Goal: Task Accomplishment & Management: Manage account settings

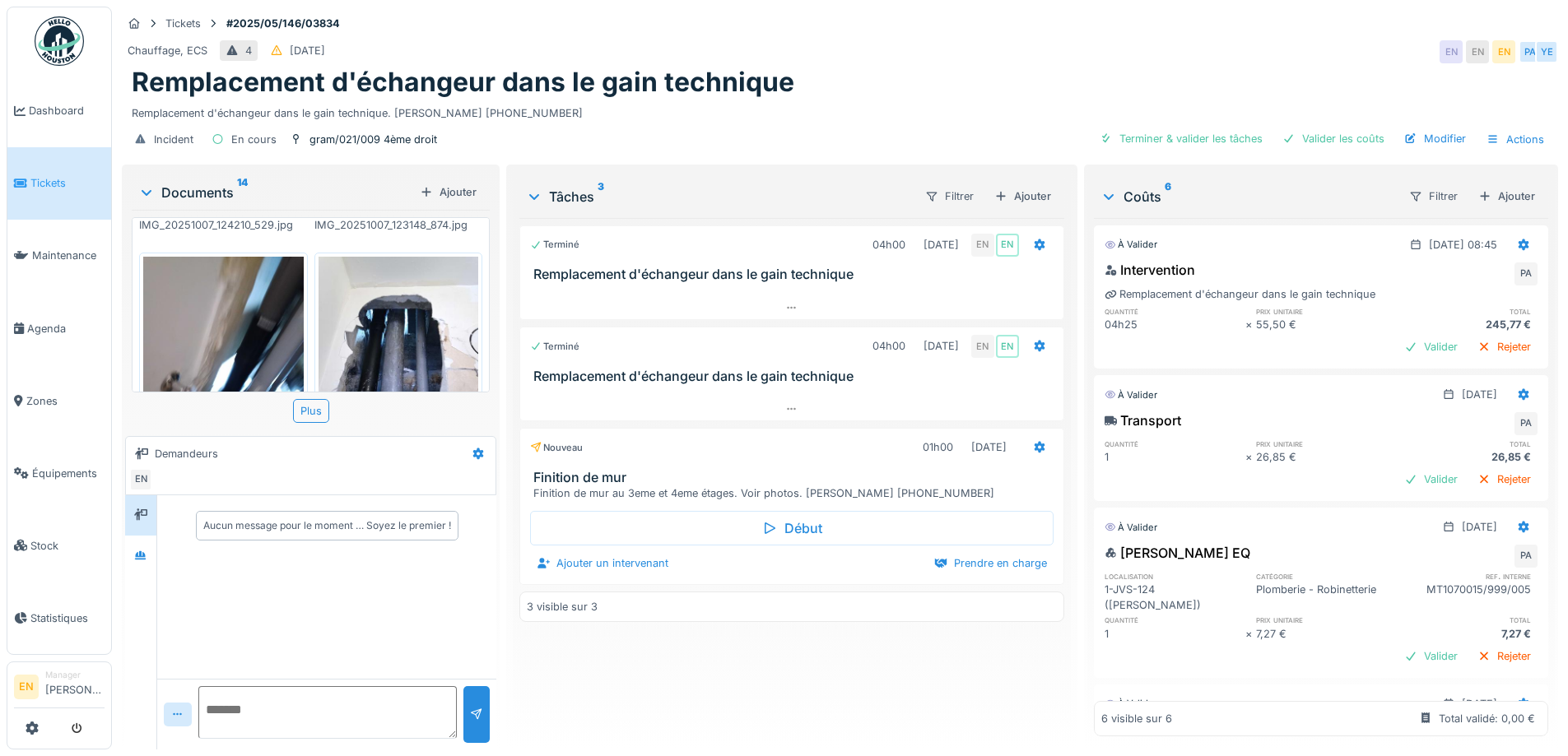
scroll to position [494, 0]
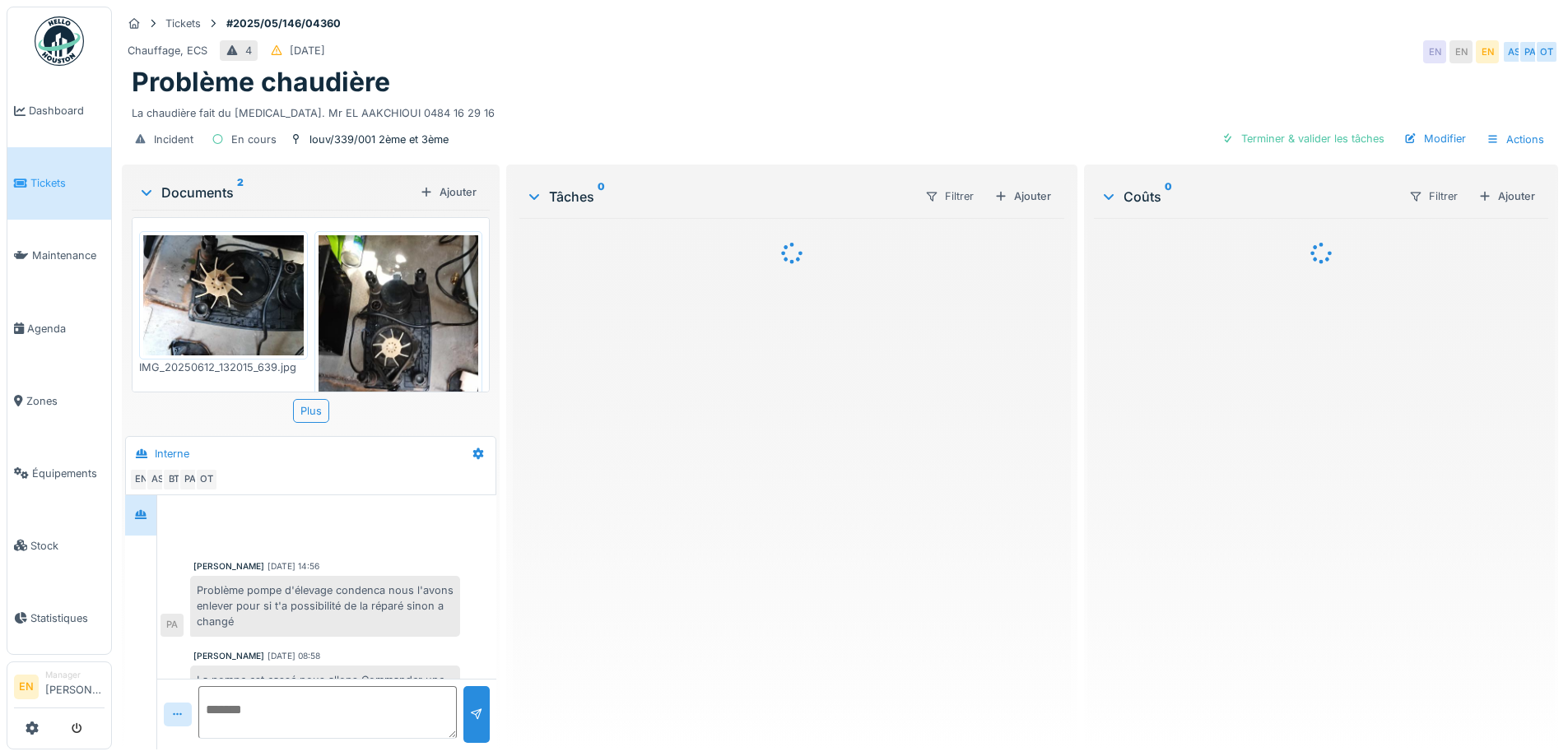
scroll to position [213, 0]
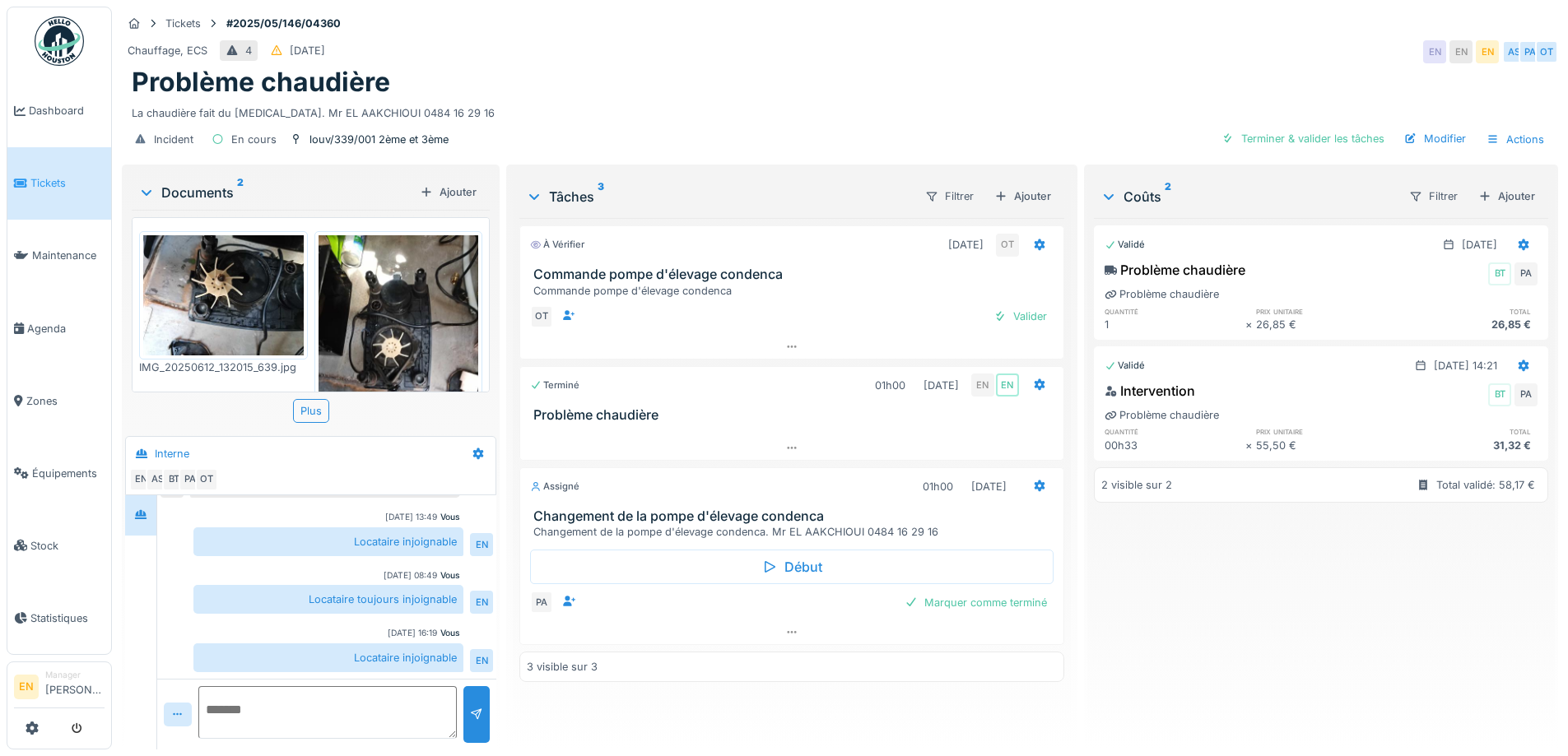
click at [1005, 56] on div "Chauffage, ECS 4 31/05/2025 EN EN EN AS PA OT" at bounding box center [839, 51] width 1436 height 30
click at [1157, 40] on div "Chauffage, ECS 4 31/05/2025 EN EN EN AS PA OT" at bounding box center [839, 51] width 1436 height 30
click at [1217, 61] on div "Chauffage, ECS 4 31/05/2025 EN EN EN AS PA OT" at bounding box center [839, 51] width 1436 height 30
click at [381, 681] on div at bounding box center [326, 713] width 339 height 71
click at [381, 695] on textarea at bounding box center [327, 712] width 258 height 52
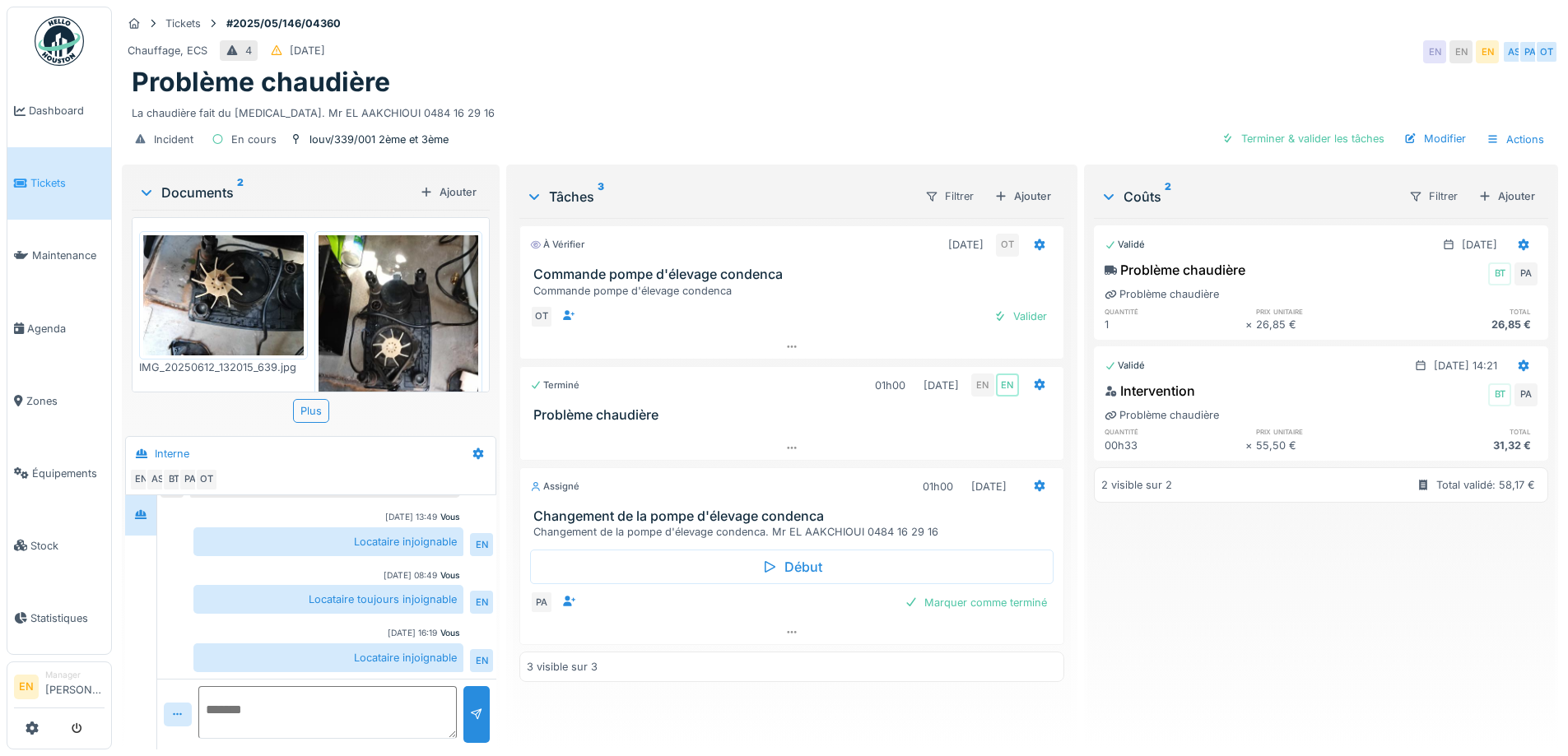
click at [944, 715] on div "À vérifier 04/09/2025 OT Commande pompe d'élevage condenca Commande pompe d'éle…" at bounding box center [791, 477] width 544 height 518
click at [826, 117] on div "La chaudière fait du bruit. Mr EL AAKCHIOUI 0484 16 29 16" at bounding box center [840, 110] width 1417 height 22
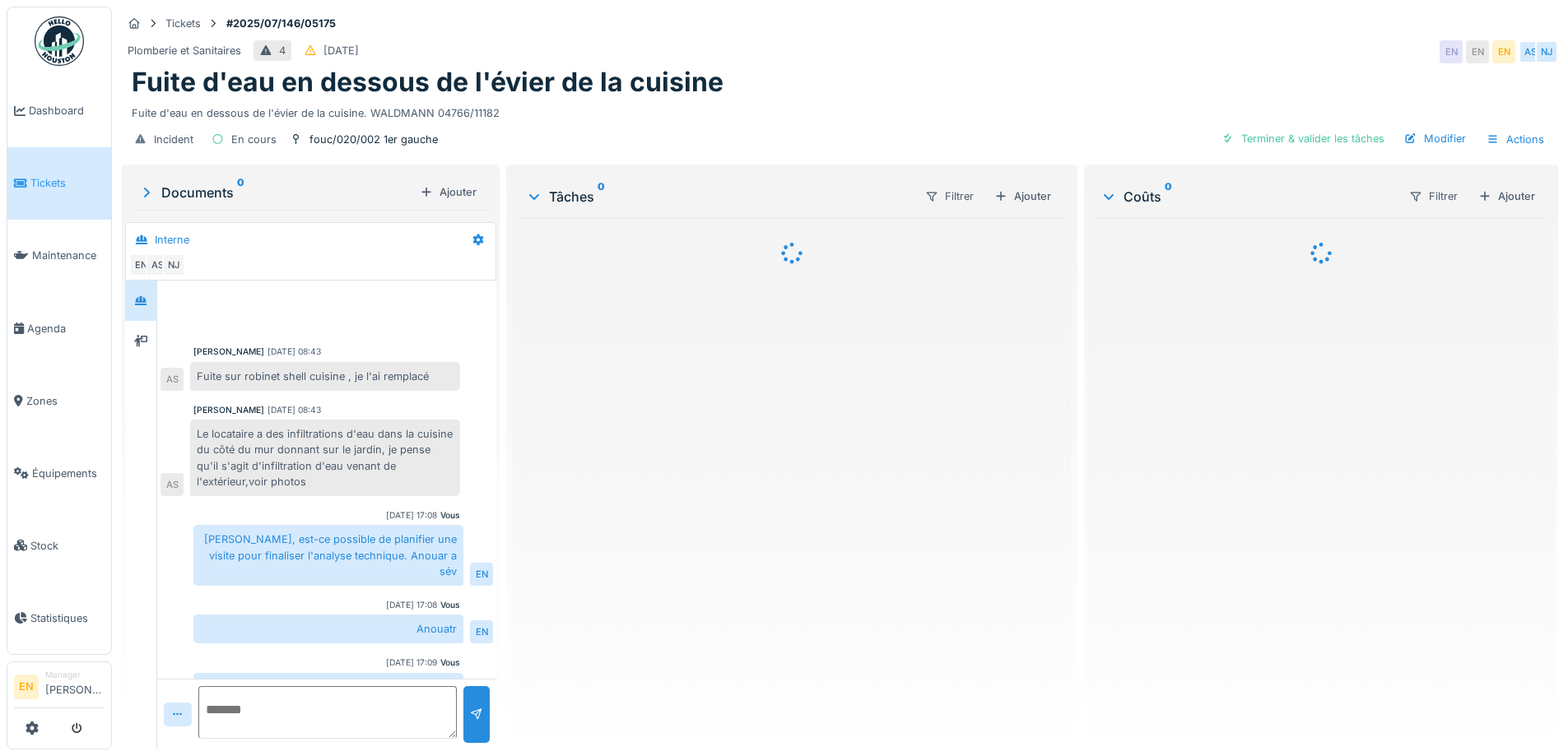
scroll to position [78, 0]
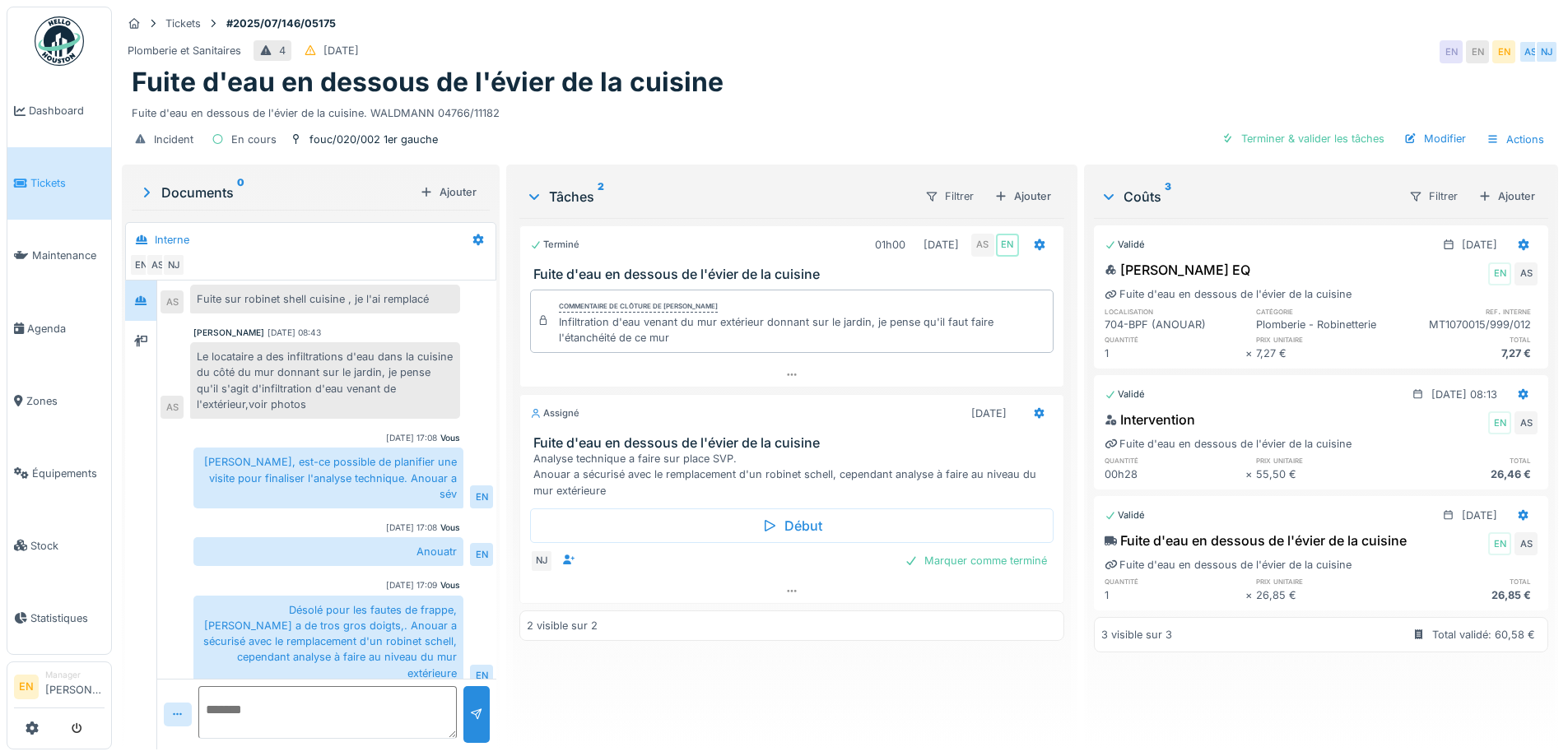
click at [841, 720] on div "Terminé 01h00 01/07/2025 AS EN Fuite d'eau en dessous de l'évier de la cuisine …" at bounding box center [791, 477] width 544 height 518
click at [703, 692] on div "Terminé 01h00 01/07/2025 AS EN Fuite d'eau en dessous de l'évier de la cuisine …" at bounding box center [791, 477] width 544 height 518
click at [771, 73] on div "Fuite d'eau en dessous de l'évier de la cuisine" at bounding box center [840, 82] width 1417 height 31
click at [851, 95] on div "Fuite d'eau en dessous de l'évier de la cuisine" at bounding box center [840, 82] width 1417 height 31
click at [1202, 42] on div "Plomberie et Sanitaires 4 02/07/2025 EN EN EN AS NJ" at bounding box center [839, 51] width 1436 height 30
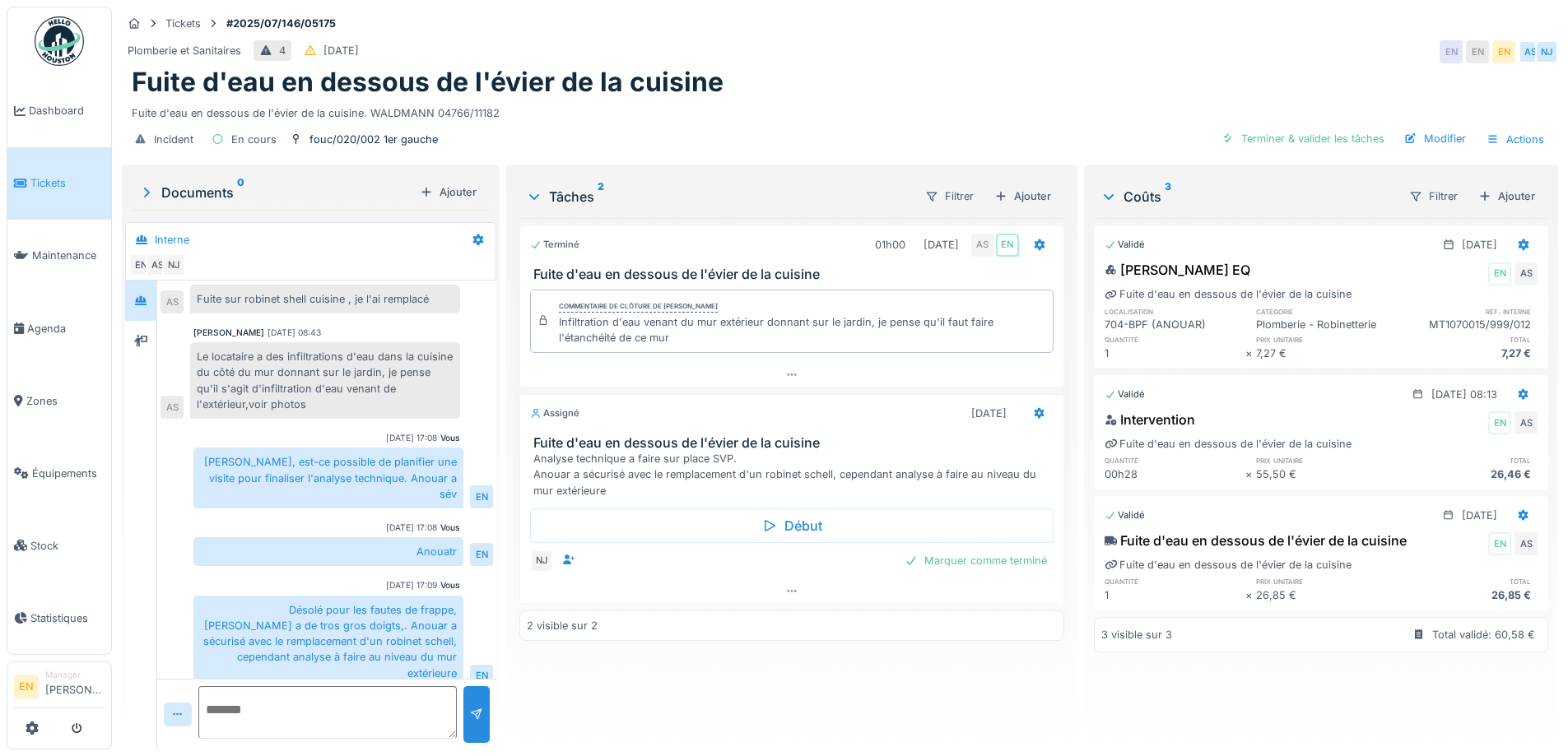
click at [631, 677] on div "Terminé 01h00 01/07/2025 AS EN Fuite d'eau en dessous de l'évier de la cuisine …" at bounding box center [791, 477] width 544 height 518
click at [979, 58] on div "Plomberie et Sanitaires 4 02/07/2025 EN EN EN AS NJ" at bounding box center [839, 51] width 1436 height 30
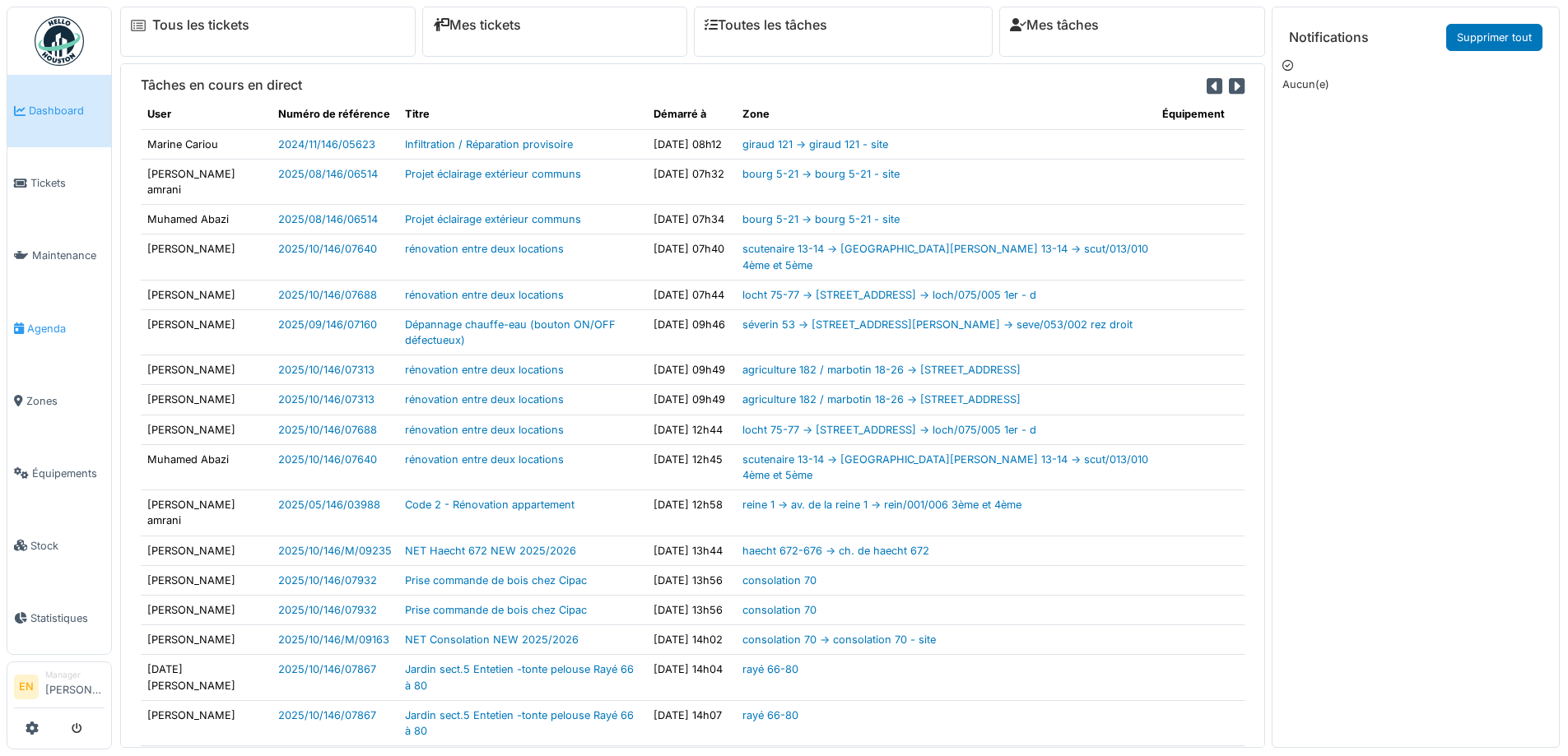
click at [52, 327] on span "Agenda" at bounding box center [66, 329] width 78 height 16
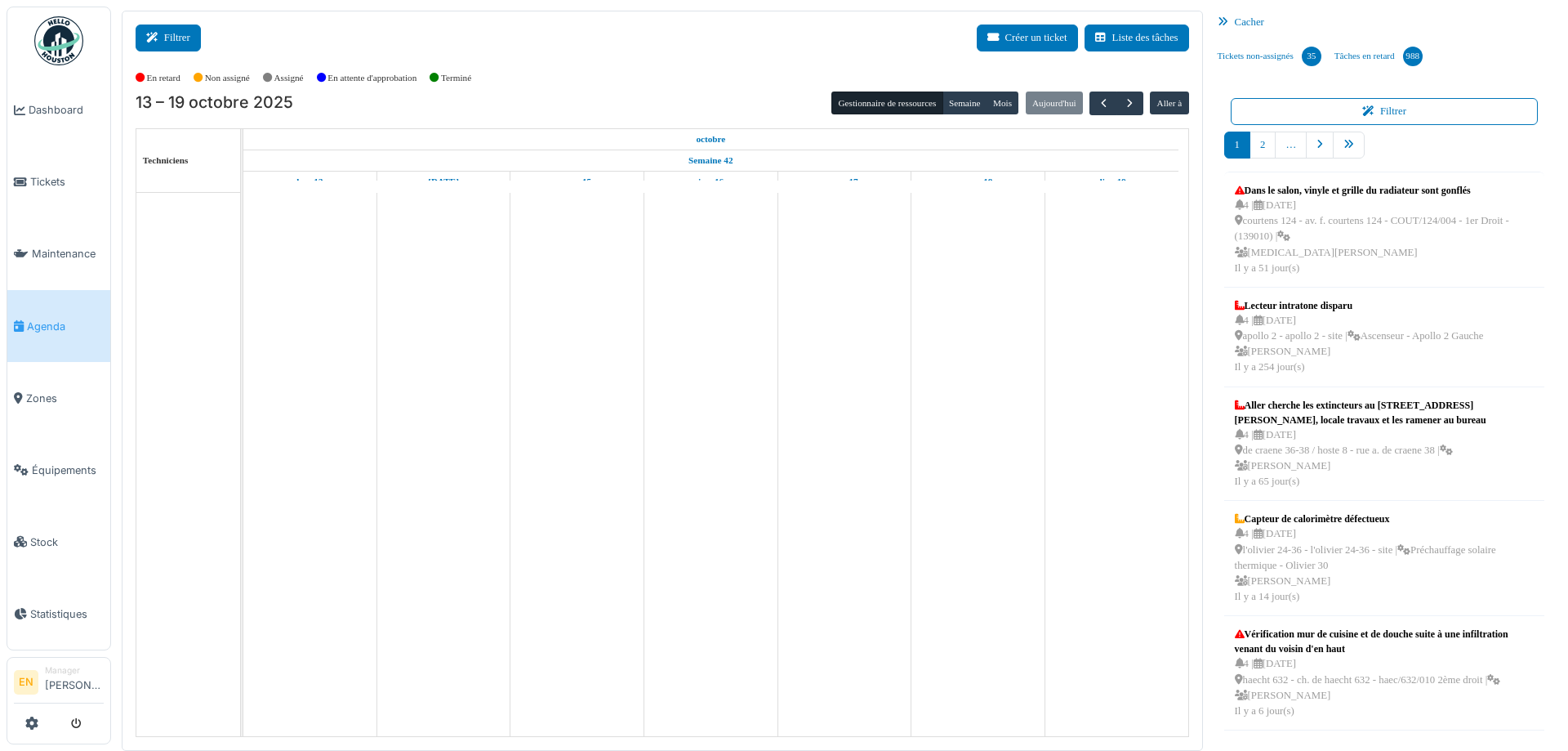
click at [185, 45] on button "Filtrer" at bounding box center [169, 38] width 66 height 27
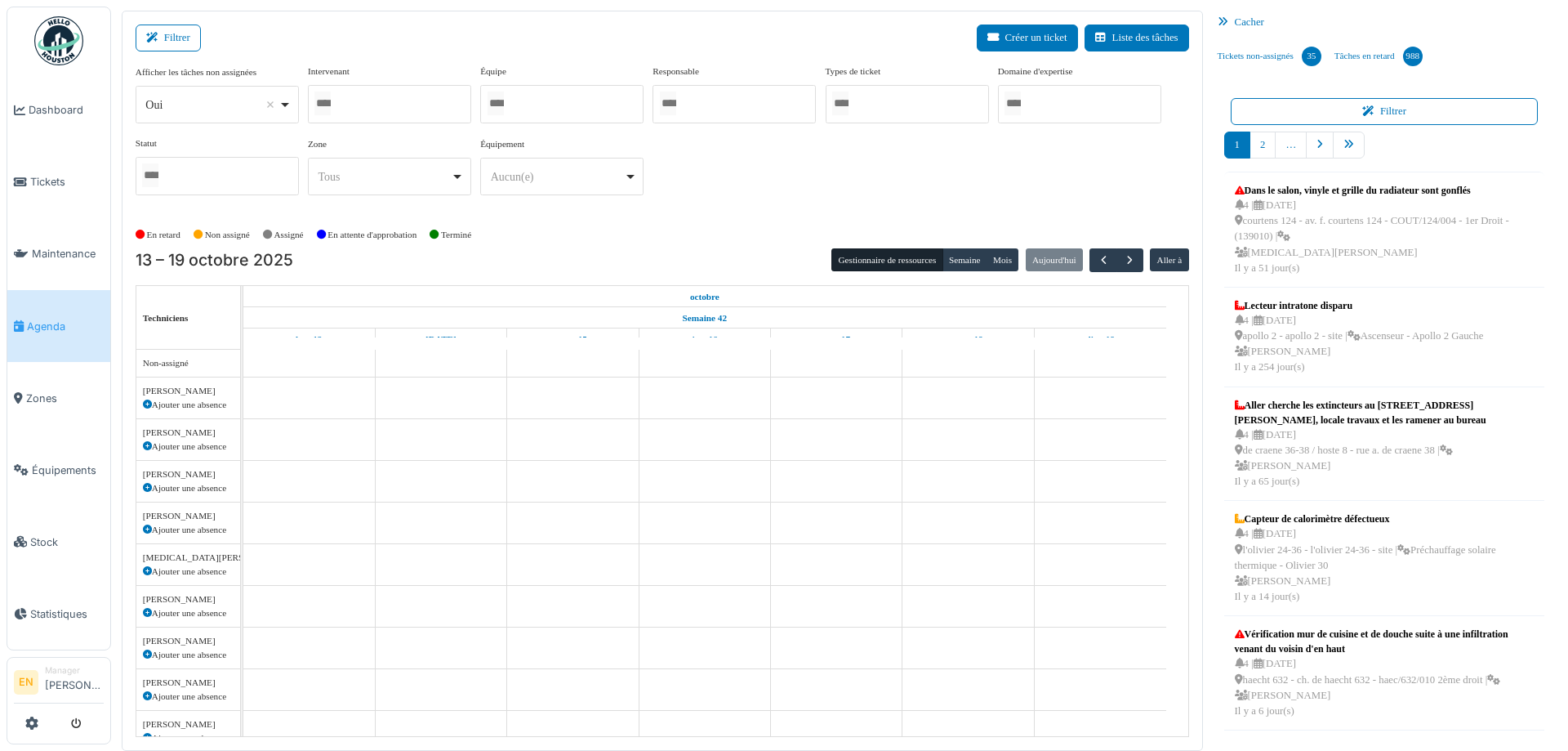
click at [289, 110] on div "Oui Remove item" at bounding box center [216, 105] width 149 height 24
select select "**"
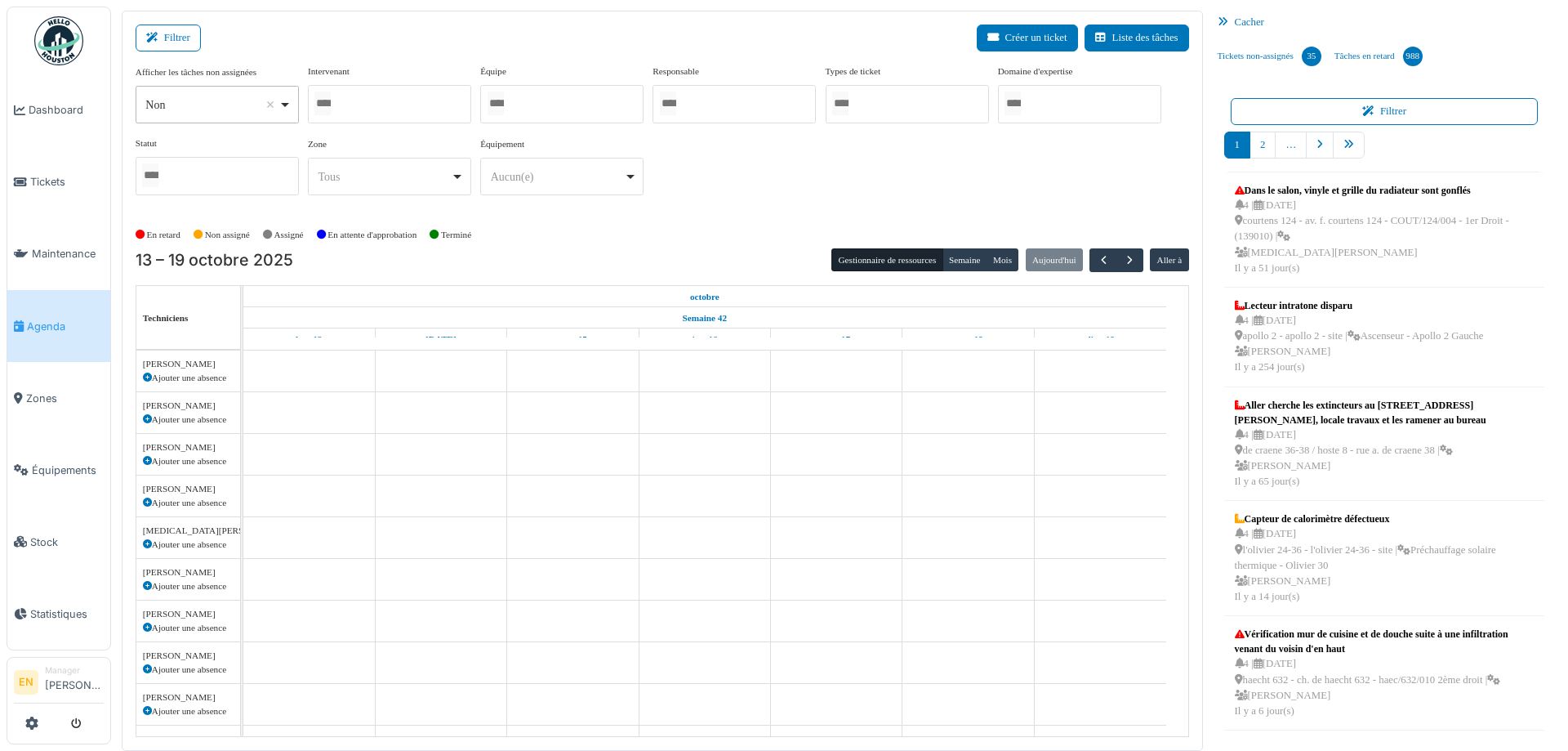
click at [412, 101] on div at bounding box center [390, 104] width 164 height 39
type input "****"
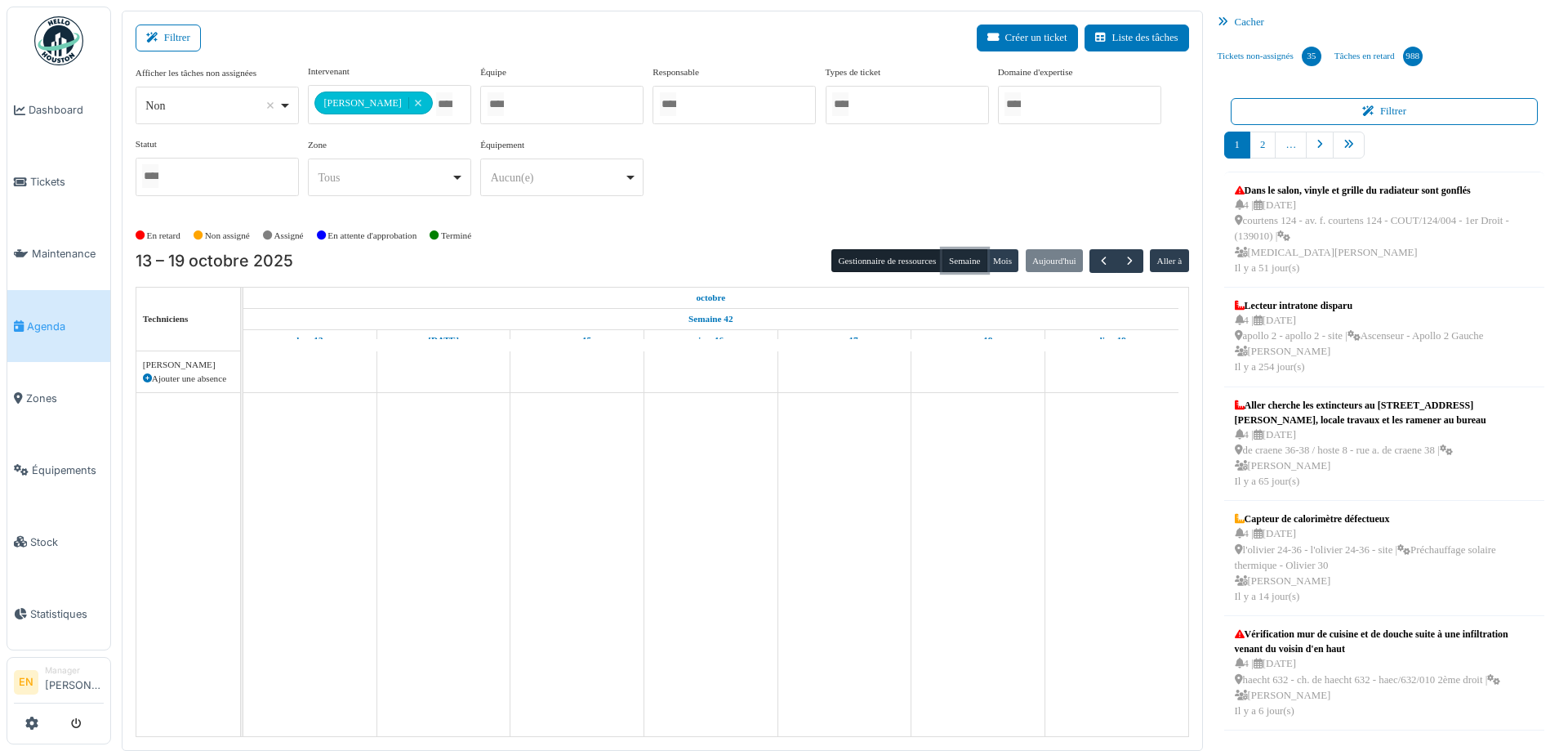
click at [957, 263] on button "Semaine" at bounding box center [965, 261] width 45 height 23
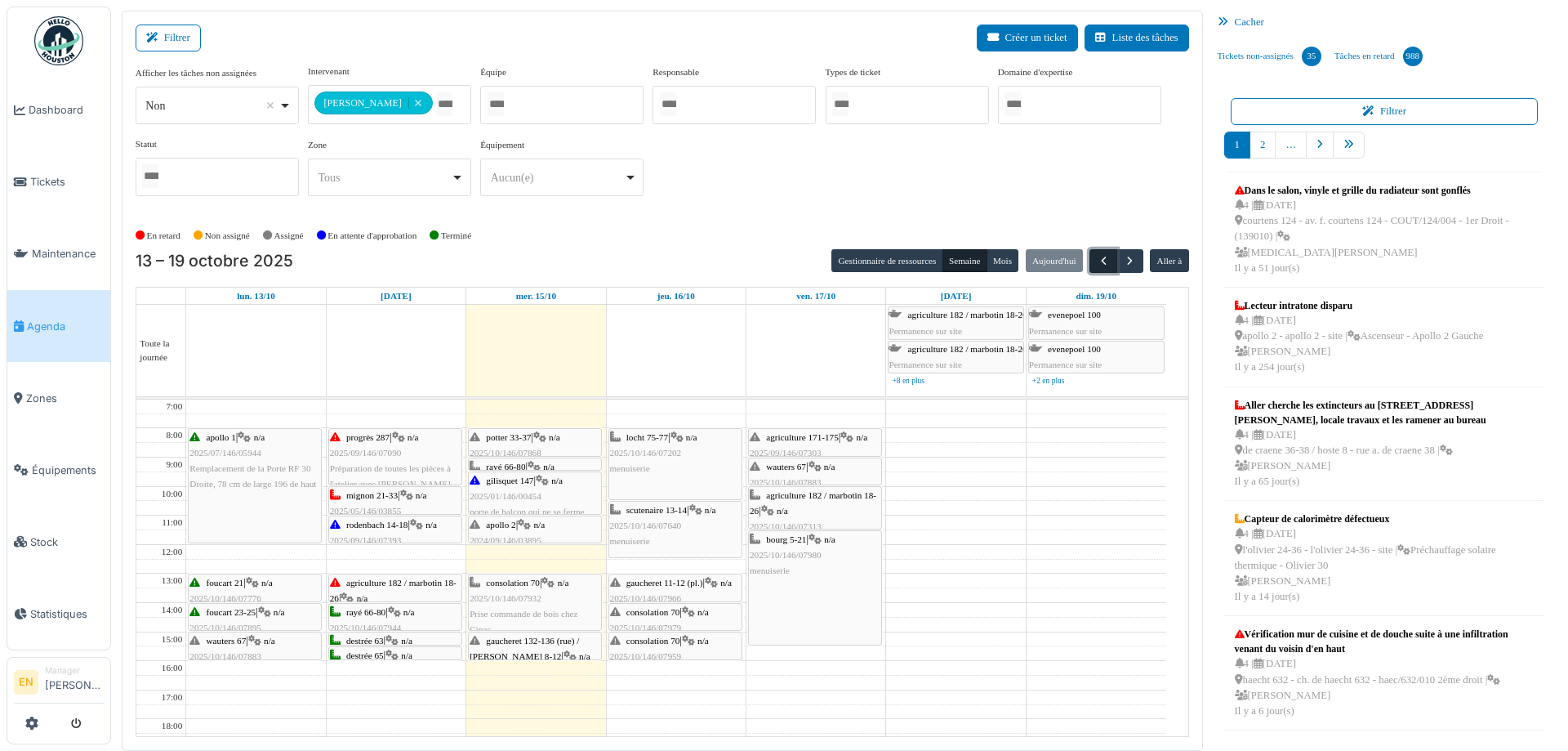
click at [1099, 263] on span "button" at bounding box center [1103, 261] width 13 height 13
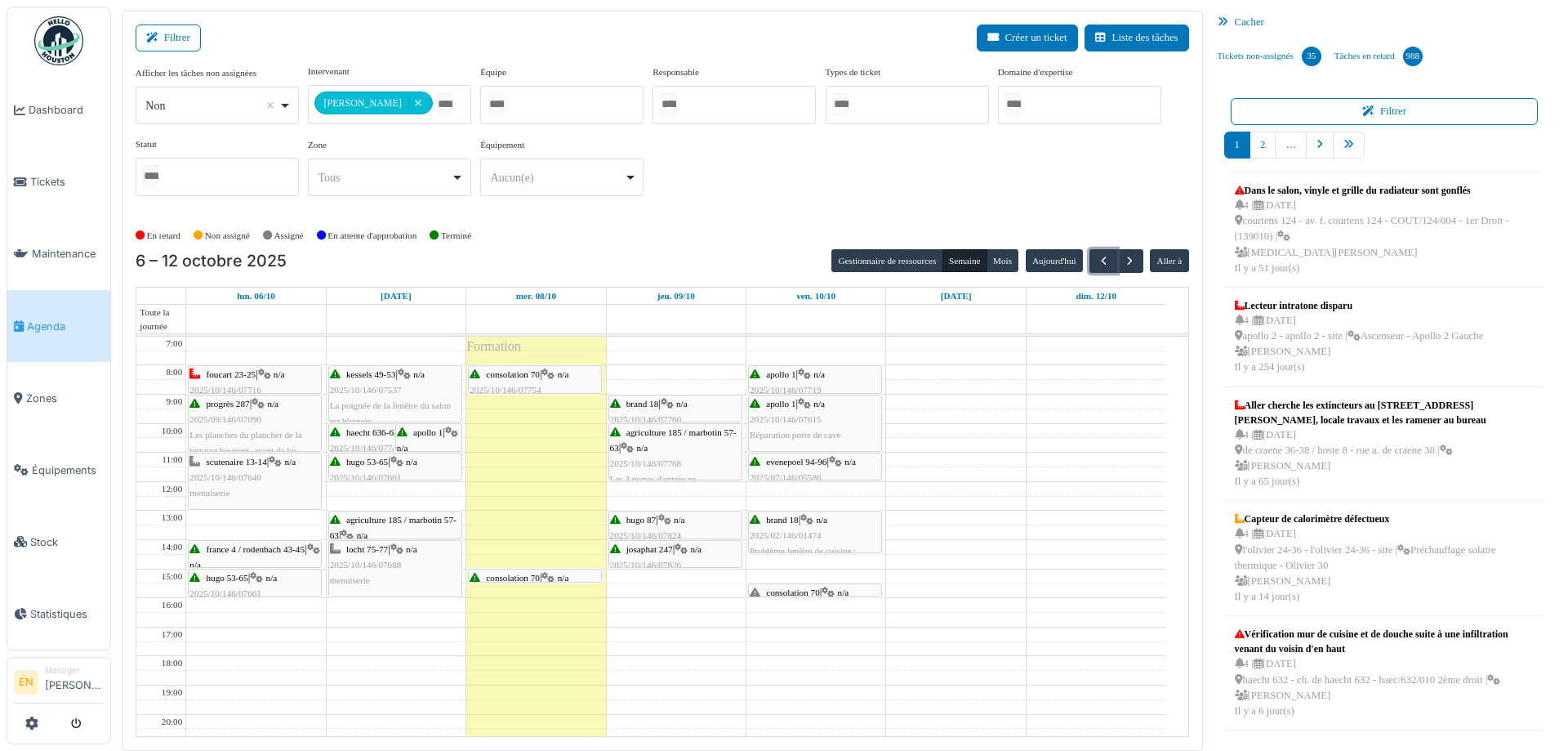
click at [254, 583] on div "hugo 53-65 | n/a 2025/10/146/07661 Vérification du plancher de jardin qui serai…" at bounding box center [255, 602] width 131 height 63
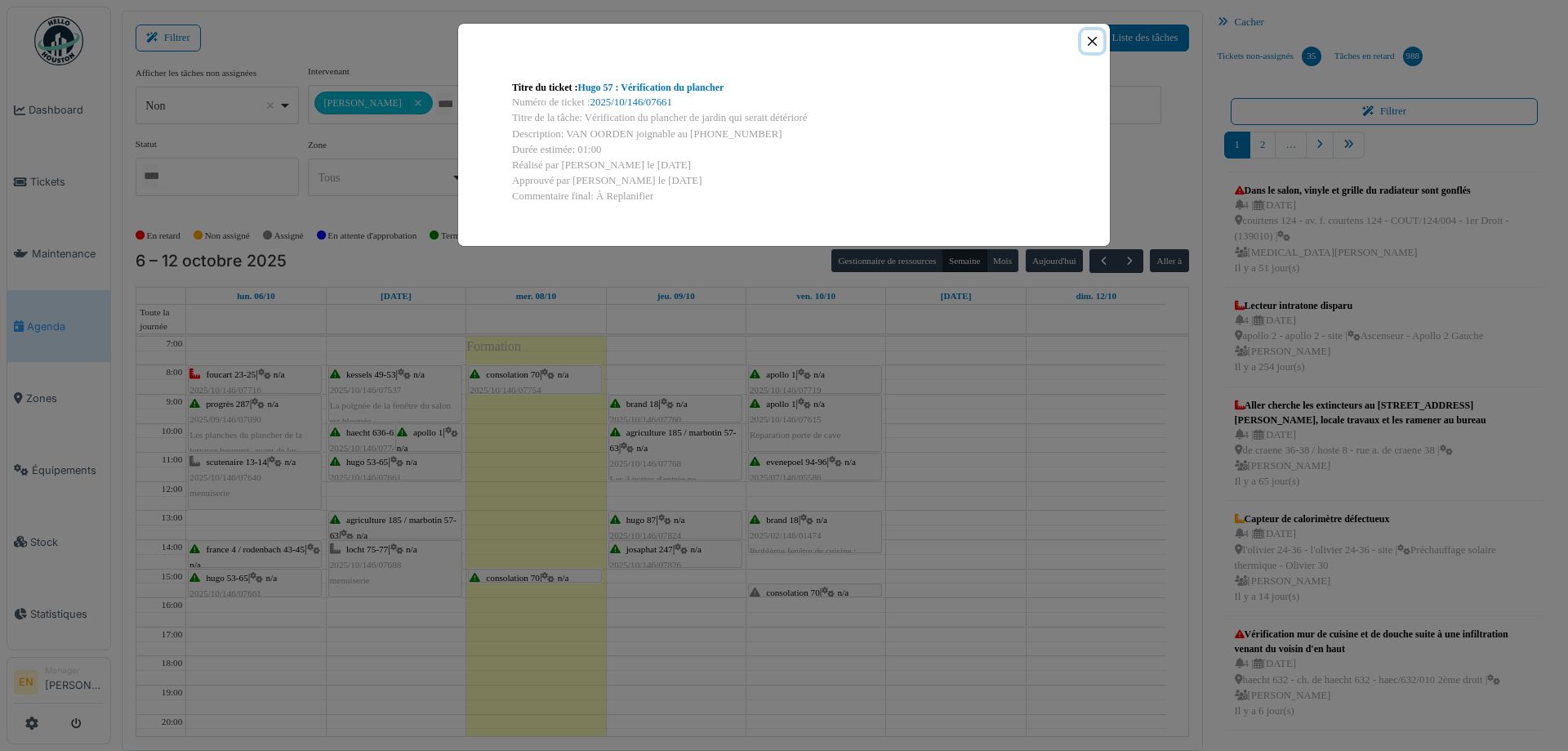
click at [1092, 40] on button "Close" at bounding box center [1092, 40] width 22 height 22
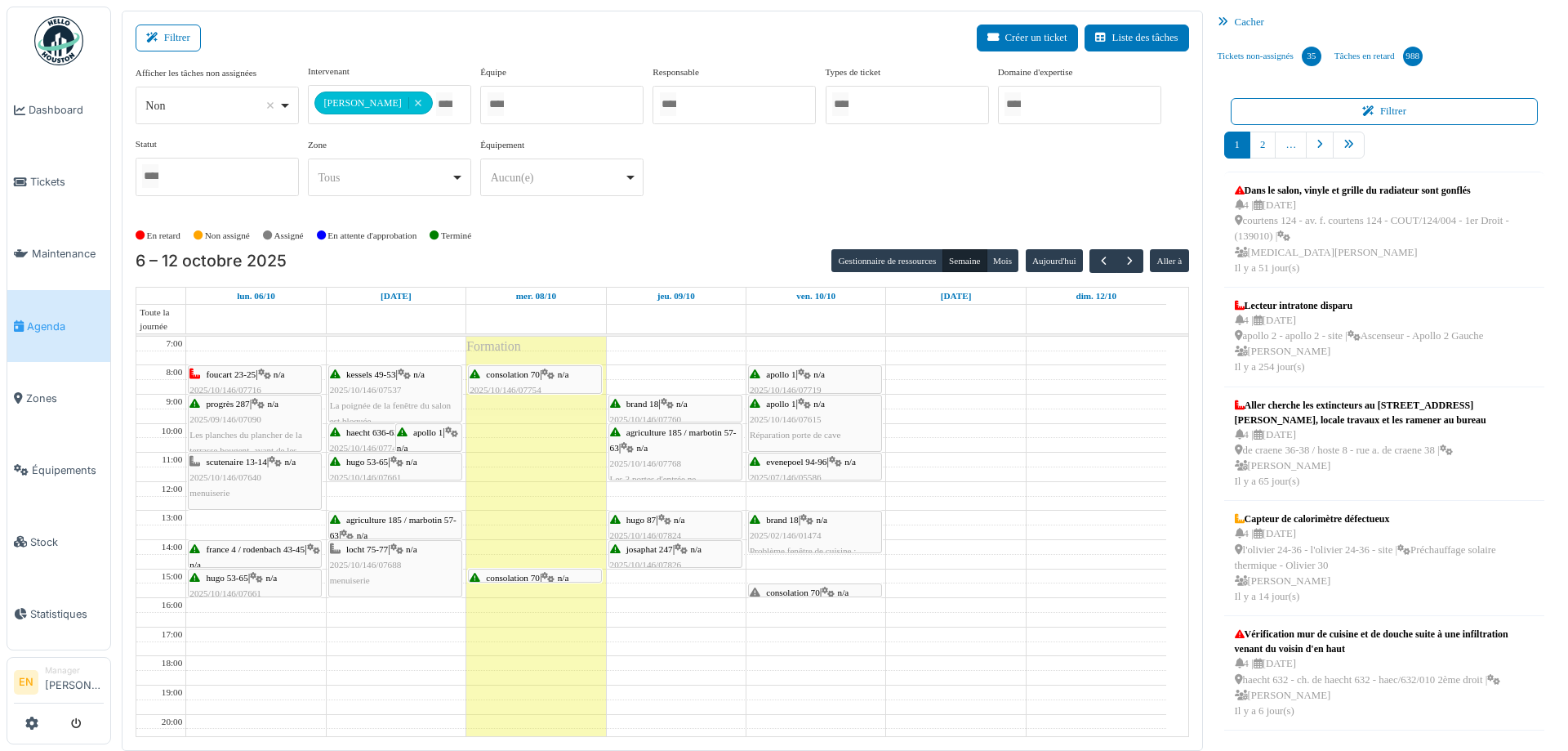
click at [683, 519] on span "n/a" at bounding box center [679, 520] width 12 height 10
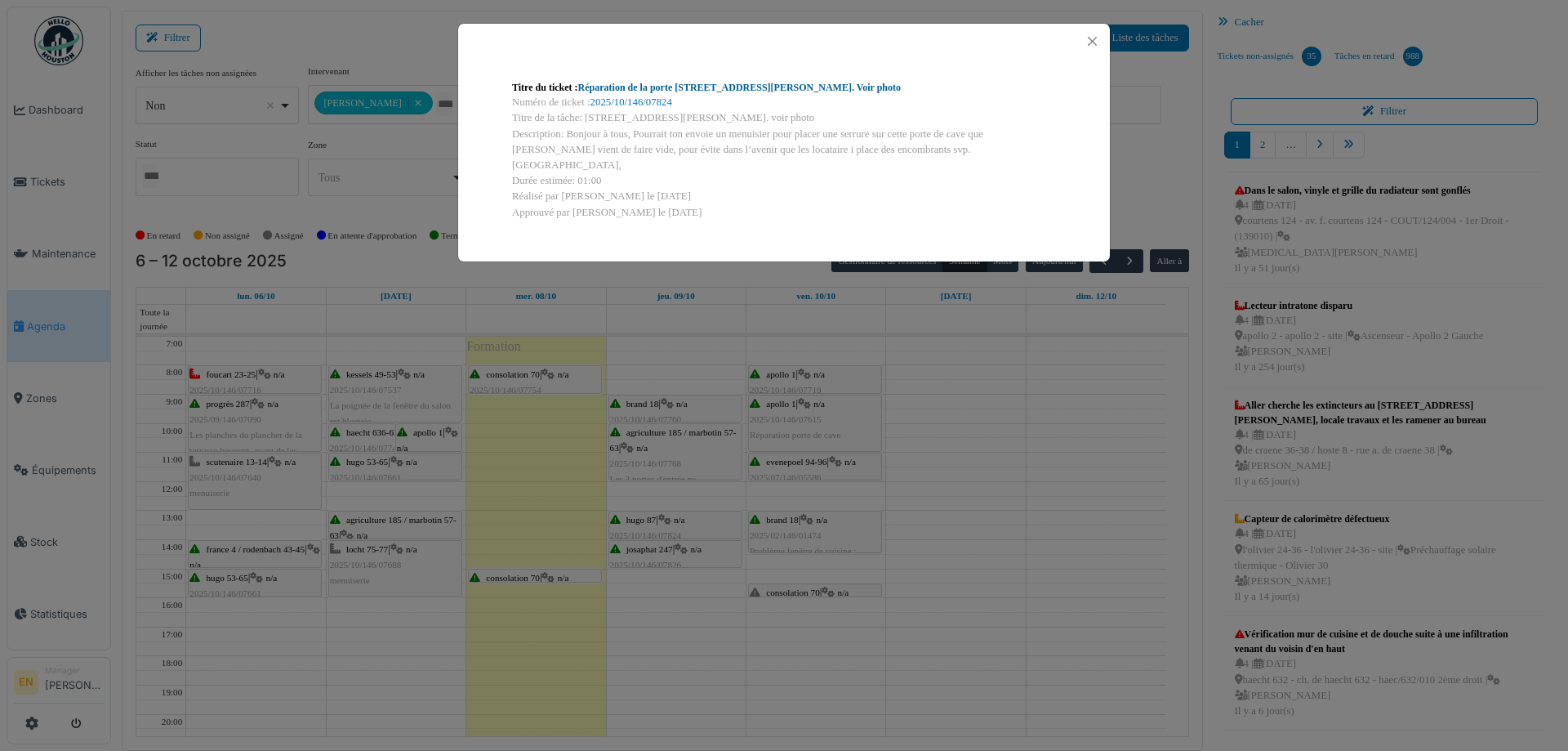
click at [777, 88] on link "Réparation de la porte Rue Victor Hugo 87, Cave 13. Voir photo" at bounding box center [739, 88] width 323 height 12
click at [1099, 40] on button "Close" at bounding box center [1092, 40] width 22 height 22
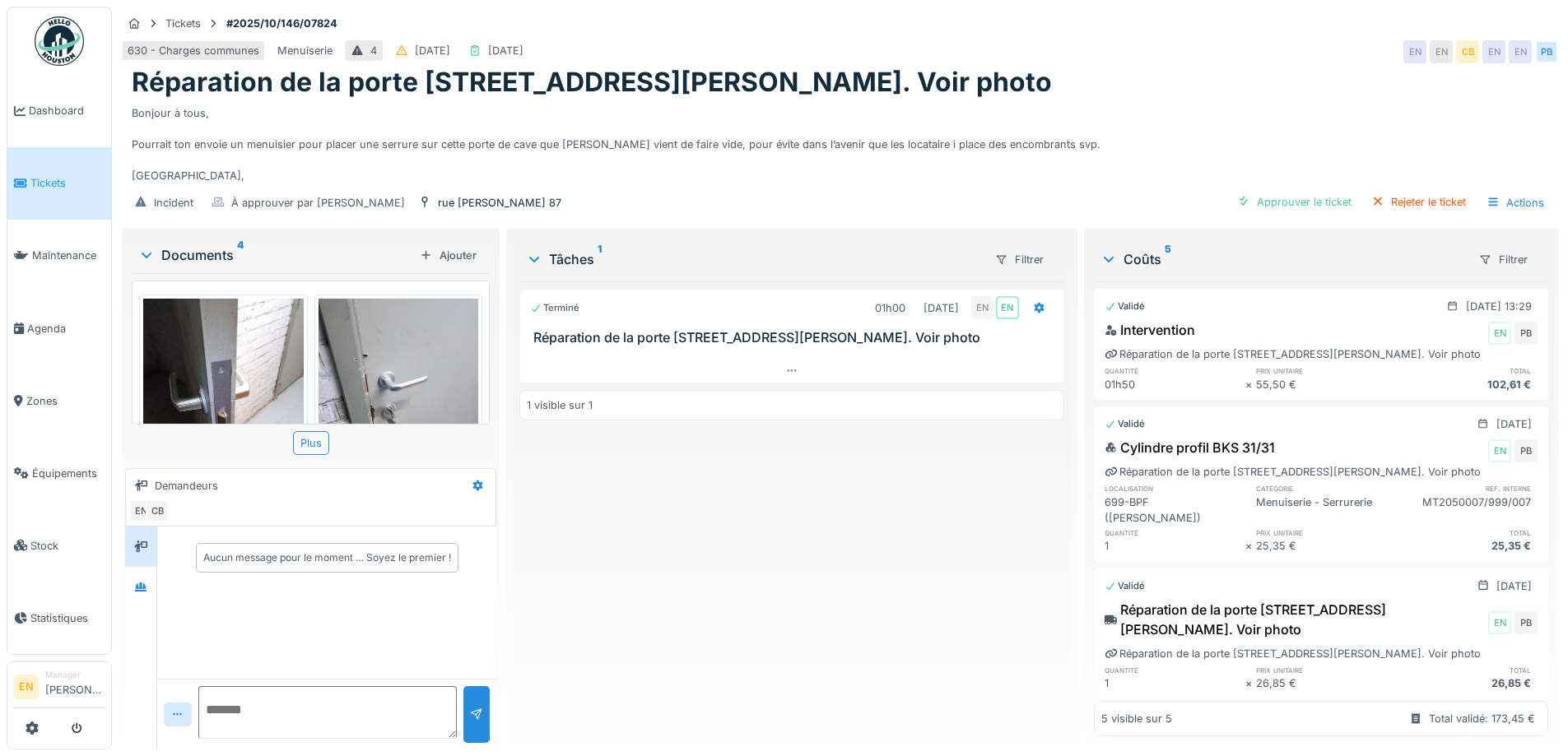
click at [638, 600] on div "Terminé 01h00 [DATE] EN EN Réparation de la [GEOGRAPHIC_DATA][STREET_ADDRESS][P…" at bounding box center [791, 509] width 544 height 455
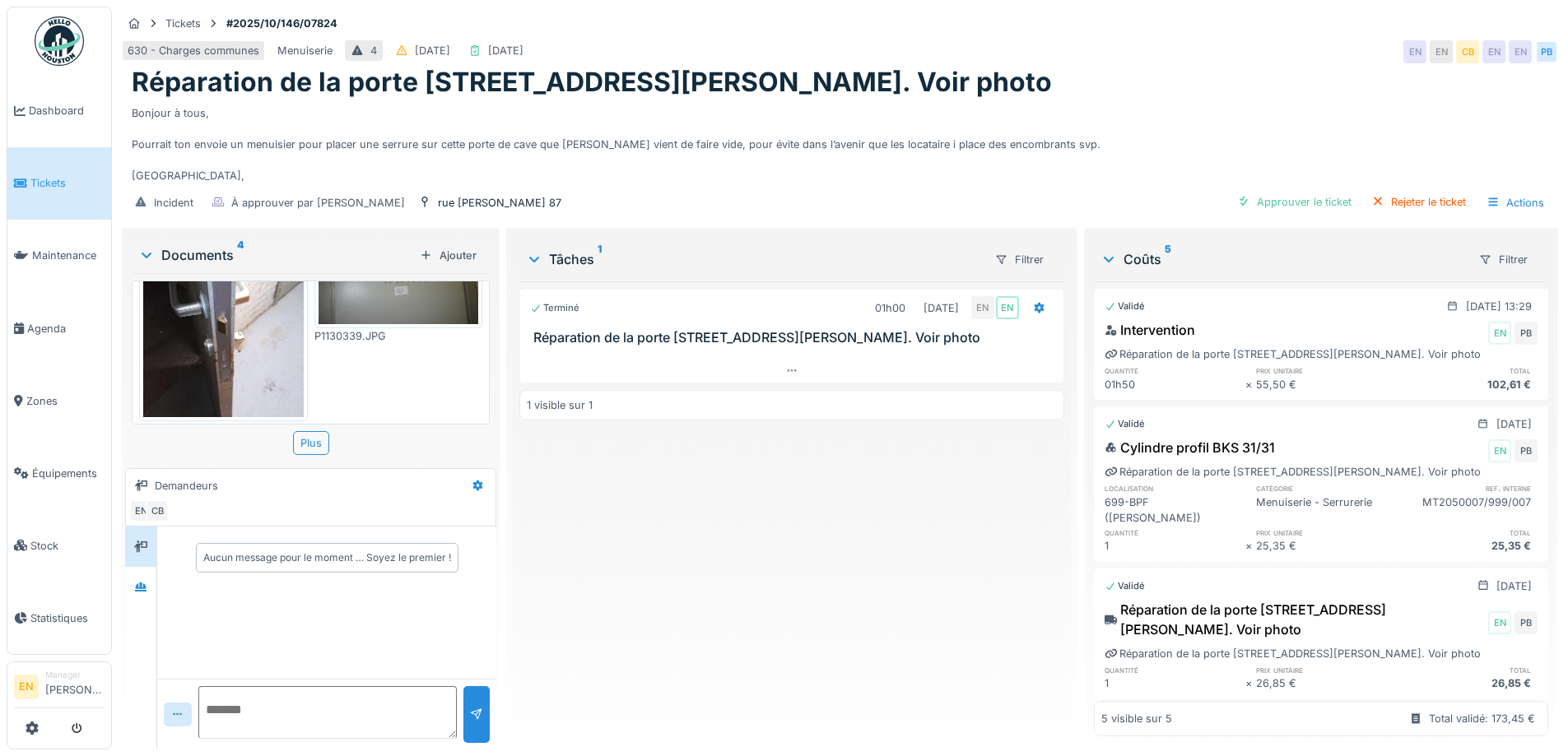
scroll to position [359, 0]
click at [696, 572] on div "Terminé 01h00 09/10/2025 EN EN Réparation de la porte Rue Victor Hugo 87, Cave …" at bounding box center [791, 509] width 544 height 455
click at [786, 371] on icon at bounding box center [790, 371] width 9 height 3
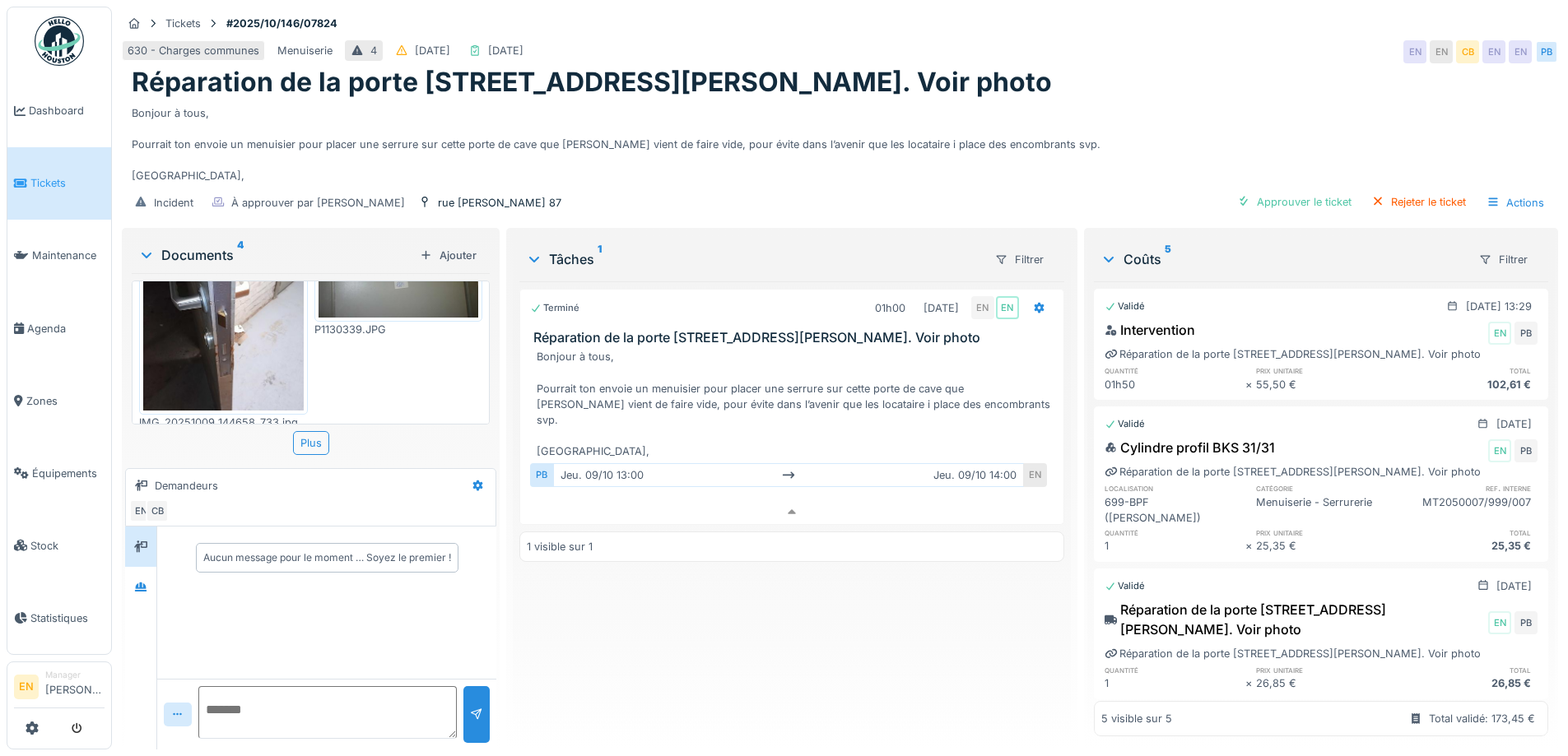
scroll to position [13, 0]
click at [796, 628] on div "Terminé 01h00 09/10/2025 EN EN Réparation de la porte Rue Victor Hugo 87, Cave …" at bounding box center [791, 509] width 544 height 455
click at [741, 636] on div "Terminé 01h00 09/10/2025 EN EN Réparation de la porte Rue Victor Hugo 87, Cave …" at bounding box center [791, 509] width 544 height 455
click at [739, 630] on div "Terminé 01h00 09/10/2025 EN EN Réparation de la porte Rue Victor Hugo 87, Cave …" at bounding box center [791, 509] width 544 height 455
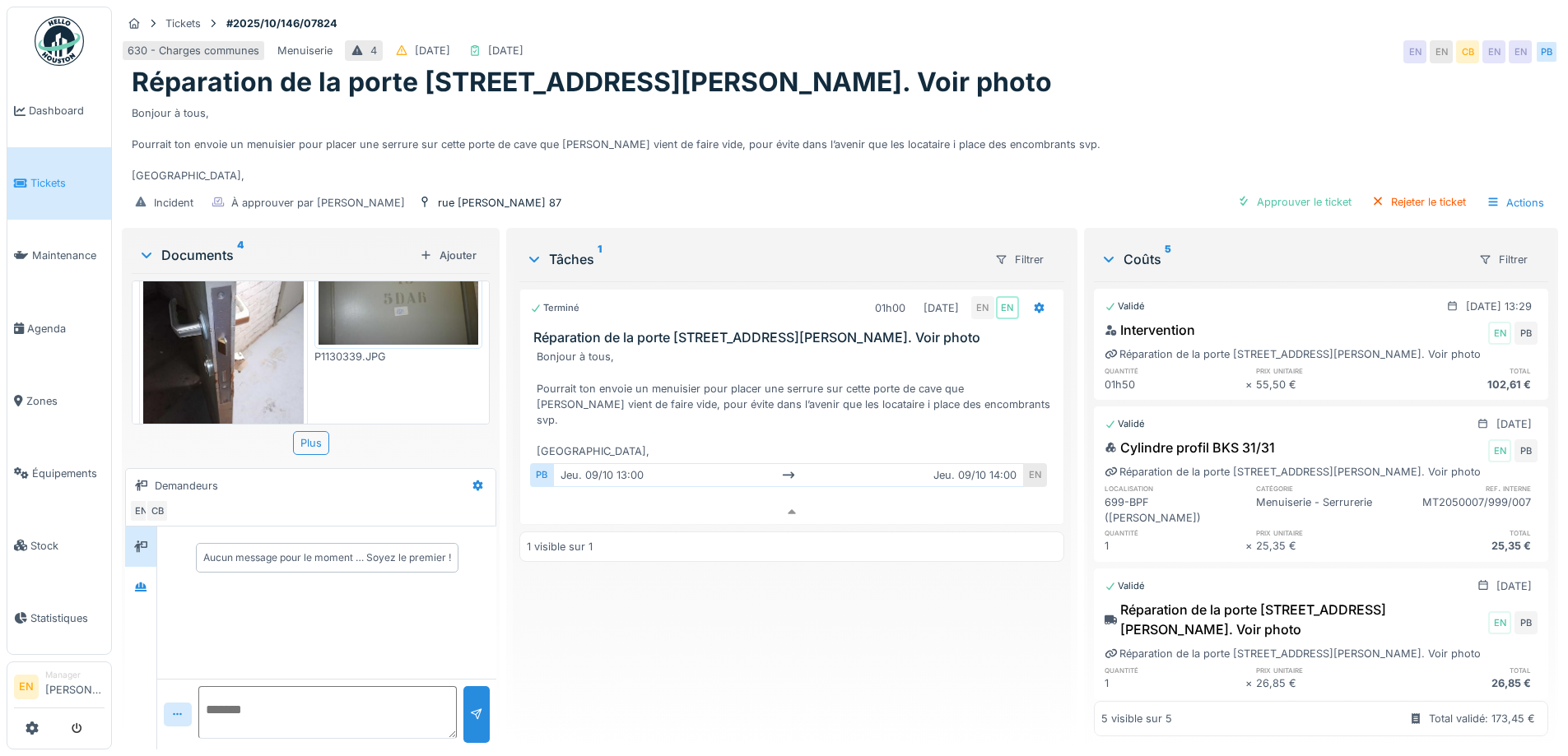
scroll to position [359, 0]
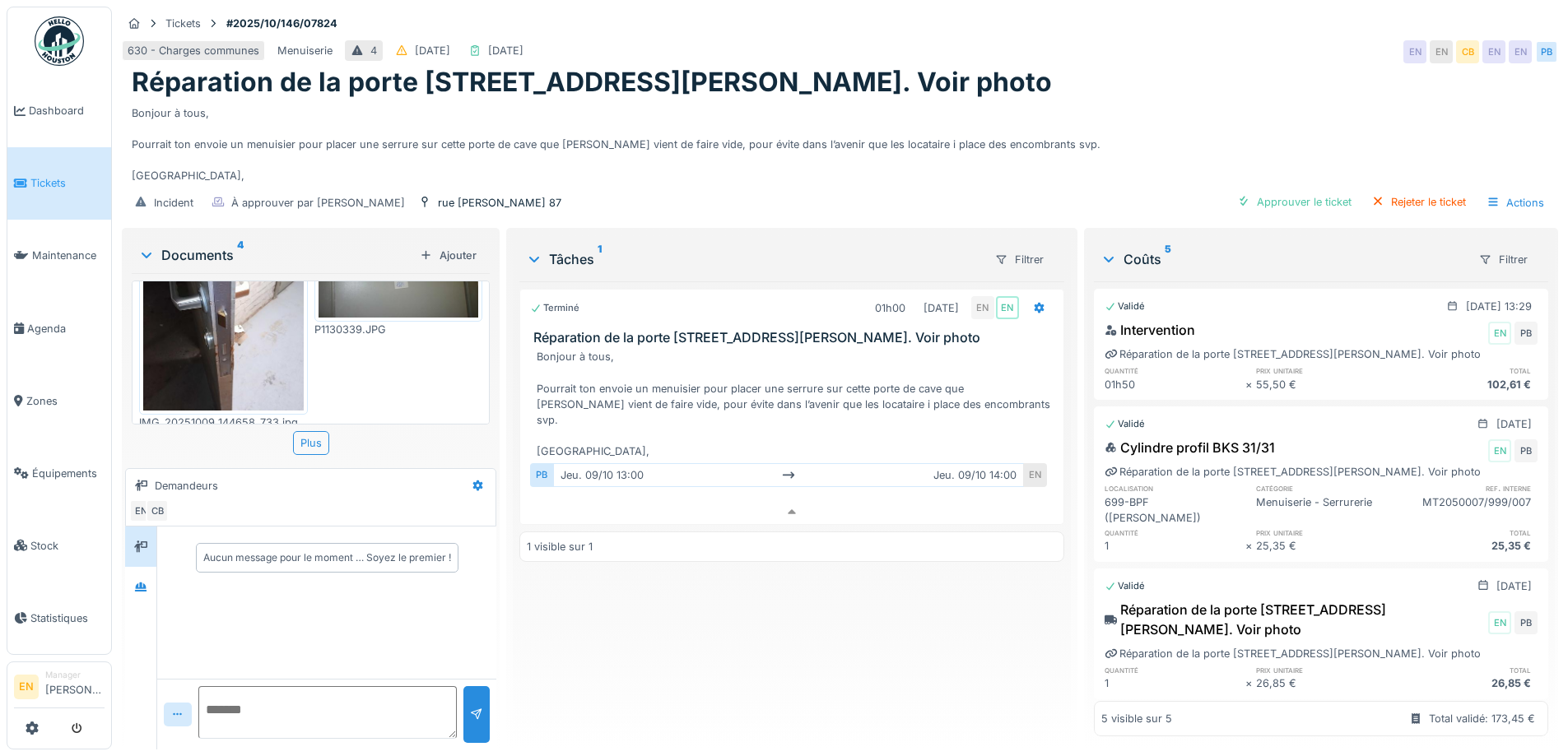
drag, startPoint x: 1107, startPoint y: 97, endPoint x: 1116, endPoint y: 100, distance: 9.5
click at [1107, 99] on div "Bonjour à tous, Pourrait ton envoie un menuisier pour placer une serrure sur ce…" at bounding box center [840, 142] width 1417 height 85
click at [951, 693] on div "Terminé 01h00 09/10/2025 EN EN Réparation de la porte Rue Victor Hugo 87, Cave …" at bounding box center [791, 509] width 544 height 455
click at [906, 620] on div "Terminé 01h00 09/10/2025 EN EN Réparation de la porte Rue Victor Hugo 87, Cave …" at bounding box center [791, 509] width 544 height 455
drag, startPoint x: 691, startPoint y: 650, endPoint x: 224, endPoint y: 597, distance: 470.0
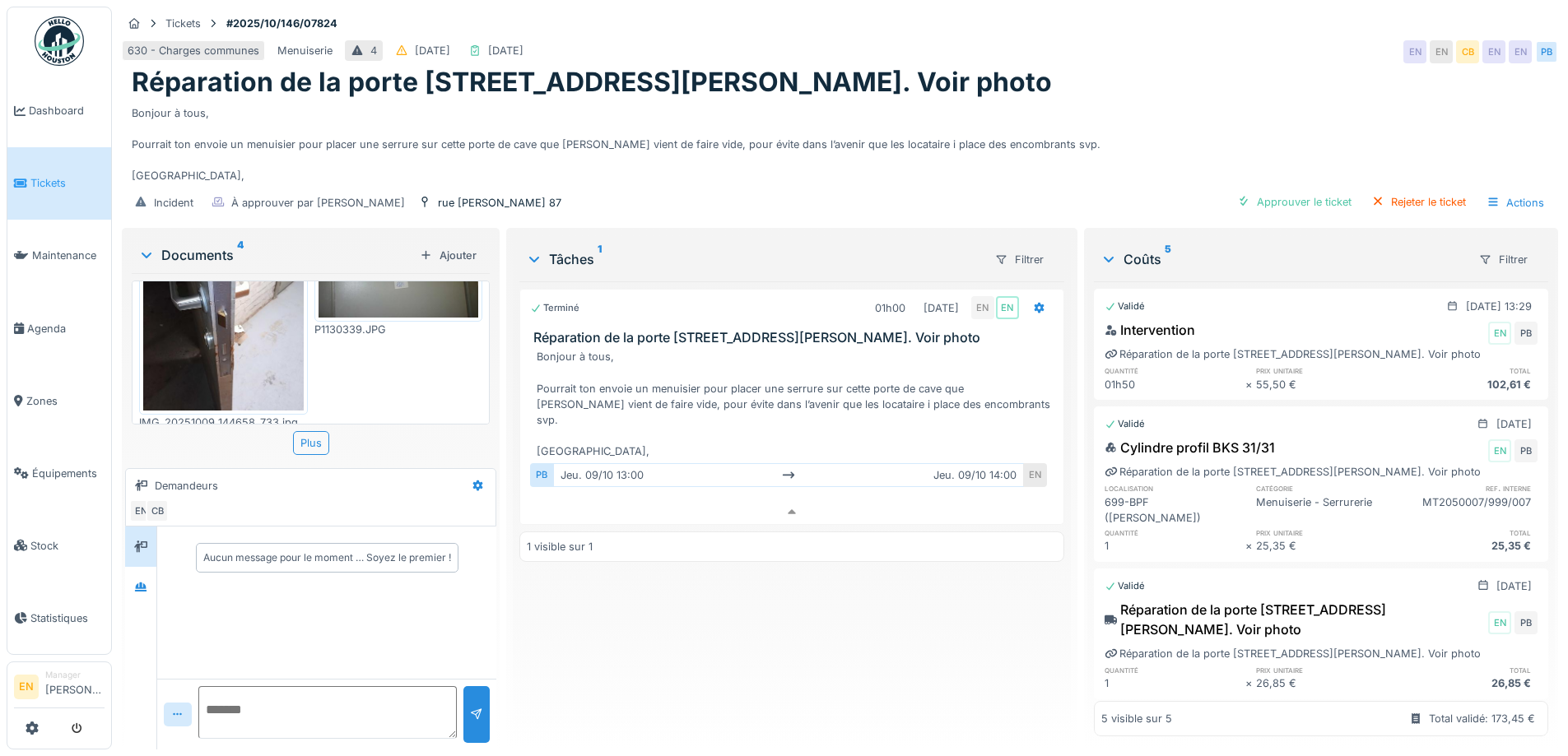
click at [690, 650] on div "Terminé 01h00 09/10/2025 EN EN Réparation de la porte Rue Victor Hugo 87, Cave …" at bounding box center [791, 509] width 544 height 455
click at [130, 580] on div at bounding box center [140, 586] width 24 height 20
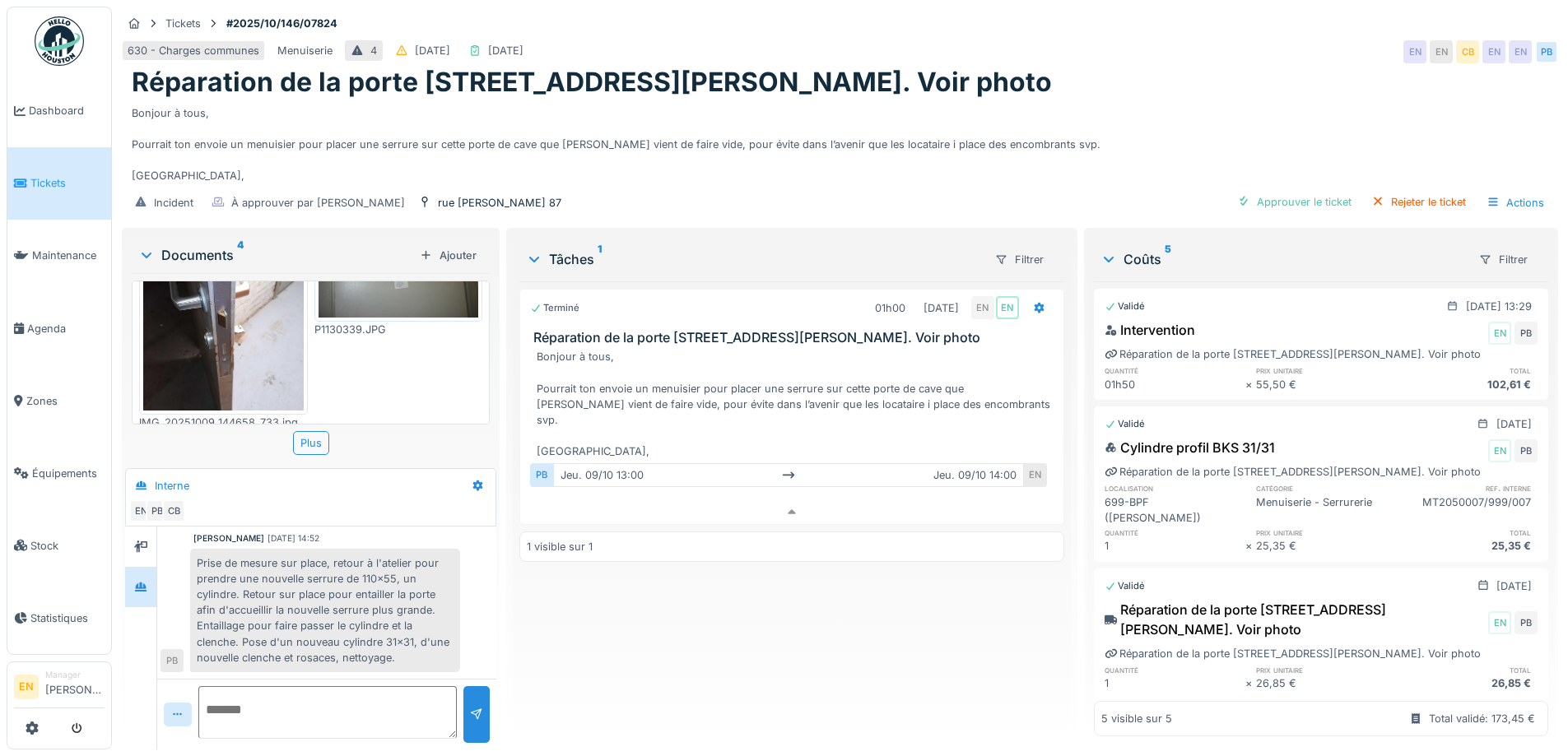
click at [672, 665] on div "Terminé 01h00 09/10/2025 EN EN Réparation de la porte Rue Victor Hugo 87, Cave …" at bounding box center [791, 509] width 544 height 455
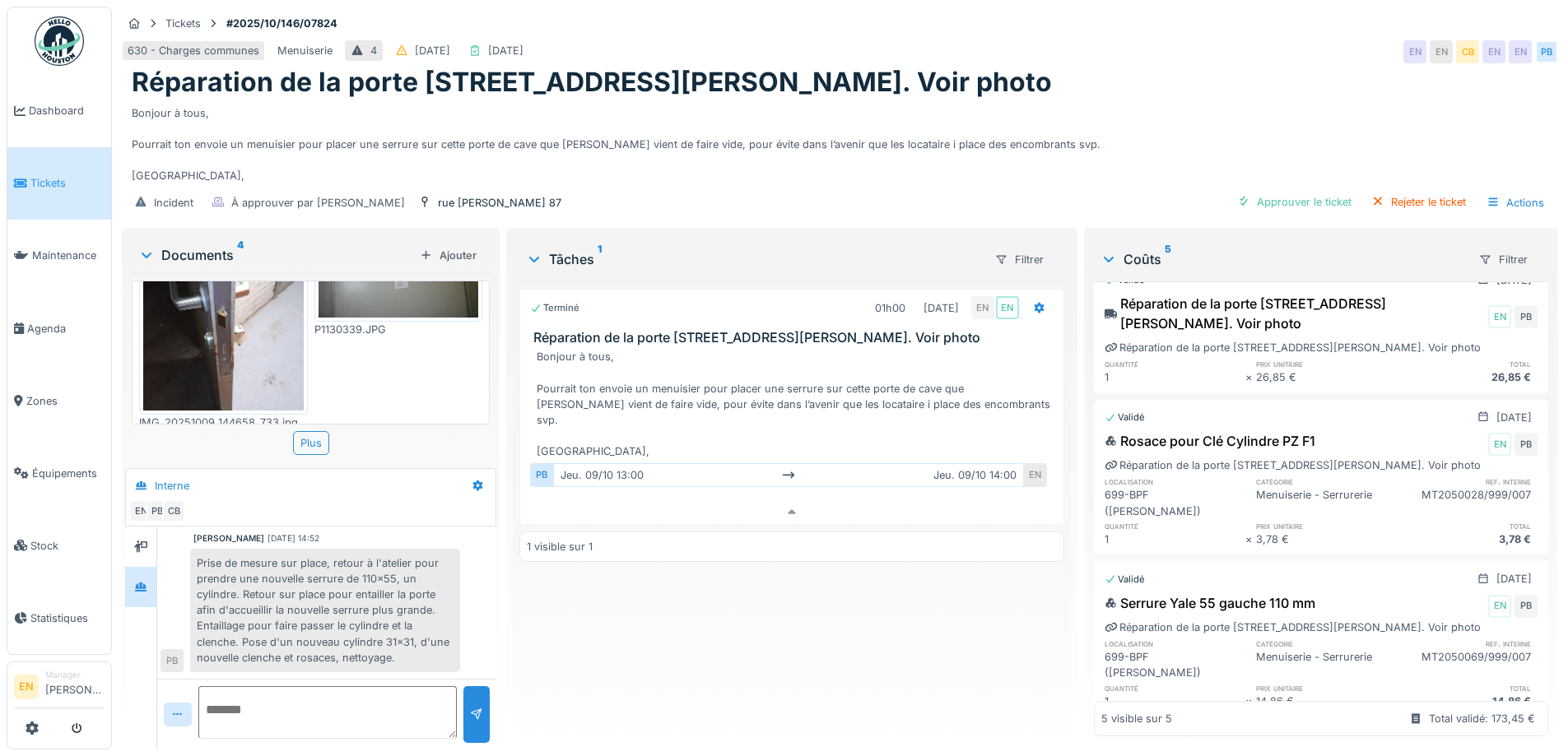
click at [359, 703] on textarea at bounding box center [327, 712] width 258 height 52
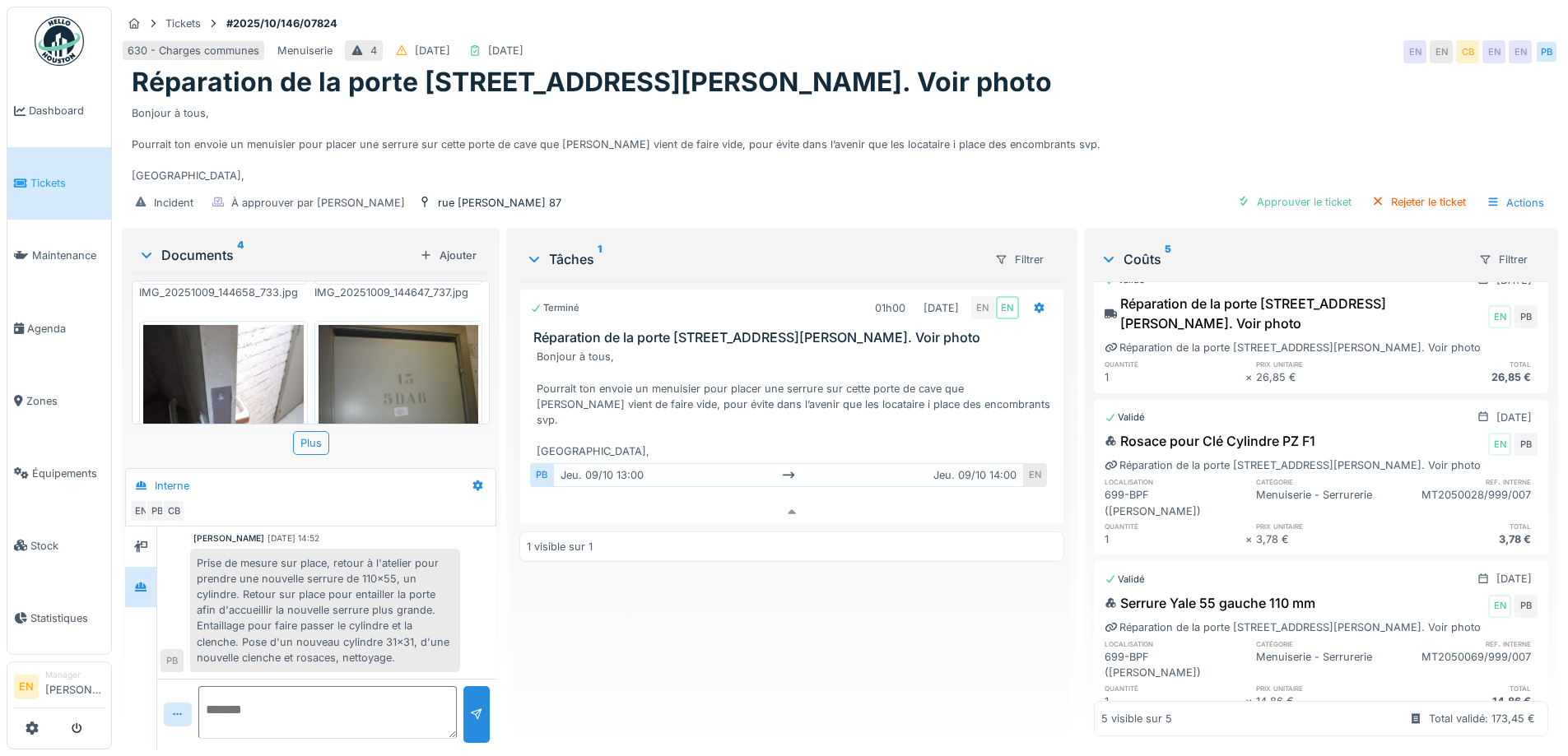
scroll to position [247, 0]
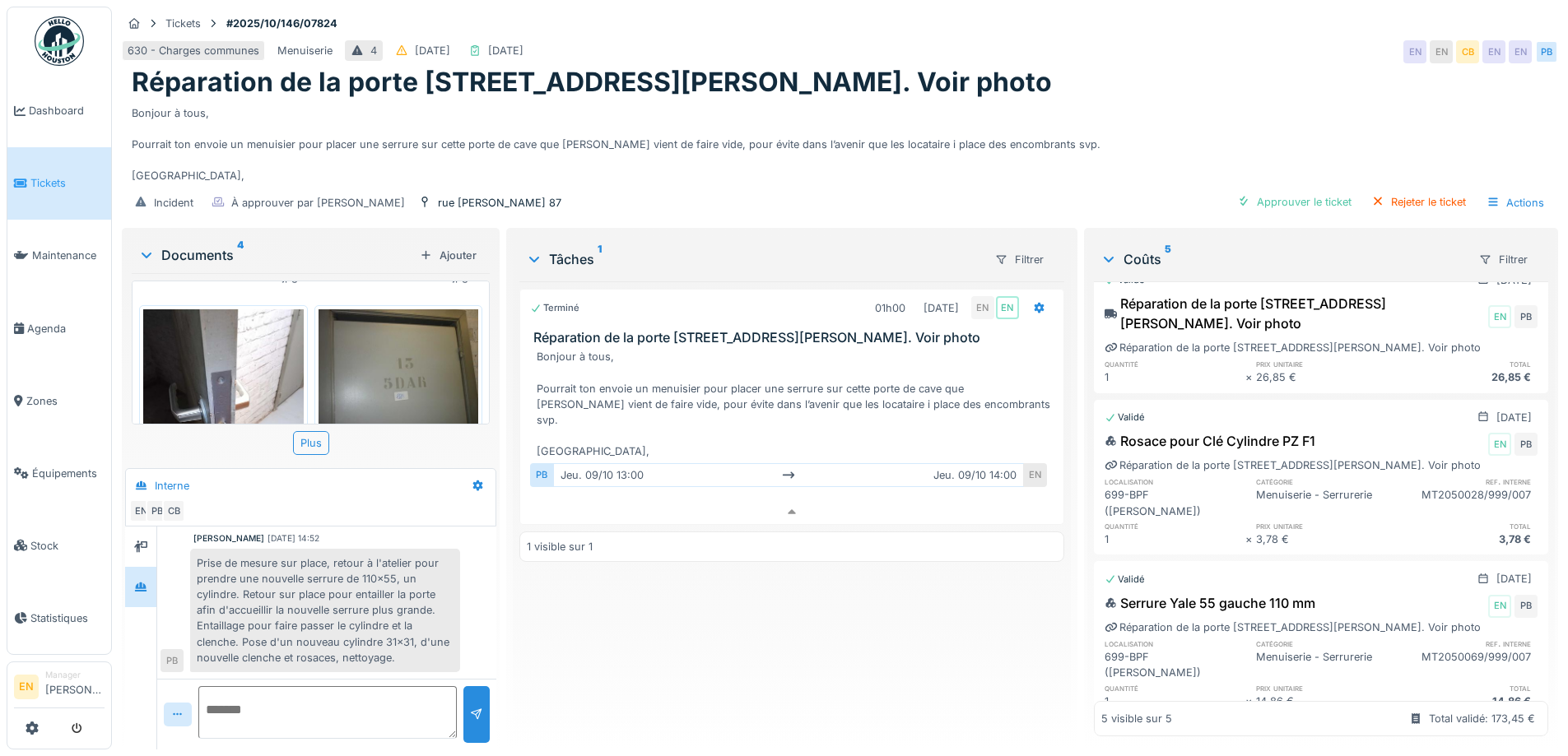
click at [1150, 73] on div "Réparation de la porte Rue Victor Hugo 87, Cave 13. Voir photo" at bounding box center [840, 82] width 1417 height 31
click at [1185, 83] on div "Réparation de la porte Rue Victor Hugo 87, Cave 13. Voir photo" at bounding box center [840, 82] width 1417 height 31
drag, startPoint x: 1148, startPoint y: 36, endPoint x: 1162, endPoint y: 1, distance: 37.7
click at [1148, 37] on div "630 - Charges communes Menuiserie 4 13/10/2025 13/10/2025 EN EN CB EN EN PB" at bounding box center [839, 51] width 1436 height 30
click at [657, 656] on div "Terminé 01h00 09/10/2025 EN EN Réparation de la porte Rue Victor Hugo 87, Cave …" at bounding box center [791, 509] width 544 height 455
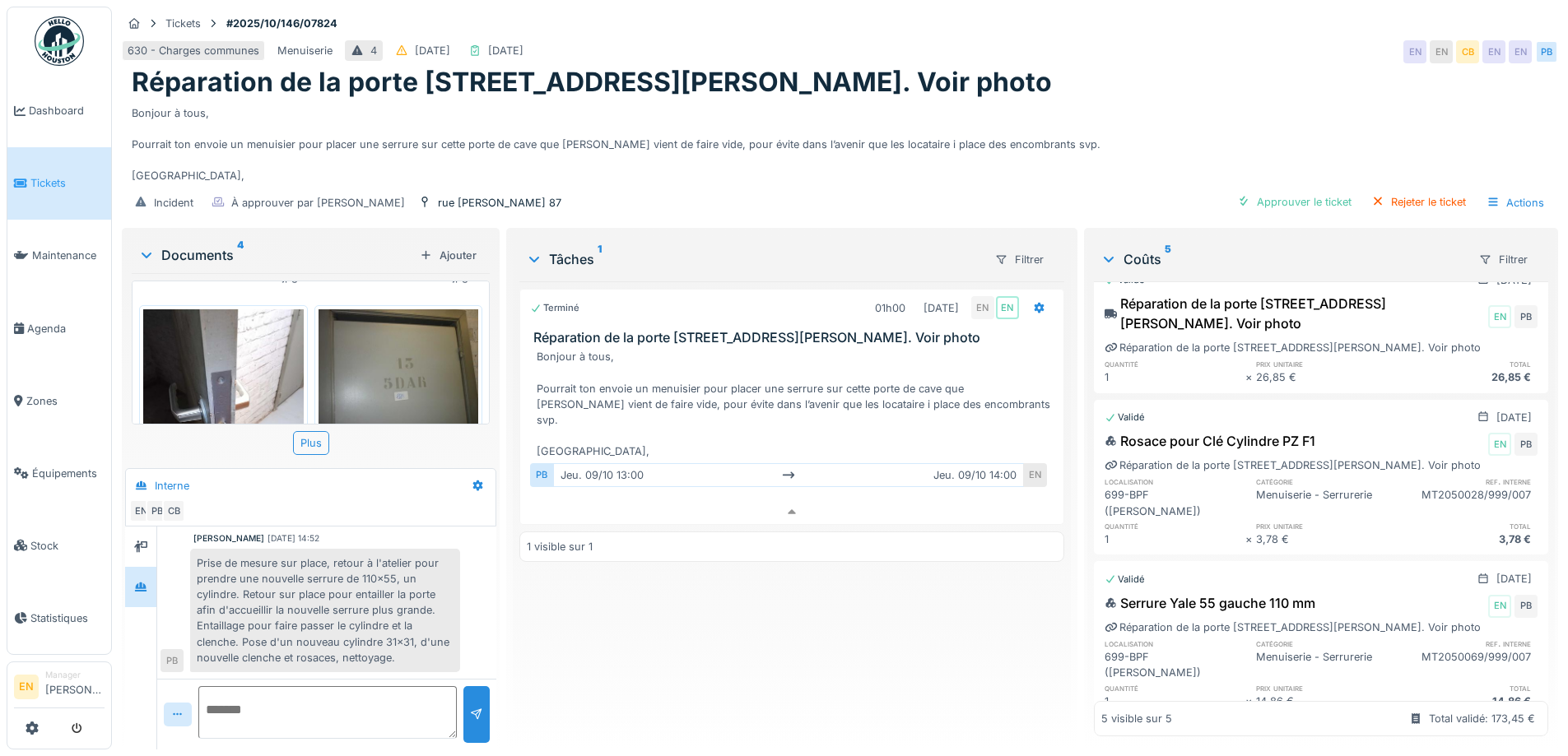
click at [805, 165] on div "Bonjour à tous, Pourrait ton envoie un menuisier pour placer une serrure sur ce…" at bounding box center [840, 142] width 1417 height 85
drag, startPoint x: 841, startPoint y: 623, endPoint x: 823, endPoint y: 580, distance: 46.6
click at [843, 623] on div "Terminé 01h00 09/10/2025 EN EN Réparation de la porte Rue Victor Hugo 87, Cave …" at bounding box center [791, 509] width 544 height 455
click at [287, 693] on textarea at bounding box center [327, 712] width 258 height 52
type textarea "**********"
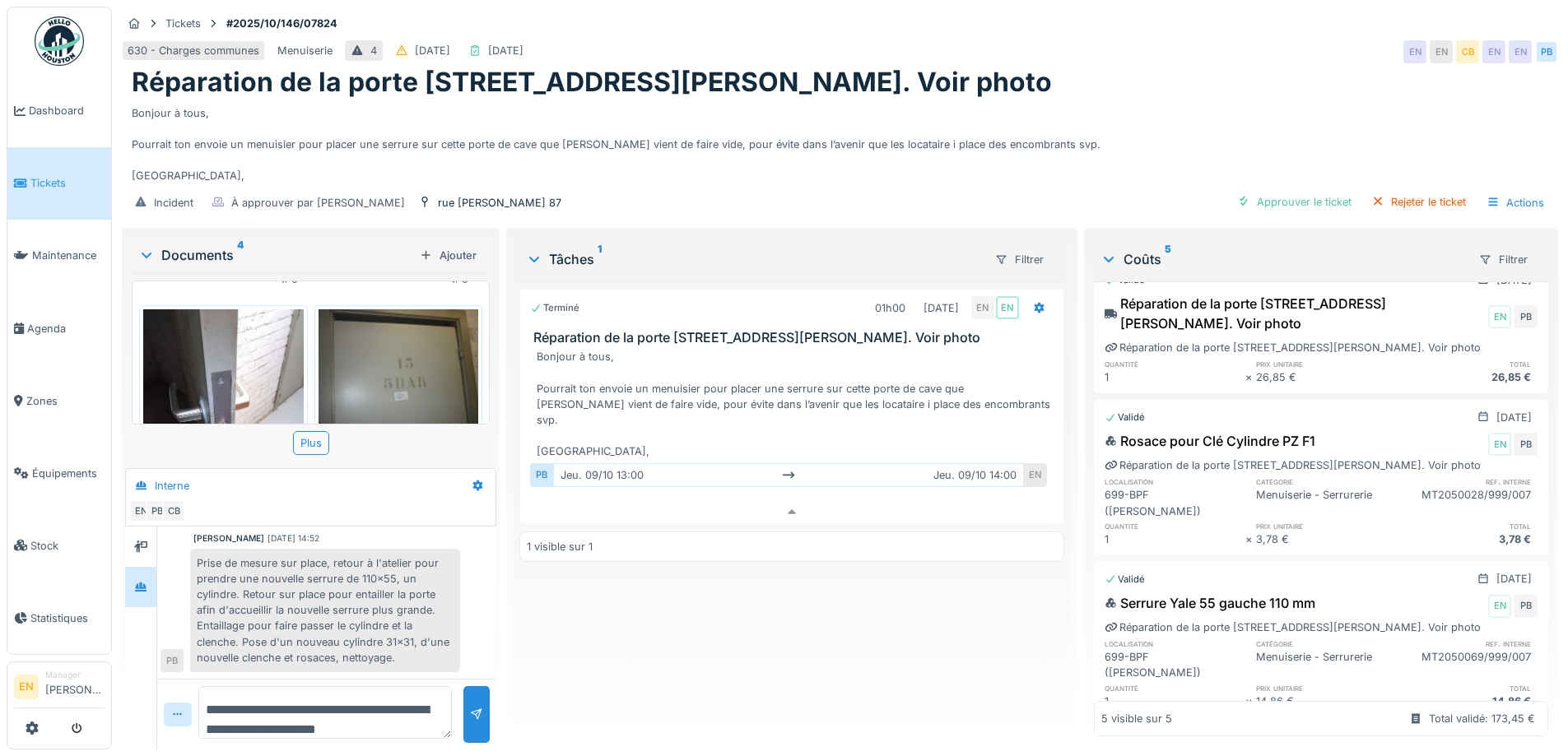
scroll to position [250, 0]
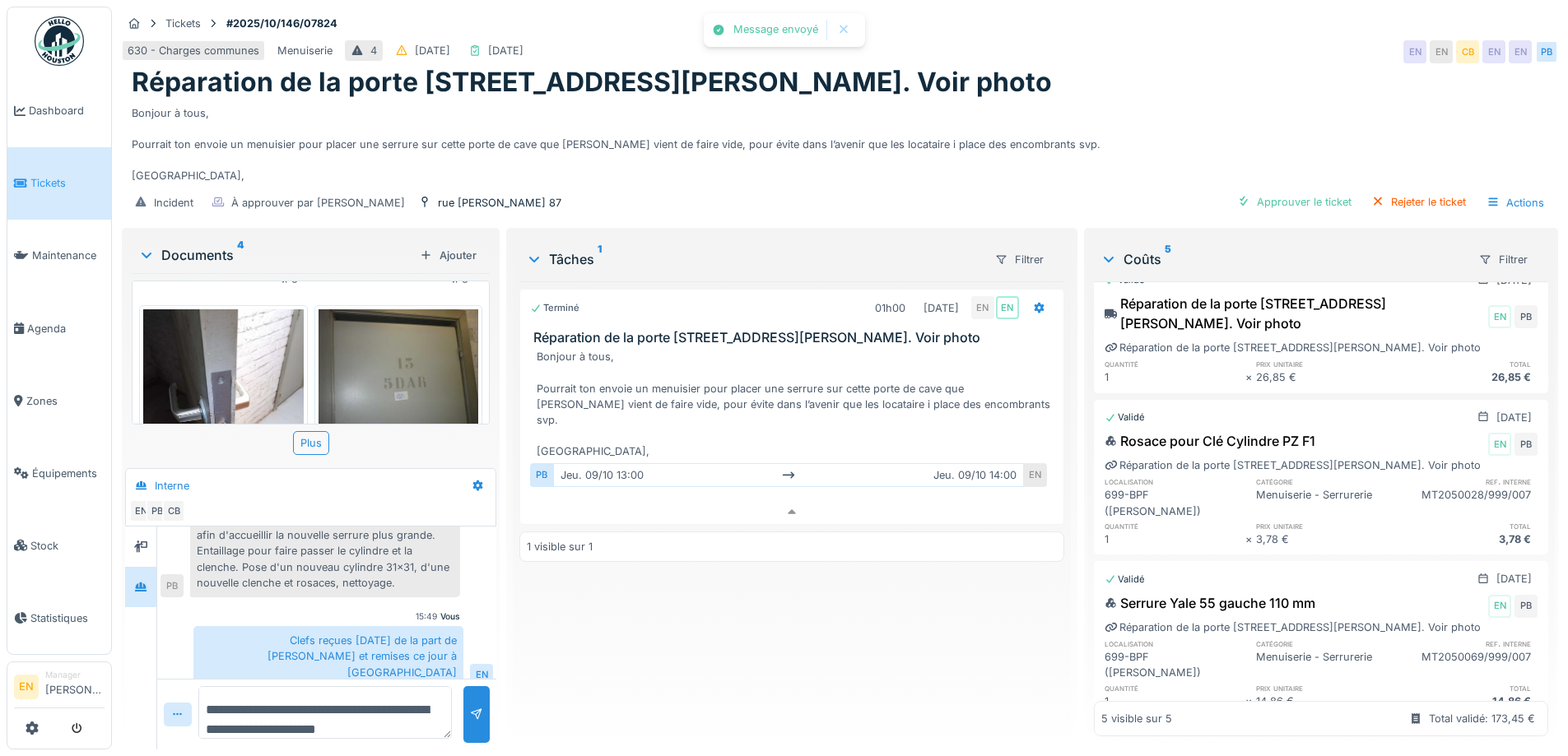
click at [803, 591] on div "Terminé 01h00 09/10/2025 EN EN Réparation de la porte Rue Victor Hugo 87, Cave …" at bounding box center [791, 509] width 544 height 455
click at [1115, 82] on div "Réparation de la porte Rue Victor Hugo 87, Cave 13. Voir photo" at bounding box center [840, 82] width 1417 height 31
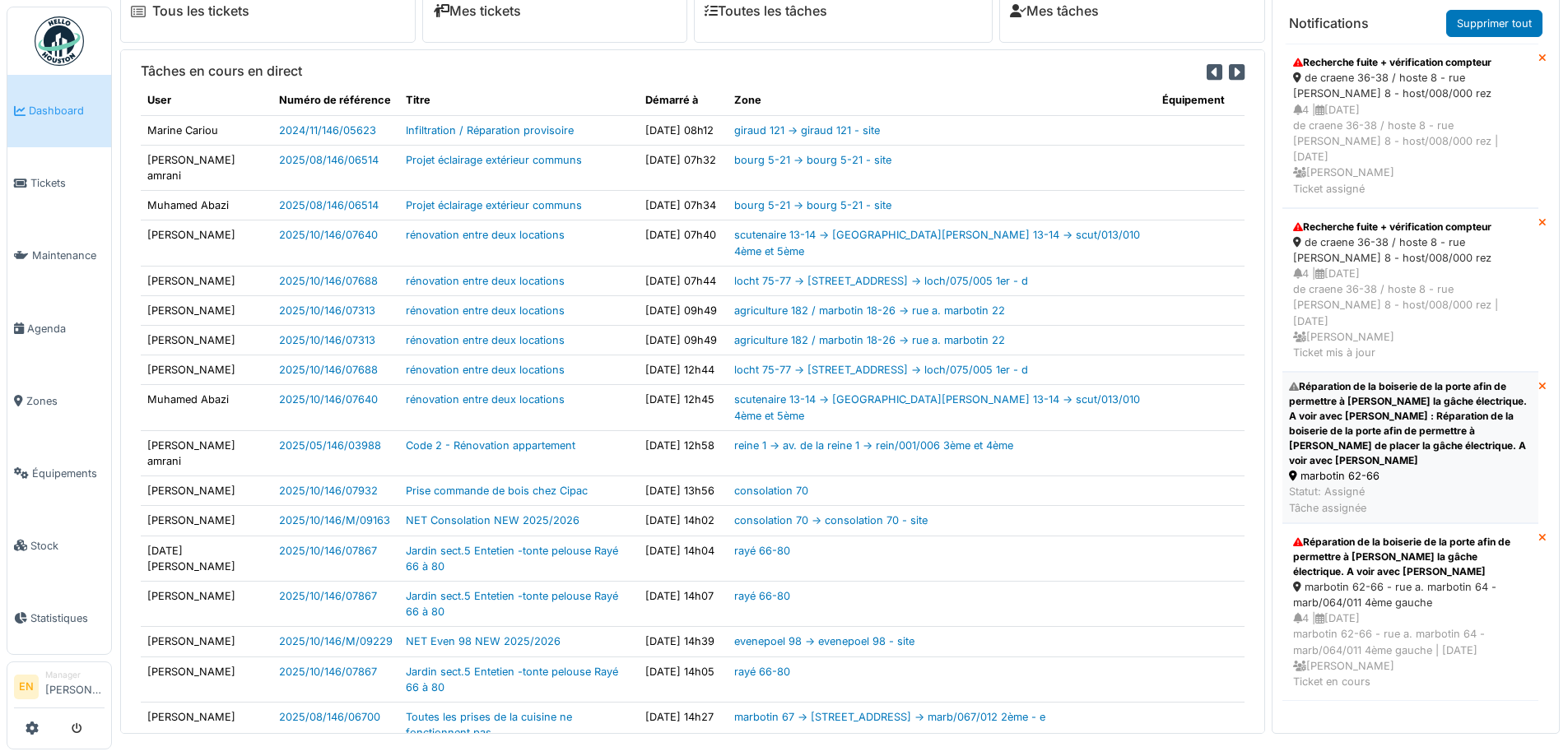
scroll to position [17, 0]
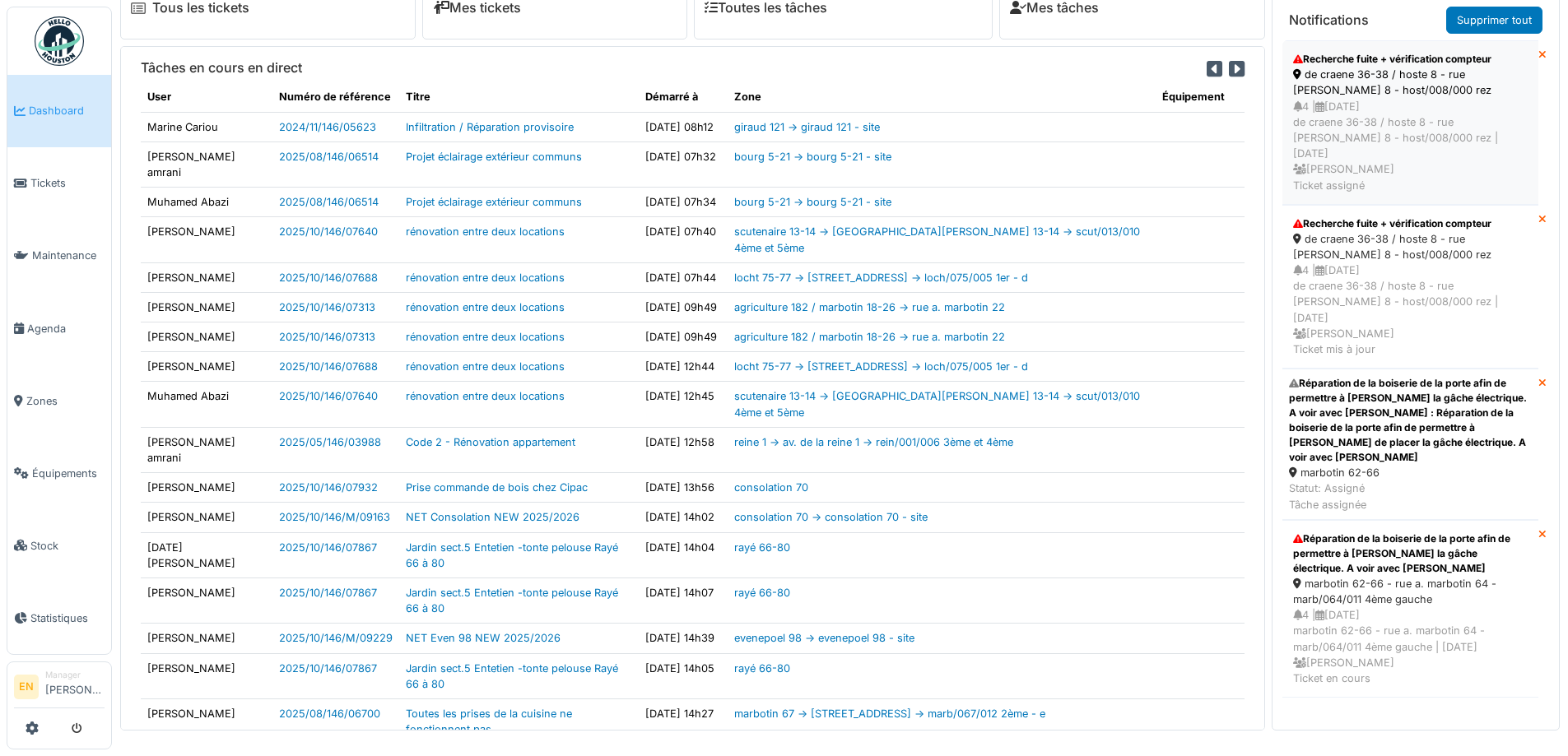
click at [1366, 87] on div "de craene 36-38 / hoste 8 - rue [PERSON_NAME] 8 - host/008/000 rez" at bounding box center [1411, 82] width 235 height 31
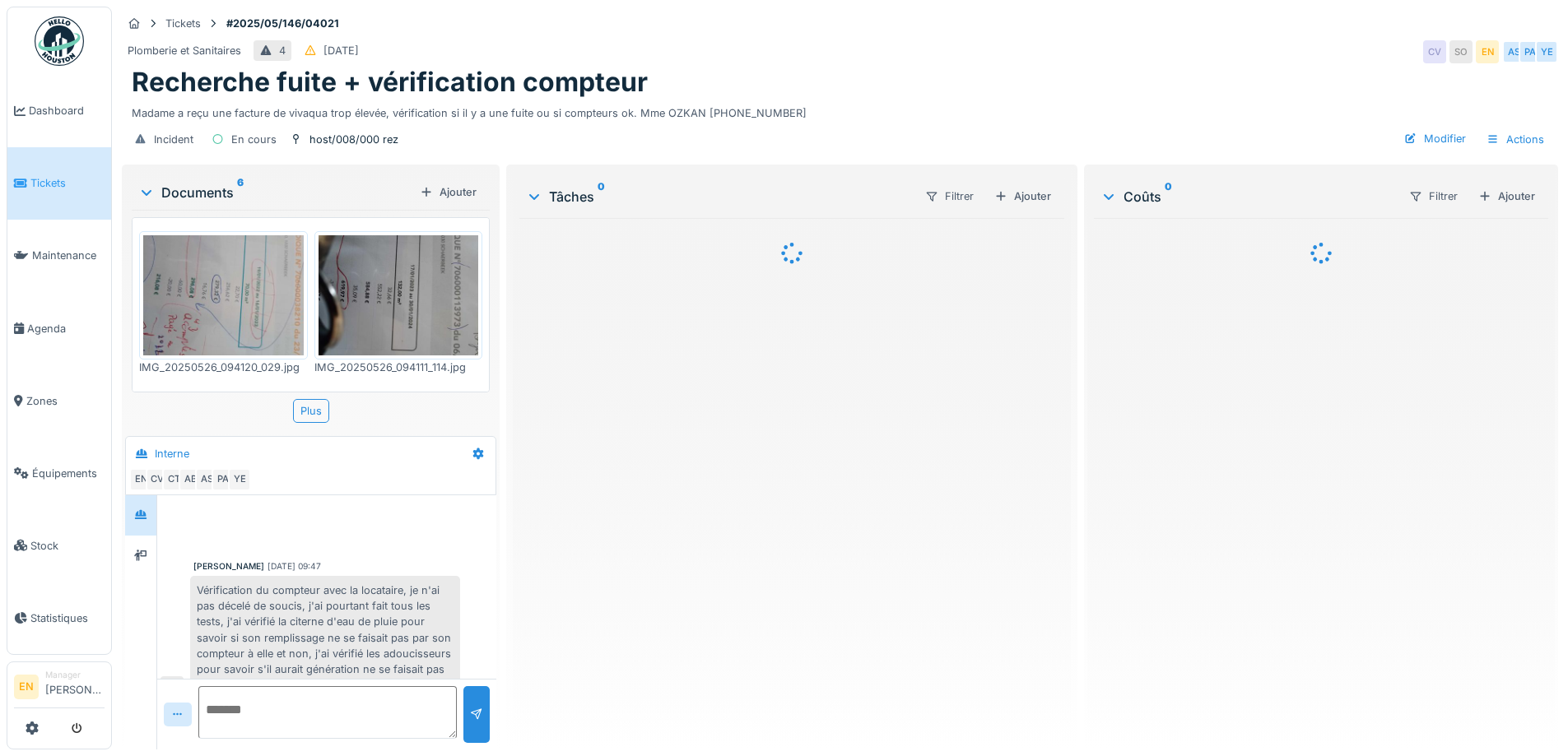
scroll to position [703, 0]
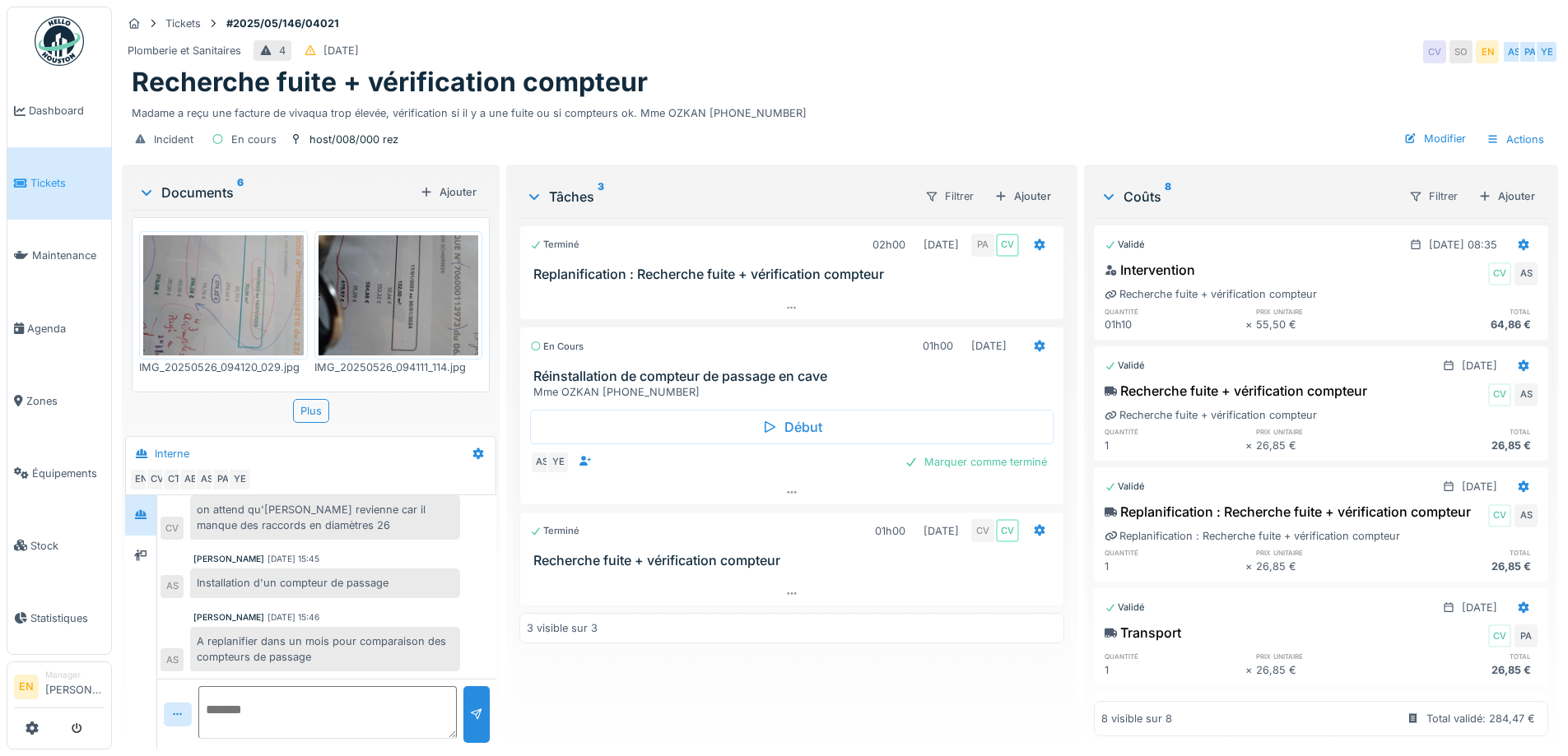
click at [874, 89] on div "Recherche fuite + vérification compteur" at bounding box center [840, 82] width 1417 height 31
click at [969, 74] on div "Recherche fuite + vérification compteur" at bounding box center [840, 82] width 1417 height 31
click at [1066, 86] on div "Recherche fuite + vérification compteur" at bounding box center [840, 82] width 1417 height 31
click at [854, 94] on div "Recherche fuite + vérification compteur" at bounding box center [840, 82] width 1417 height 31
click at [619, 696] on div "Terminé 02h00 10/06/2025 PA CV Replanification : Recherche fuite + vérification…" at bounding box center [791, 477] width 544 height 518
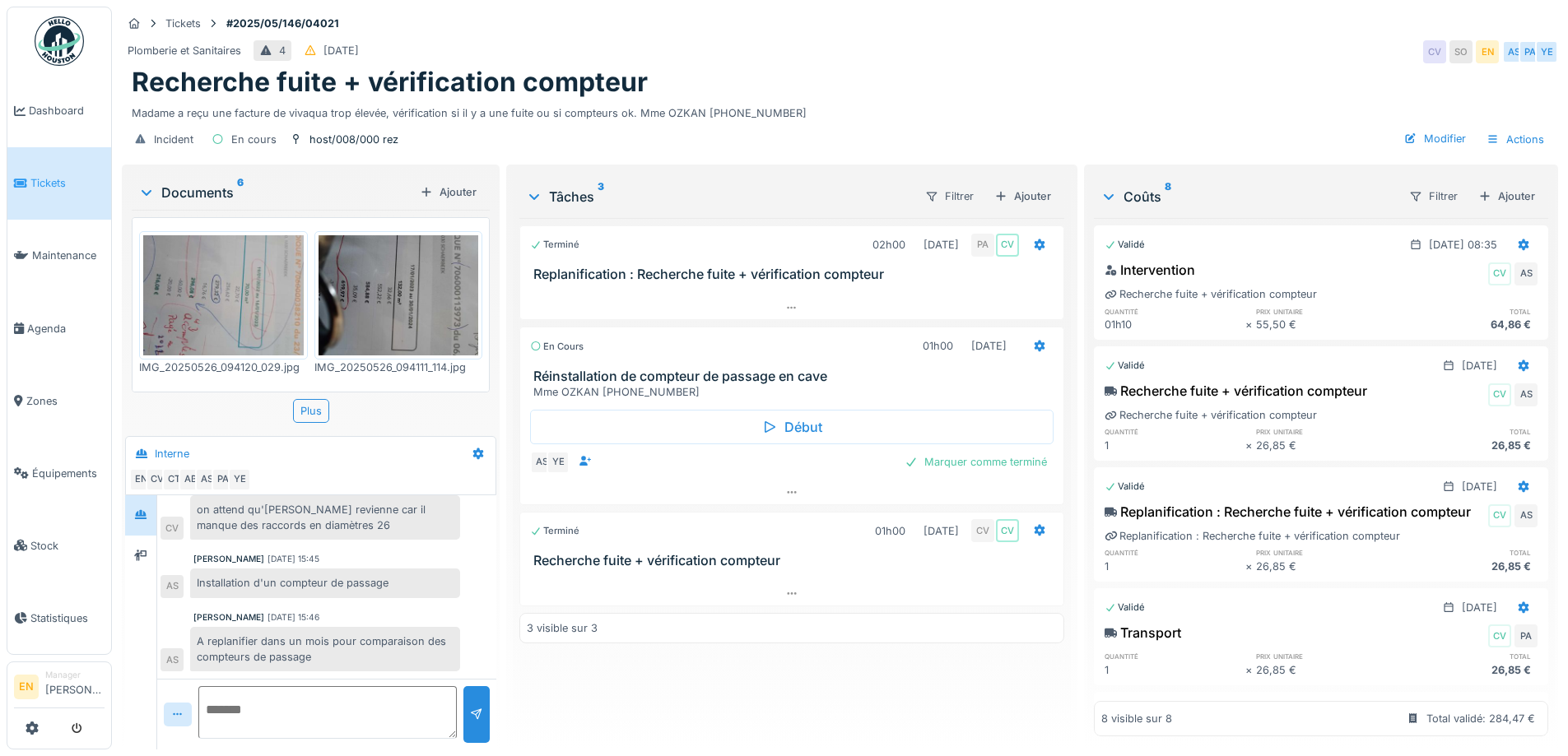
click at [1020, 81] on div "Recherche fuite + vérification compteur" at bounding box center [840, 82] width 1417 height 31
click at [642, 666] on div "Terminé 02h00 10/06/2025 PA CV Replanification : Recherche fuite + vérification…" at bounding box center [791, 477] width 544 height 518
click at [790, 491] on icon at bounding box center [790, 492] width 9 height 3
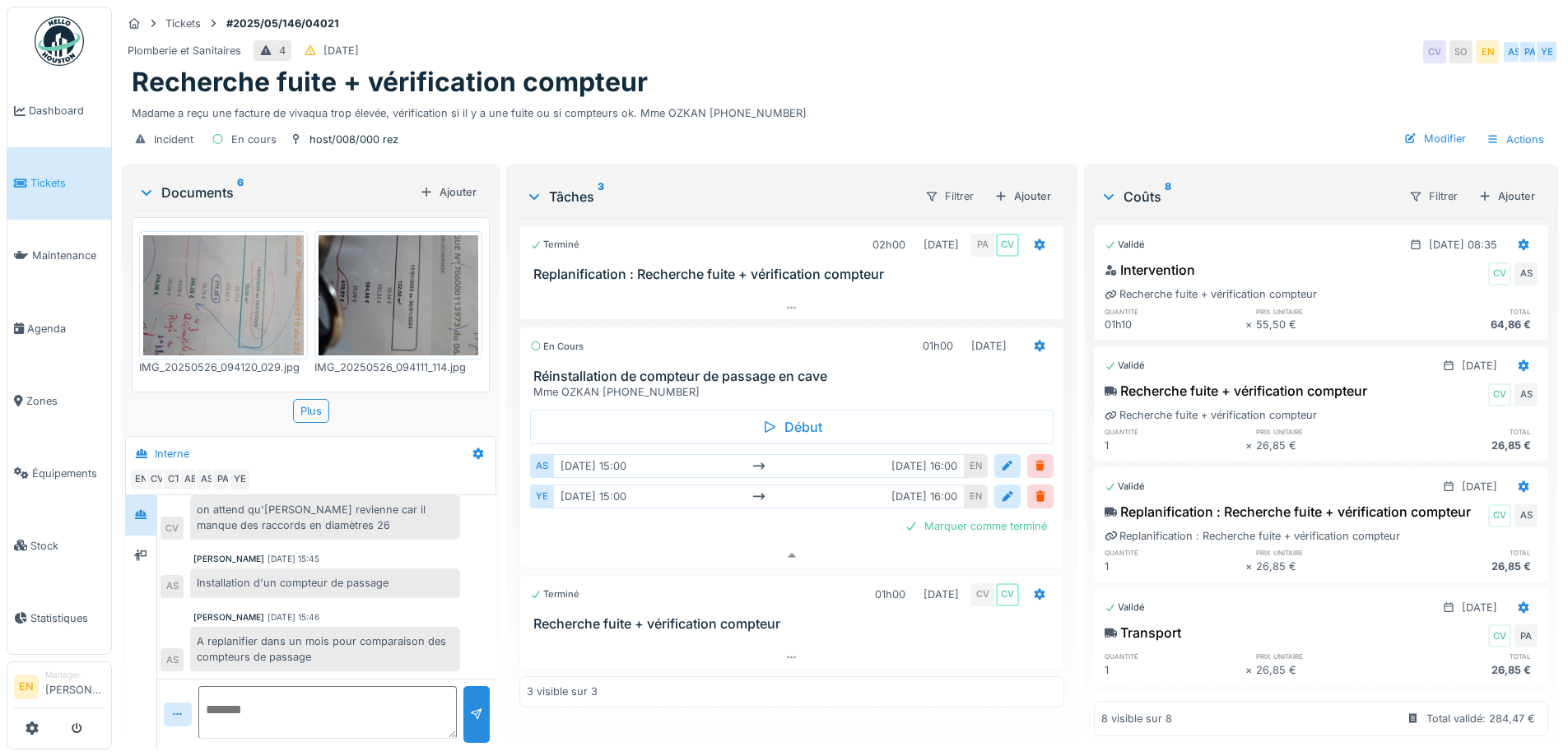
click at [823, 67] on div "Recherche fuite + vérification compteur" at bounding box center [840, 82] width 1417 height 31
click at [933, 139] on div "Incident En cours host/008/000 rez Modifier Actions" at bounding box center [839, 140] width 1436 height 37
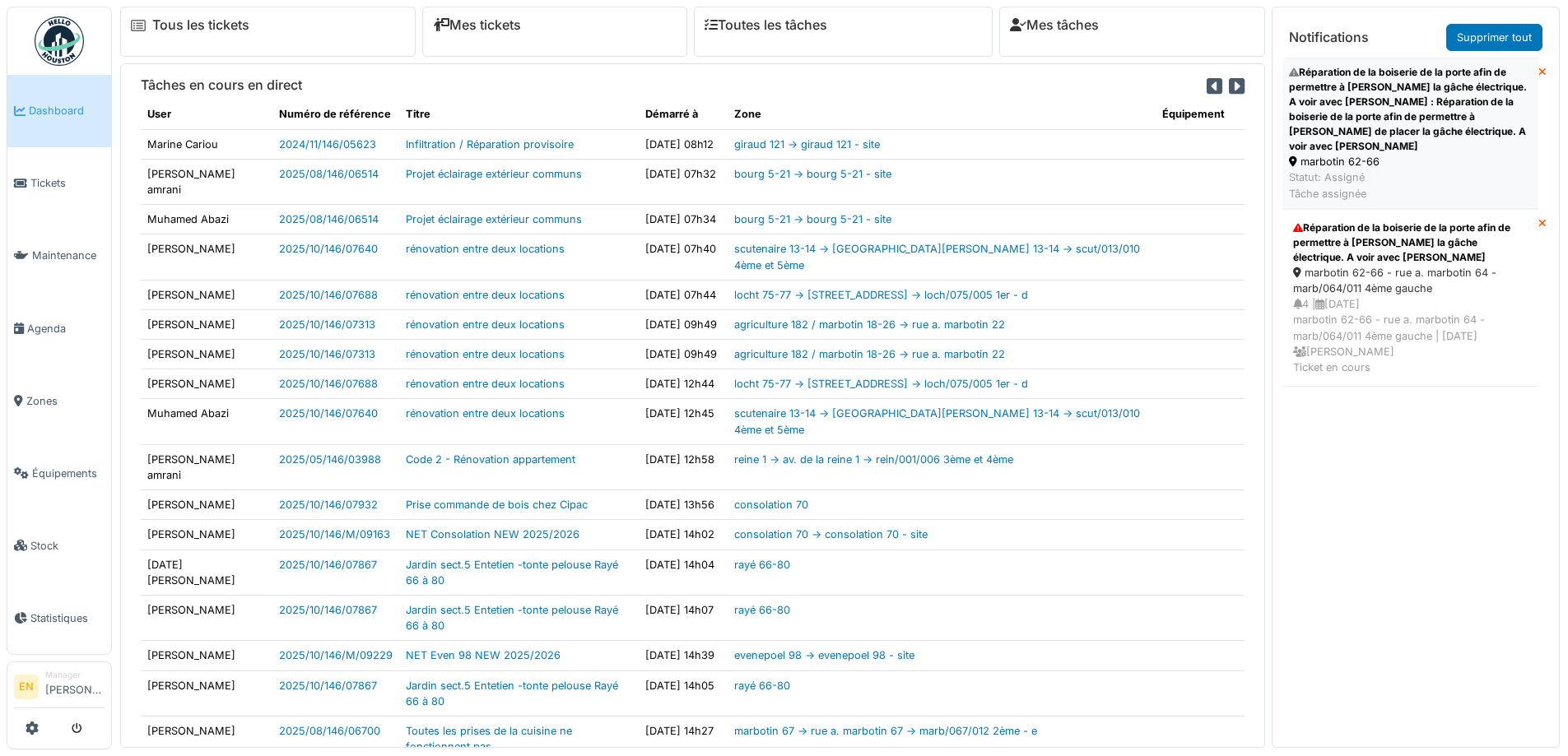
click at [1374, 149] on div "Réparation de la boiserie de la porte afin de permettre à [PERSON_NAME] la gâch…" at bounding box center [1410, 110] width 243 height 89
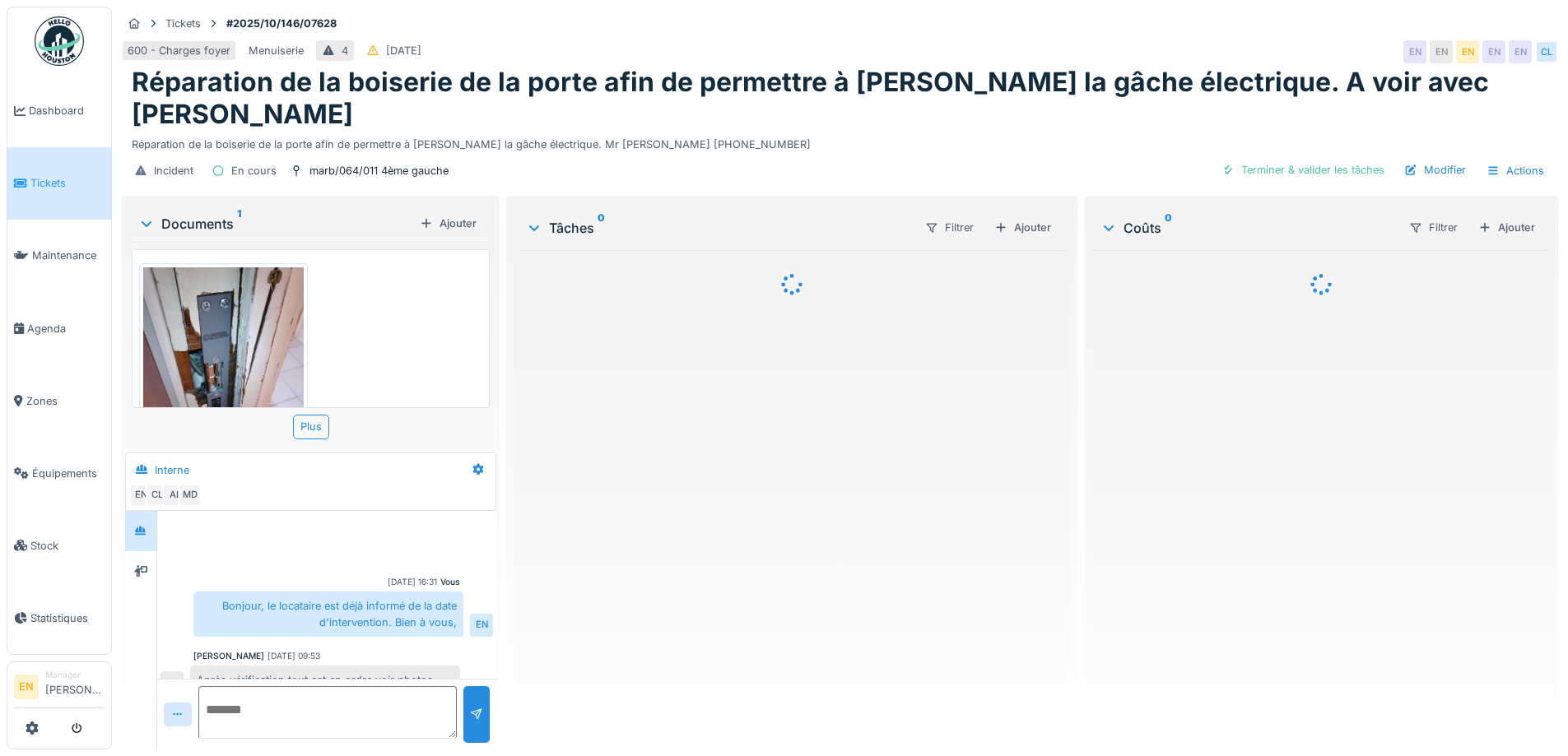
scroll to position [23, 0]
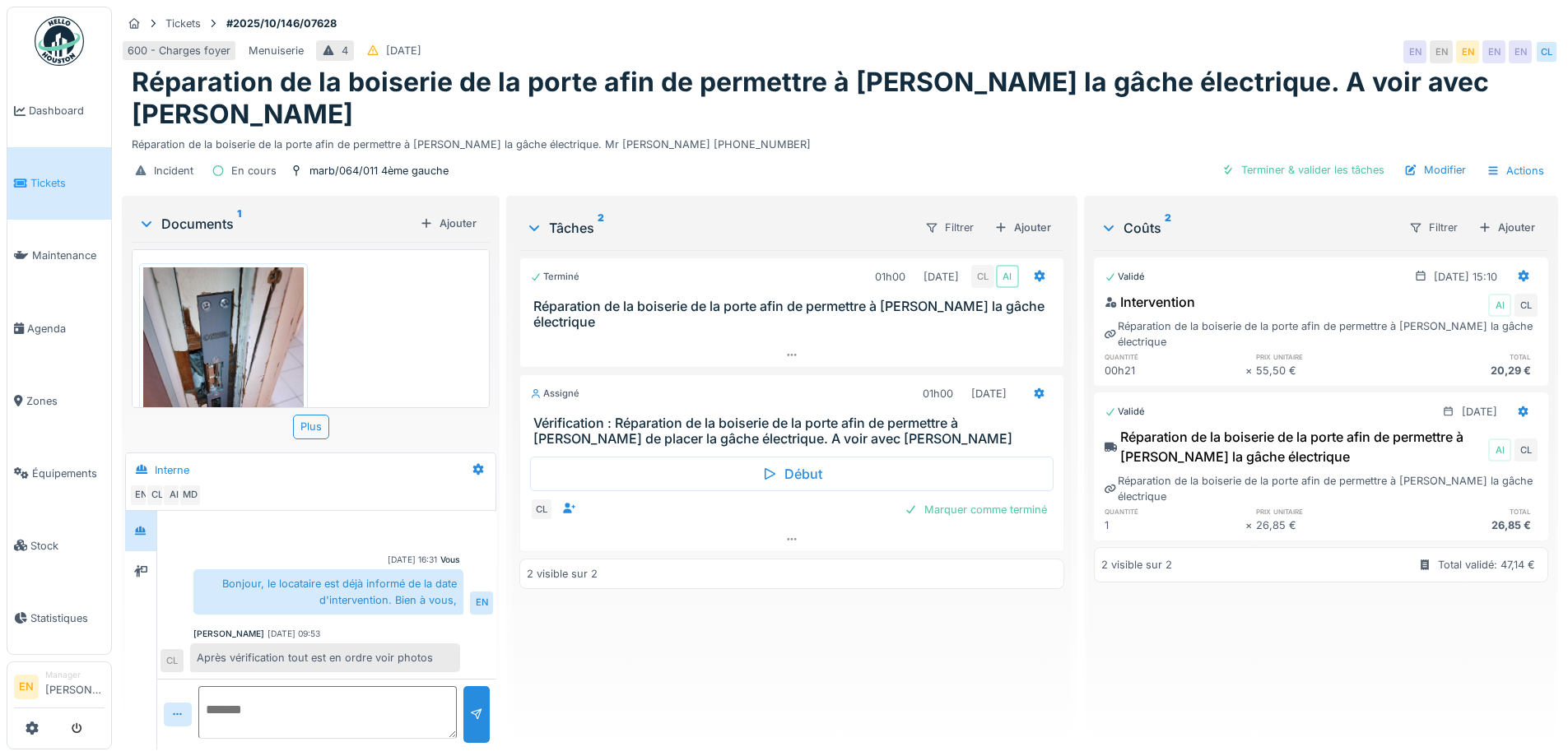
click at [675, 683] on div "Terminé 01h00 [DATE] CL AI Réparation de la boiserie de la porte afin de permet…" at bounding box center [791, 493] width 544 height 486
click at [711, 635] on div "Terminé 01h00 06/10/2025 CL AI Réparation de la boiserie de la porte afin de pe…" at bounding box center [791, 493] width 544 height 486
click at [692, 621] on div "Terminé 01h00 06/10/2025 CL AI Réparation de la boiserie de la porte afin de pe…" at bounding box center [791, 493] width 544 height 486
click at [785, 534] on icon at bounding box center [792, 539] width 14 height 11
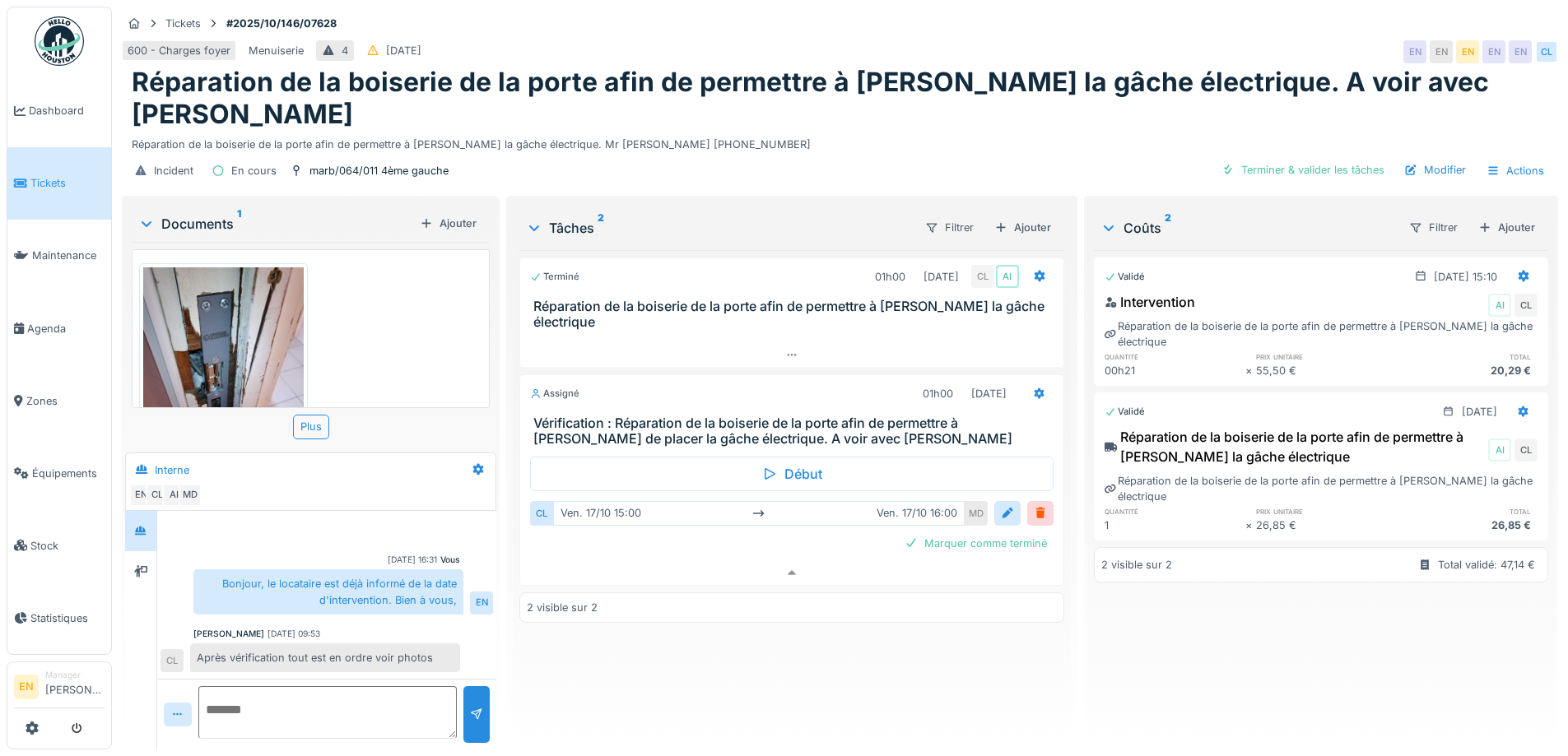
click at [770, 658] on div "Terminé 01h00 06/10/2025 CL AI Réparation de la boiserie de la porte afin de pe…" at bounding box center [791, 493] width 544 height 486
click at [60, 49] on img at bounding box center [59, 41] width 50 height 49
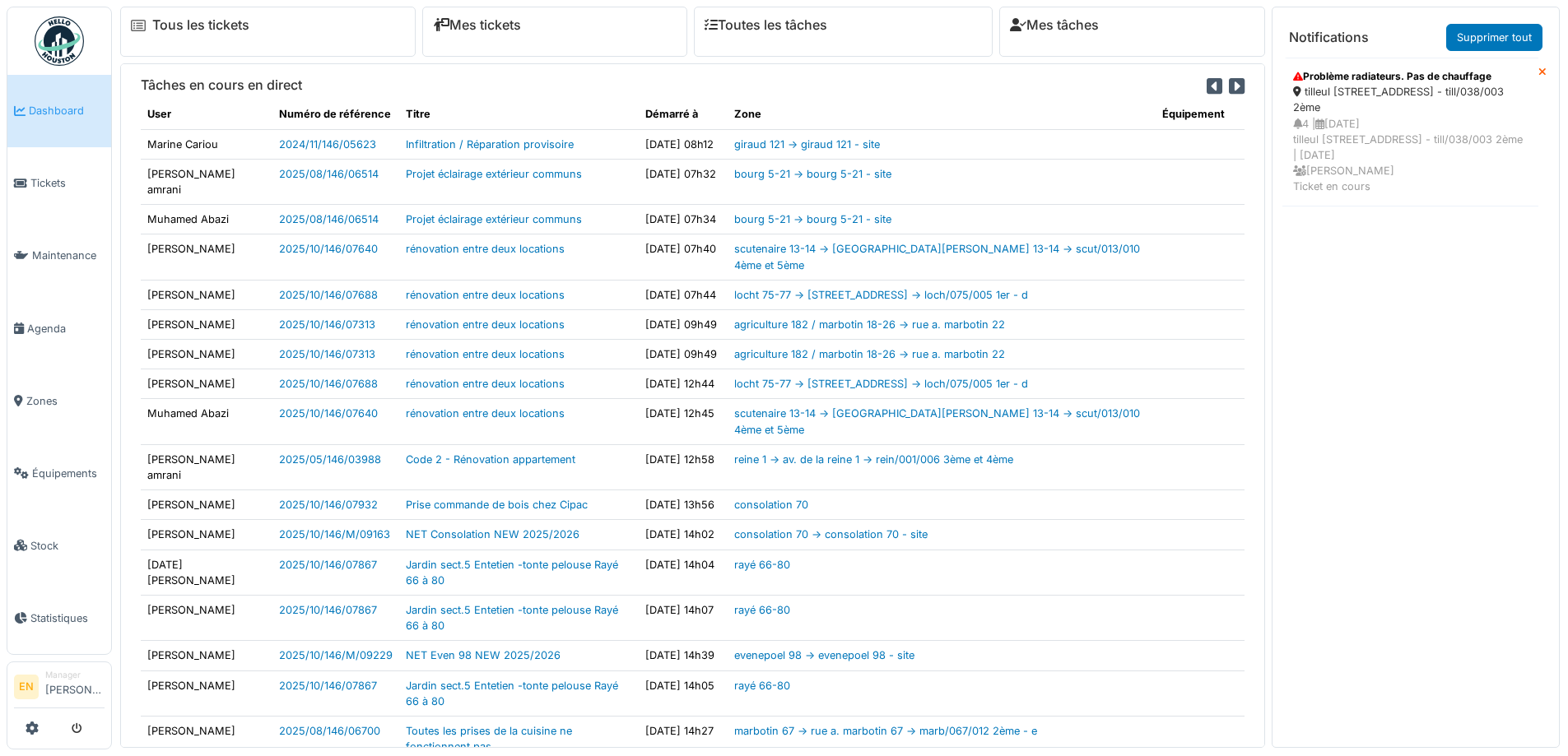
click at [1351, 136] on div "4 | [DATE] tilleul [STREET_ADDRESS] 38 - till/038/003 2ème | [DATE] [PERSON_NAM…" at bounding box center [1411, 155] width 235 height 79
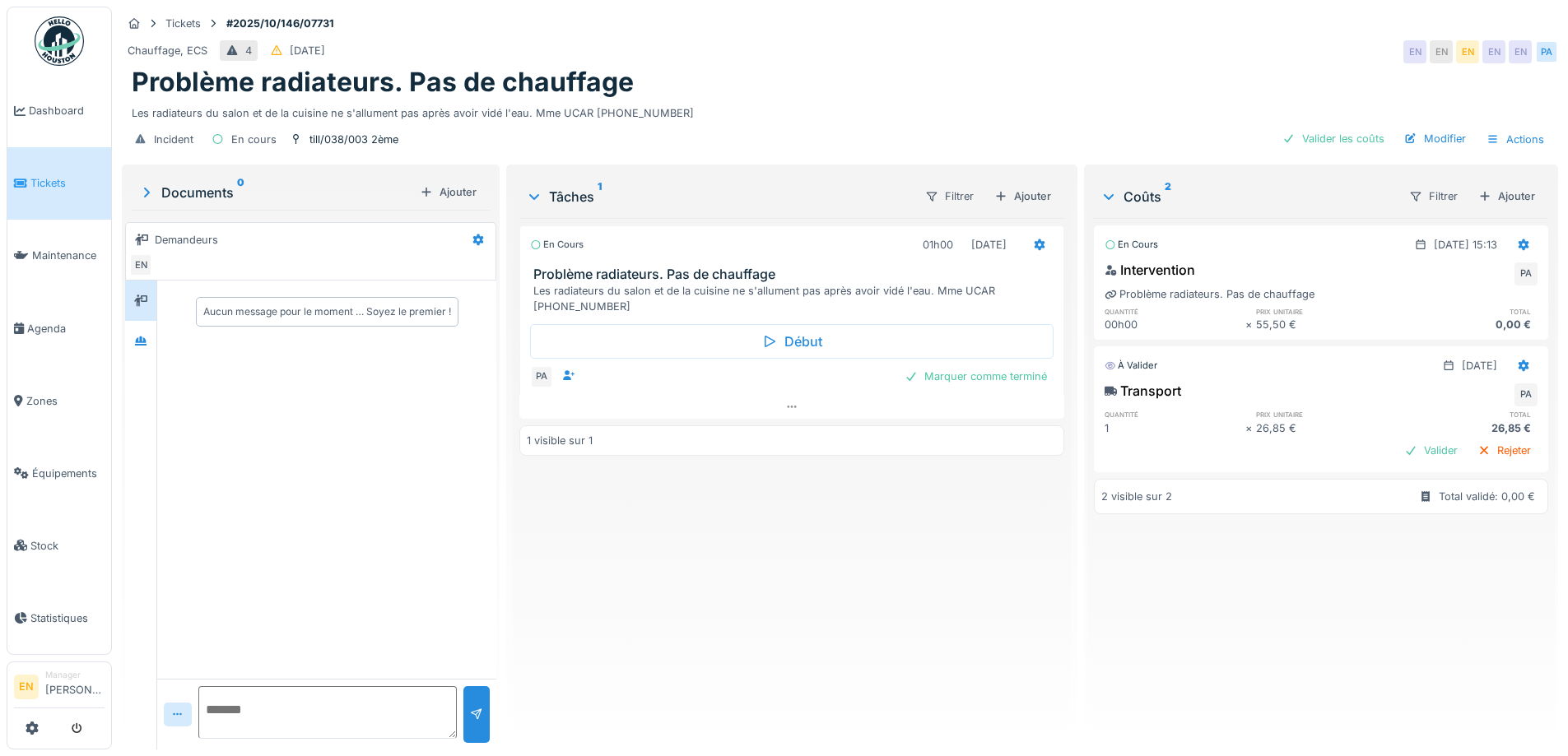
click at [684, 528] on div "En cours 01h00 [DATE] Problème radiateurs. Pas de chauffage Les radiateurs du s…" at bounding box center [791, 477] width 544 height 518
click at [953, 99] on div "Les radiateurs du salon et de la cuisine ne s'allument pas après avoir vidé l'e…" at bounding box center [840, 110] width 1417 height 22
click at [917, 62] on div "Chauffage, ECS 4 [DATE] EN EN EN EN EN PA" at bounding box center [839, 51] width 1436 height 30
click at [654, 639] on div "En cours 01h00 [DATE] Problème radiateurs. Pas de chauffage Les radiateurs du s…" at bounding box center [791, 477] width 544 height 518
click at [769, 557] on div "En cours 01h00 [DATE] Problème radiateurs. Pas de chauffage Les radiateurs du s…" at bounding box center [791, 477] width 544 height 518
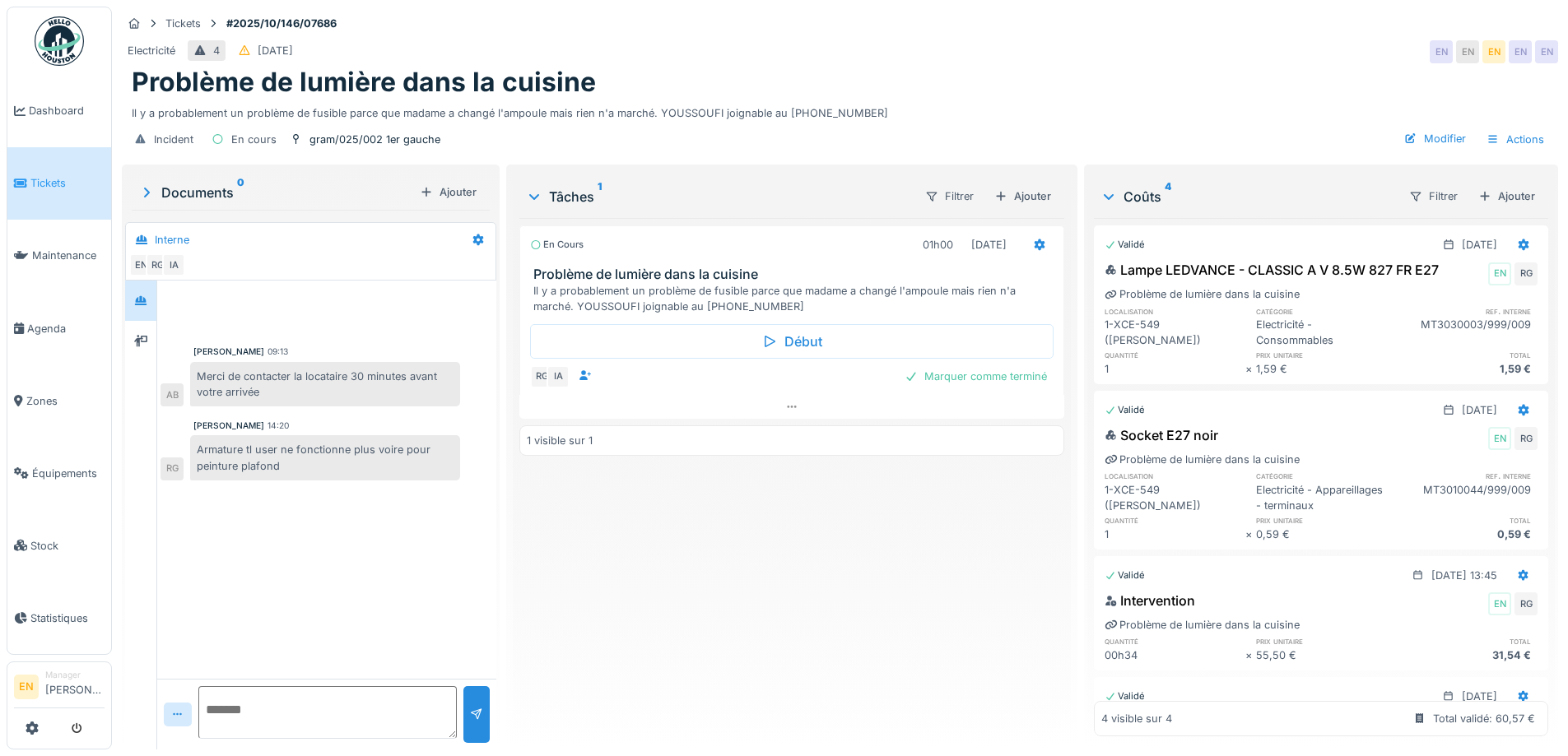
click at [960, 56] on div "Electricité 4 08/10/2025 EN EN EN EN EN" at bounding box center [839, 51] width 1436 height 30
click at [822, 544] on div "En cours 01h00 [DATE] Problème de lumière dans la cuisine Il y a probablement u…" at bounding box center [791, 477] width 544 height 518
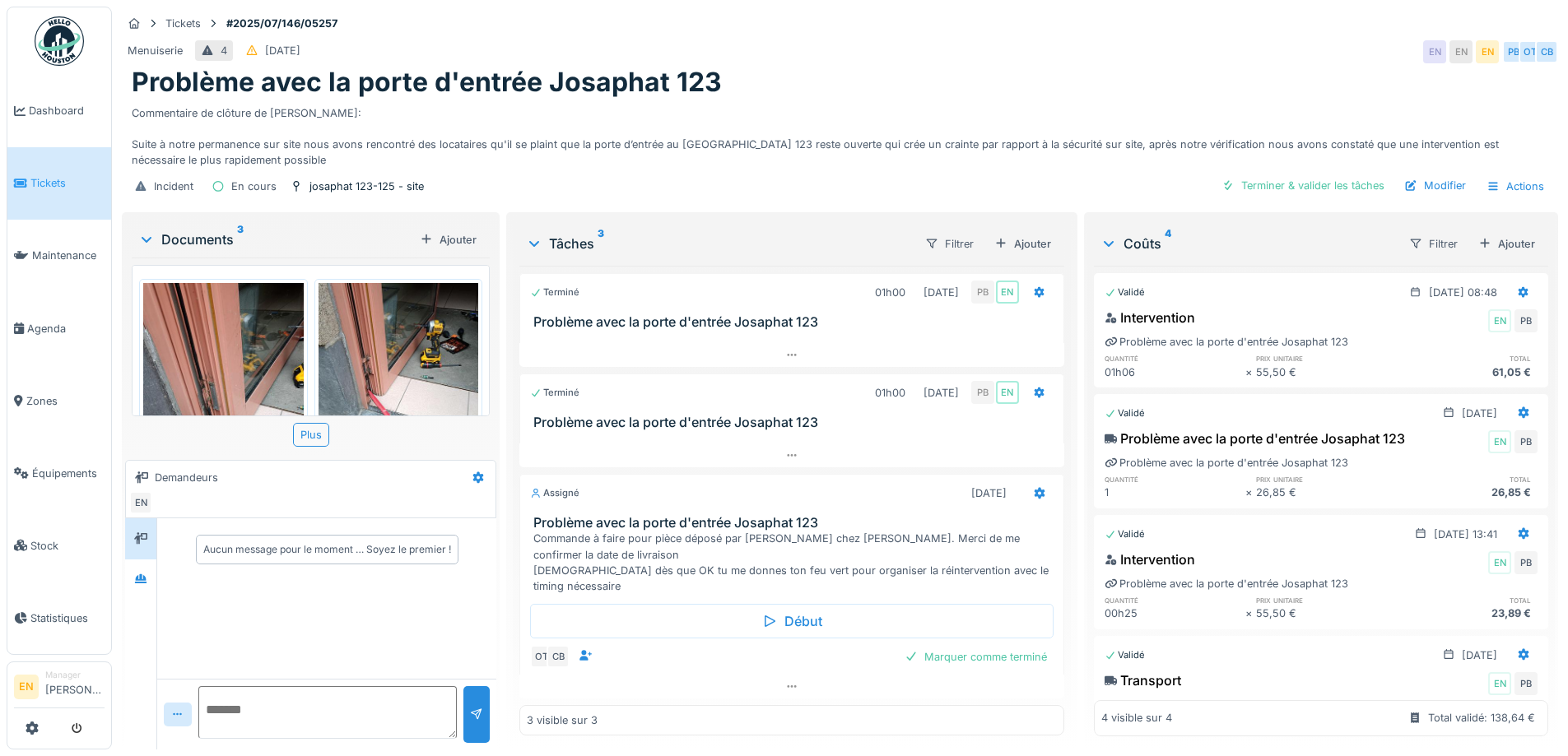
click at [973, 60] on div "Menuiserie 4 [DATE] EN EN EN PB OT CB" at bounding box center [839, 51] width 1436 height 30
click at [972, 49] on div "Menuiserie 4 06/07/2025 EN EN EN PB OT CB" at bounding box center [839, 51] width 1436 height 30
click at [884, 51] on div "Menuiserie 4 06/07/2025 EN EN EN PB OT CB" at bounding box center [839, 51] width 1436 height 30
click at [880, 41] on div "Menuiserie 4 06/07/2025 EN EN EN PB OT CB" at bounding box center [839, 51] width 1436 height 30
click at [1081, 27] on div "Tickets #2025/07/146/05257" at bounding box center [839, 23] width 1436 height 20
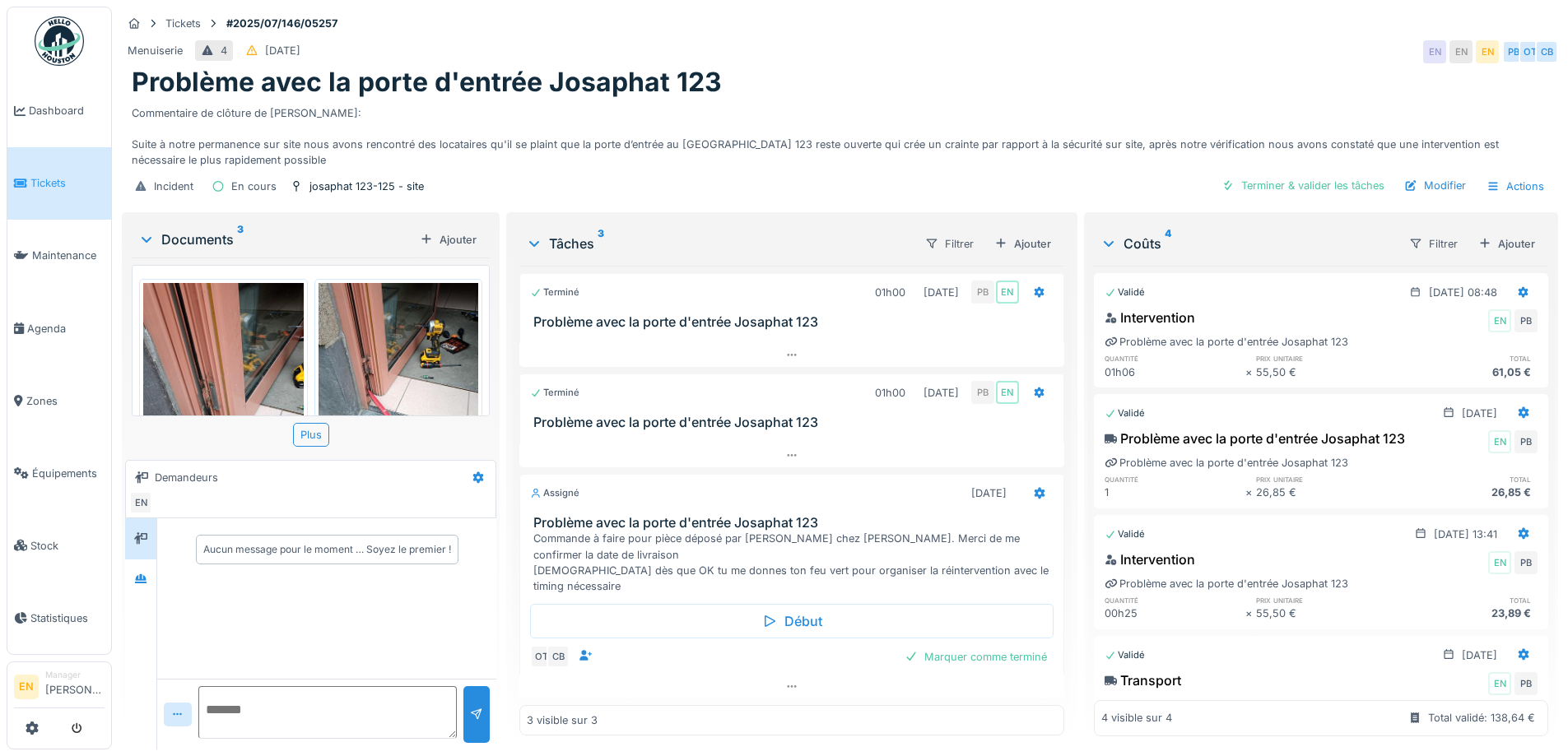
click at [1150, 46] on div "Menuiserie 4 06/07/2025 EN EN EN PB OT CB" at bounding box center [839, 51] width 1436 height 30
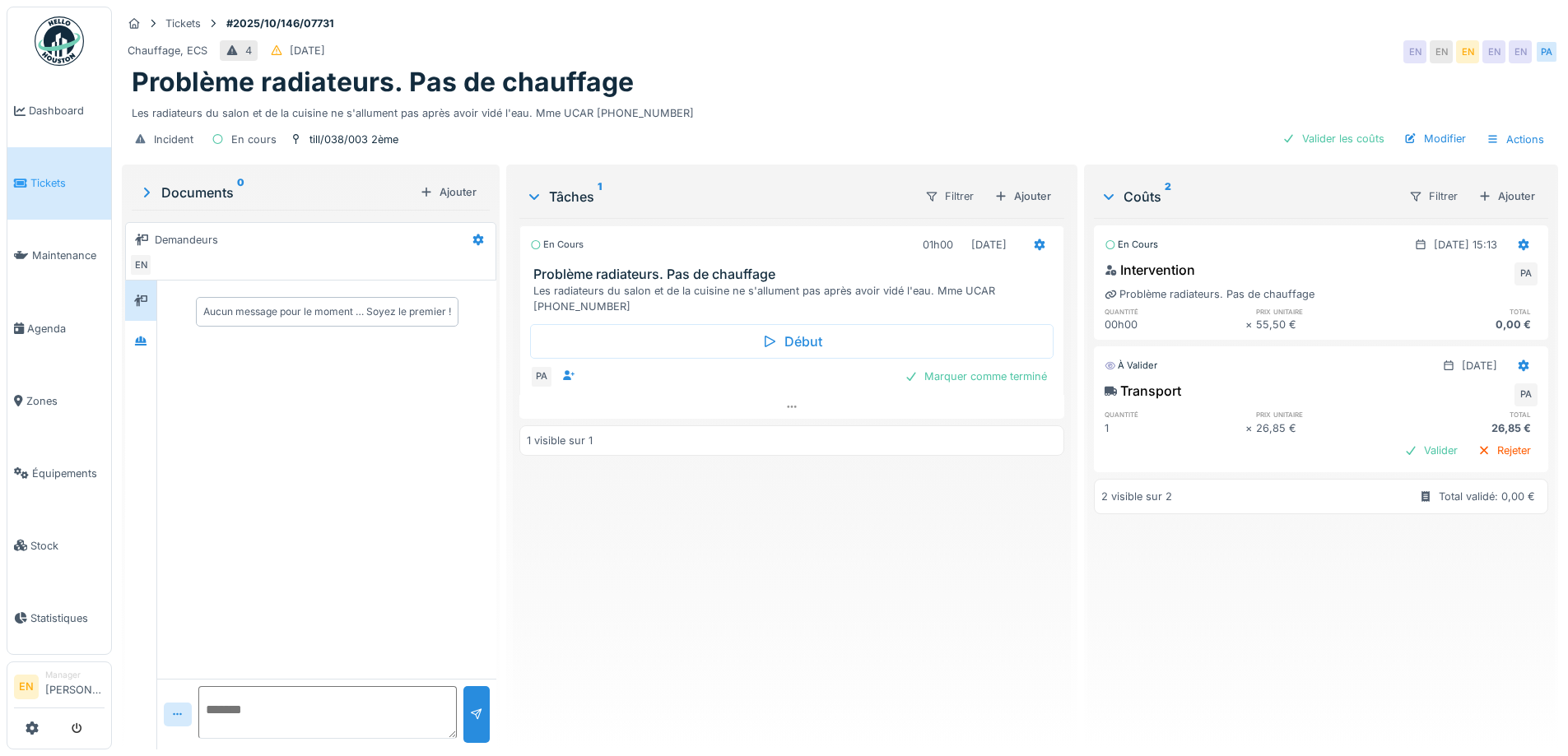
click at [677, 559] on div "En cours 01h00 [DATE] Problème radiateurs. Pas de chauffage Les radiateurs du s…" at bounding box center [791, 477] width 544 height 518
click at [844, 56] on div "Chauffage, ECS 4 [DATE] EN EN EN EN EN PA" at bounding box center [839, 51] width 1436 height 30
click at [1104, 49] on div "Chauffage, ECS 4 [DATE] EN EN EN EN EN PA" at bounding box center [839, 51] width 1436 height 30
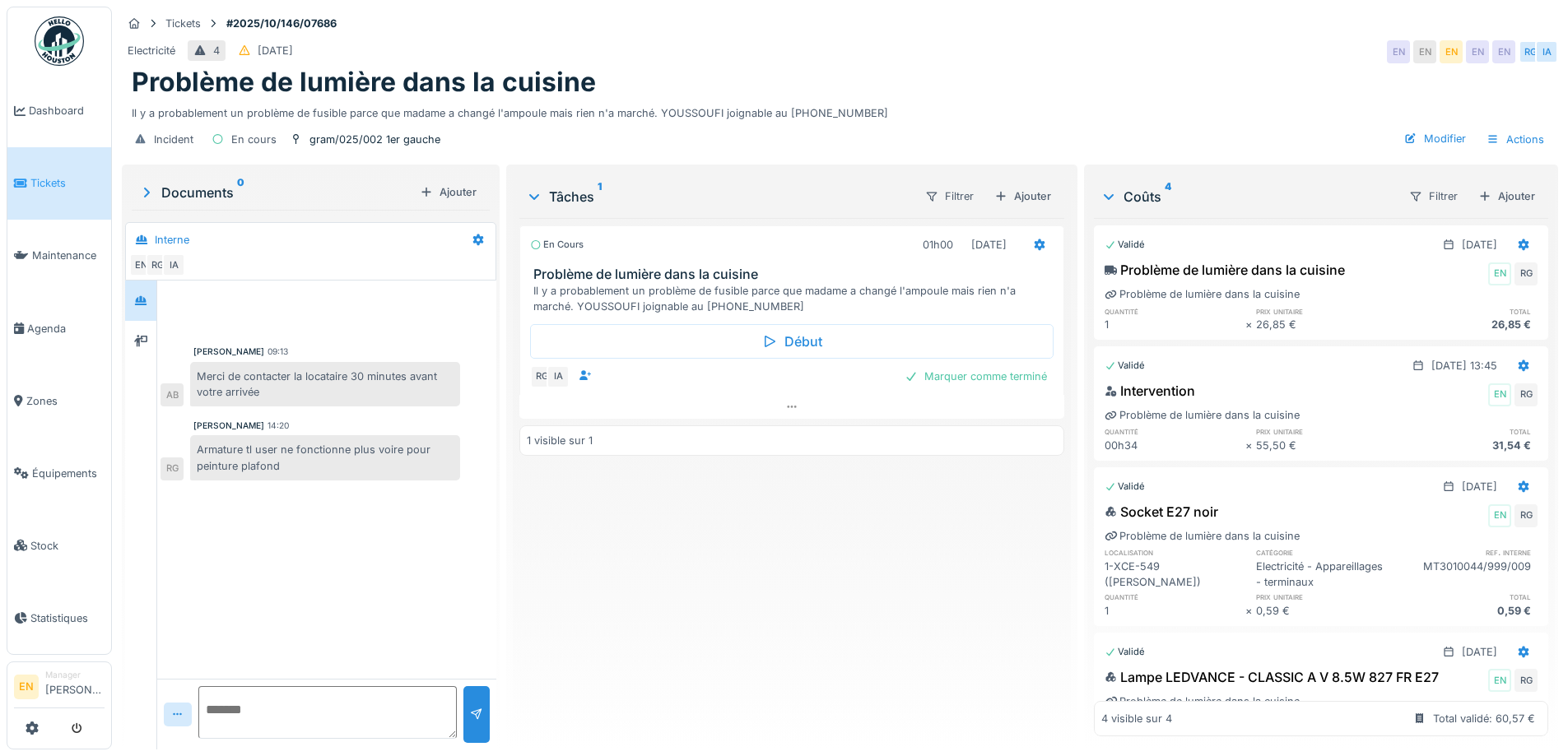
click at [759, 602] on div "En cours 01h00 [DATE] Problème de lumière dans la cuisine Il y a probablement u…" at bounding box center [791, 477] width 544 height 518
click at [721, 536] on div "En cours 01h00 15/10/2025 Problème de lumière dans la cuisine Il y a probableme…" at bounding box center [791, 477] width 544 height 518
drag, startPoint x: 753, startPoint y: 621, endPoint x: 943, endPoint y: 242, distance: 424.0
click at [753, 616] on div "En cours 01h00 15/10/2025 Problème de lumière dans la cuisine Il y a probableme…" at bounding box center [791, 477] width 544 height 518
click at [683, 574] on div "En cours 01h00 15/10/2025 Problème de lumière dans la cuisine Il y a probableme…" at bounding box center [791, 477] width 544 height 518
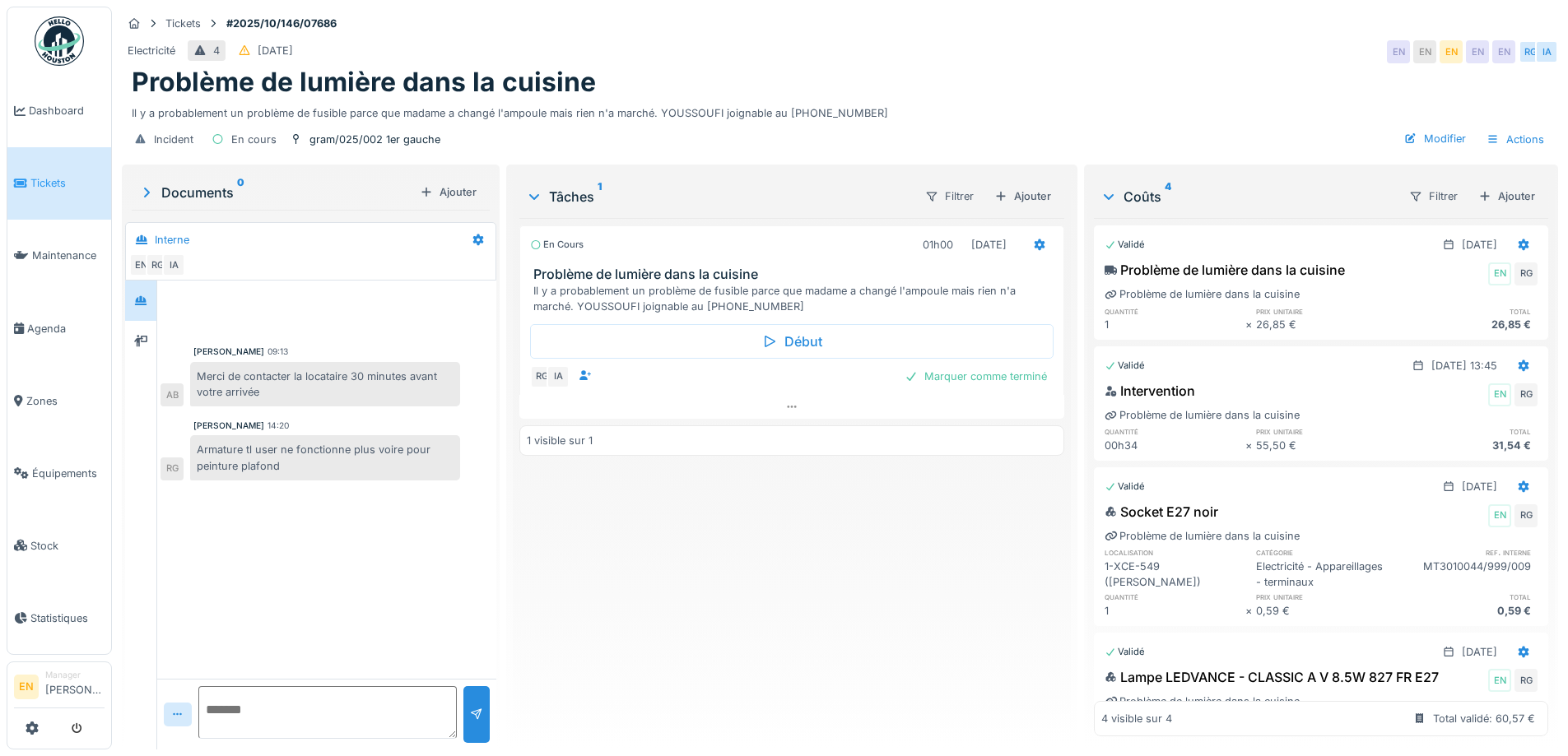
scroll to position [13, 0]
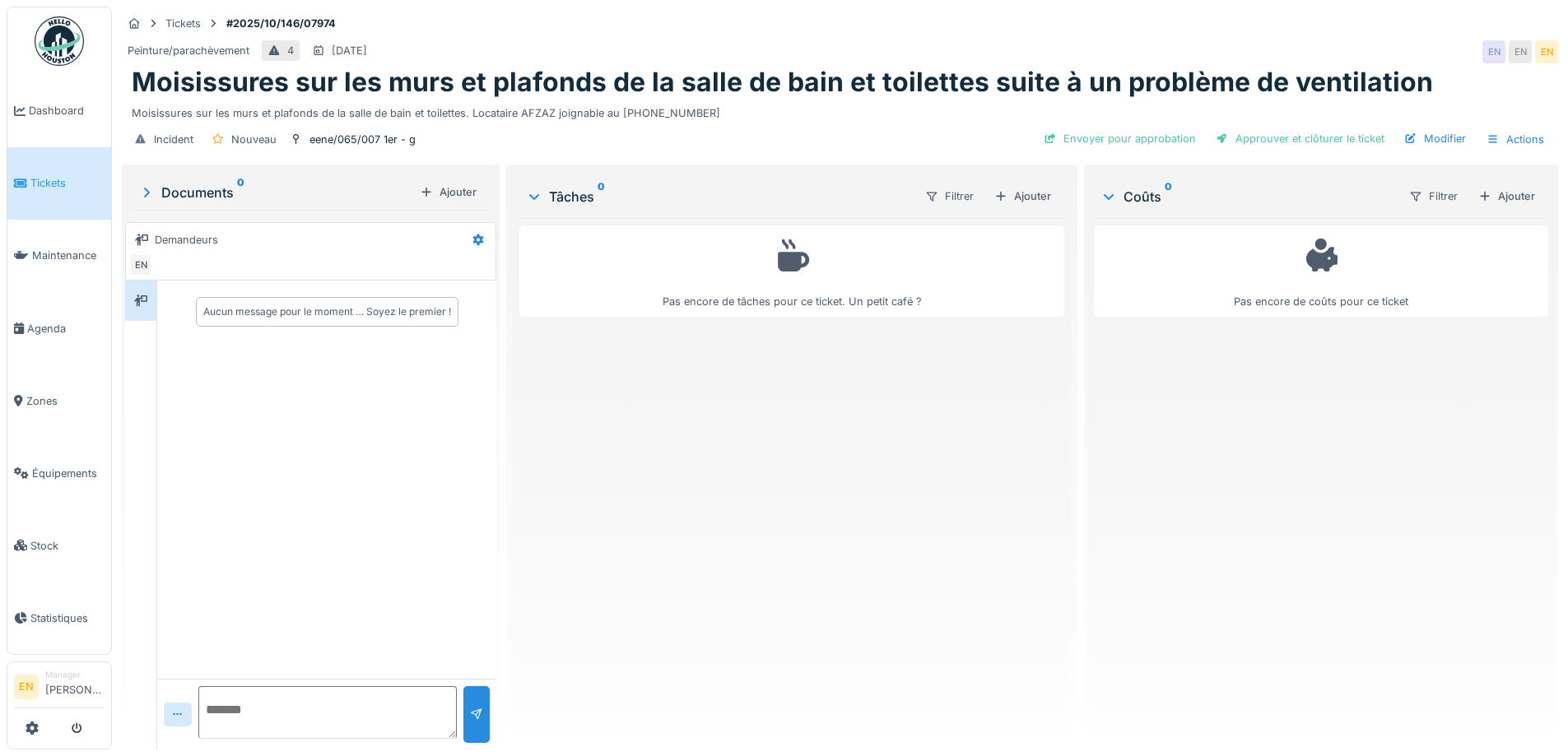
click at [586, 523] on div "Pas encore de tâches pour ce ticket. Un petit café ?" at bounding box center [791, 477] width 544 height 518
click at [775, 542] on div "Pas encore de tâches pour ce ticket. Un petit café ?" at bounding box center [791, 477] width 544 height 518
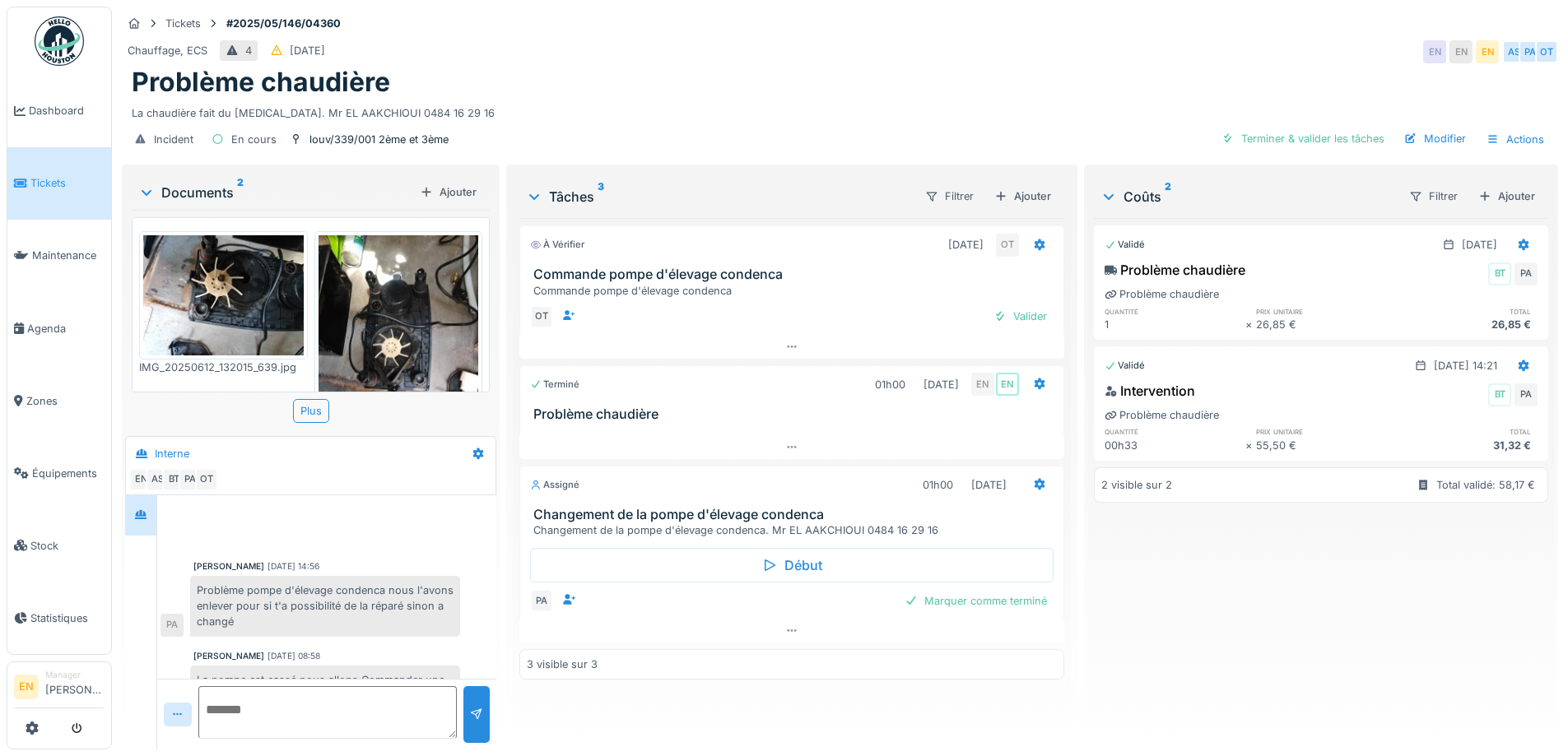
click at [893, 103] on div "La chaudière fait du [MEDICAL_DATA]. Mr EL AAKCHIOUI 0484 16 29 16" at bounding box center [840, 110] width 1417 height 22
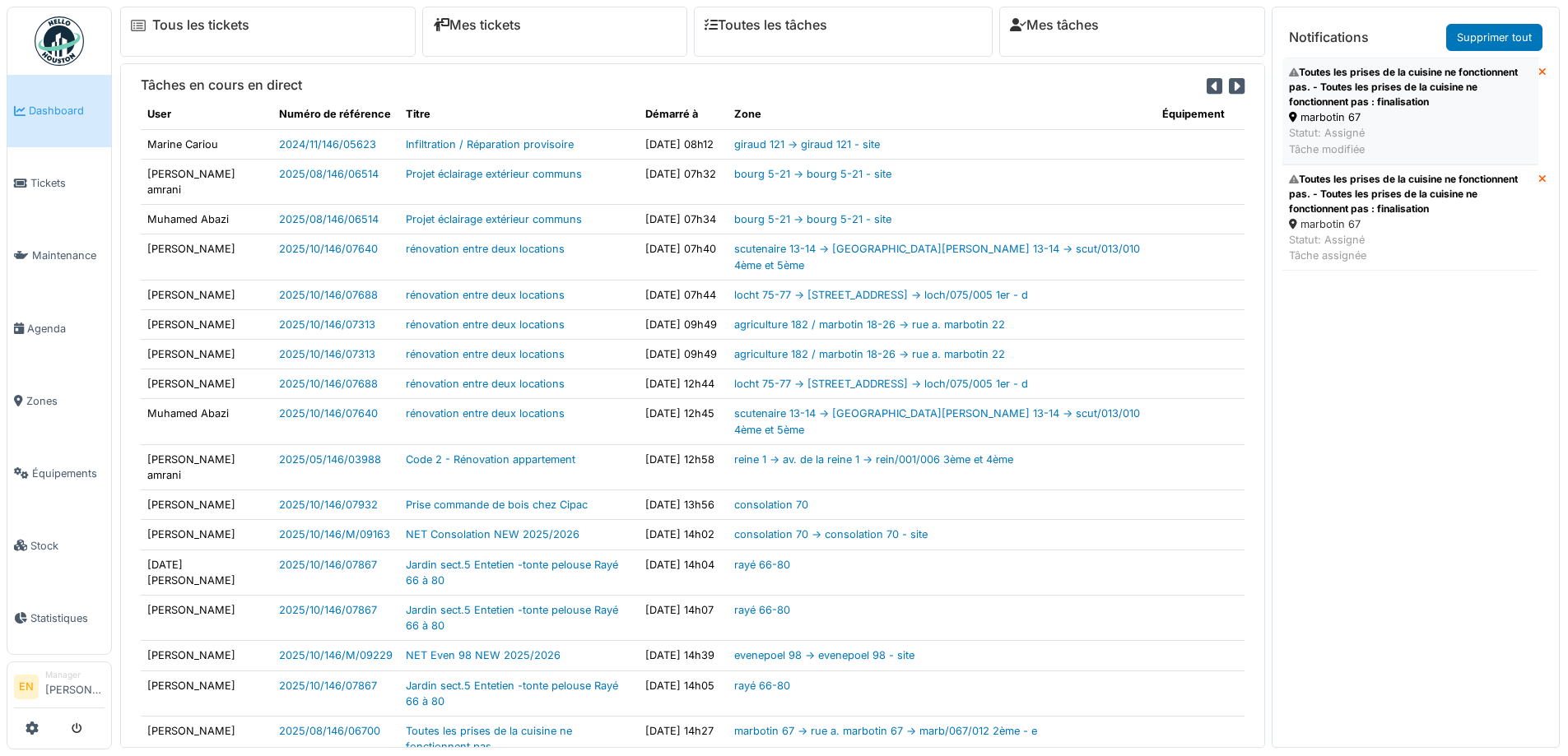
click at [1352, 96] on div "Toutes les prises de la cuisine ne fonctionnent pas. - Toutes les prises de la …" at bounding box center [1410, 87] width 243 height 45
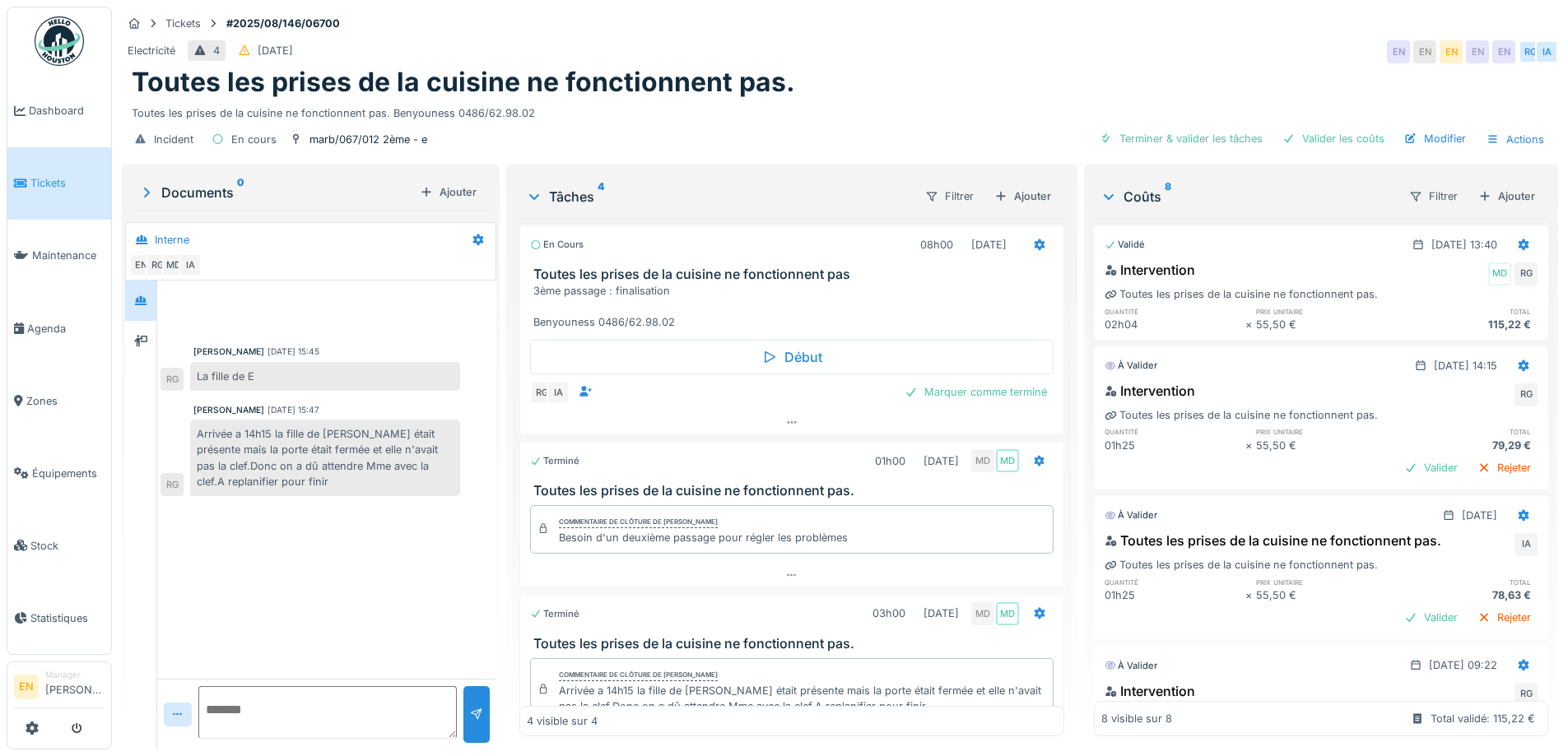
click at [289, 561] on div "[PERSON_NAME] [DATE] 15:45 La fille de E RG [PERSON_NAME] [DATE] 15:47 Arrivée …" at bounding box center [326, 479] width 339 height 398
click at [940, 388] on div "Marquer comme terminé" at bounding box center [976, 391] width 155 height 22
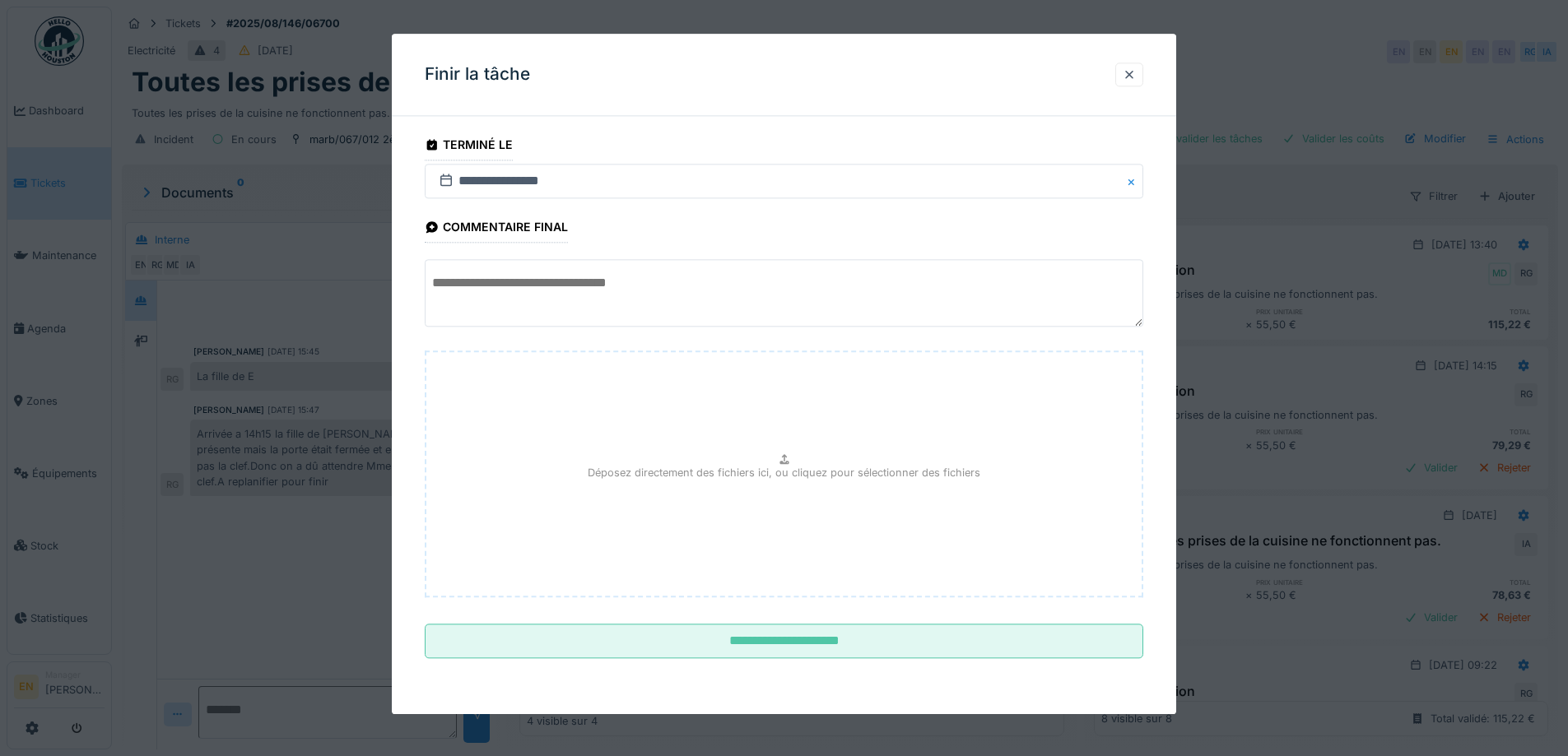
scroll to position [13, 0]
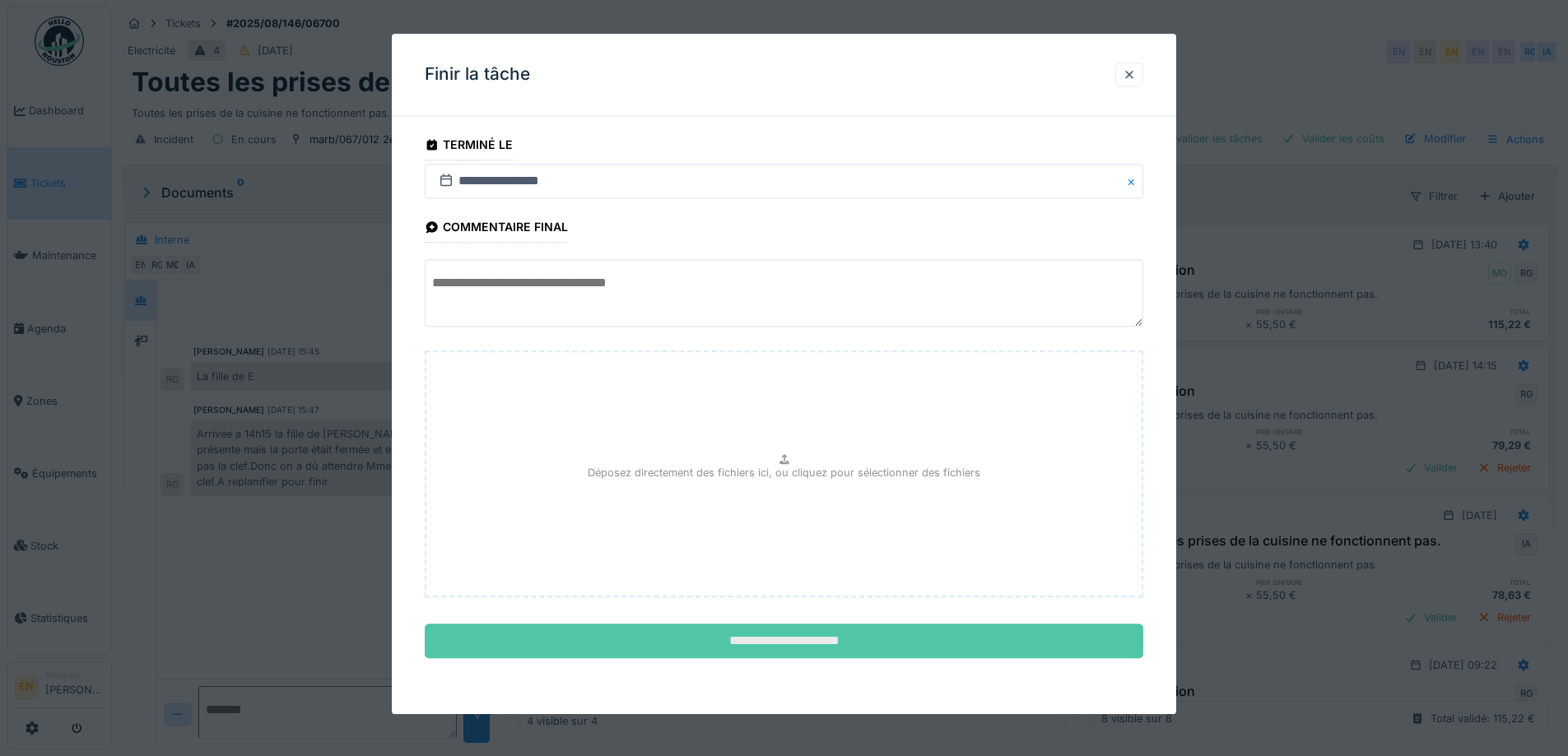
click at [779, 631] on input "**********" at bounding box center [784, 641] width 718 height 35
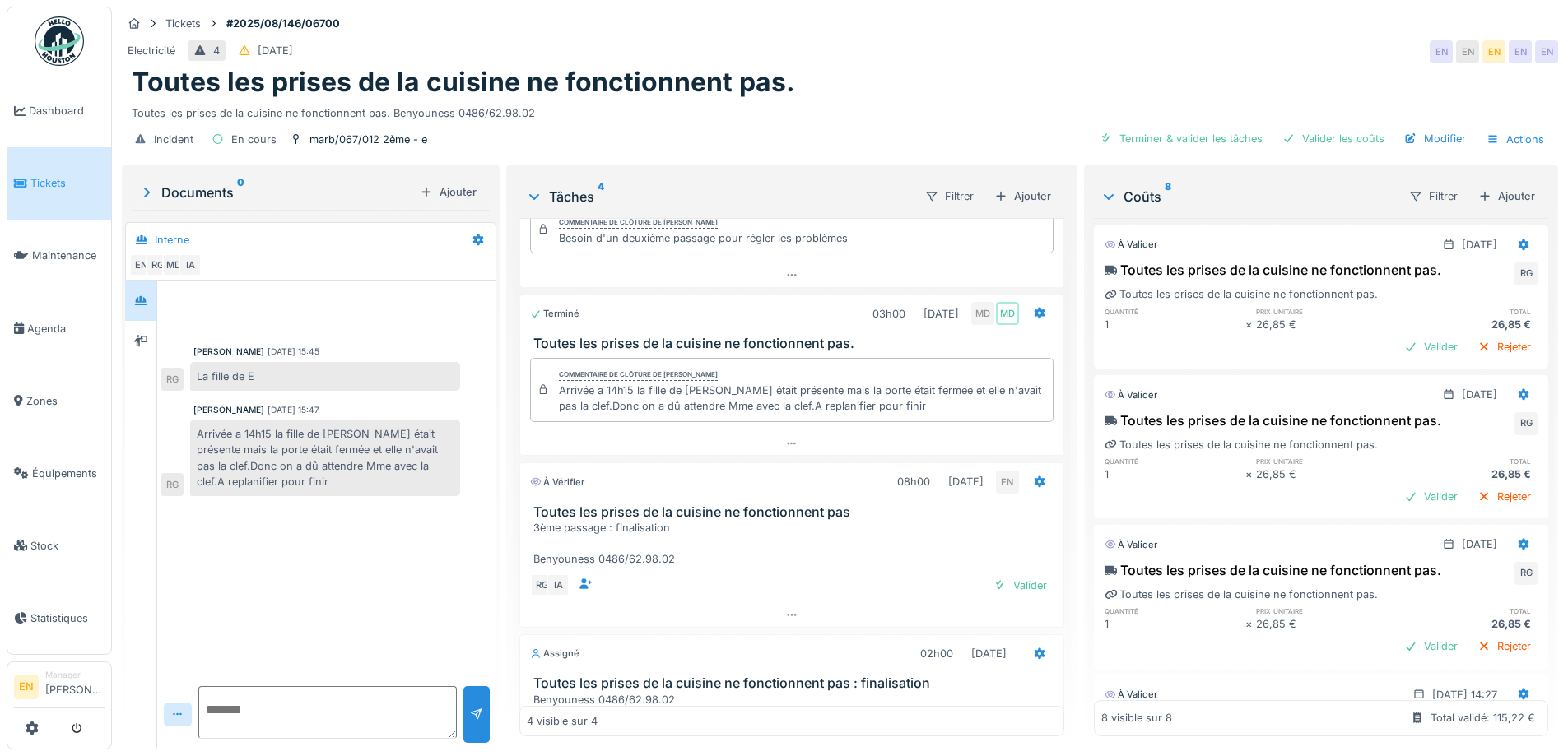
scroll to position [197, 0]
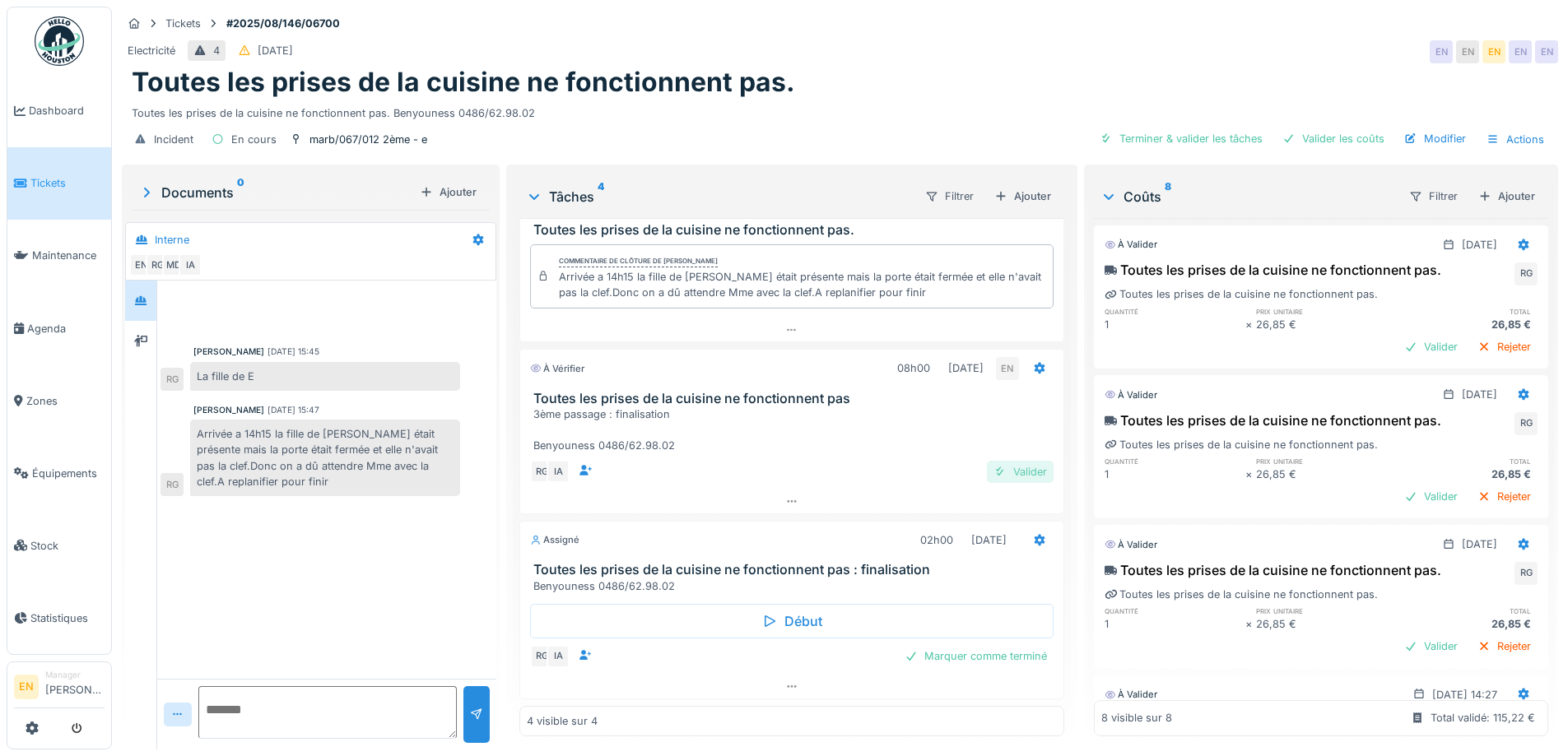
click at [1003, 477] on div "Valider" at bounding box center [1019, 472] width 67 height 22
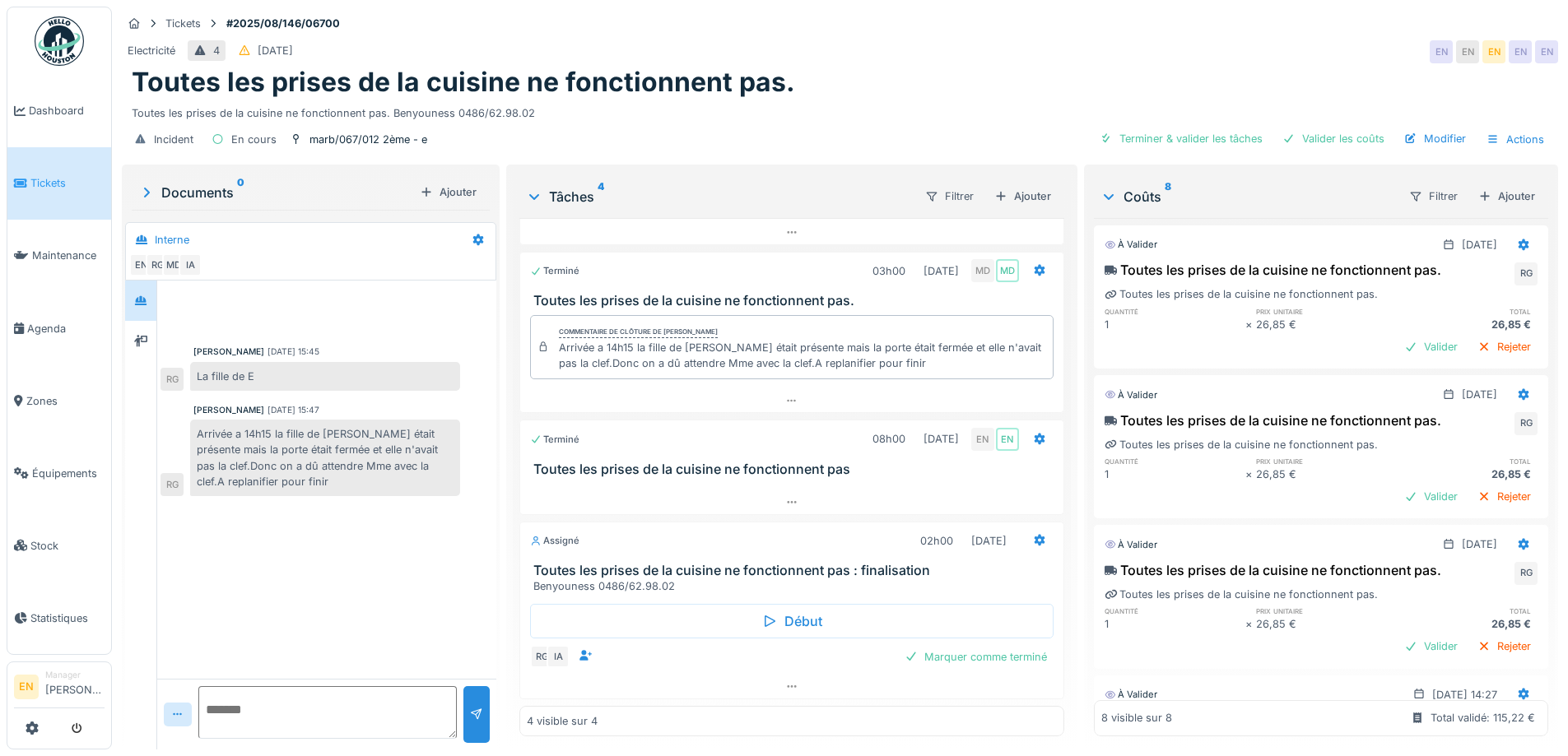
click at [418, 574] on div "Robert Gaspar 15/09/2025 15:45 La fille de E RG Robert Gaspar 15/09/2025 15:47 …" at bounding box center [326, 479] width 339 height 398
click at [874, 94] on div "Toutes les prises de la cuisine ne fonctionnent pas." at bounding box center [840, 82] width 1417 height 31
click at [867, 99] on div "Toutes les prises de la cuisine ne fonctionnent pas. Benyouness 0486/62.98.02" at bounding box center [840, 110] width 1417 height 22
drag, startPoint x: 1141, startPoint y: 73, endPoint x: 1249, endPoint y: 11, distance: 124.5
click at [1141, 73] on div "Toutes les prises de la cuisine ne fonctionnent pas." at bounding box center [840, 82] width 1417 height 31
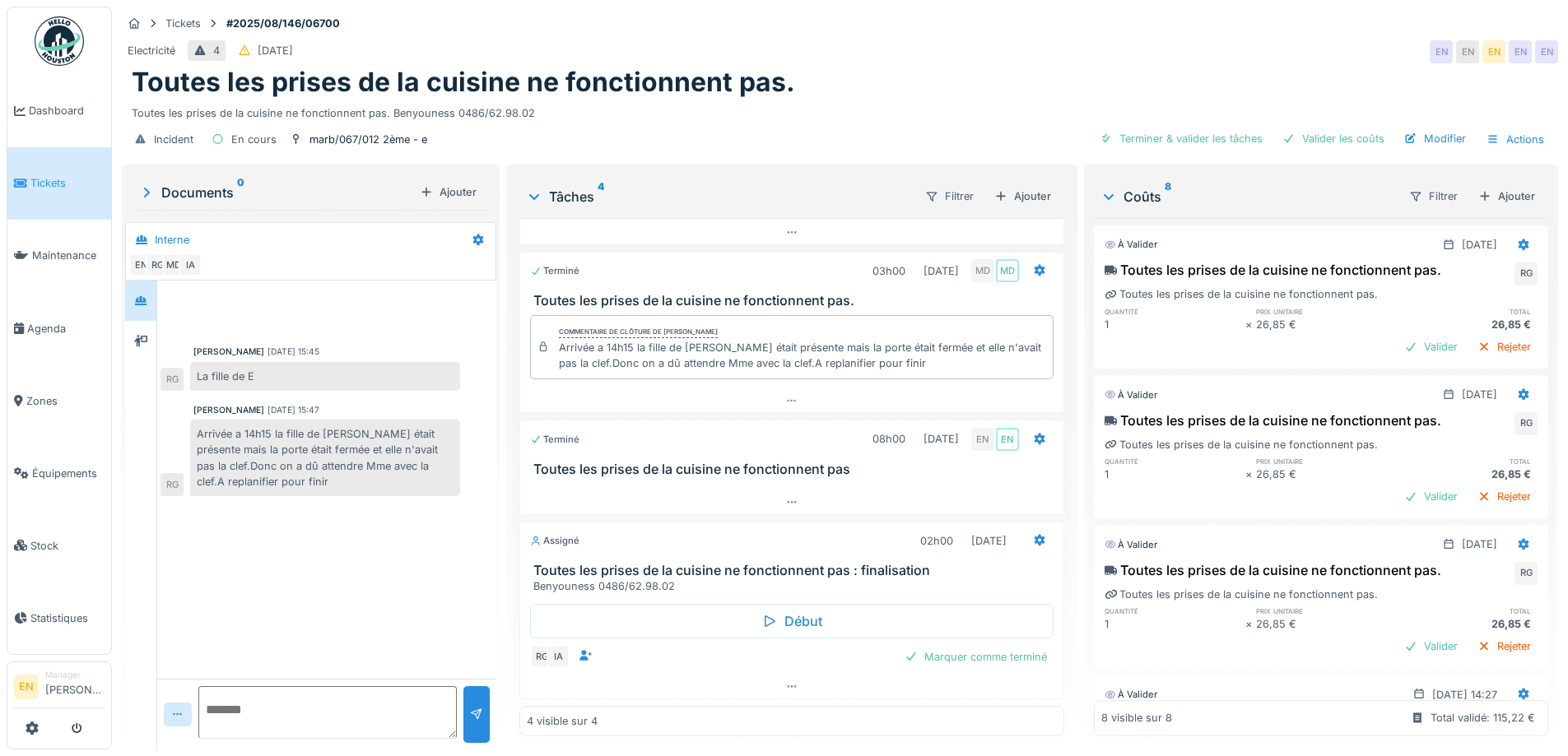
click at [1180, 1] on div "Tickets #2025/08/146/06700 Electricité 4 31/08/2025 EN EN EN EN EN Toutes les p…" at bounding box center [839, 378] width 1455 height 756
click at [1050, 67] on div "Toutes les prises de la cuisine ne fonctionnent pas." at bounding box center [840, 82] width 1417 height 31
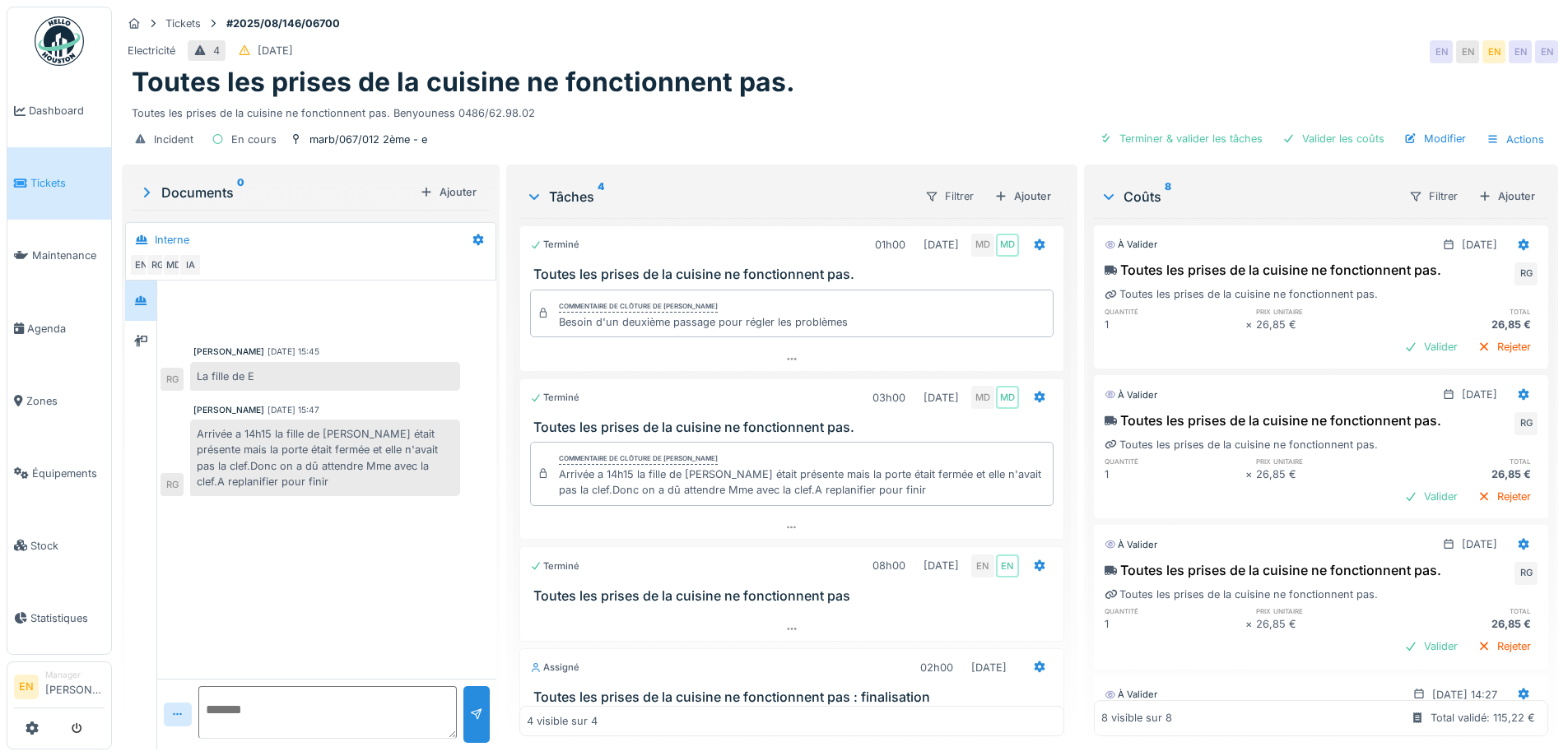
scroll to position [0, 0]
click at [885, 48] on div "Electricité 4 31/08/2025 EN EN EN EN EN" at bounding box center [839, 51] width 1436 height 30
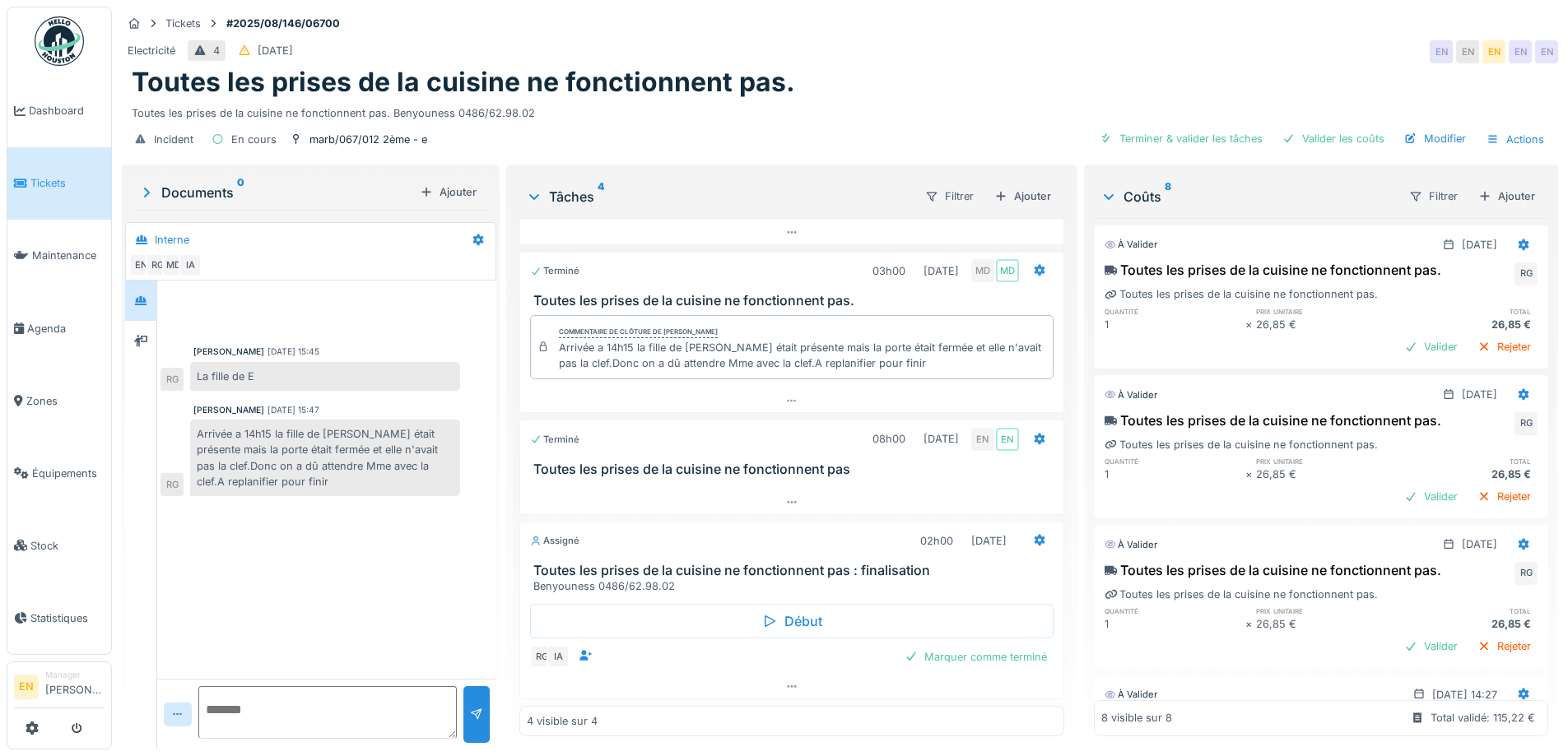
click at [864, 53] on div "Electricité 4 31/08/2025 EN EN EN EN EN" at bounding box center [839, 51] width 1436 height 30
click at [904, 91] on div "Toutes les prises de la cuisine ne fonctionnent pas." at bounding box center [840, 82] width 1417 height 31
click at [1087, 40] on div "Electricité 4 31/08/2025 EN EN EN EN EN" at bounding box center [839, 51] width 1436 height 30
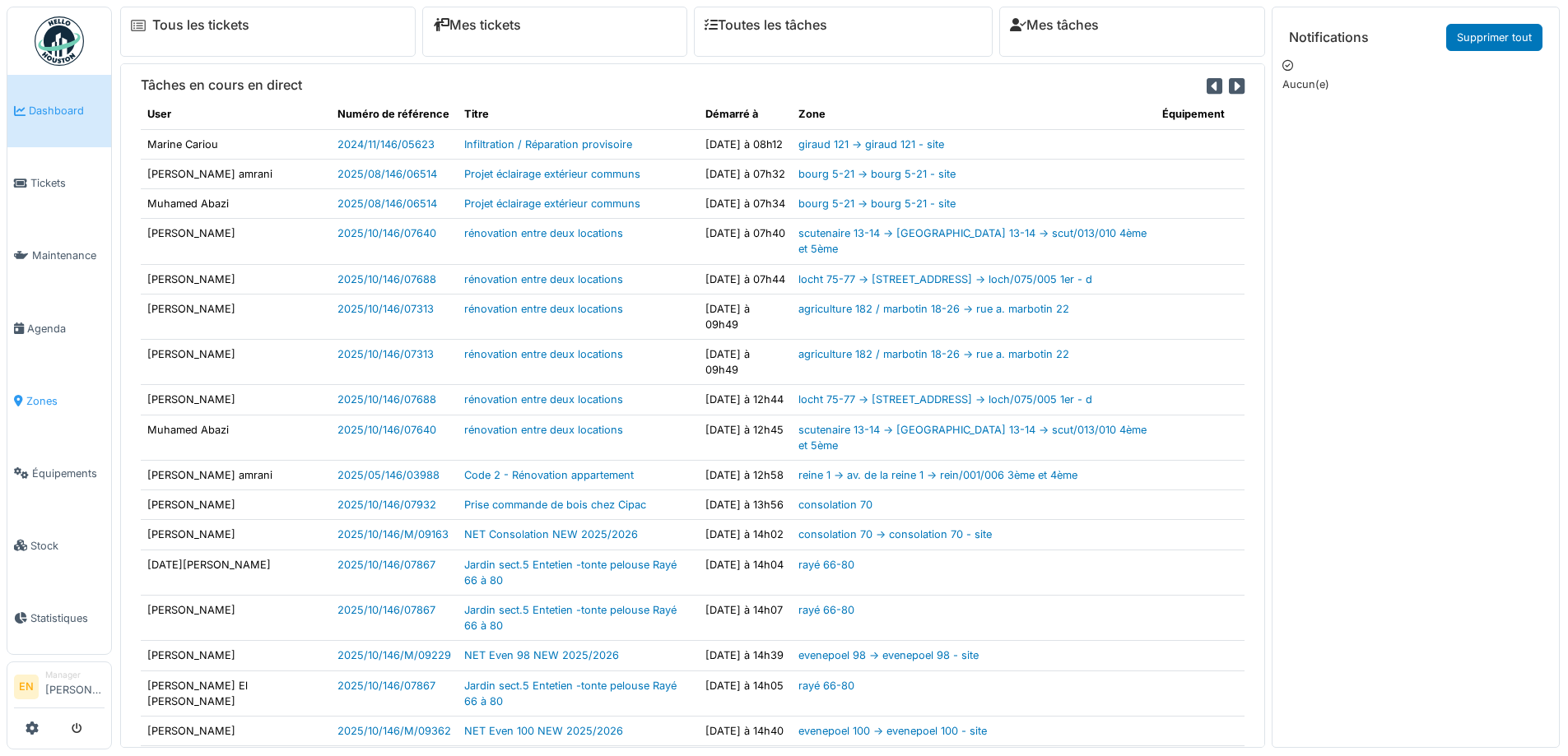
click at [52, 396] on span "Zones" at bounding box center [65, 401] width 79 height 16
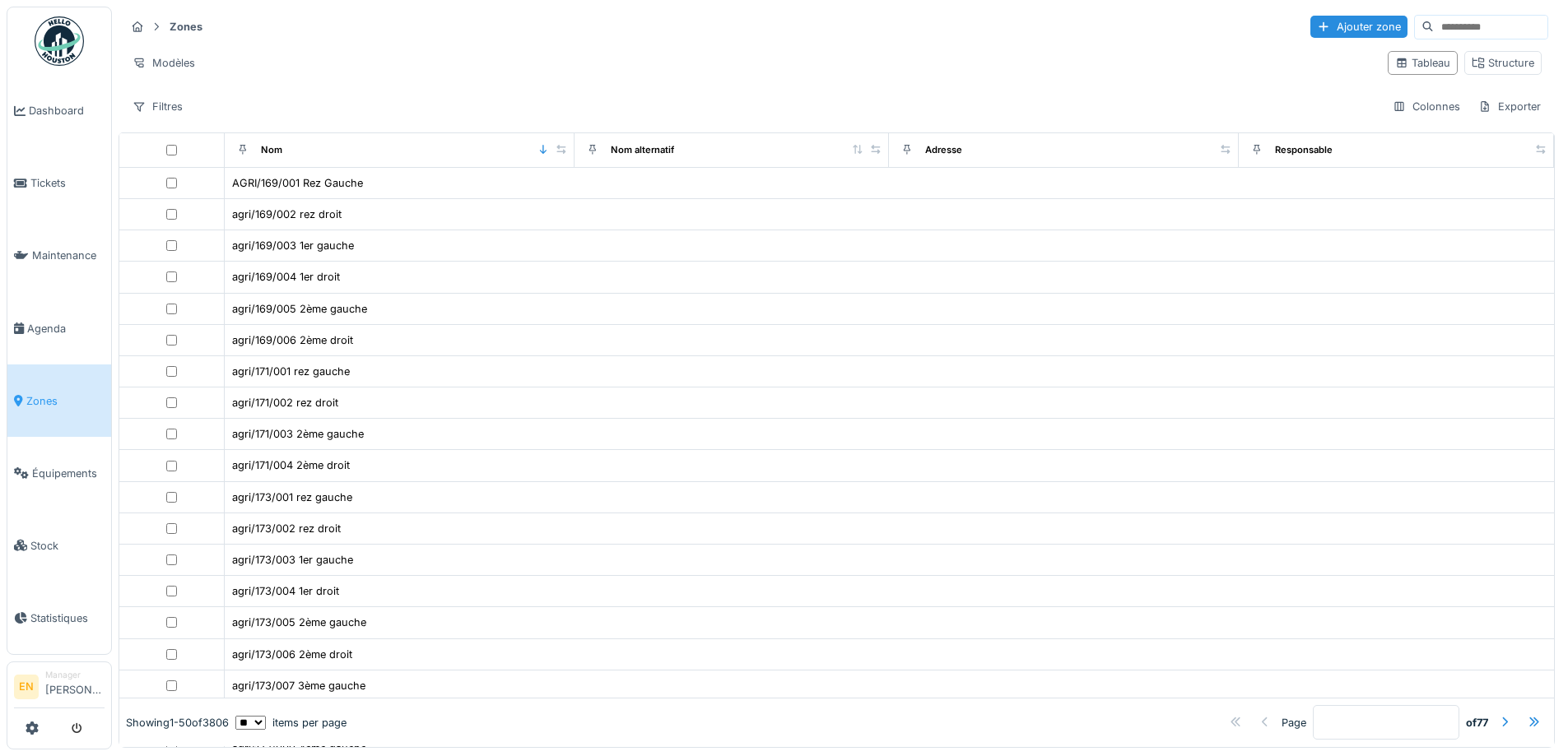
click at [1480, 17] on input at bounding box center [1490, 27] width 114 height 23
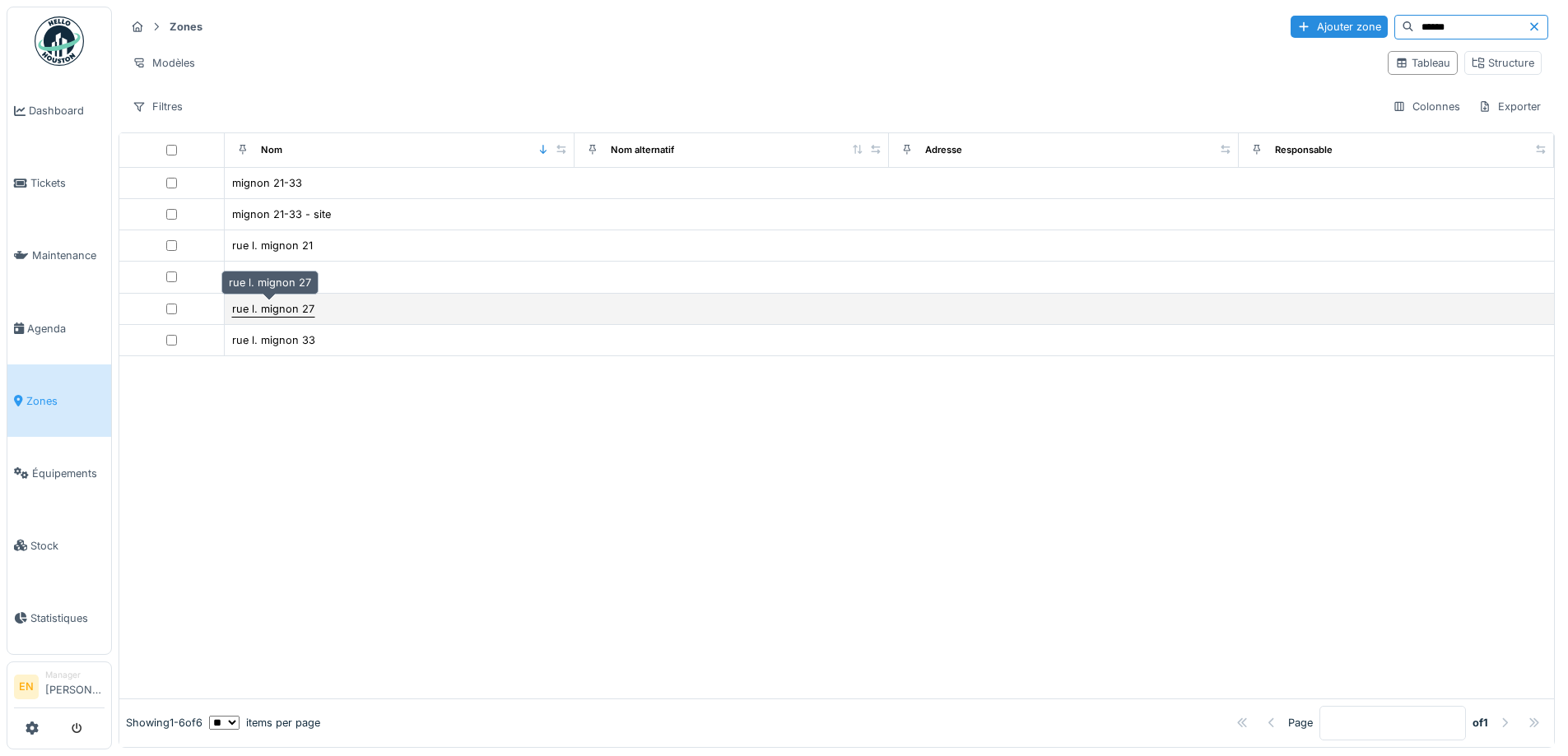
type input "******"
click at [278, 312] on div "rue l. mignon 27" at bounding box center [273, 309] width 83 height 16
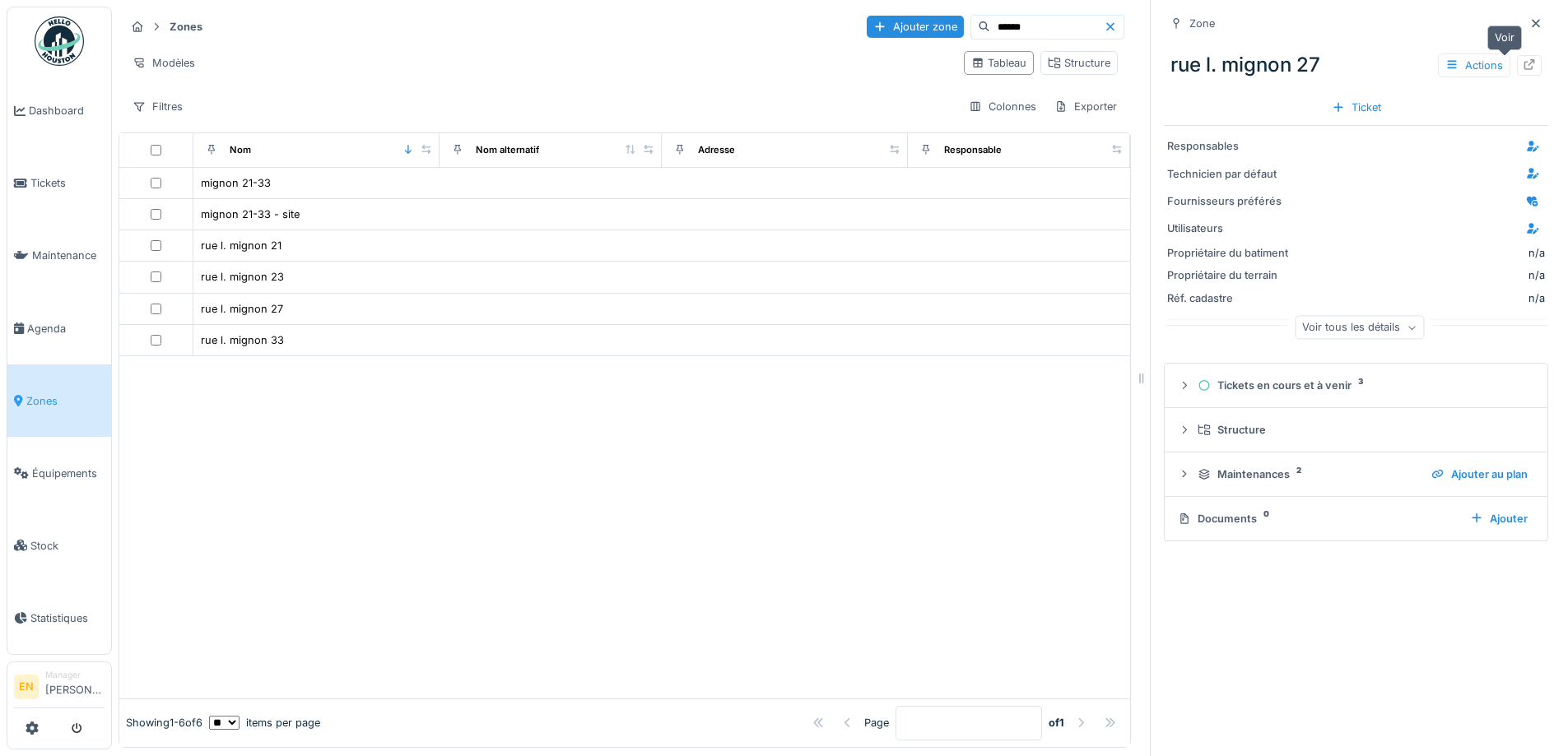
click at [1522, 68] on icon at bounding box center [1529, 64] width 14 height 11
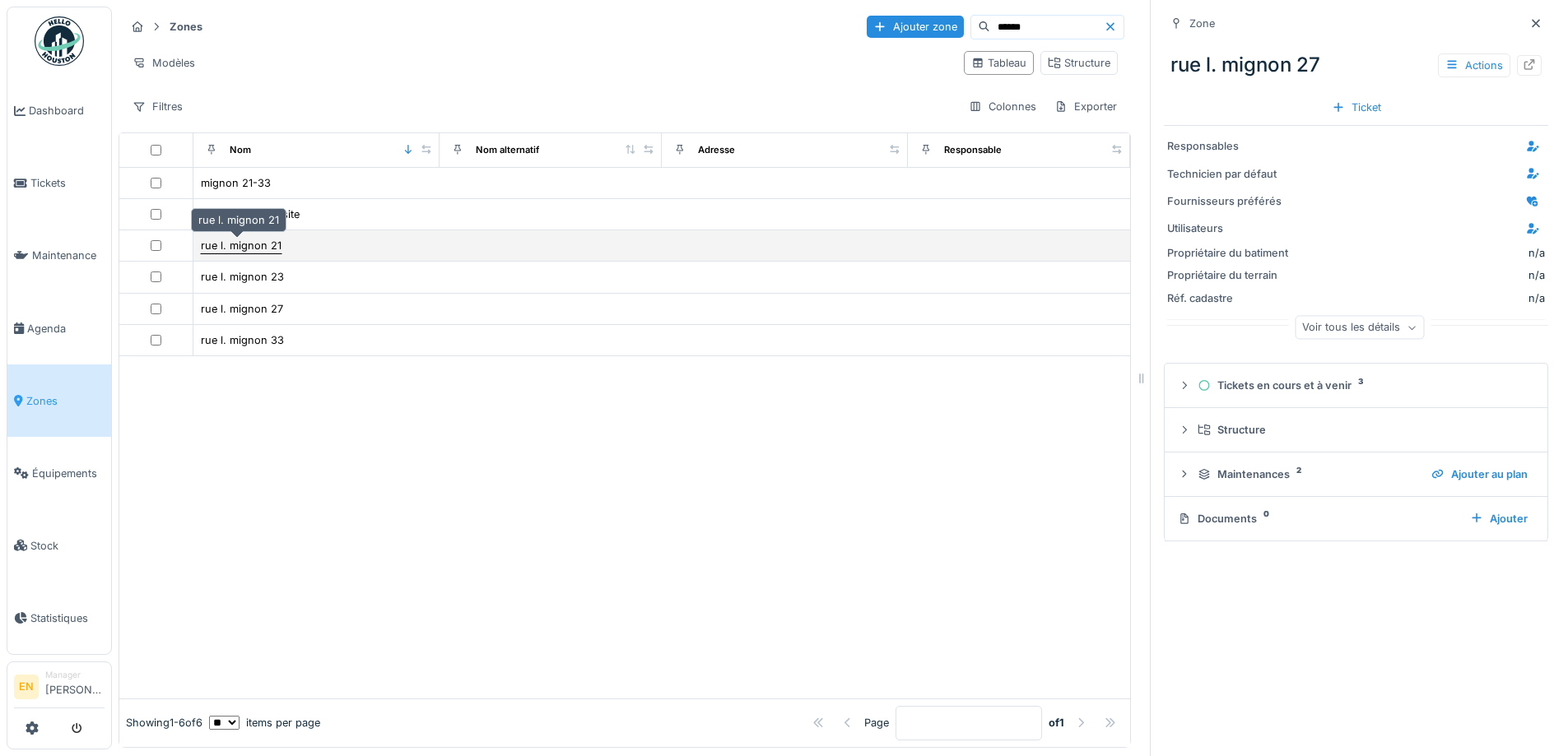
click at [255, 245] on div "rue l. mignon 21" at bounding box center [241, 246] width 81 height 16
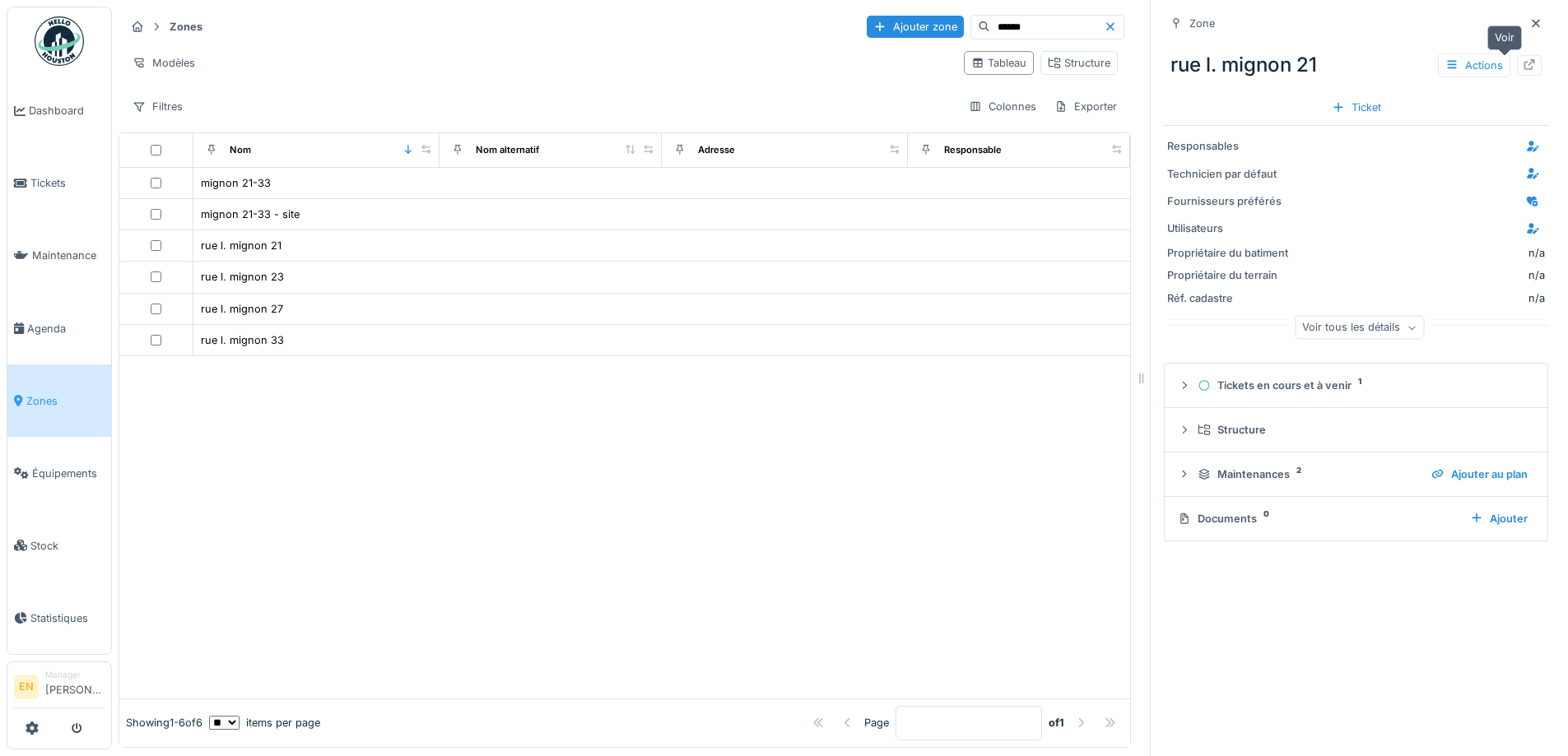
click at [1522, 62] on icon at bounding box center [1529, 64] width 14 height 11
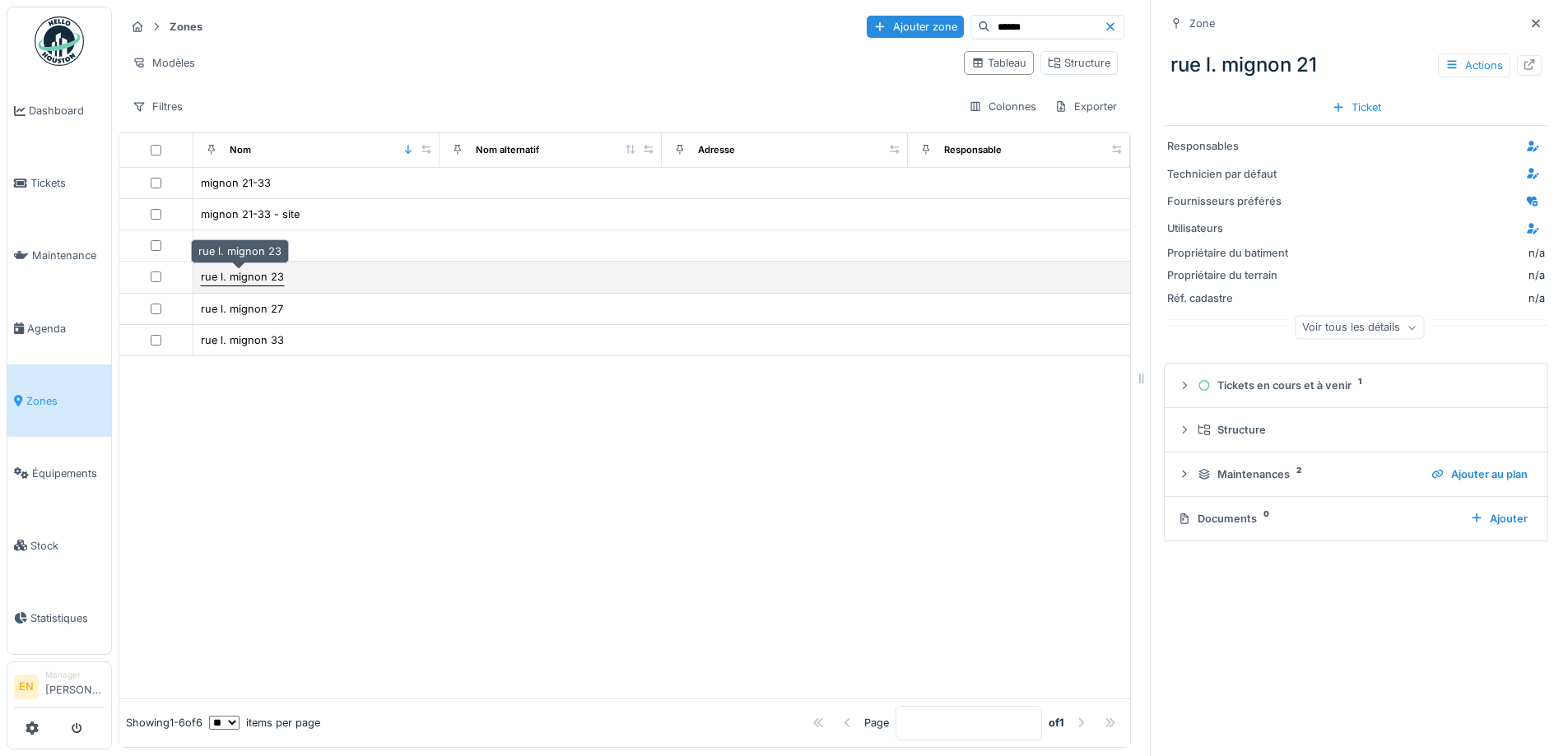
click at [245, 279] on div "rue l. mignon 23" at bounding box center [243, 277] width 83 height 16
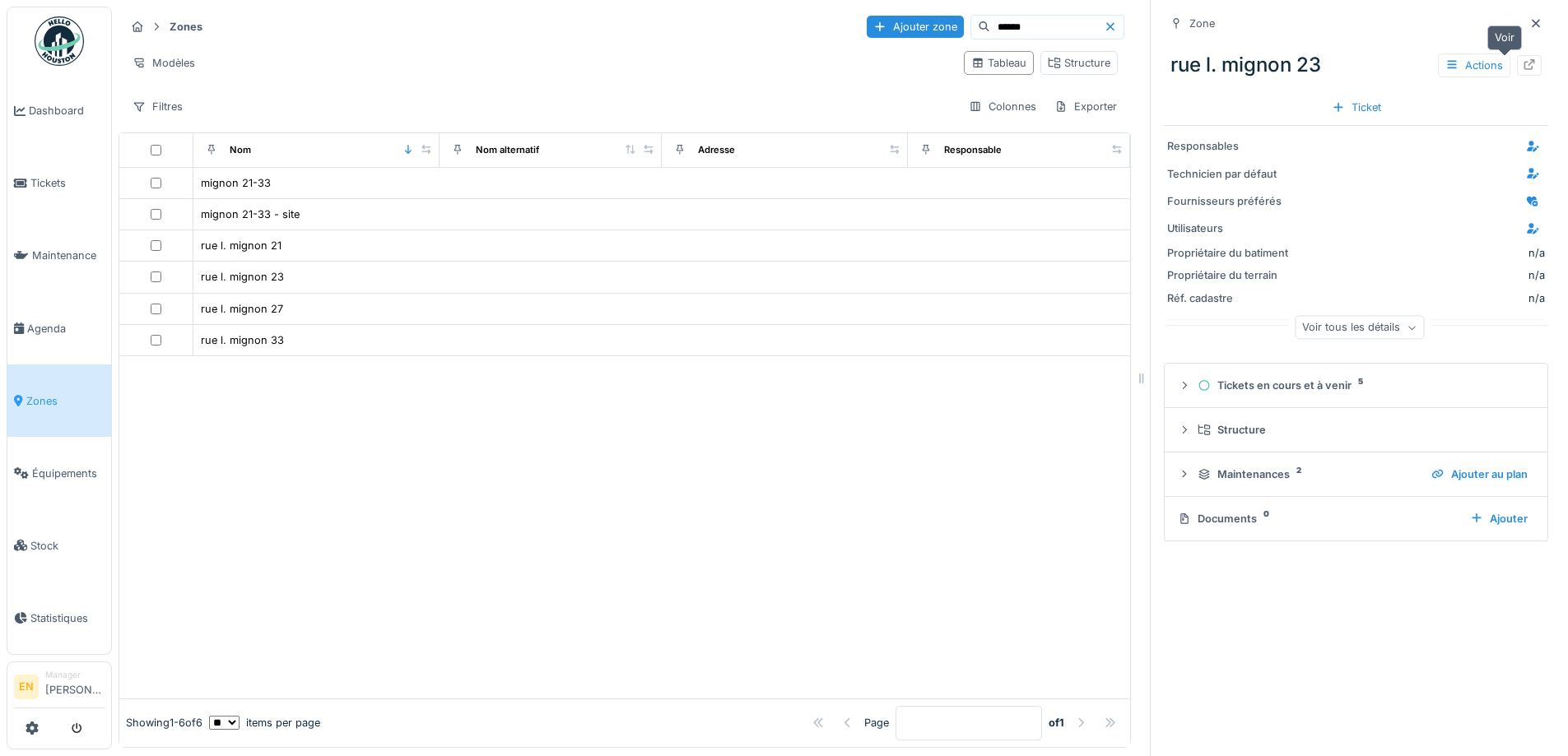
click at [1522, 67] on icon at bounding box center [1529, 64] width 14 height 11
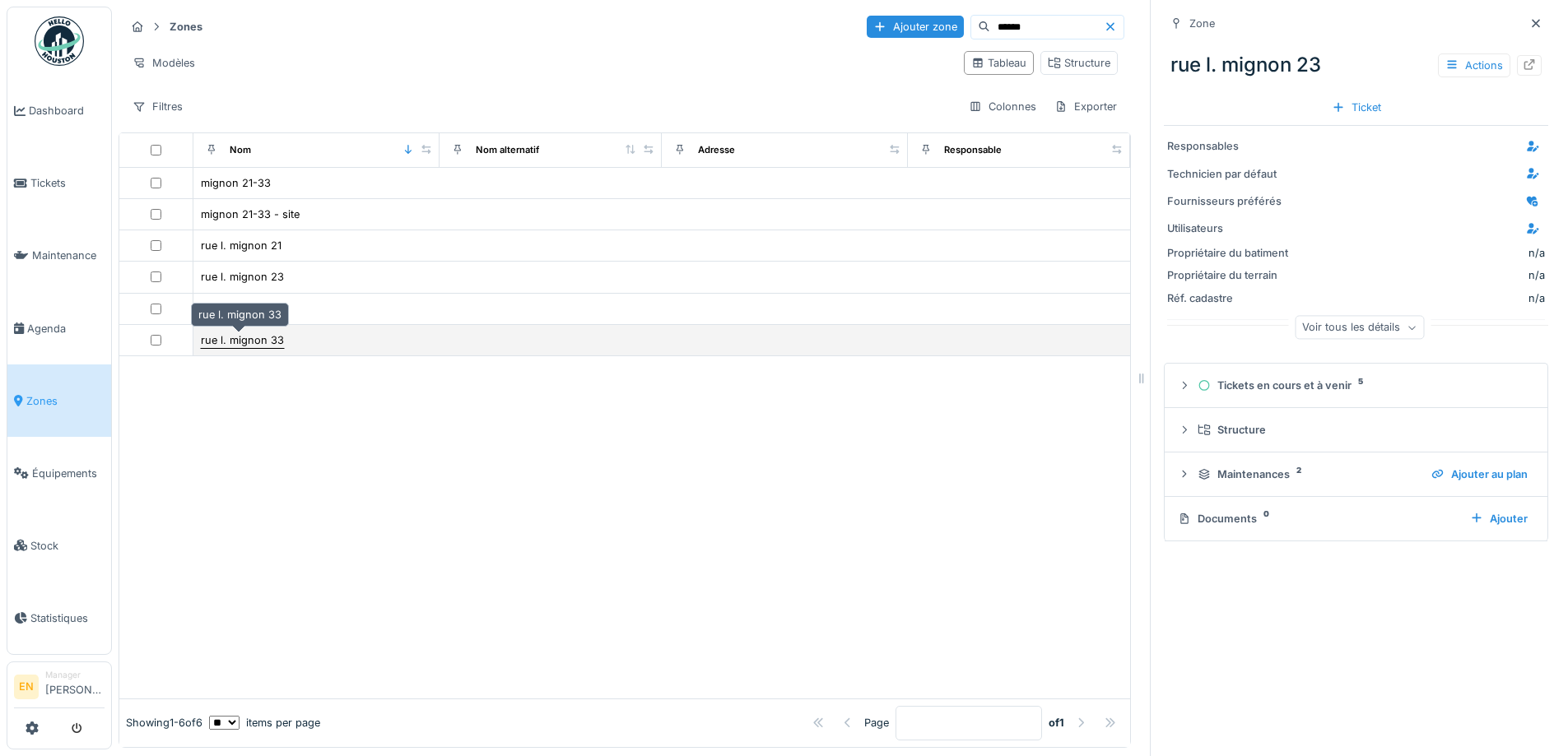
click at [241, 339] on div "rue l. mignon 33" at bounding box center [243, 340] width 83 height 16
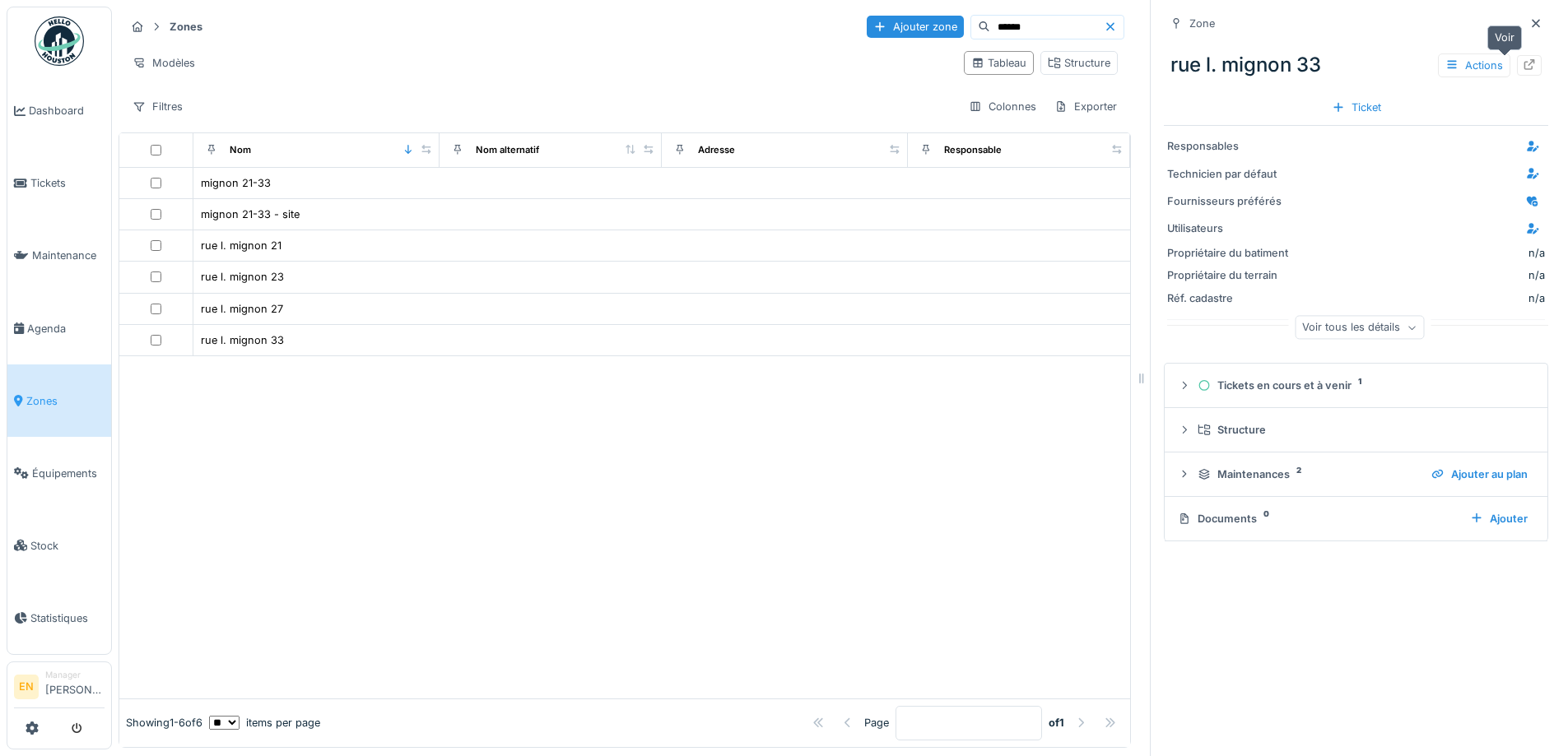
click at [1522, 67] on icon at bounding box center [1529, 64] width 14 height 11
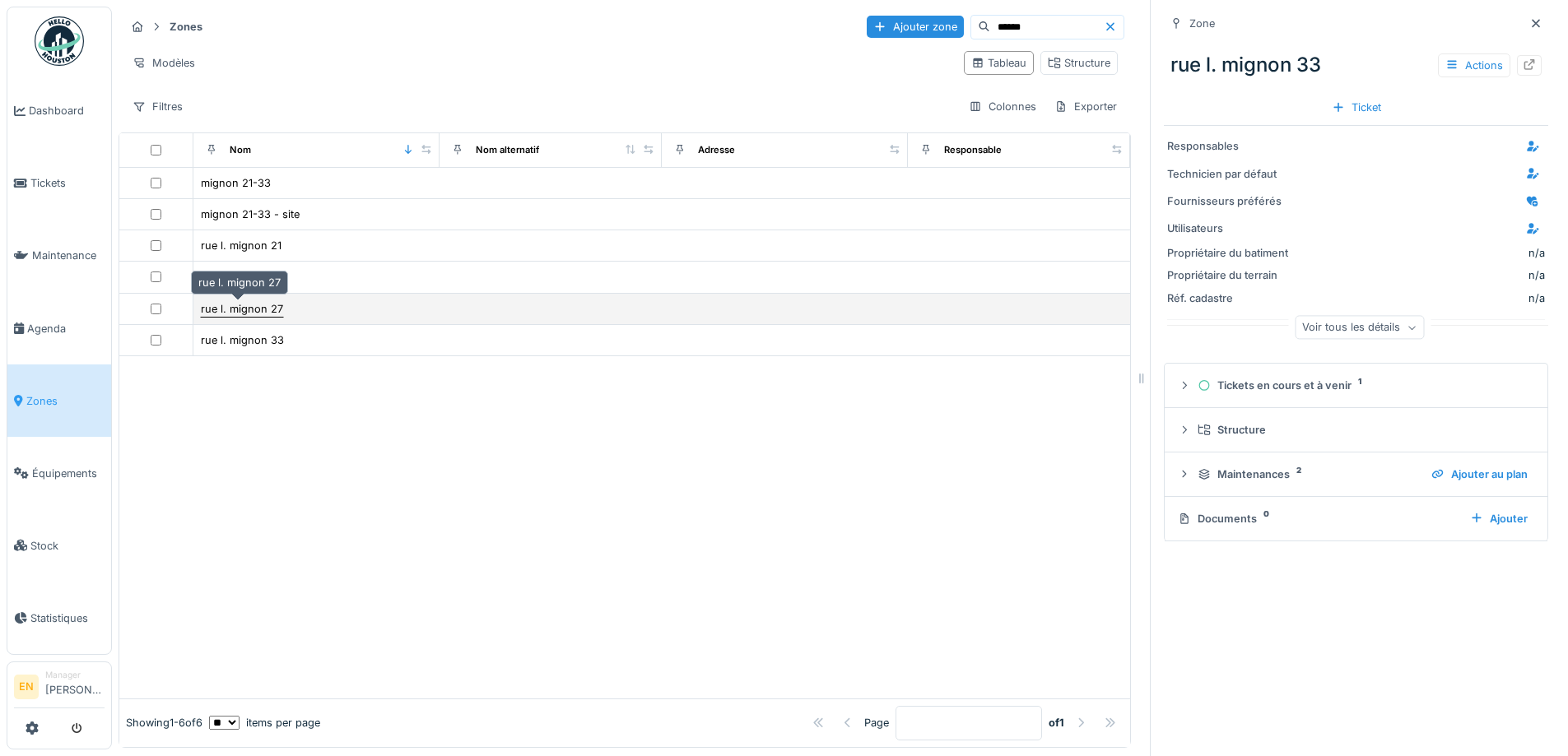
click at [241, 310] on div "rue l. mignon 27" at bounding box center [242, 309] width 83 height 16
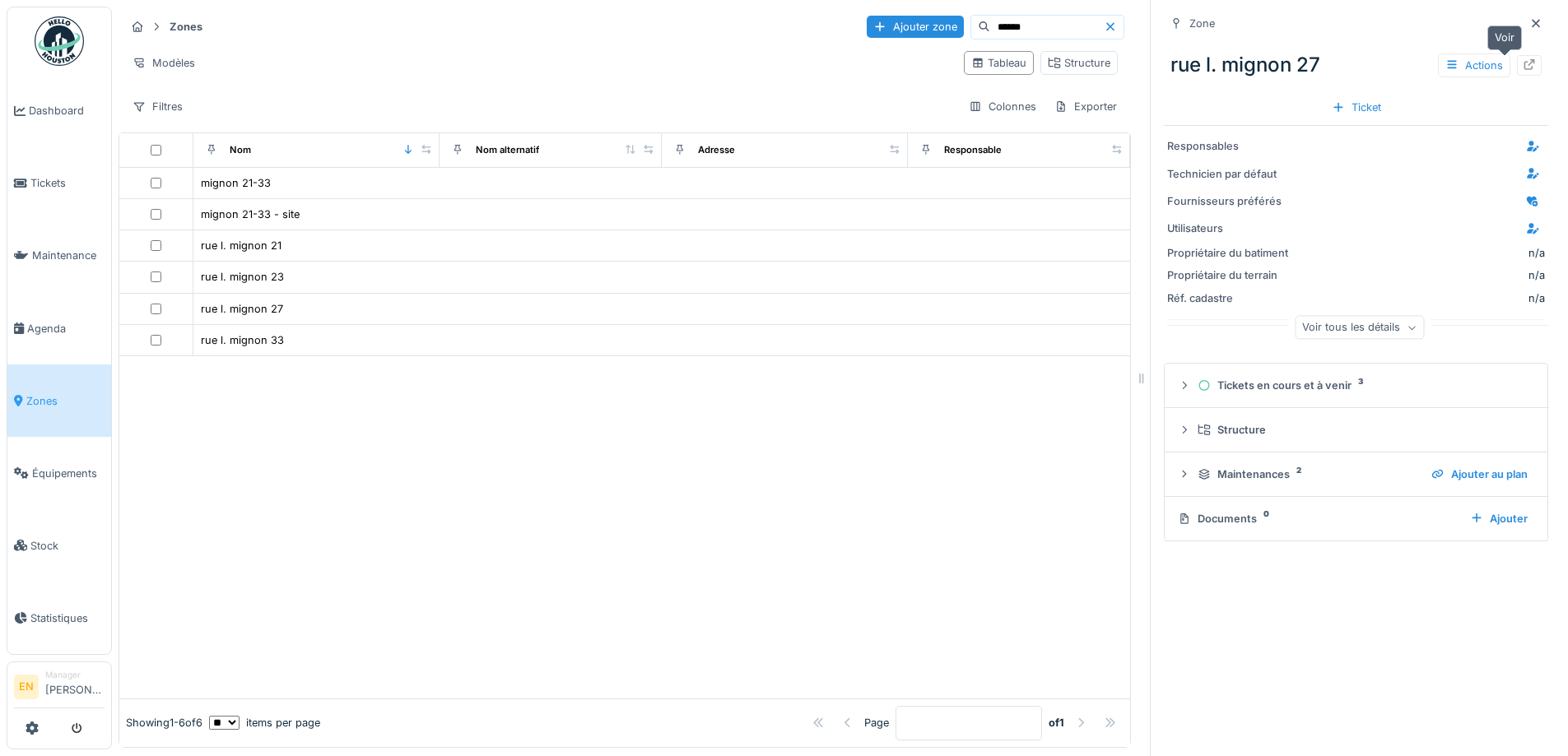
click at [1524, 68] on icon at bounding box center [1529, 64] width 11 height 11
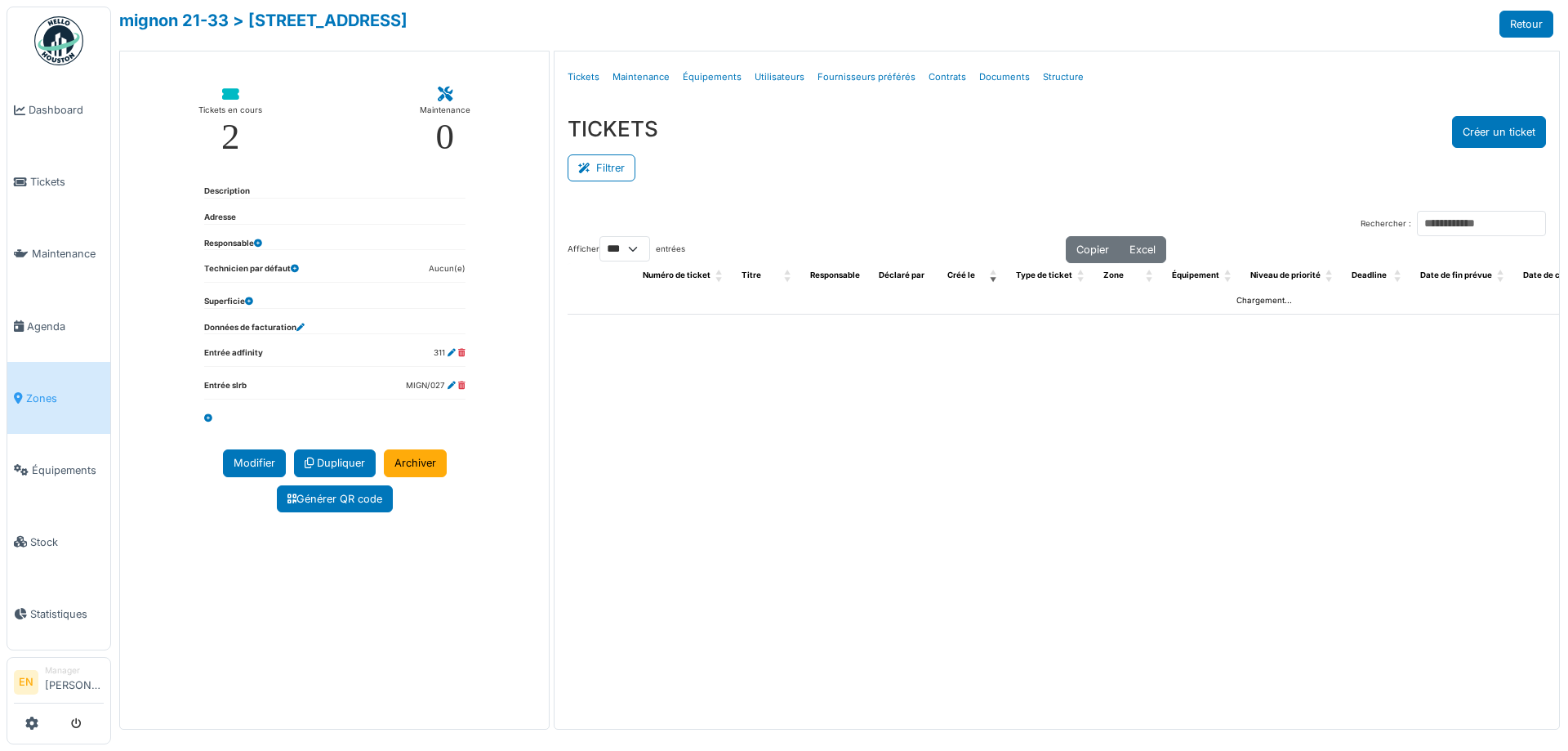
select select "***"
click at [1060, 79] on link "Structure" at bounding box center [1064, 77] width 54 height 39
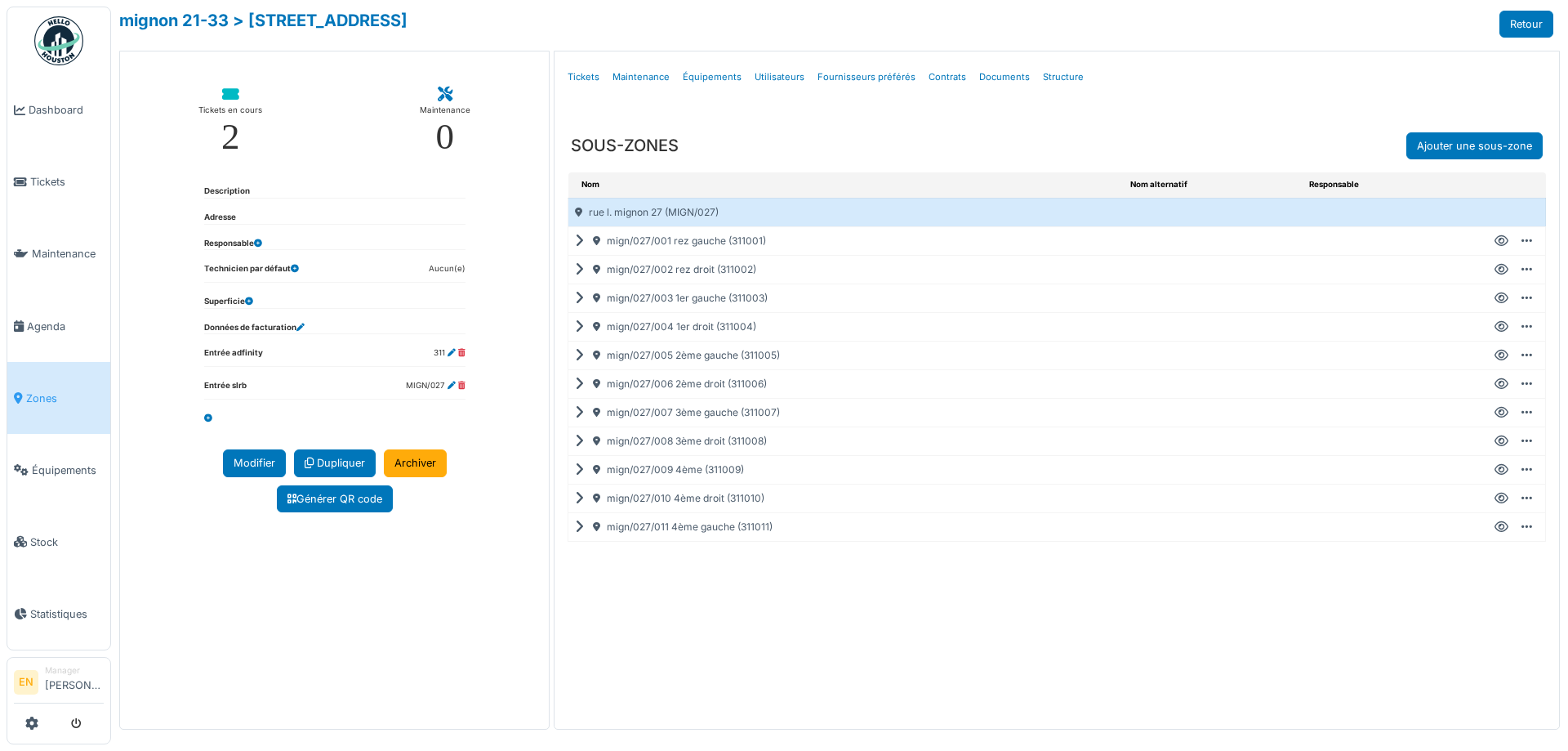
select select "***"
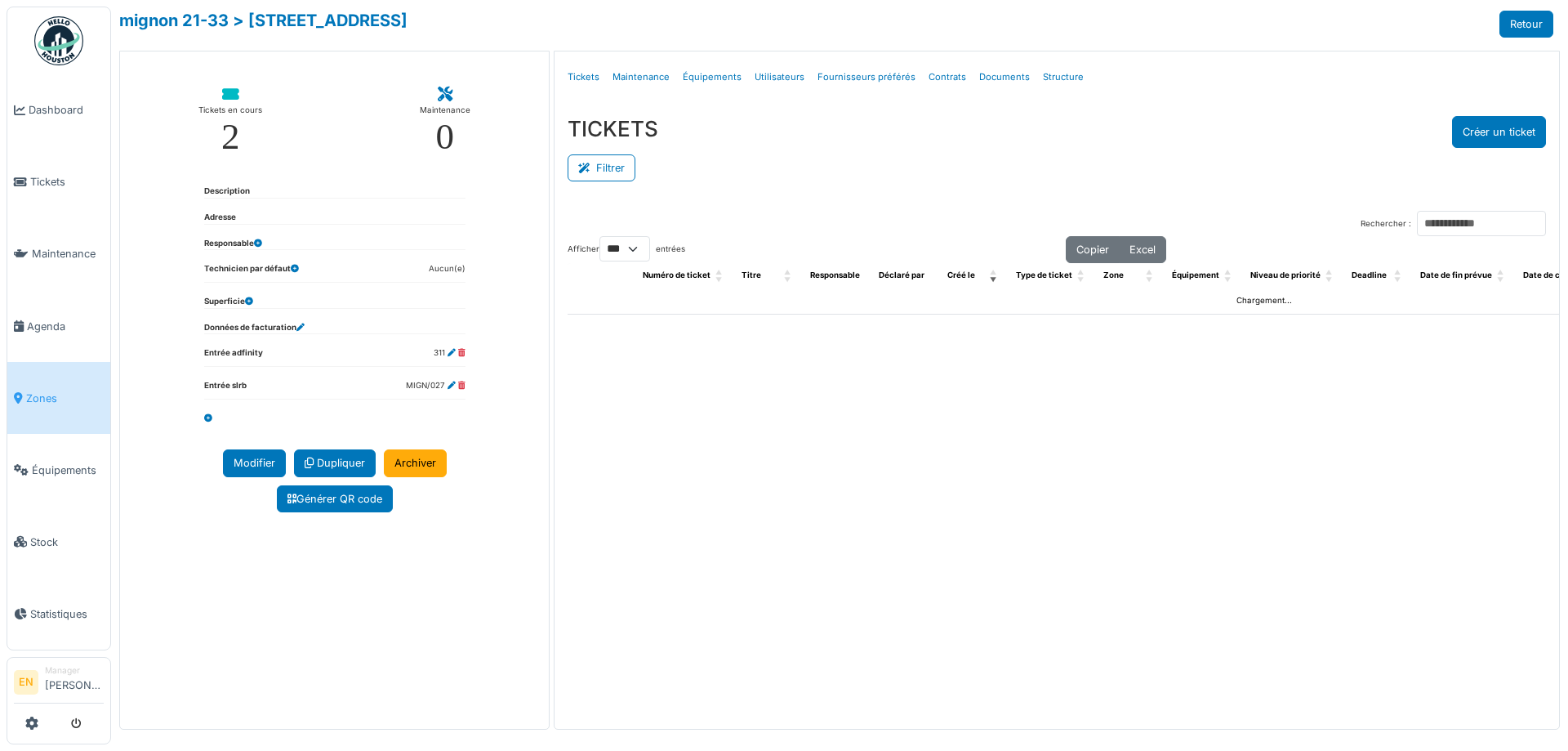
select select "***"
click at [1056, 76] on link "Structure" at bounding box center [1064, 77] width 54 height 39
select select "***"
click at [1050, 72] on link "Structure" at bounding box center [1064, 77] width 54 height 39
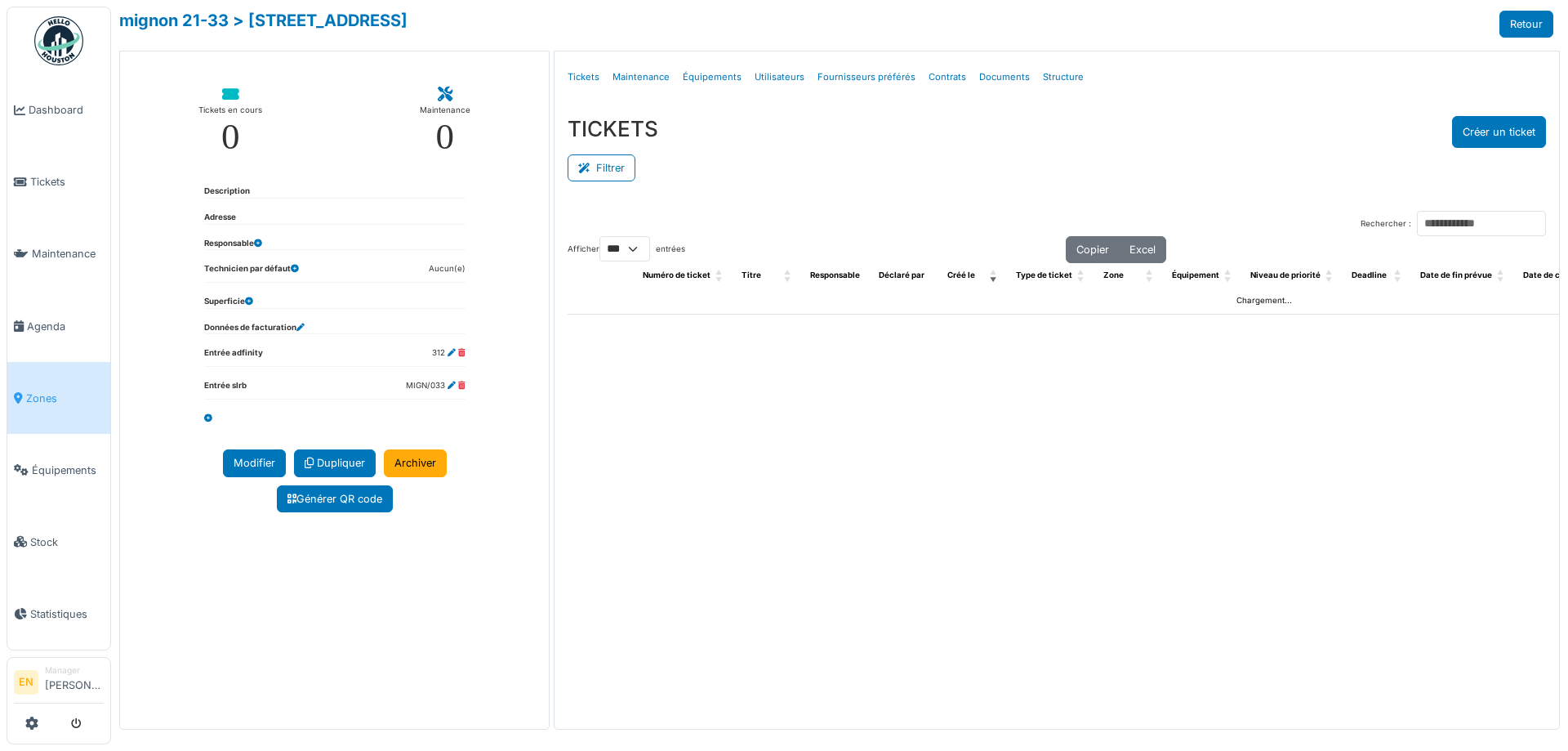
select select "***"
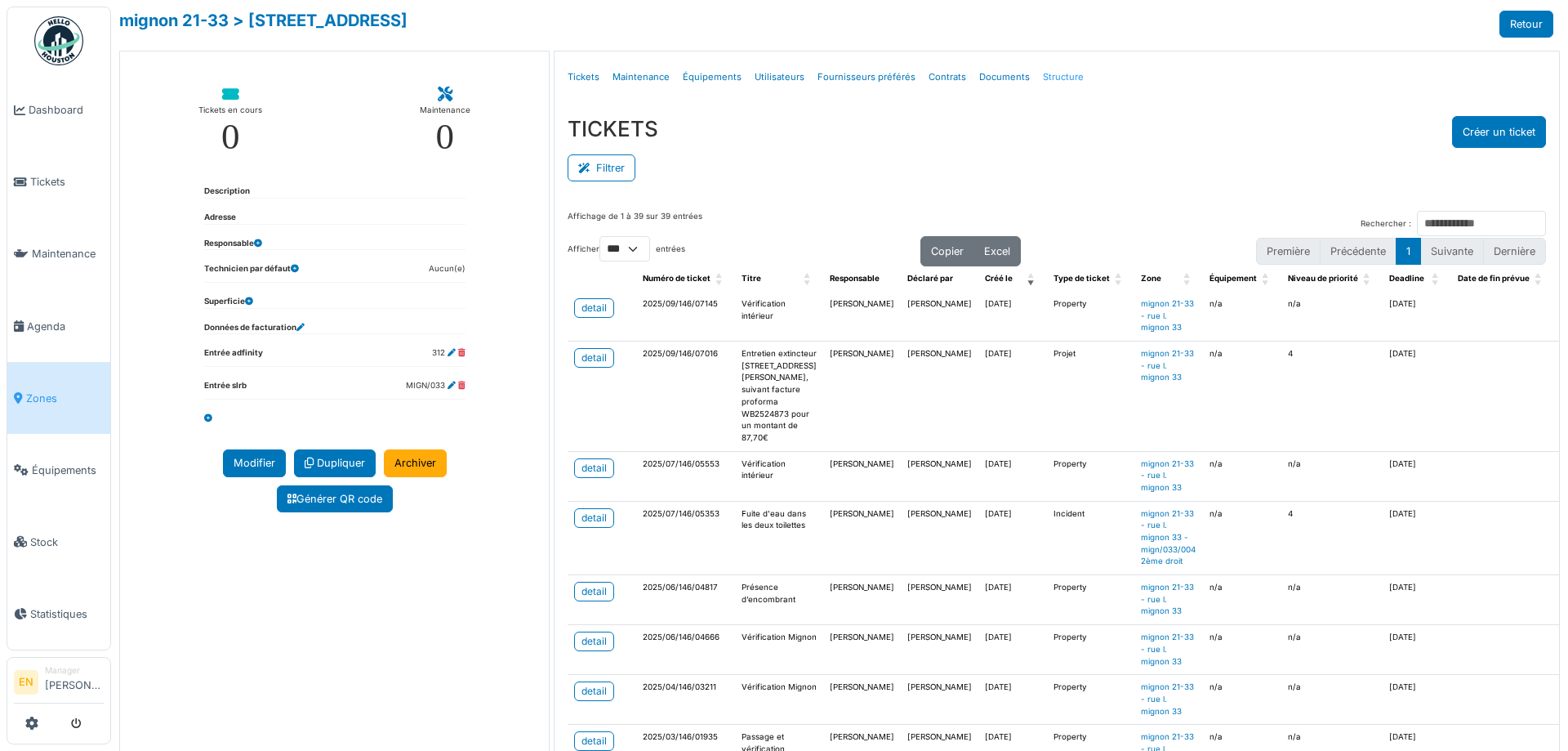
click at [1049, 74] on link "Structure" at bounding box center [1064, 77] width 54 height 39
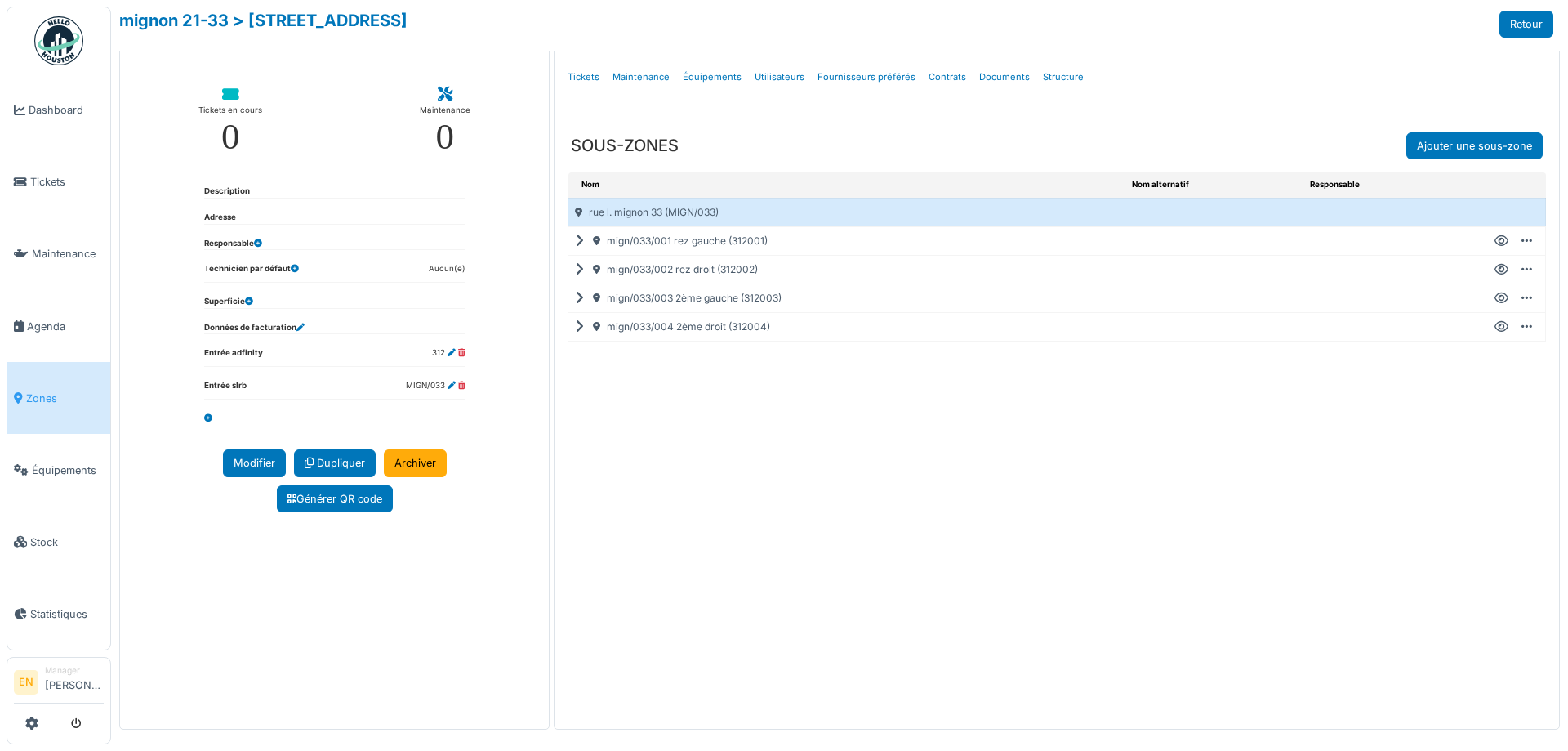
click at [1360, 4] on div "**********" at bounding box center [839, 375] width 1457 height 751
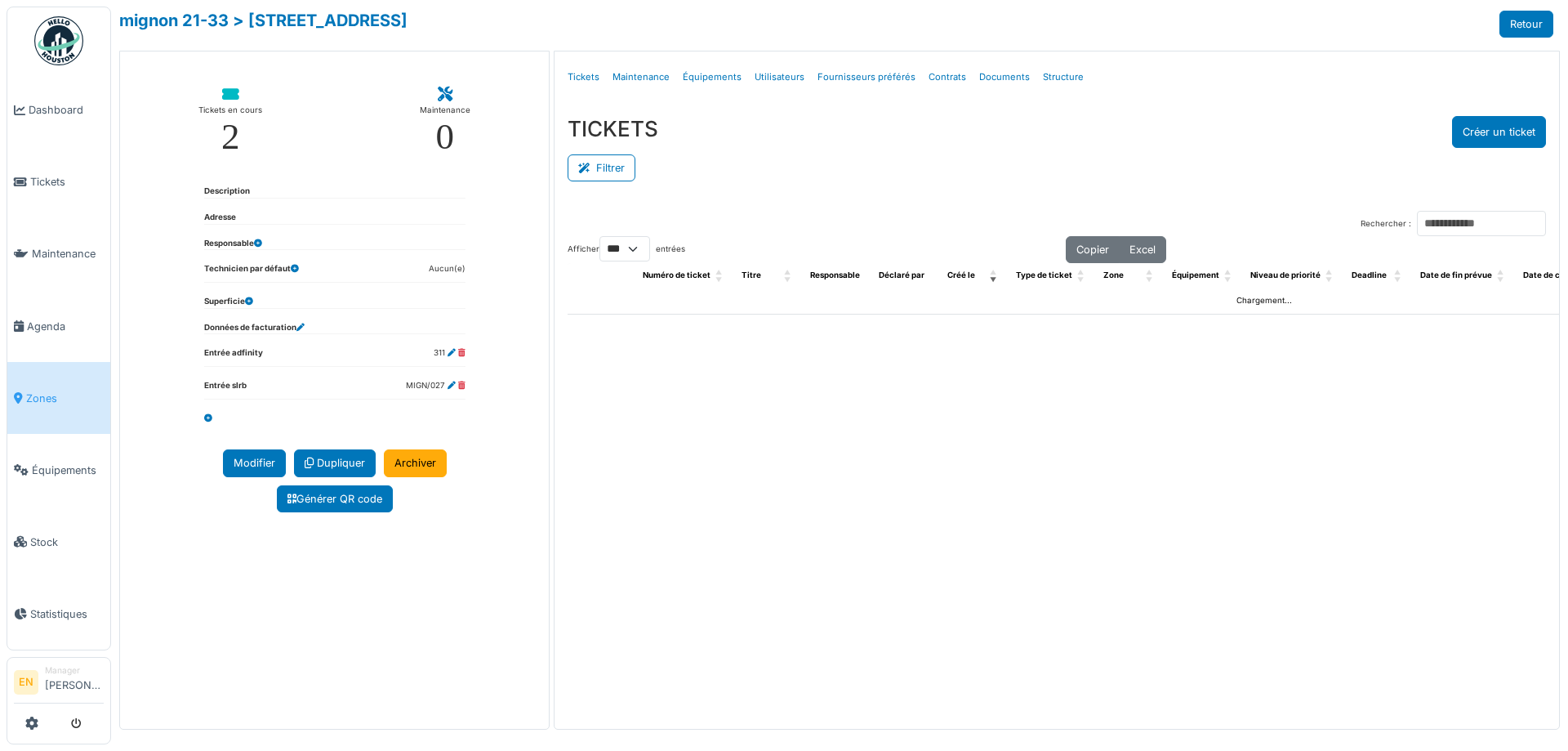
select select "***"
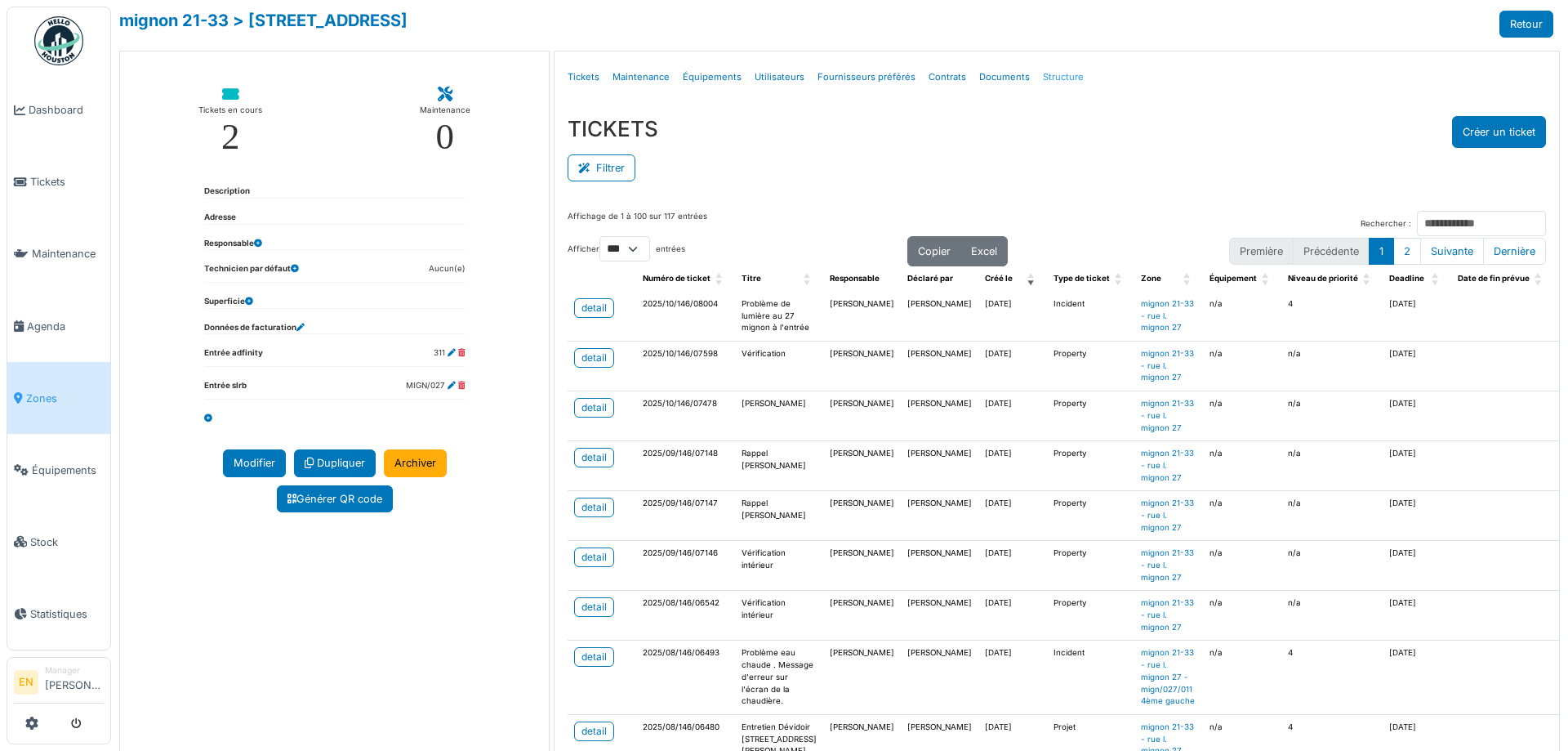
click at [1064, 80] on link "Structure" at bounding box center [1064, 77] width 54 height 39
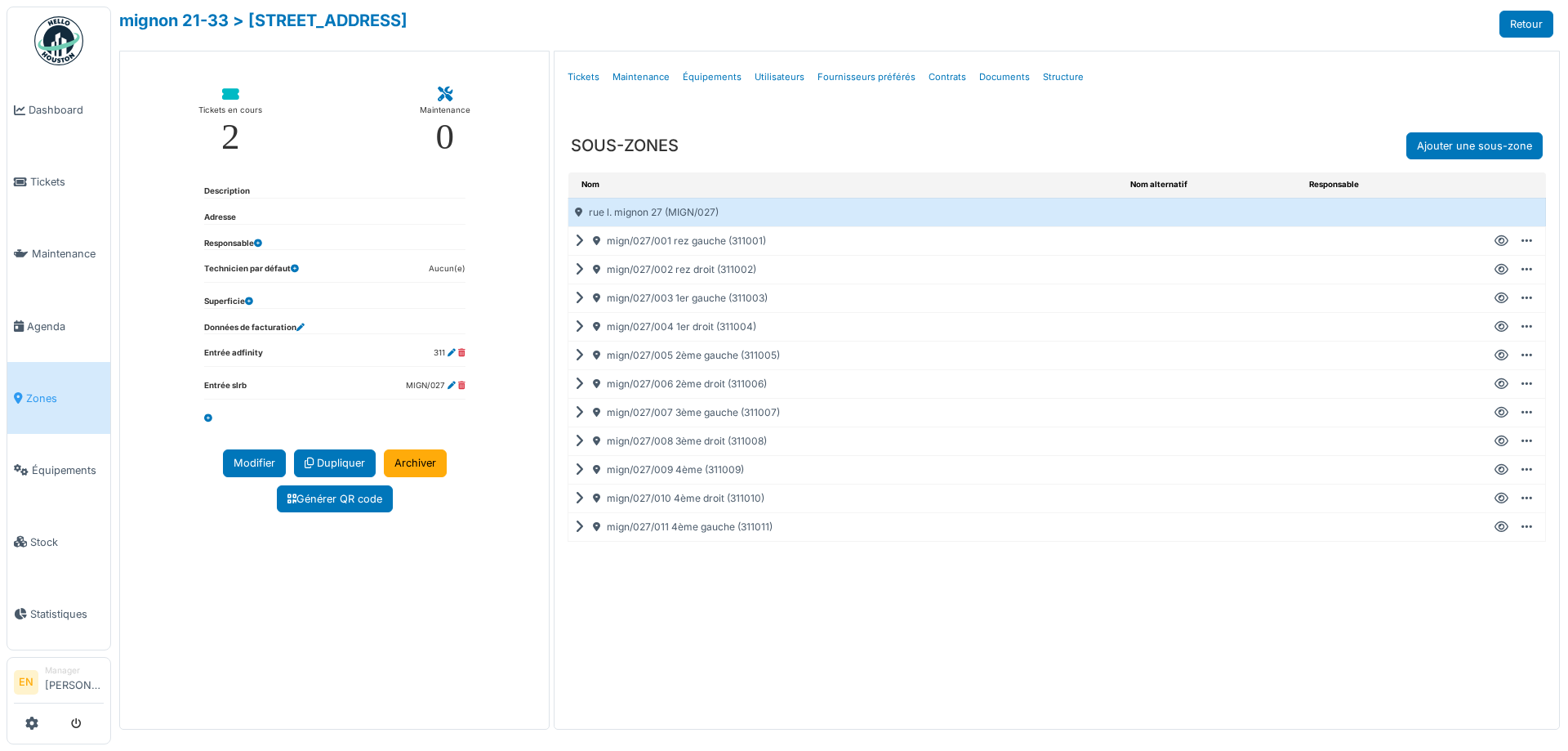
click at [1502, 242] on icon at bounding box center [1502, 241] width 13 height 1
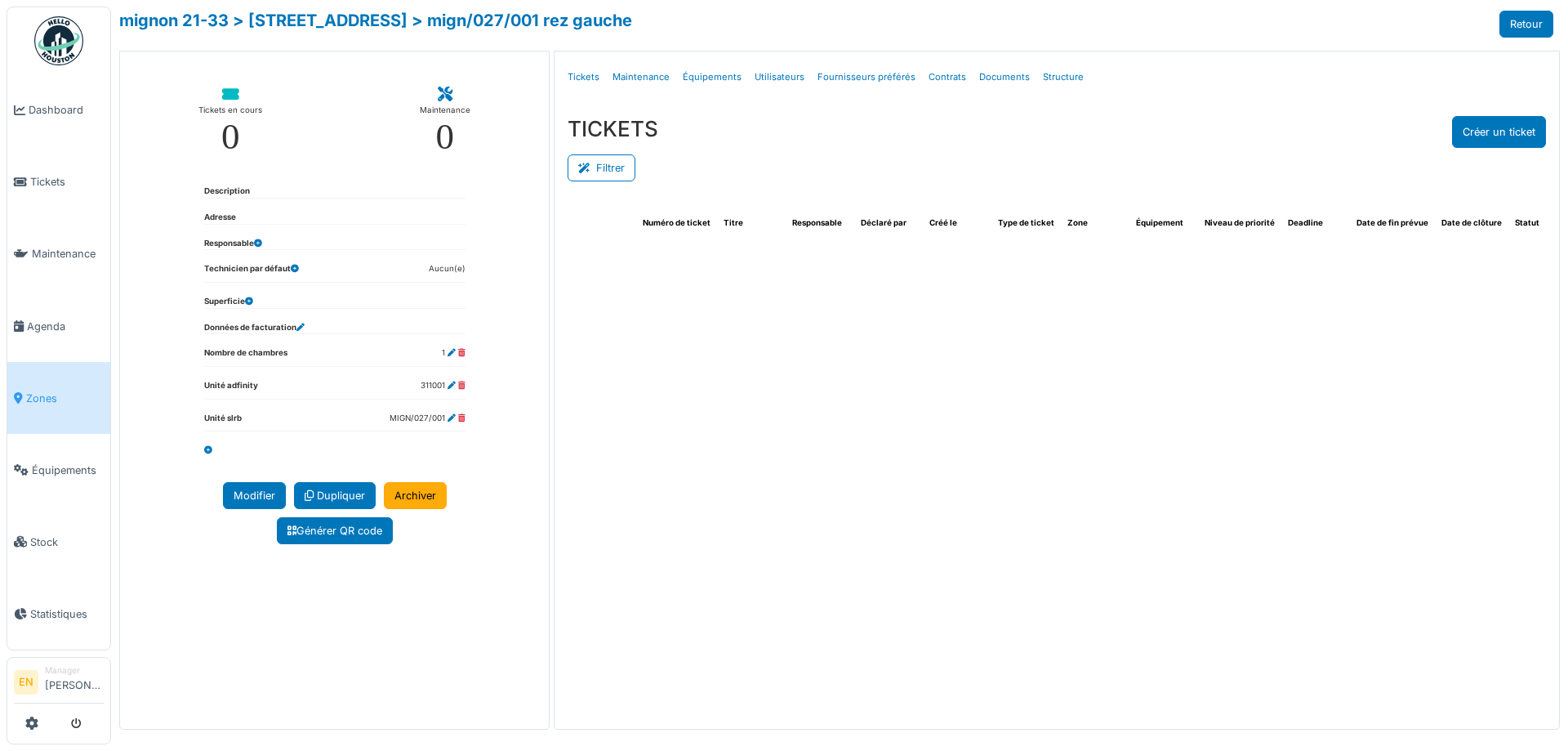
select select "***"
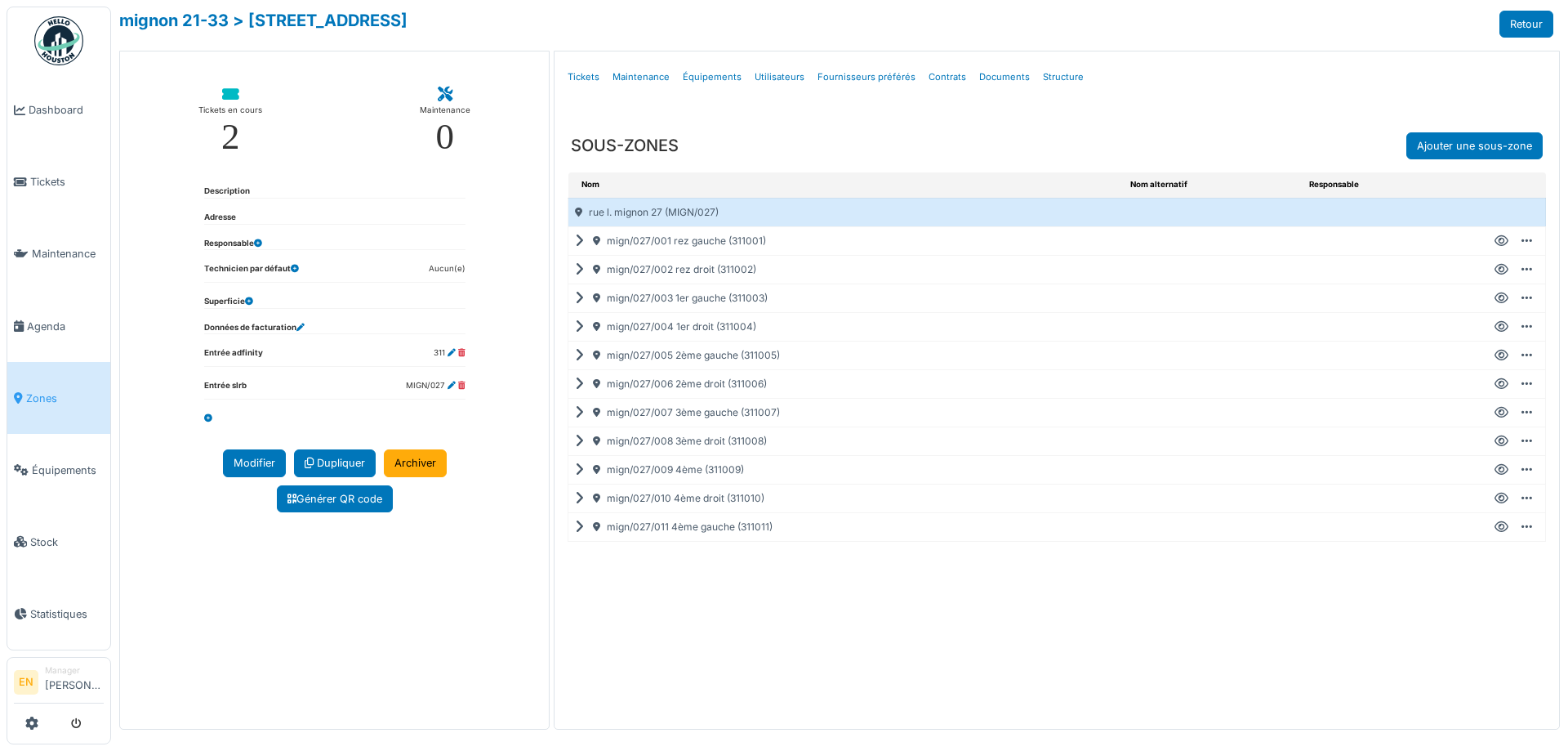
click at [1499, 241] on icon at bounding box center [1502, 241] width 13 height 1
select select "***"
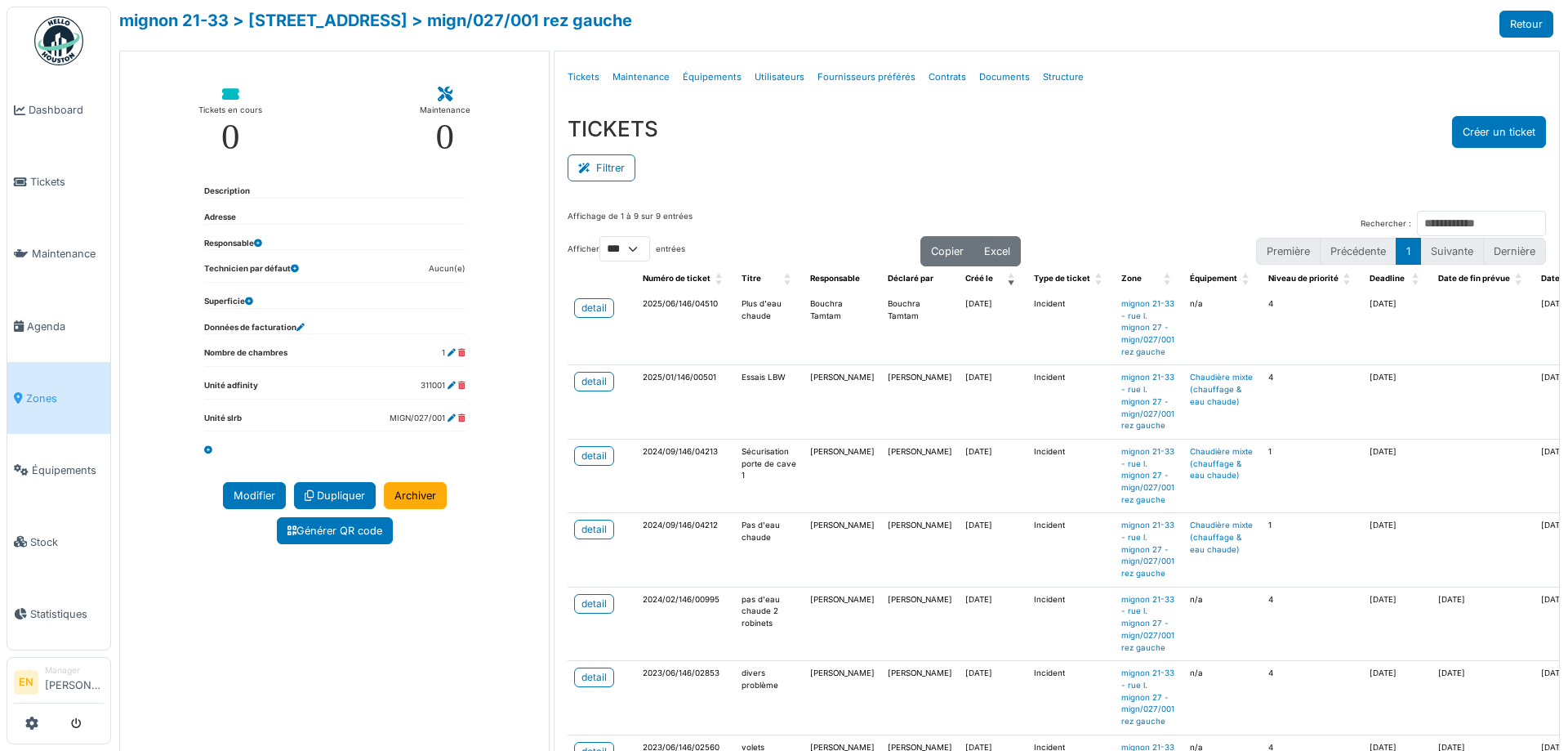
select select "***"
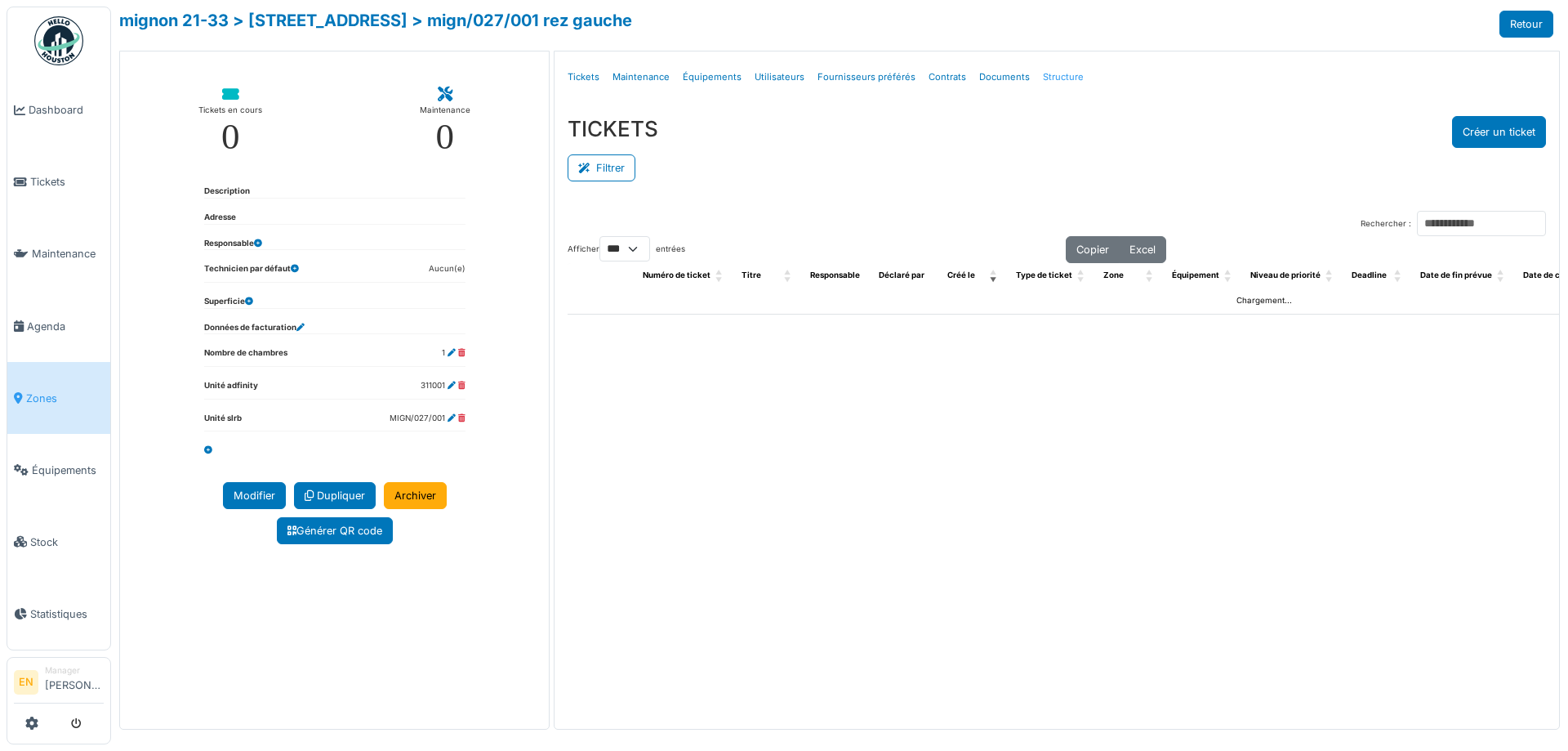
click at [1051, 74] on link "Structure" at bounding box center [1064, 77] width 54 height 39
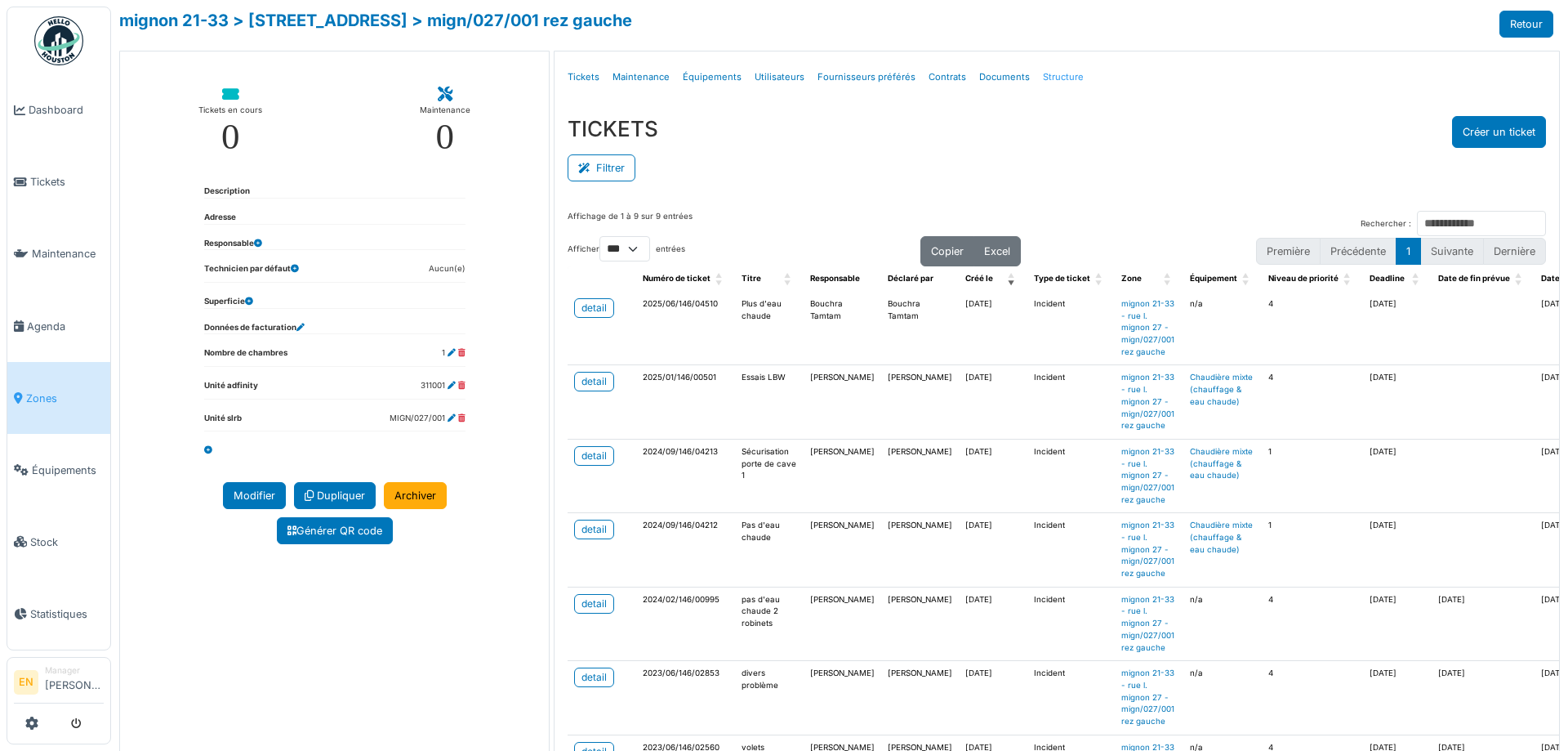
click at [1051, 74] on link "Structure" at bounding box center [1064, 77] width 54 height 39
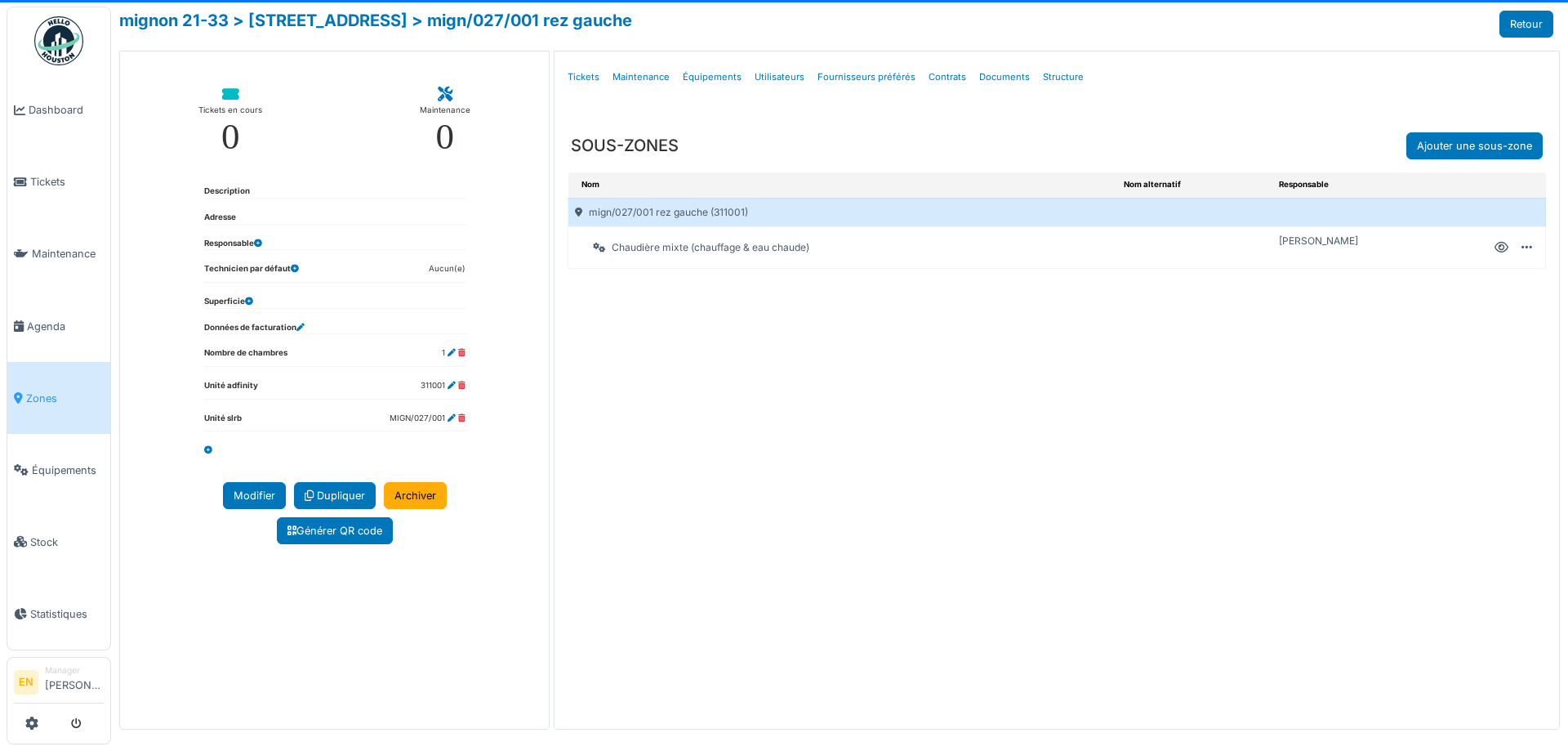
select select "***"
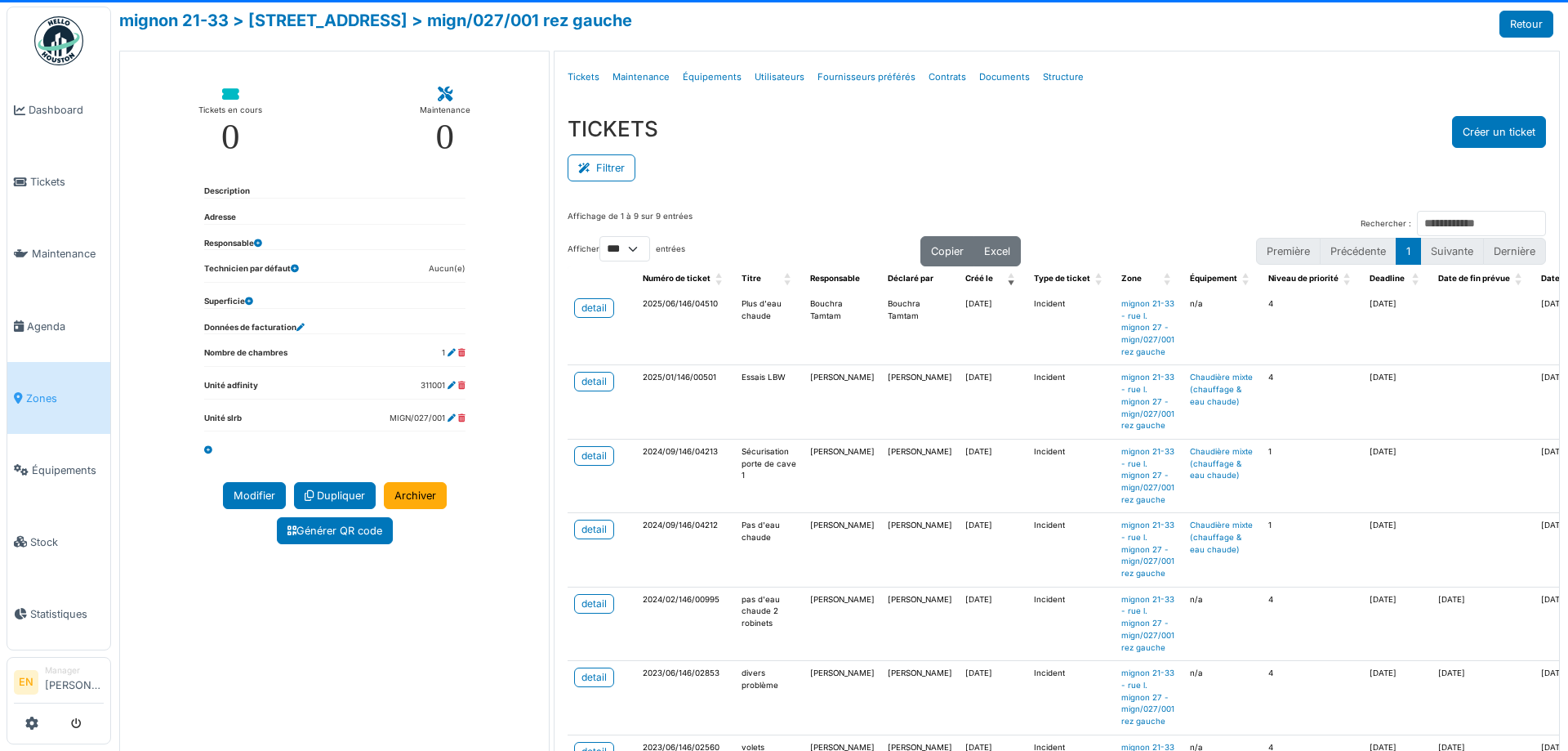
select select "***"
click at [598, 317] on link "detail" at bounding box center [595, 308] width 40 height 19
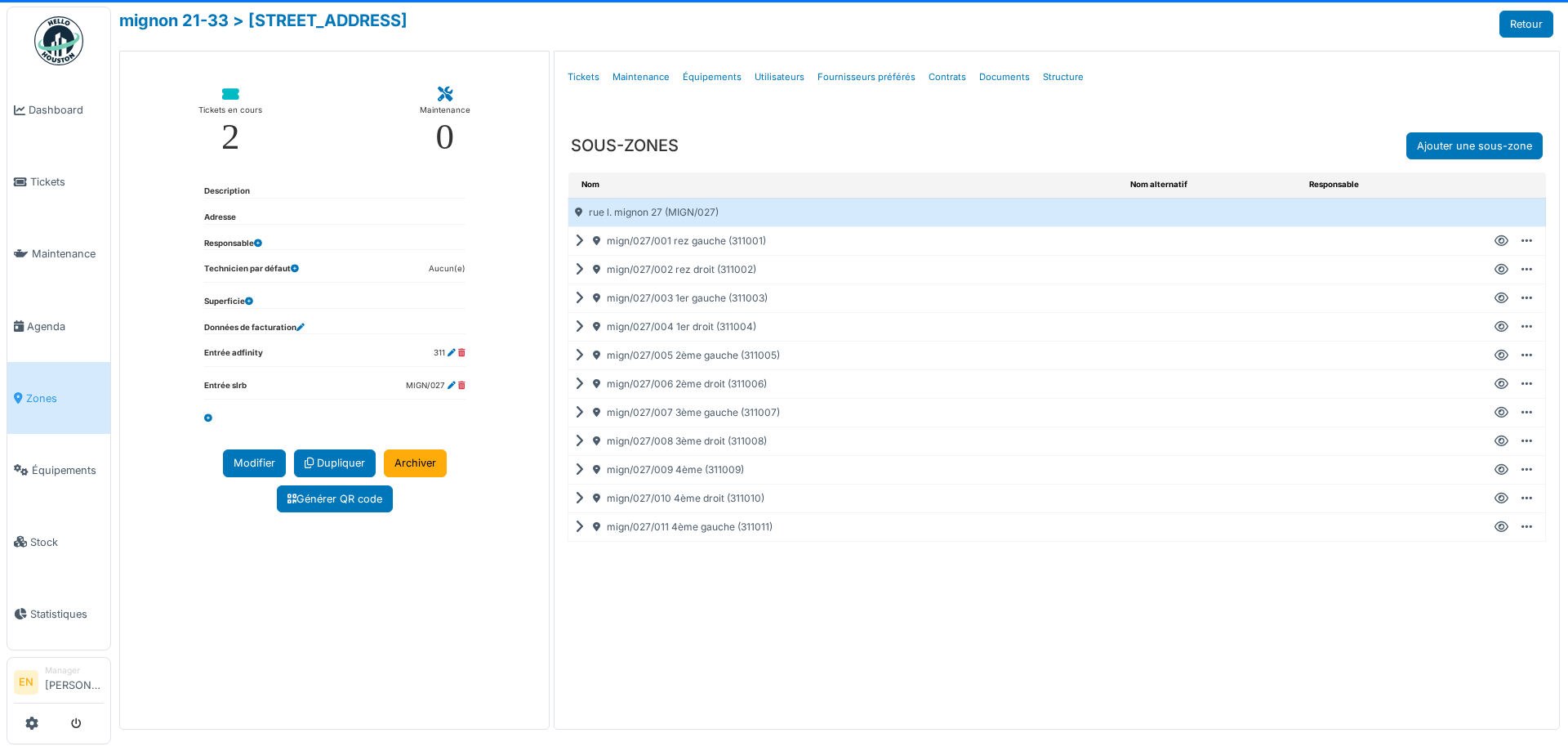
click at [1503, 270] on icon at bounding box center [1502, 270] width 13 height 1
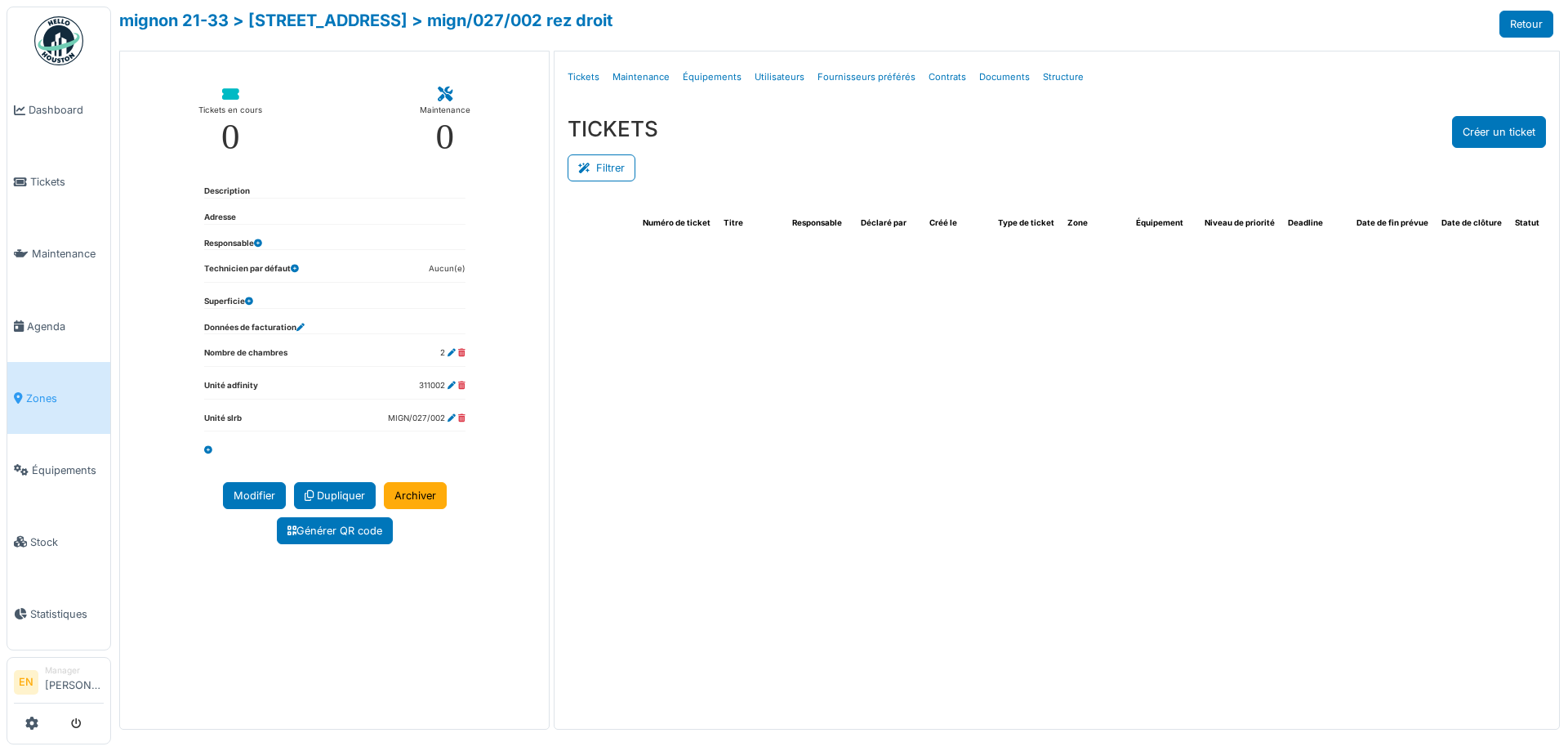
select select "***"
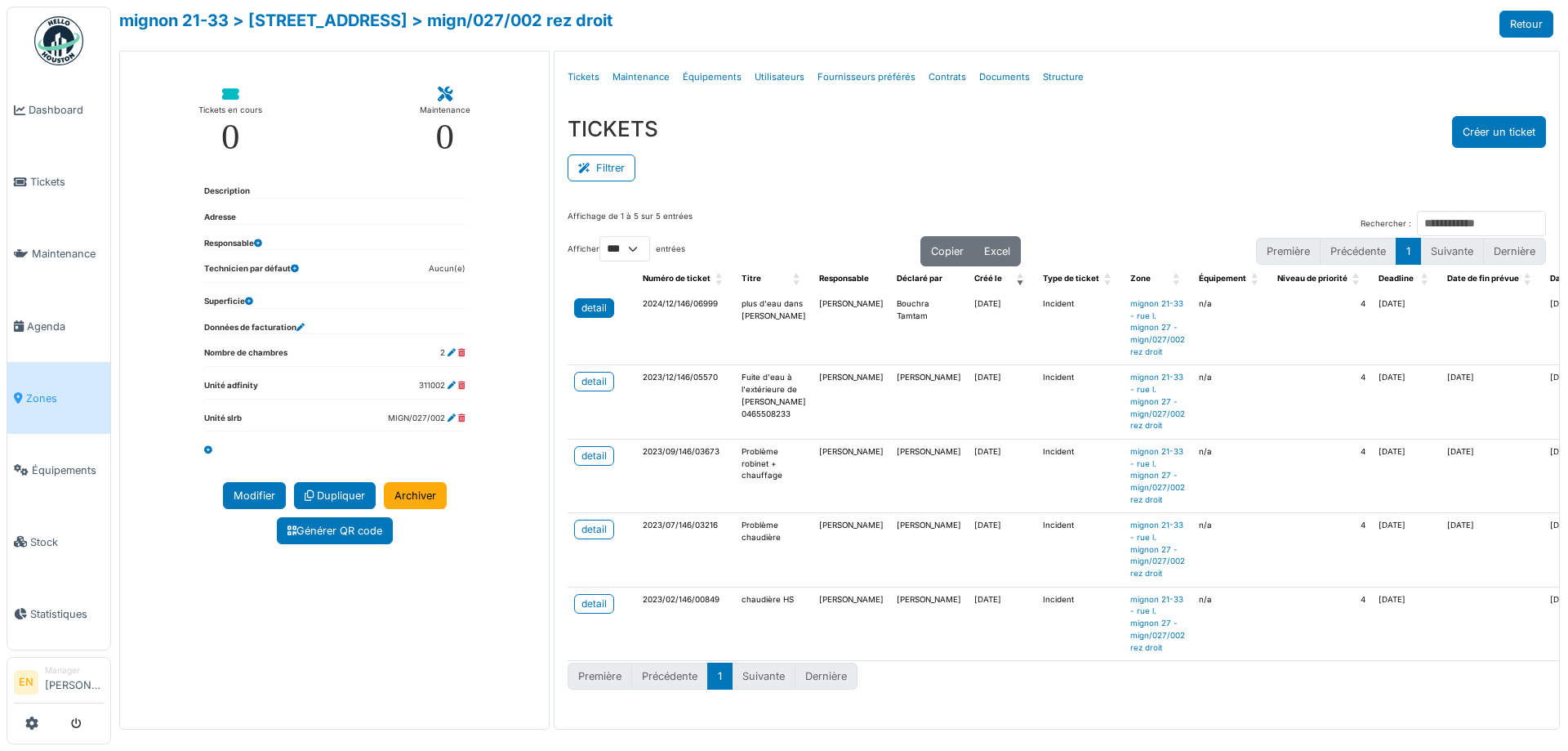
click at [598, 308] on div "detail" at bounding box center [595, 308] width 25 height 14
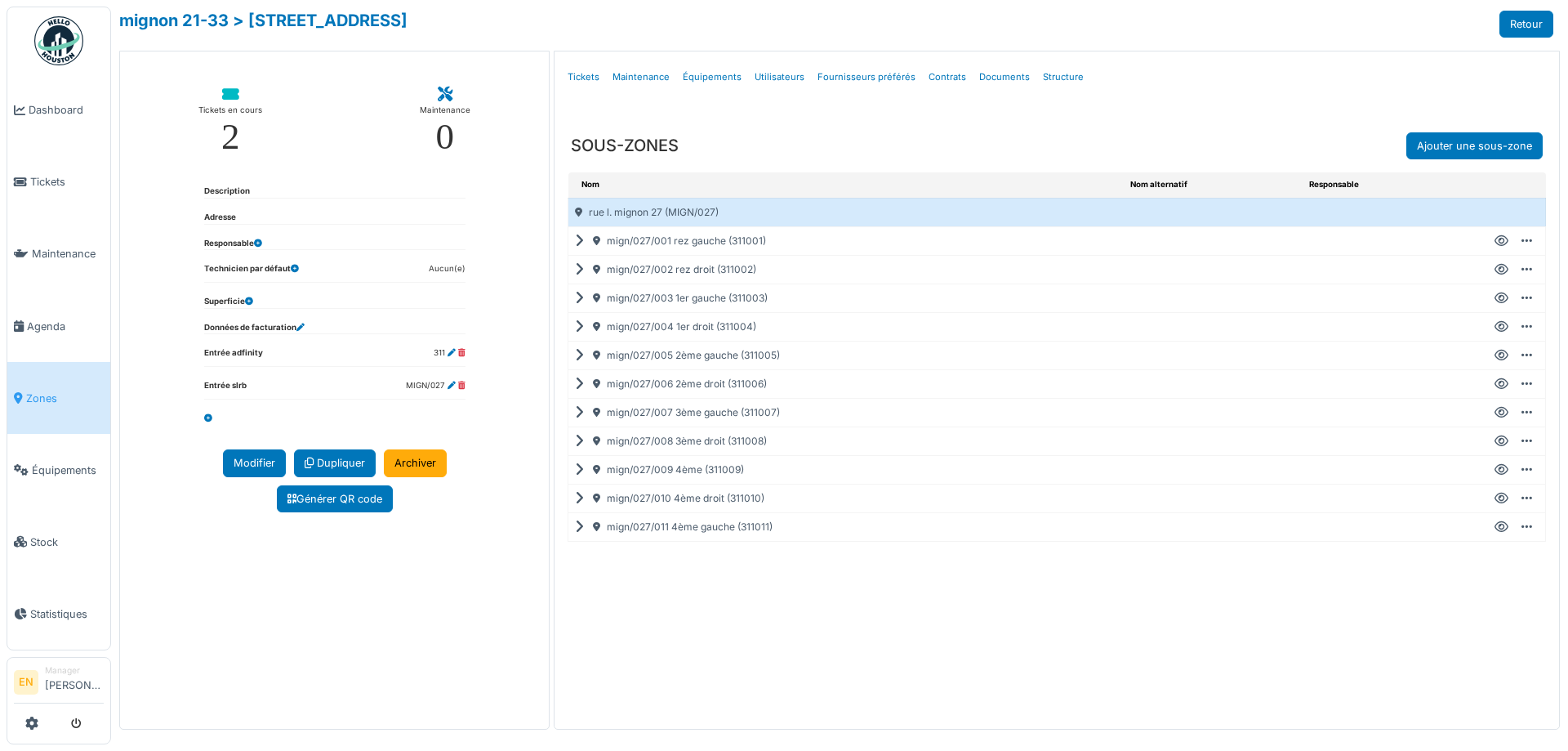
click at [1505, 298] on icon at bounding box center [1502, 298] width 13 height 1
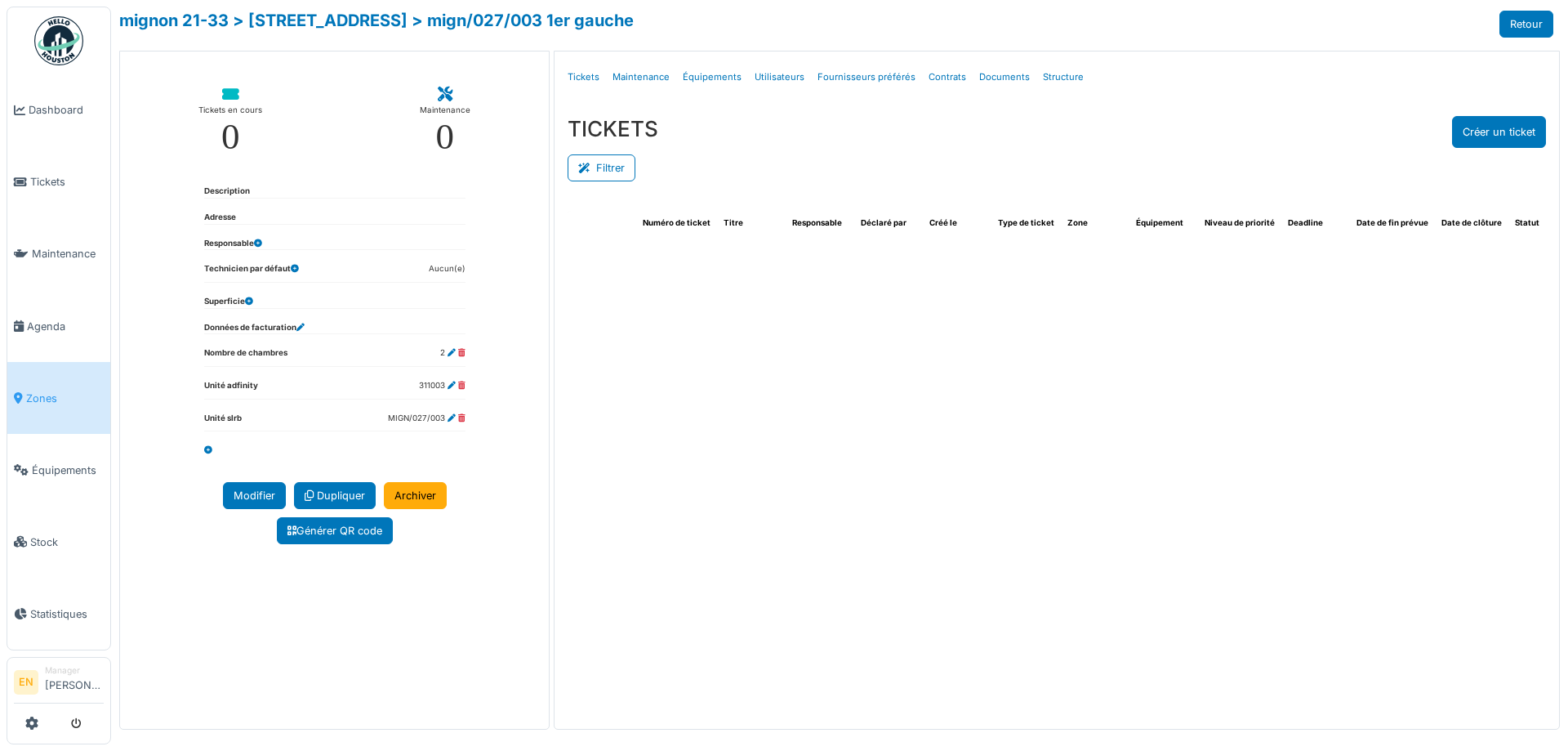
select select "***"
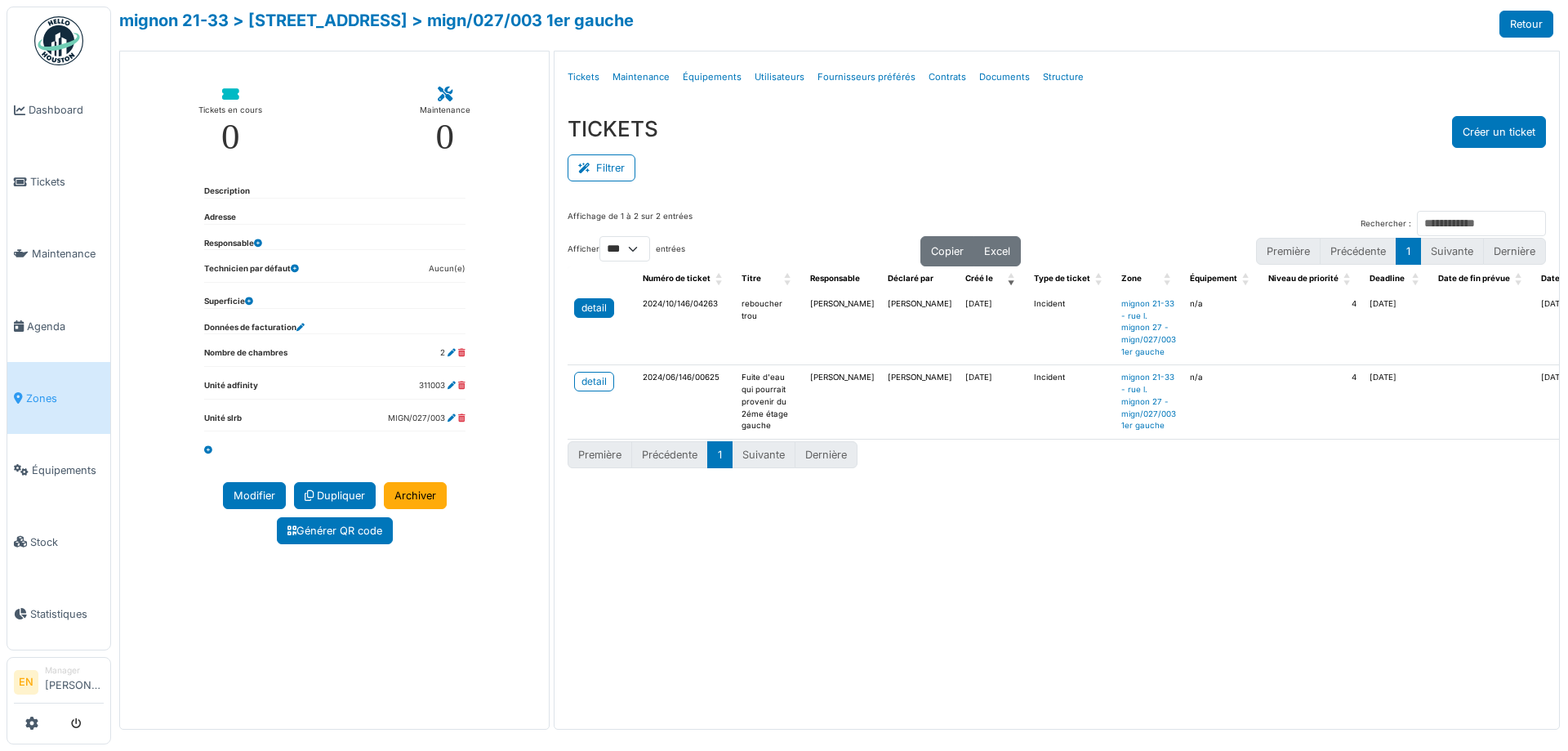
click at [587, 304] on div "detail" at bounding box center [595, 308] width 25 height 14
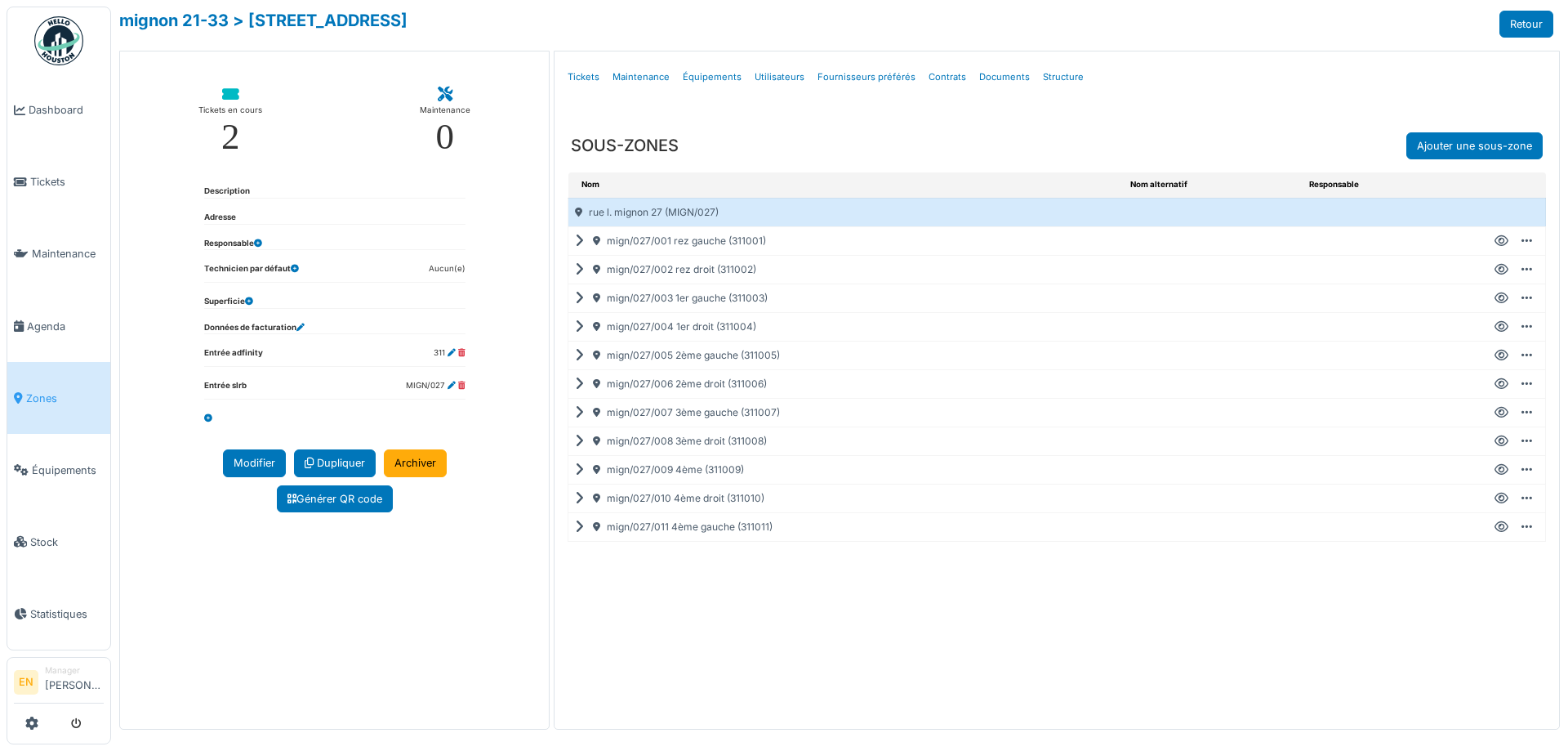
click at [1501, 328] on icon at bounding box center [1502, 327] width 13 height 1
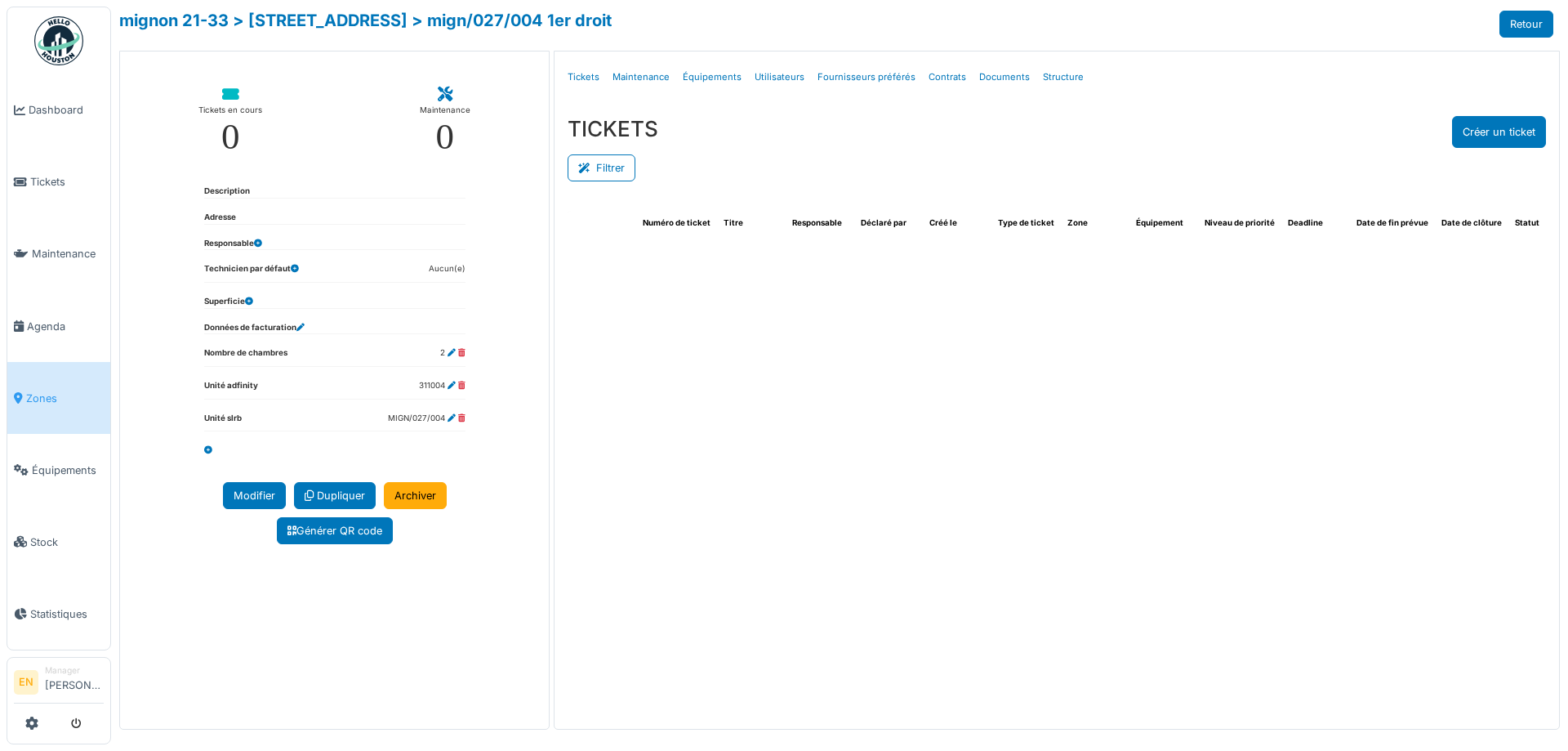
select select "***"
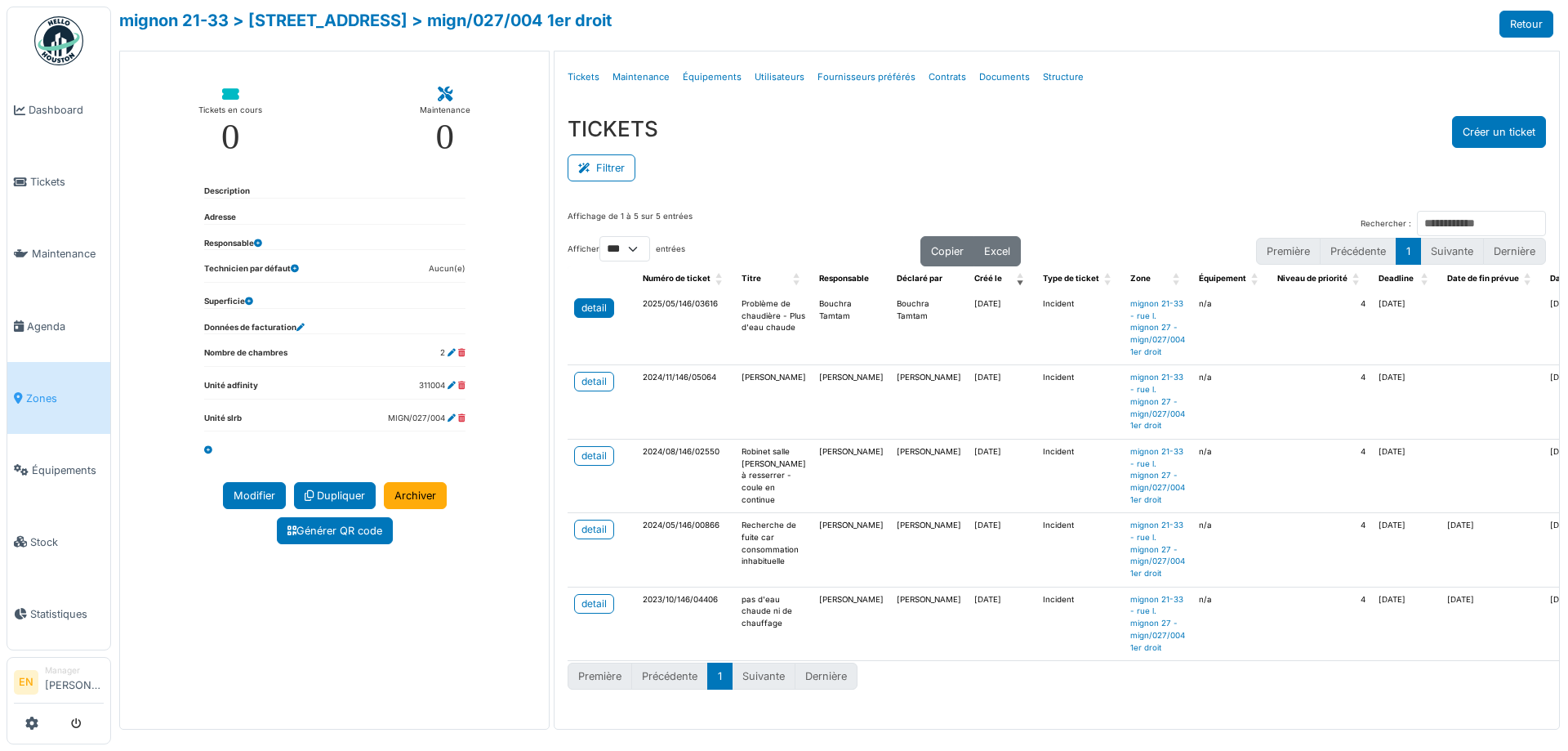
click at [603, 308] on div "detail" at bounding box center [595, 308] width 25 height 14
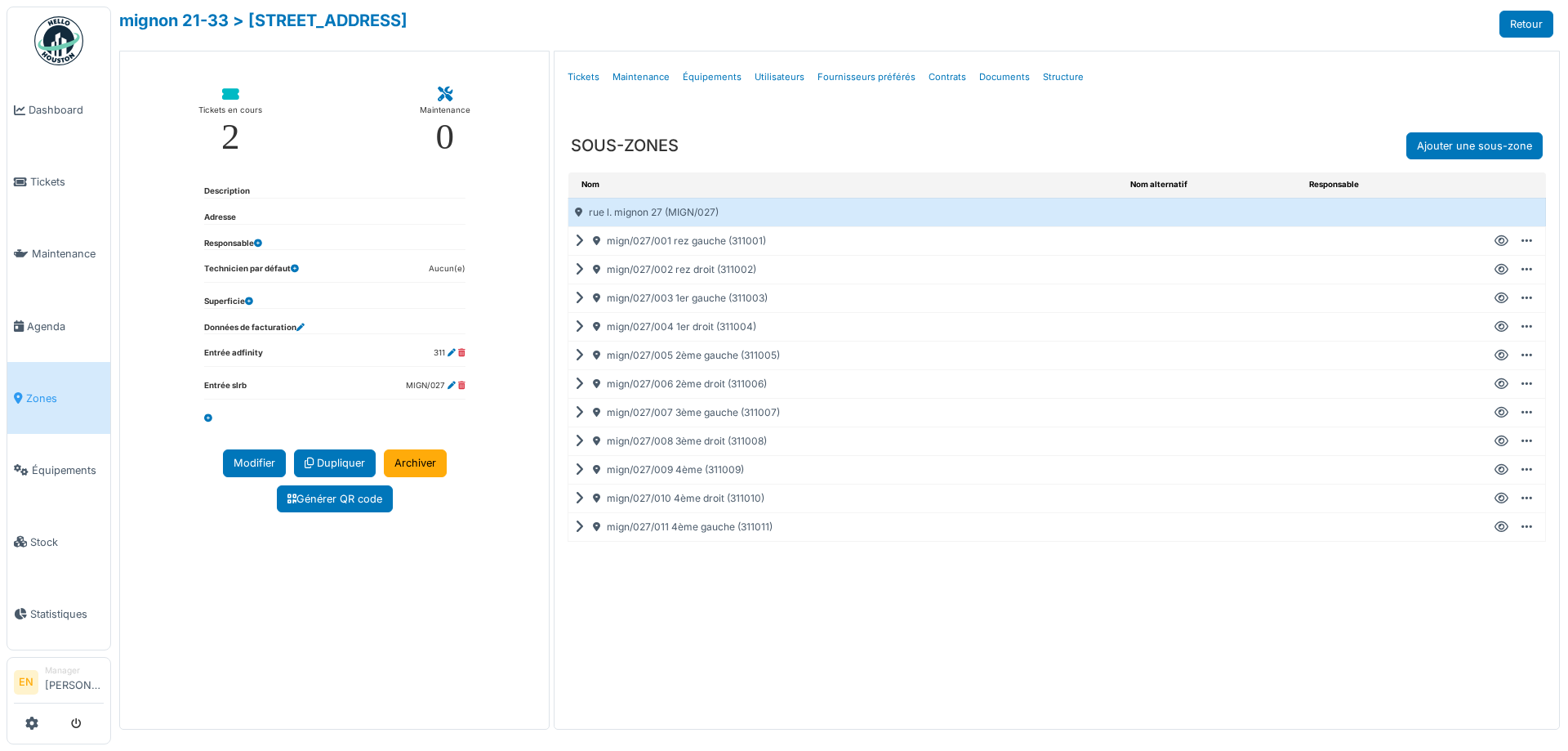
click at [1504, 356] on icon at bounding box center [1502, 356] width 13 height 1
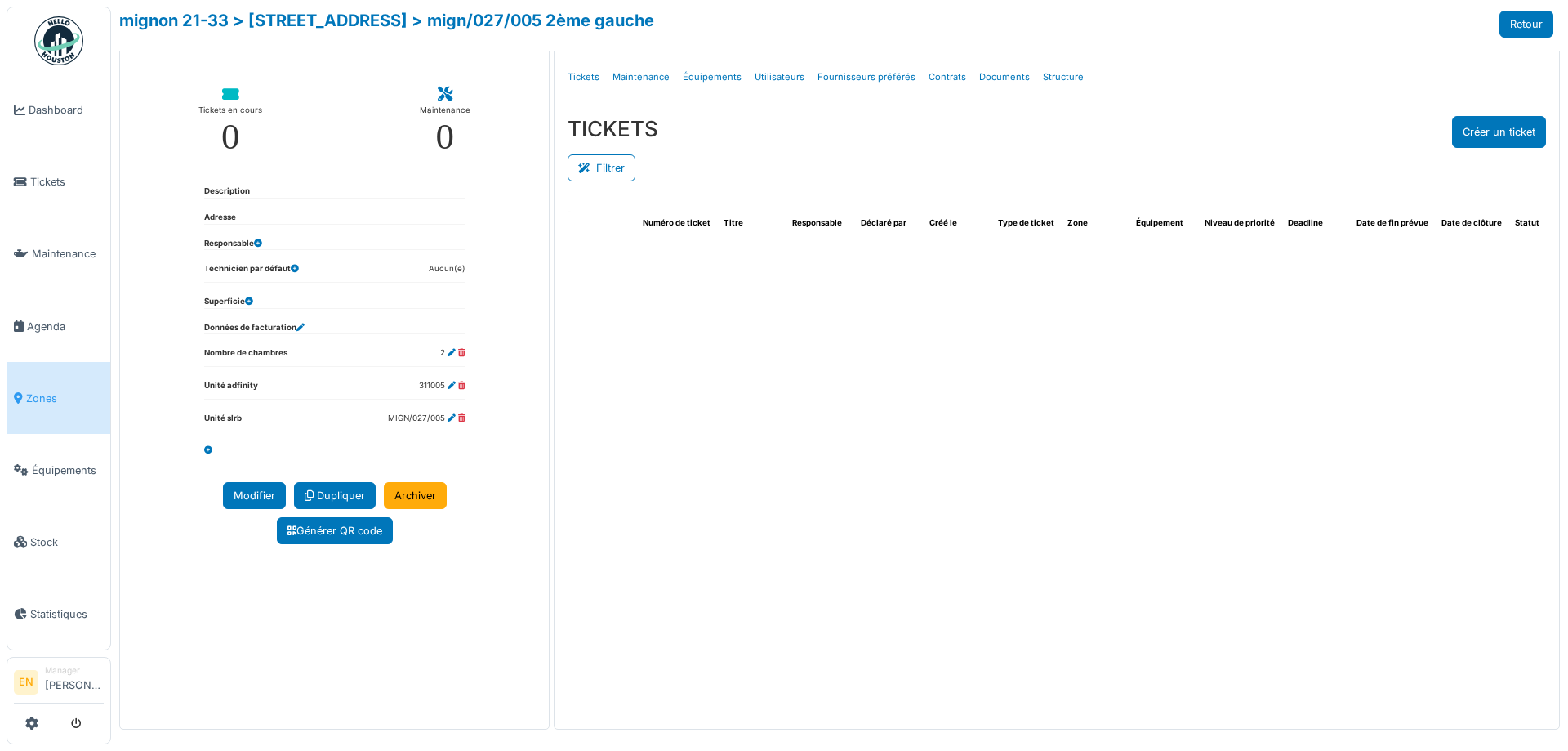
select select "***"
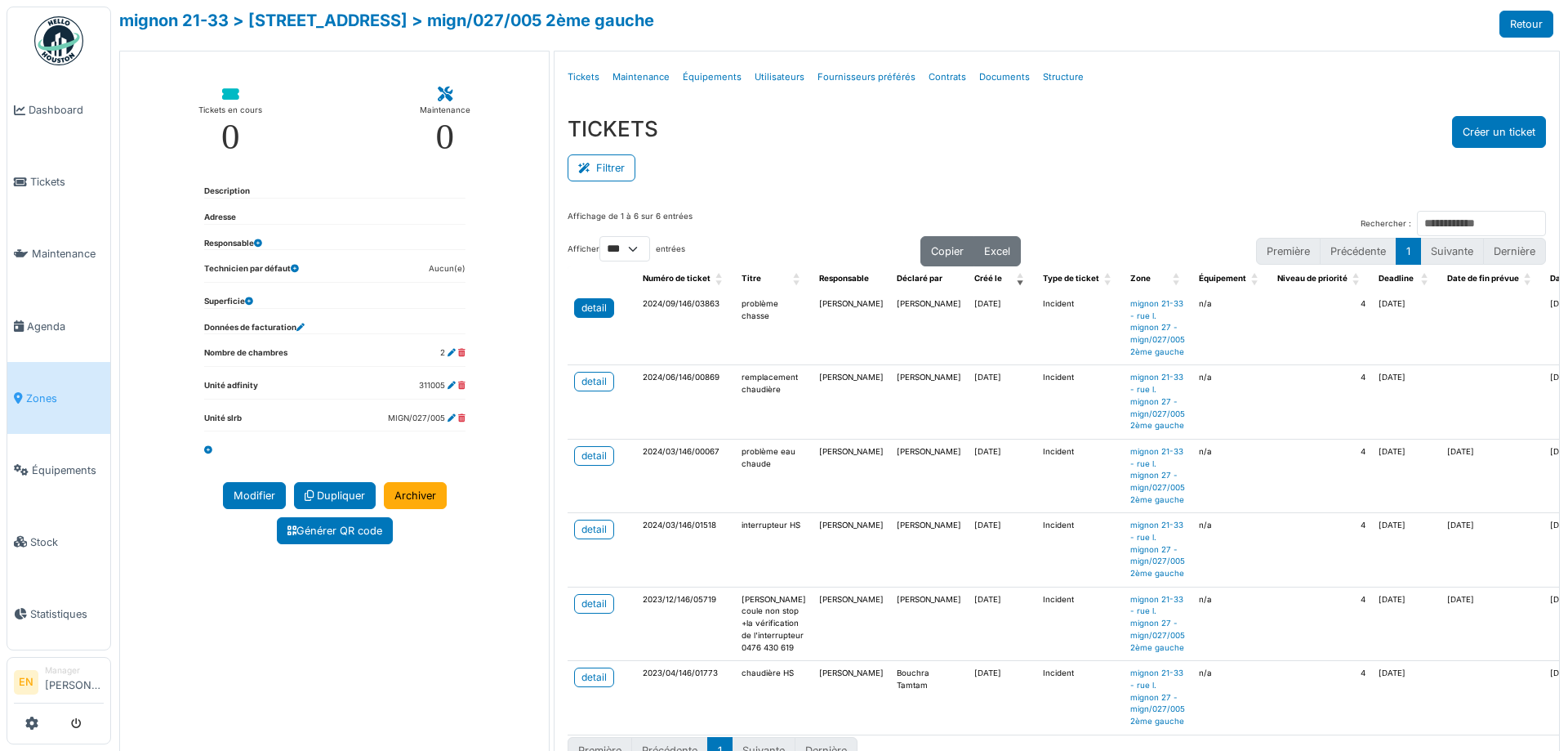
click at [597, 309] on div "detail" at bounding box center [595, 308] width 25 height 14
click at [1183, 111] on div "TICKETS Créer un ticket Filtrer Responsable **** Tous Remove item Tous Ahmed Be…" at bounding box center [1057, 150] width 1005 height 94
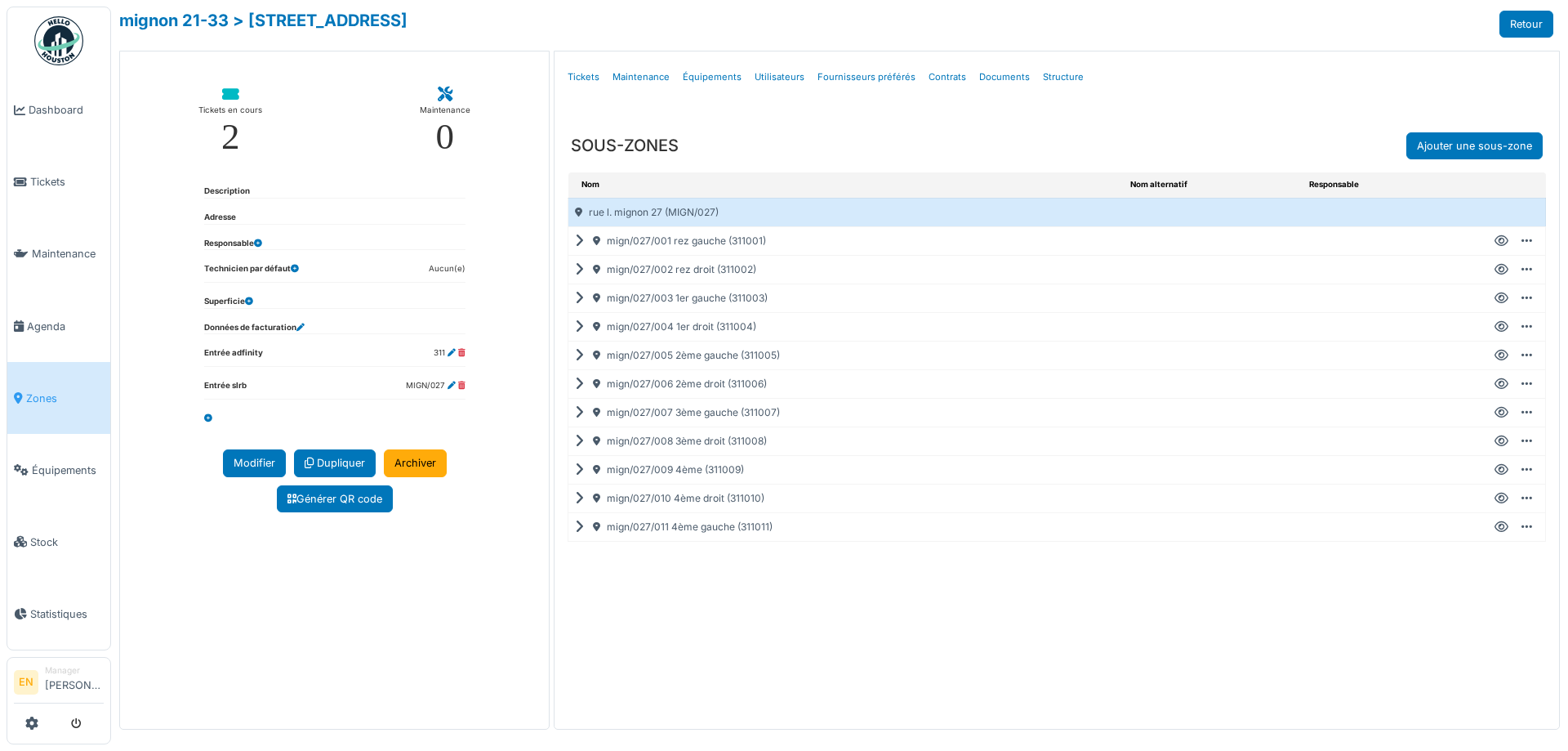
click at [1498, 384] on icon at bounding box center [1502, 384] width 13 height 1
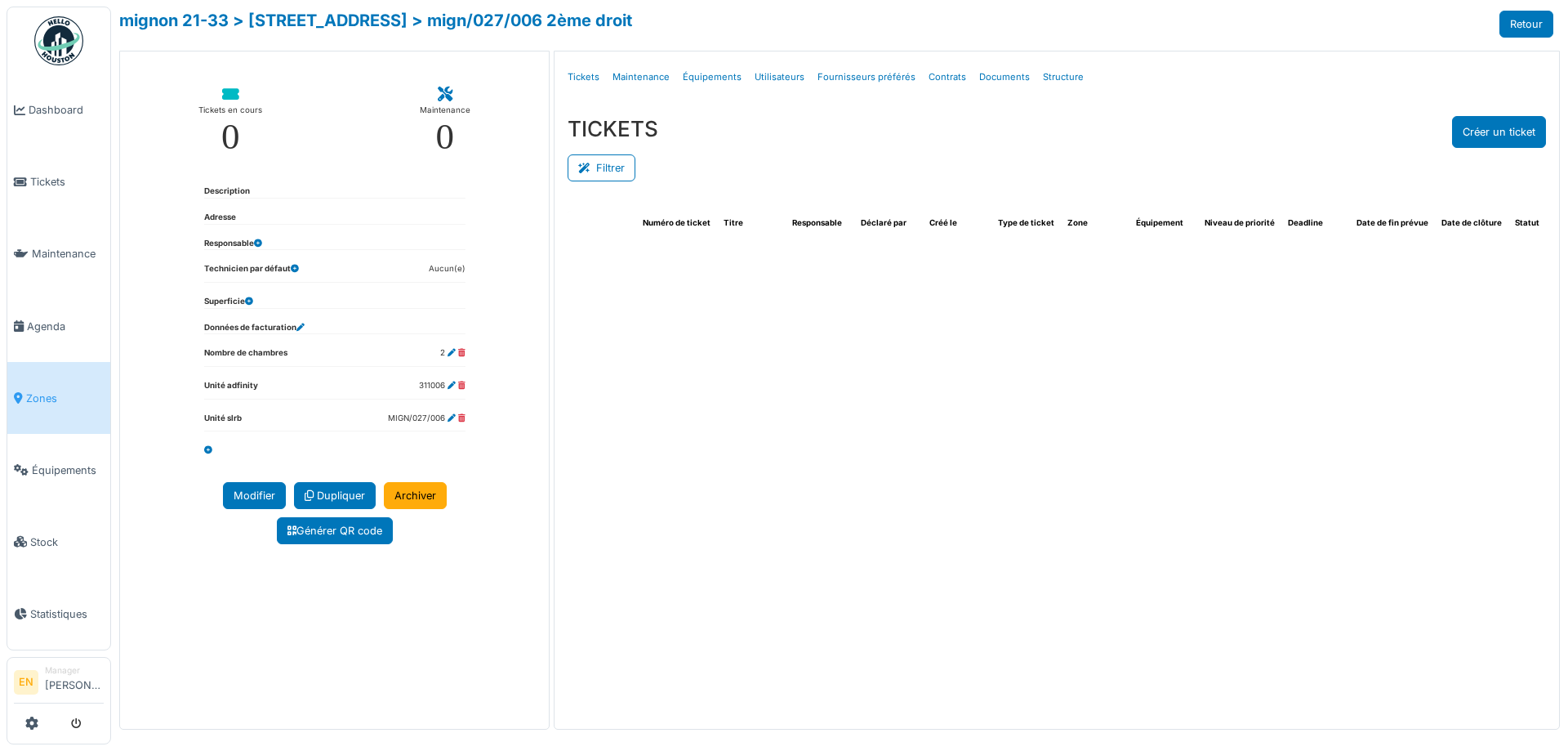
select select "***"
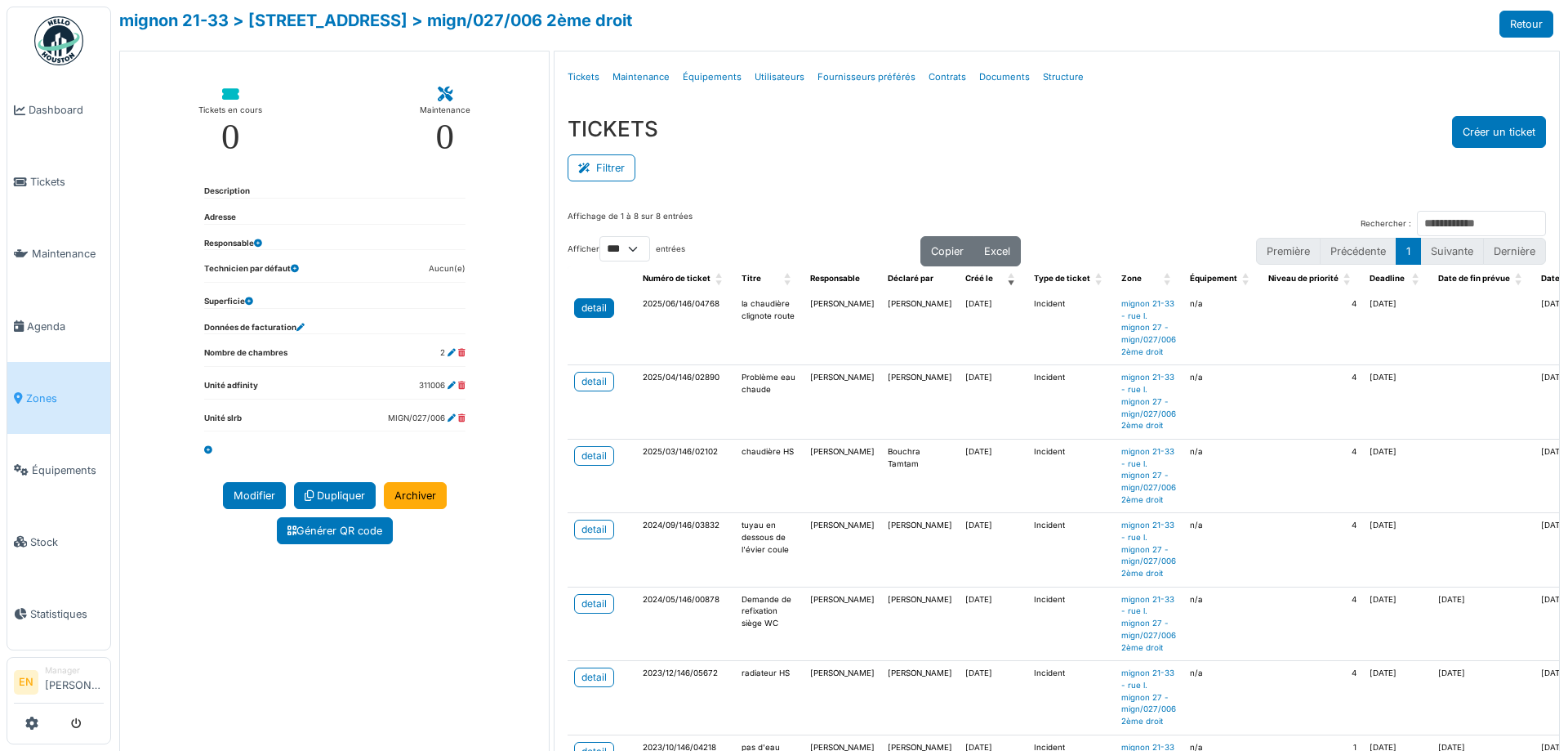
click at [593, 308] on div "detail" at bounding box center [595, 308] width 25 height 14
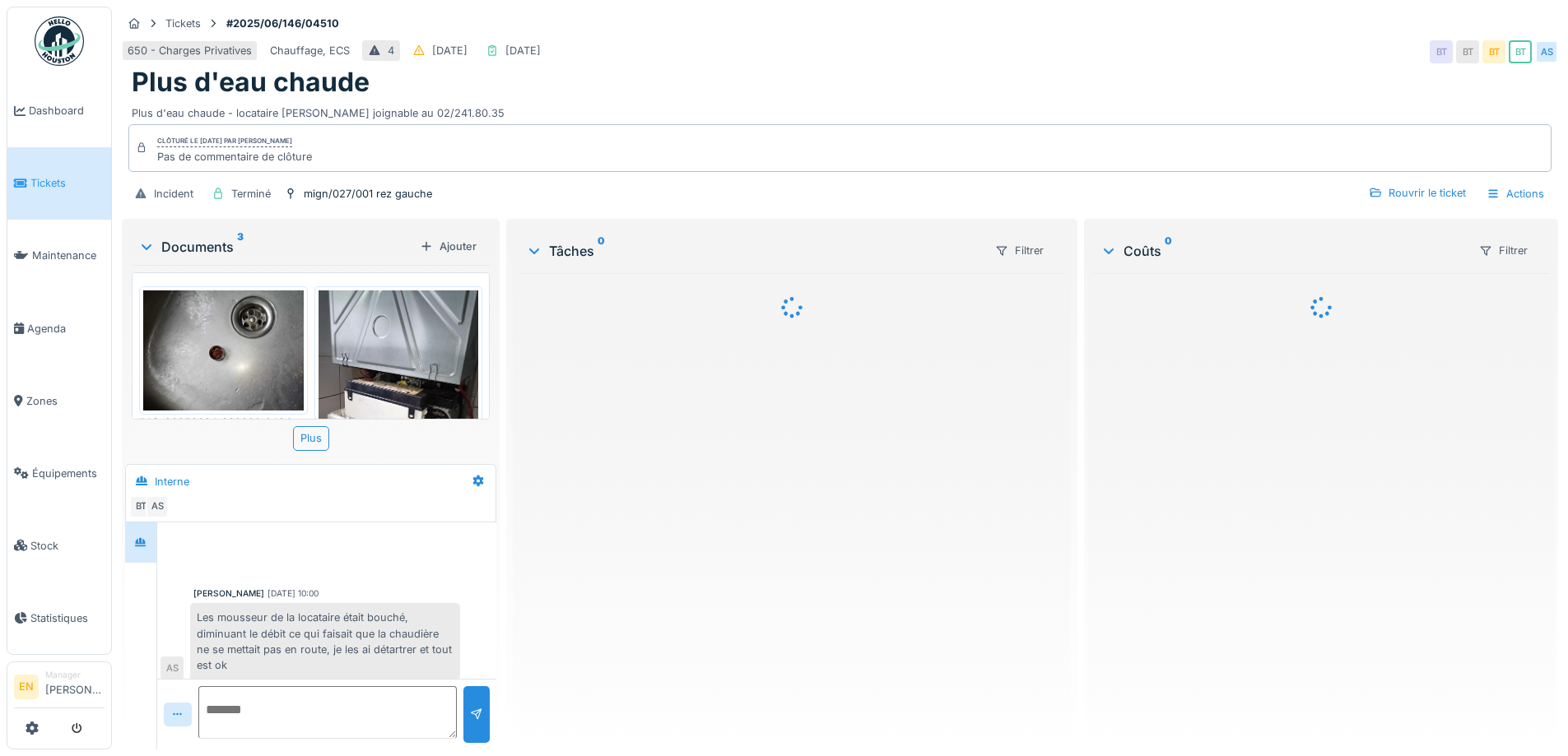
scroll to position [8, 0]
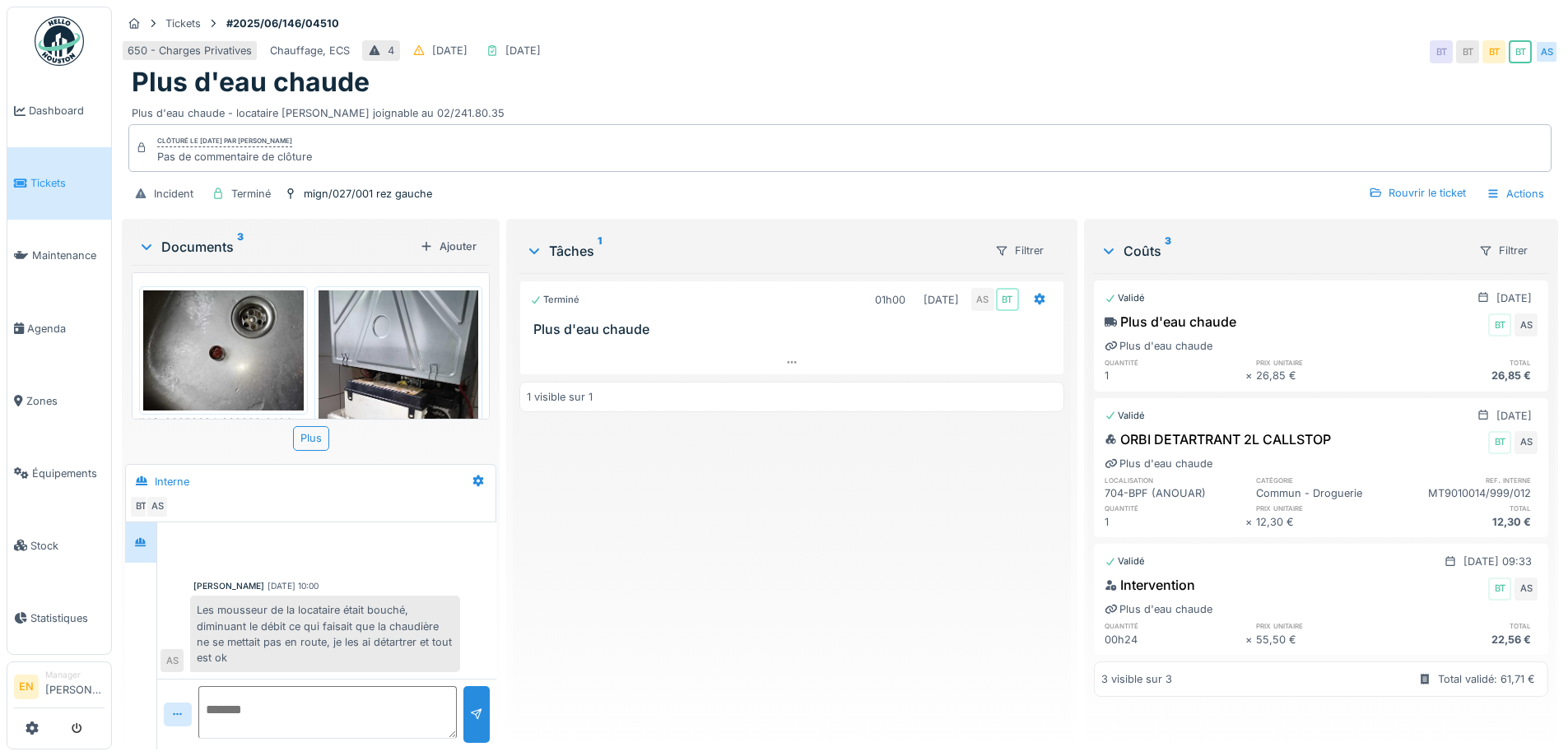
click at [729, 75] on div "Plus d'eau chaude" at bounding box center [840, 82] width 1417 height 31
click at [824, 67] on div "Plus d'eau chaude" at bounding box center [840, 82] width 1417 height 31
click at [721, 636] on div "Terminé 01h00 04/06/2025 AS BT Plus d'eau chaude 1 visible sur 1" at bounding box center [791, 504] width 544 height 463
click at [737, 612] on div "Terminé 01h00 04/06/2025 AS BT Plus d'eau chaude 1 visible sur 1" at bounding box center [791, 504] width 544 height 463
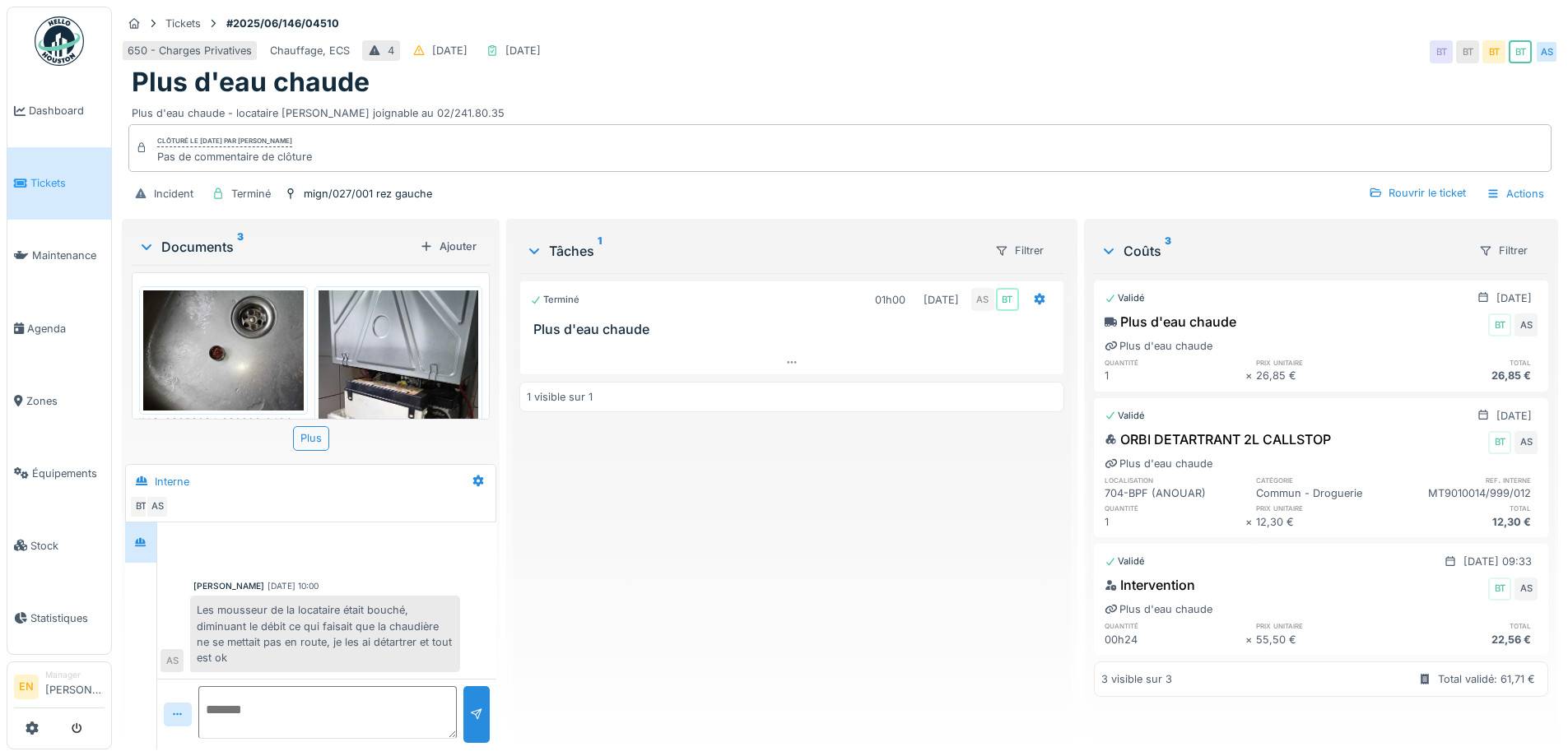
click at [732, 71] on div "Plus d'eau chaude" at bounding box center [840, 82] width 1417 height 31
click at [944, 49] on div "650 - Charges Privatives Chauffage, ECS 4 07/06/2025 04/06/2025 BT BT BT BT AS" at bounding box center [839, 51] width 1436 height 30
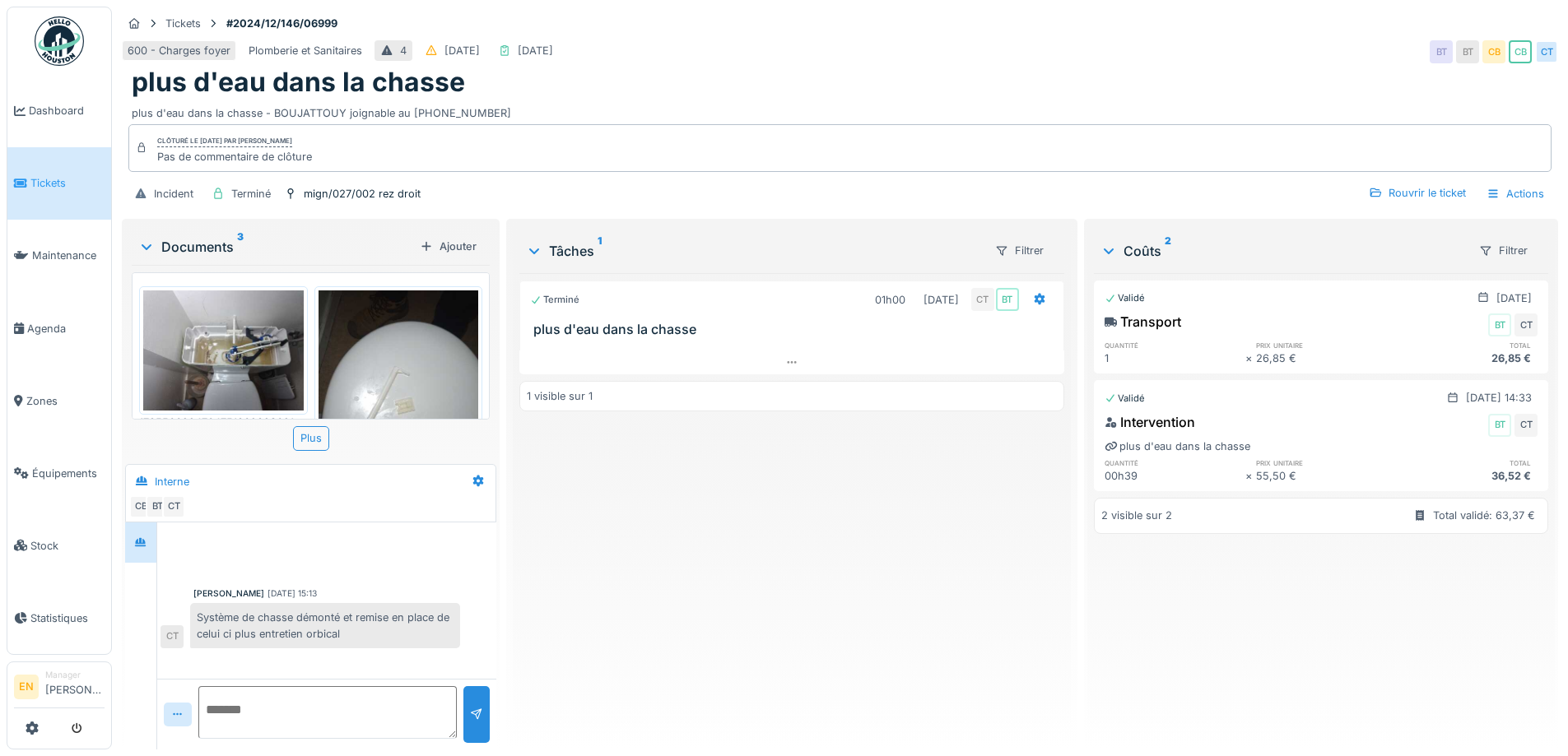
click at [781, 94] on div "plus d'eau dans la chasse" at bounding box center [840, 82] width 1417 height 31
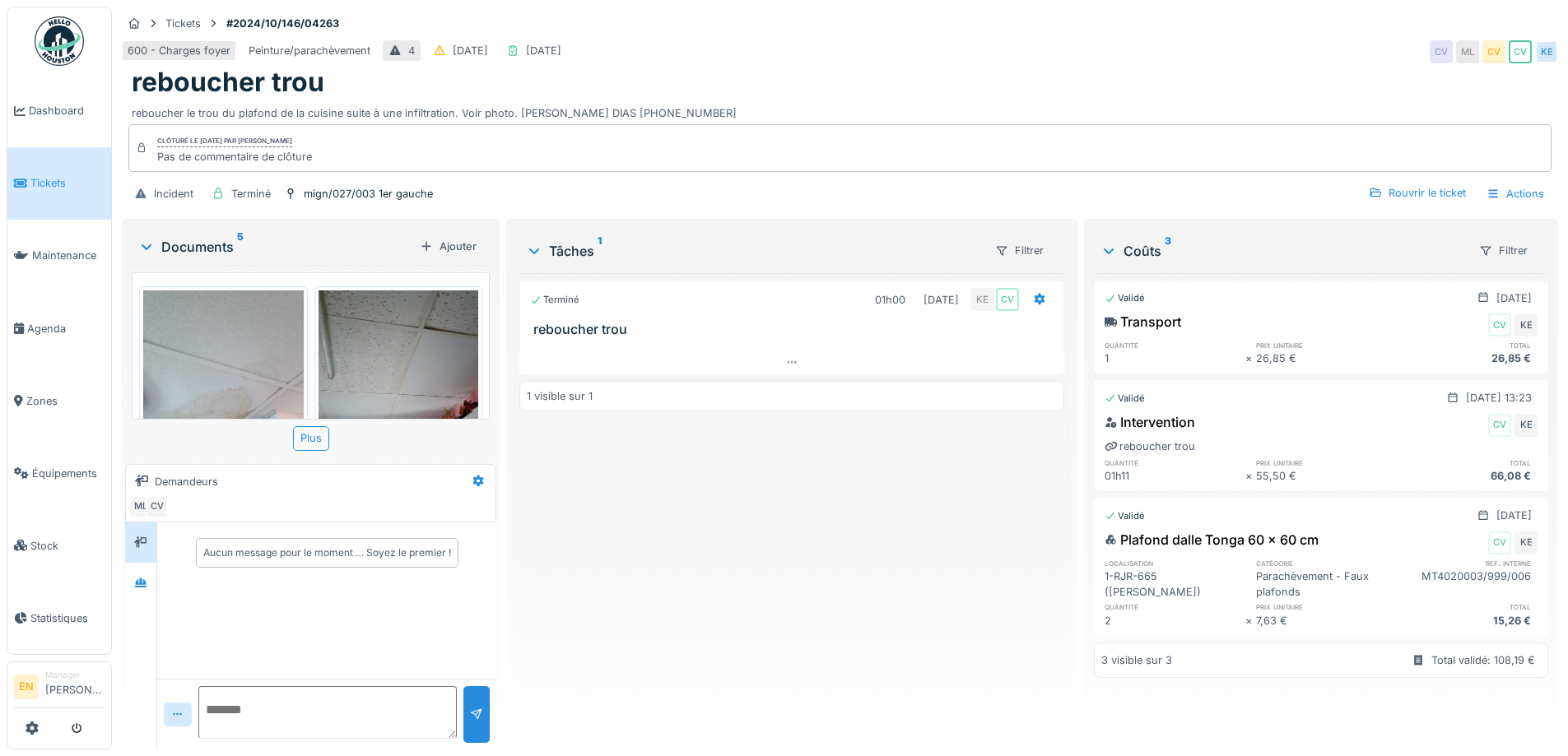
click at [809, 58] on div "600 - Charges foyer Peinture/parachèvement 4 [DATE] [DATE] CV ML CV CV [PERSON_…" at bounding box center [839, 51] width 1436 height 30
click at [961, 73] on div "reboucher trou" at bounding box center [840, 82] width 1417 height 31
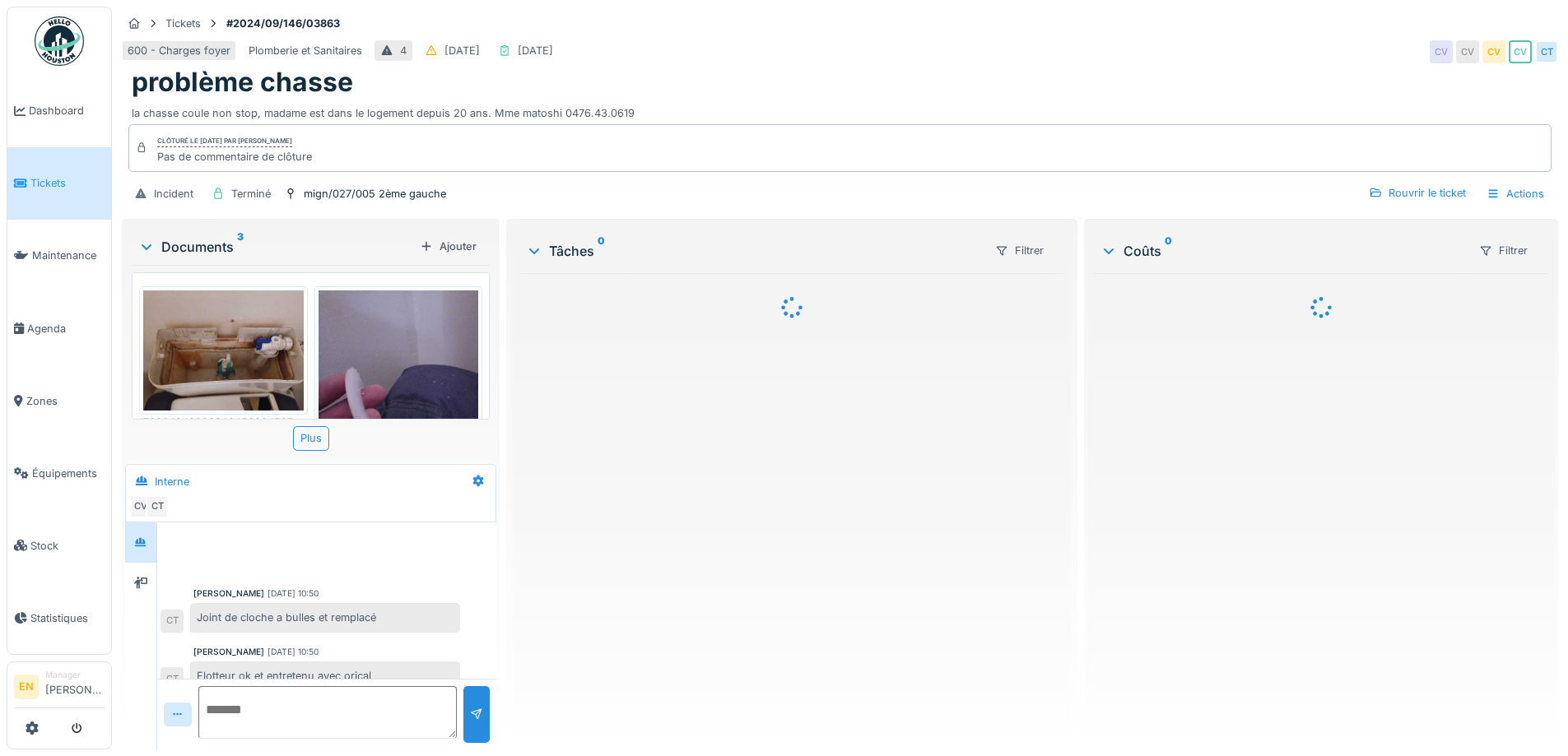
scroll to position [78, 0]
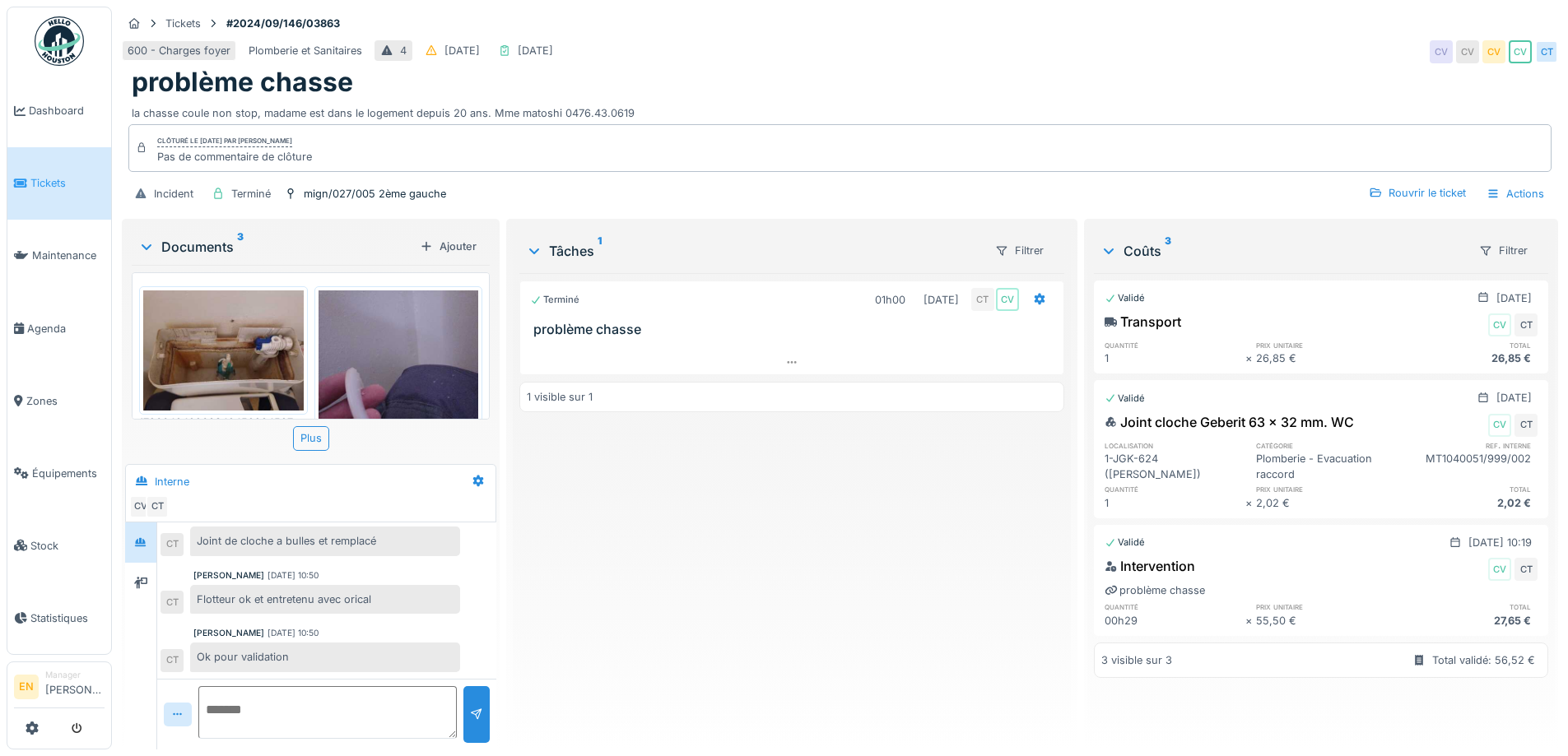
click at [916, 70] on div "problème chasse" at bounding box center [840, 82] width 1417 height 31
click at [726, 608] on div "Terminé 01h00 [DATE] CT CV problème chasse 1 visible sur 1" at bounding box center [791, 504] width 544 height 463
click at [884, 22] on div "Tickets #2024/09/146/03863" at bounding box center [839, 23] width 1436 height 20
drag, startPoint x: 618, startPoint y: 654, endPoint x: 617, endPoint y: 642, distance: 12.0
click at [617, 648] on div "Terminé 01h00 [DATE] CT CV problème chasse 1 visible sur 1" at bounding box center [791, 504] width 544 height 463
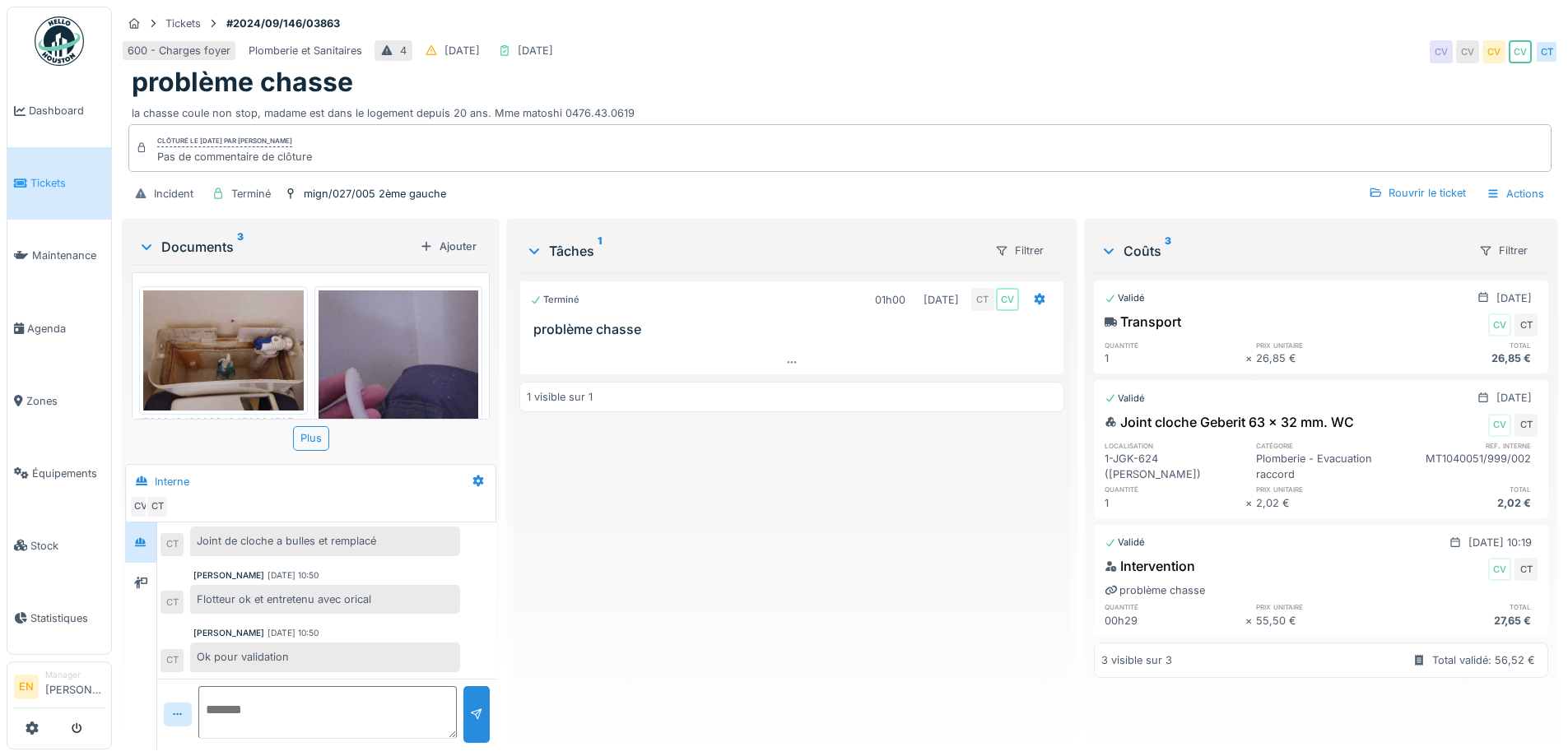
scroll to position [77, 0]
drag, startPoint x: 728, startPoint y: 559, endPoint x: 464, endPoint y: 468, distance: 279.2
click at [717, 559] on div "Terminé 01h00 [DATE] CT CV problème chasse 1 visible sur 1" at bounding box center [791, 504] width 544 height 463
click at [765, 38] on div "600 - Charges foyer Plomberie et Sanitaires 4 [DATE] [DATE] CV CV CV CV CT" at bounding box center [839, 51] width 1436 height 30
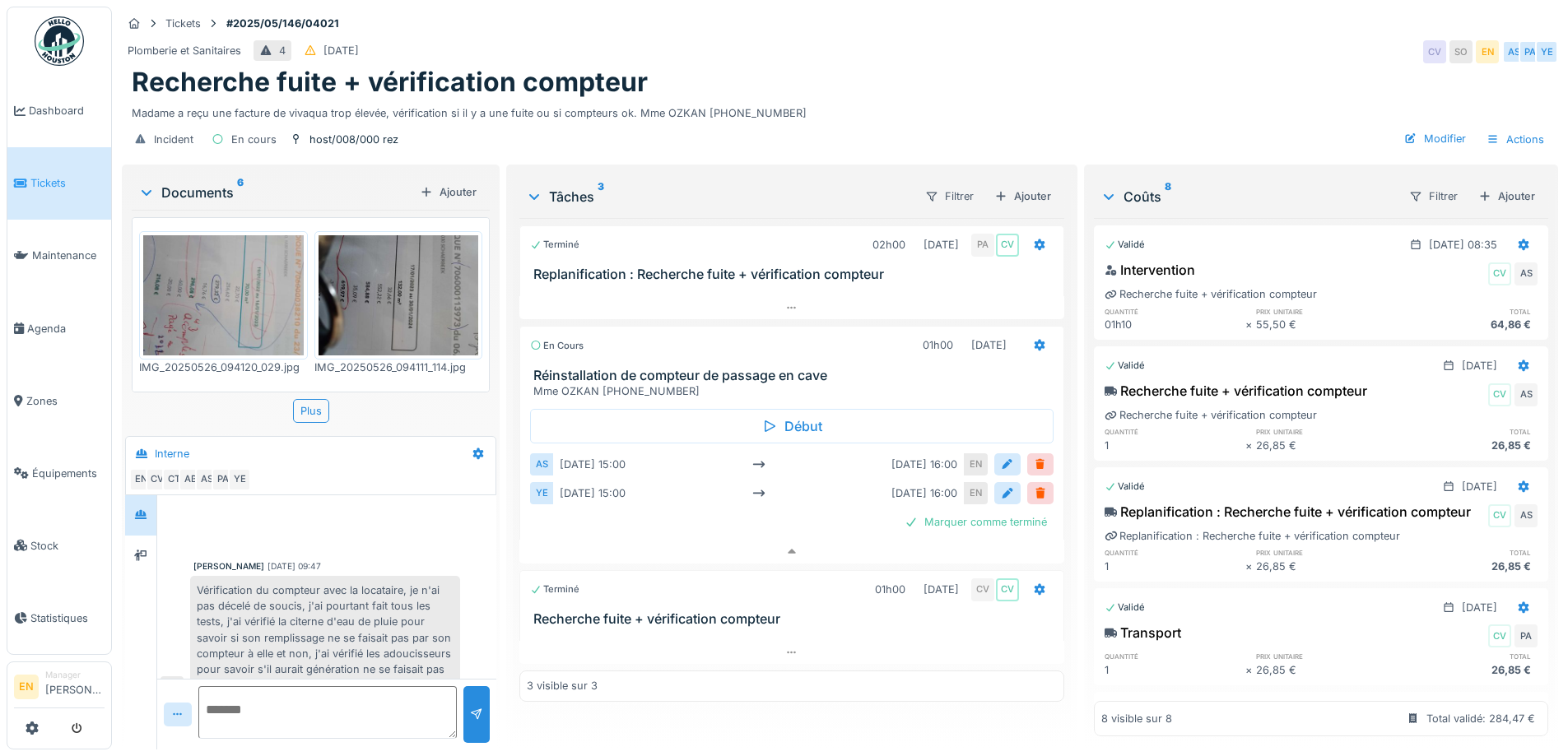
scroll to position [703, 0]
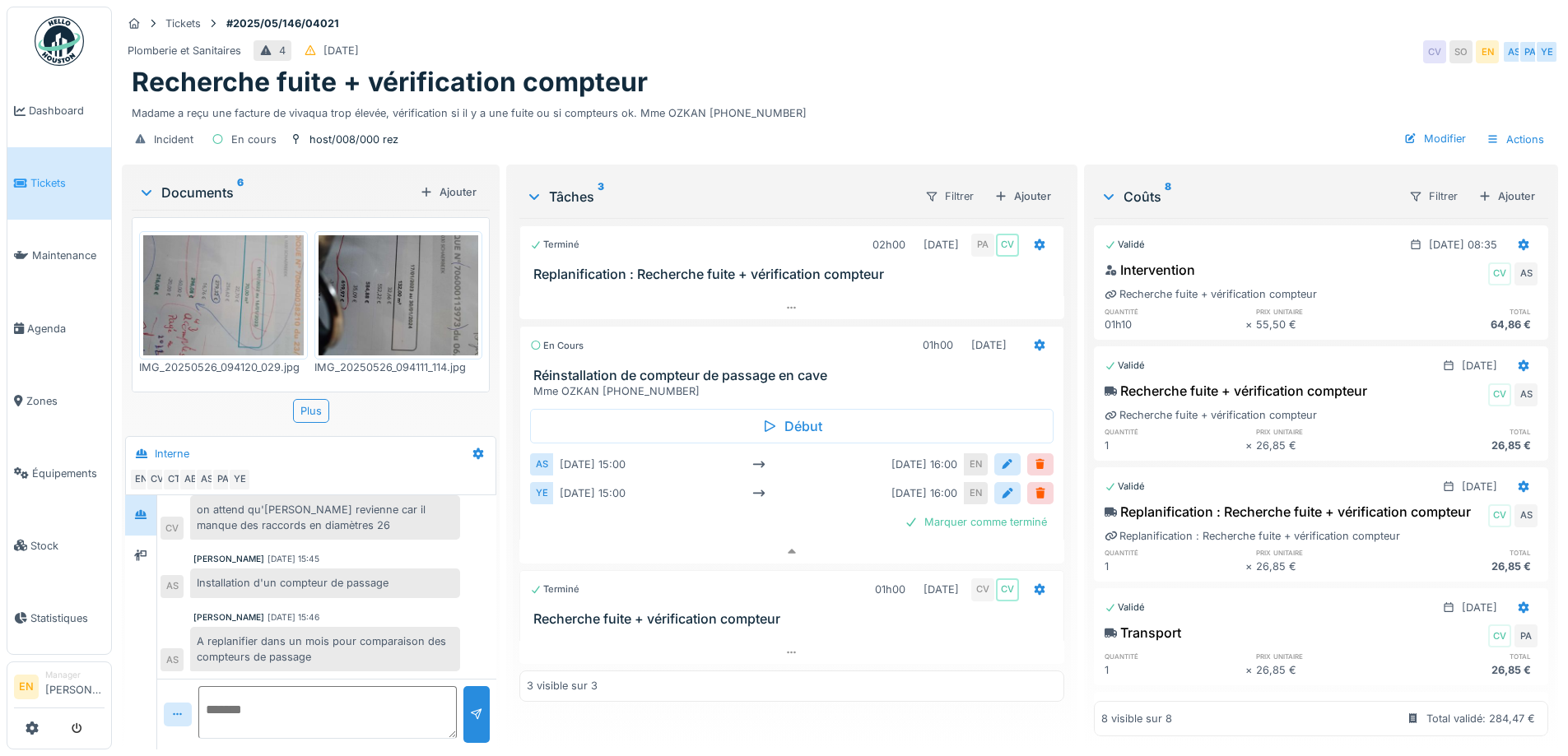
click at [1074, 37] on div "Plomberie et Sanitaires 4 19/05/2025 CV SO EN AS PA YE" at bounding box center [839, 51] width 1436 height 30
click at [1046, 67] on div "Recherche fuite + vérification compteur" at bounding box center [840, 82] width 1417 height 31
click at [1063, 51] on div "Plomberie et Sanitaires 4 19/05/2025 CV SO EN AS PA YE" at bounding box center [839, 51] width 1436 height 30
click at [1202, 81] on div "Recherche fuite + vérification compteur" at bounding box center [840, 82] width 1417 height 31
click at [987, 67] on div "Recherche fuite + vérification compteur" at bounding box center [840, 82] width 1417 height 31
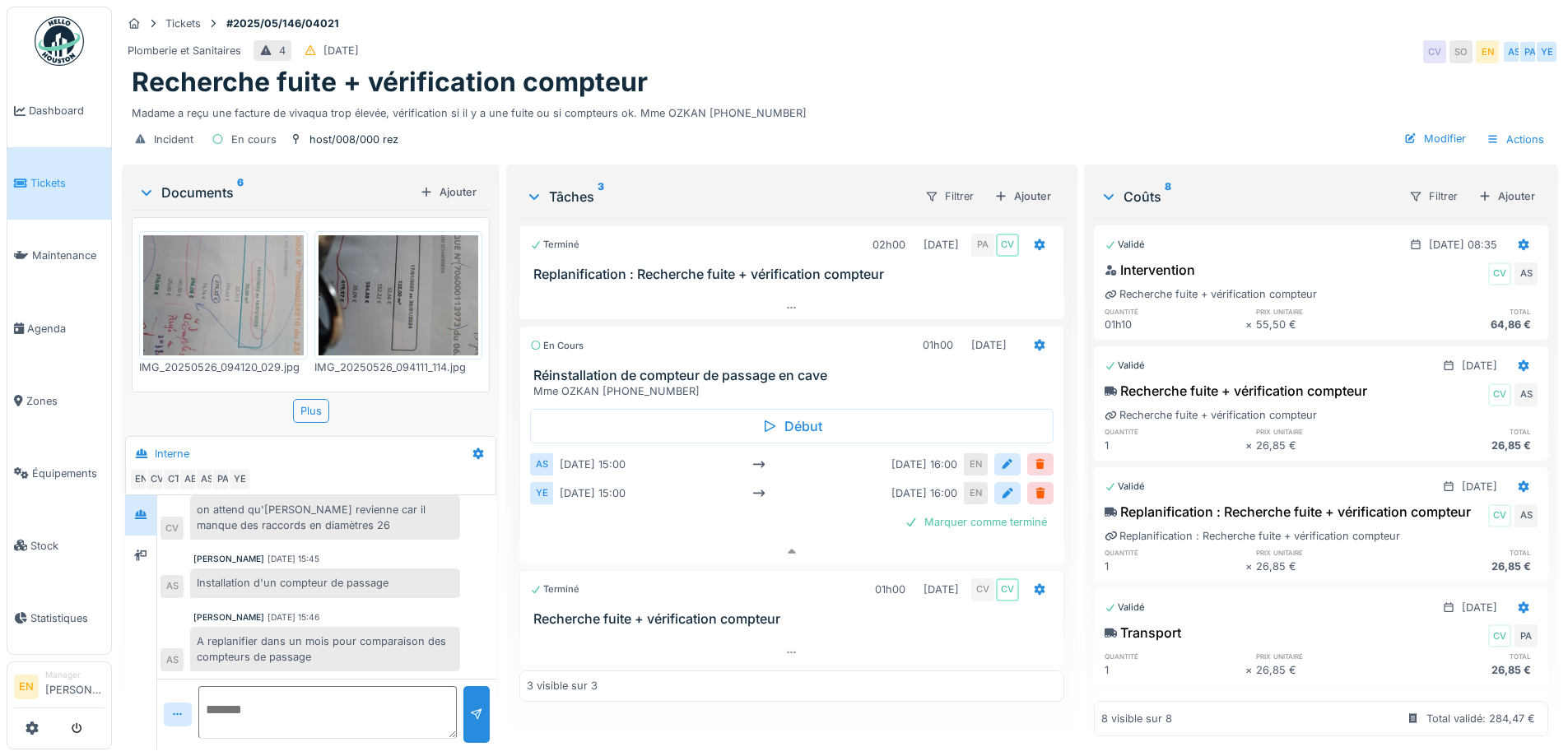
click at [761, 713] on div "Terminé 02h00 10/06/2025 PA CV Replanification : Recherche fuite + vérification…" at bounding box center [791, 477] width 544 height 518
click at [924, 512] on div "Marquer comme terminé" at bounding box center [976, 521] width 155 height 22
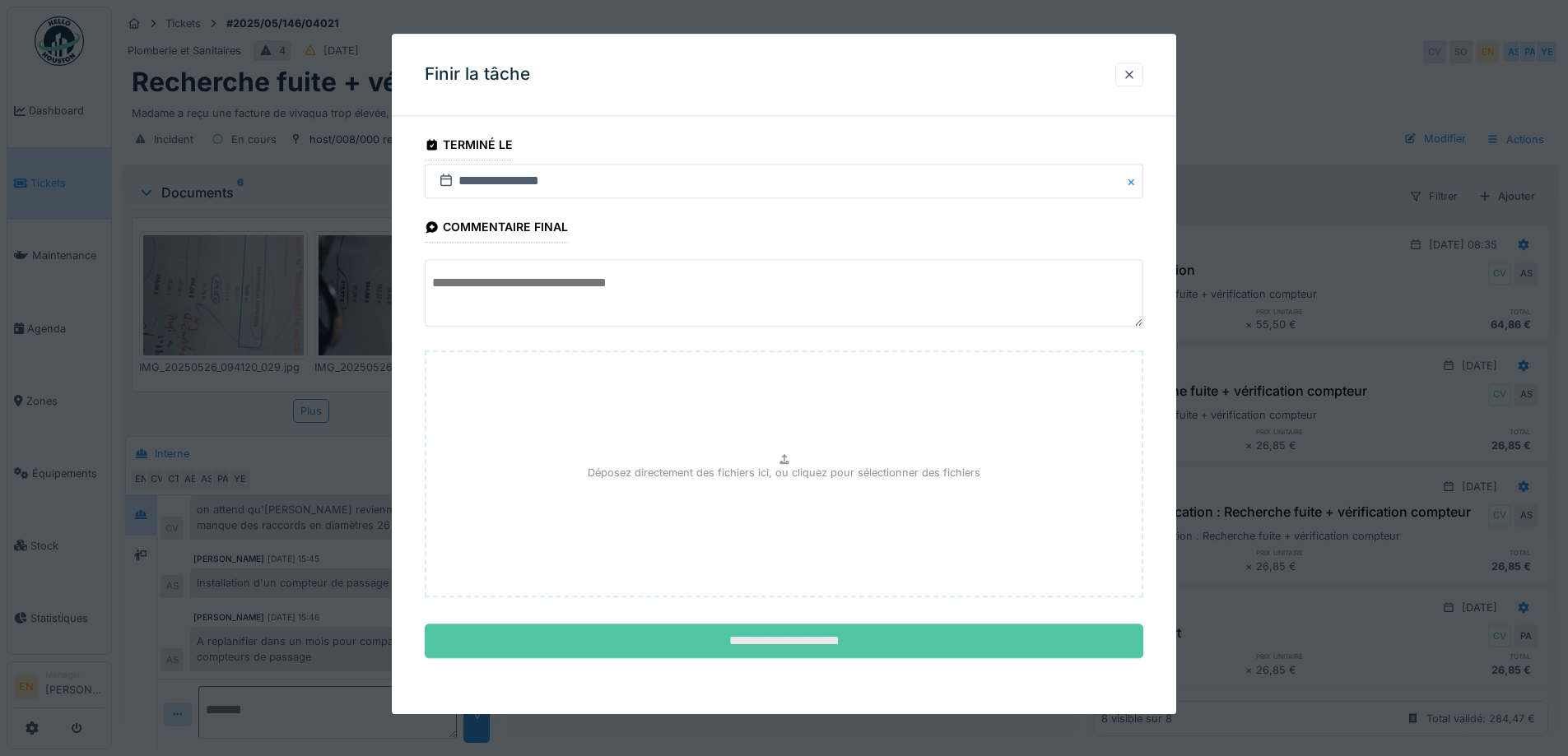
click at [790, 635] on input "**********" at bounding box center [784, 641] width 718 height 35
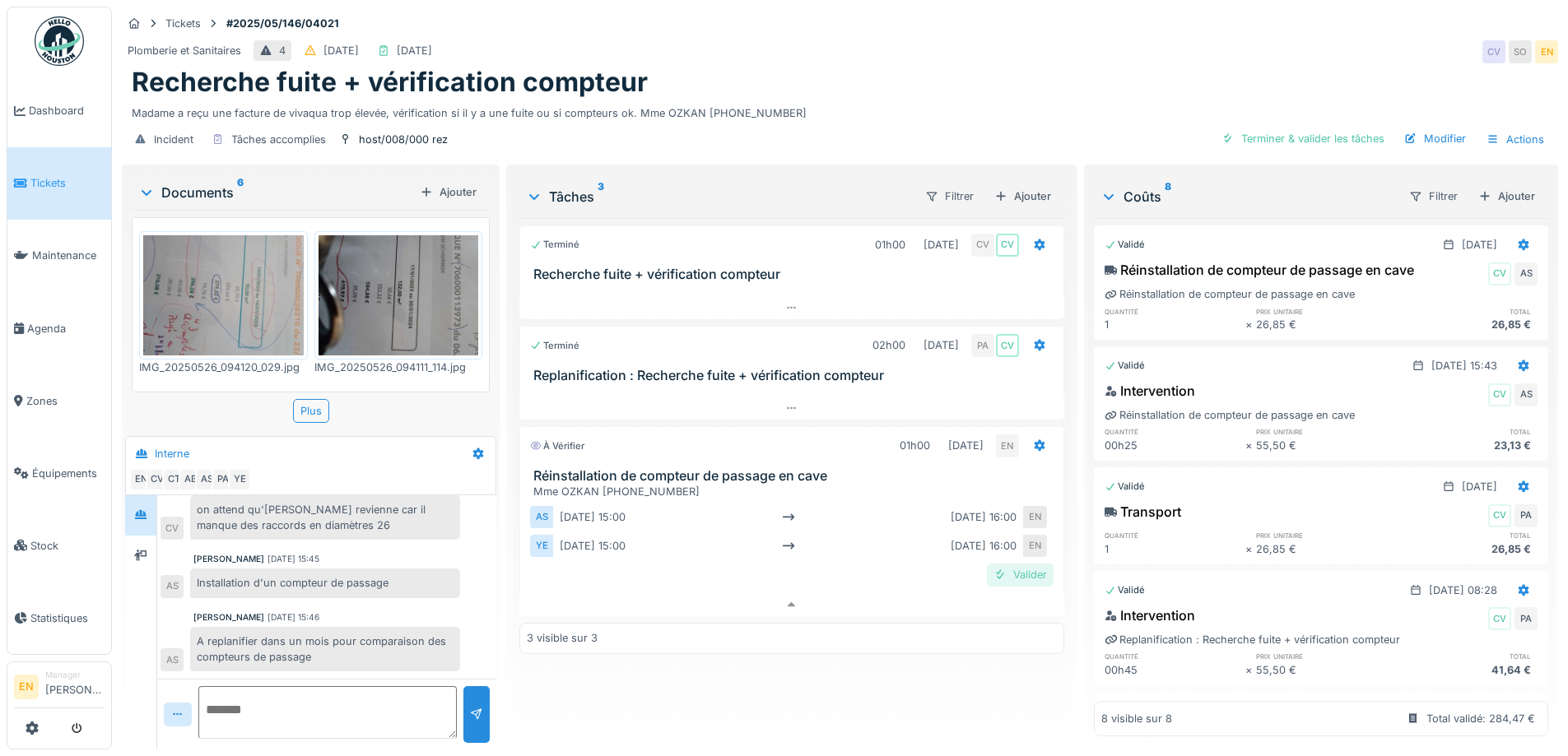
click at [1013, 570] on div "Valider" at bounding box center [1019, 575] width 67 height 22
click at [794, 641] on div "Terminé 01h00 26/05/2025 CV CV Recherche fuite + vérification compteur Terminé …" at bounding box center [791, 477] width 544 height 518
click at [657, 688] on div "Terminé 01h00 26/05/2025 CV CV Recherche fuite + vérification compteur Terminé …" at bounding box center [791, 477] width 544 height 518
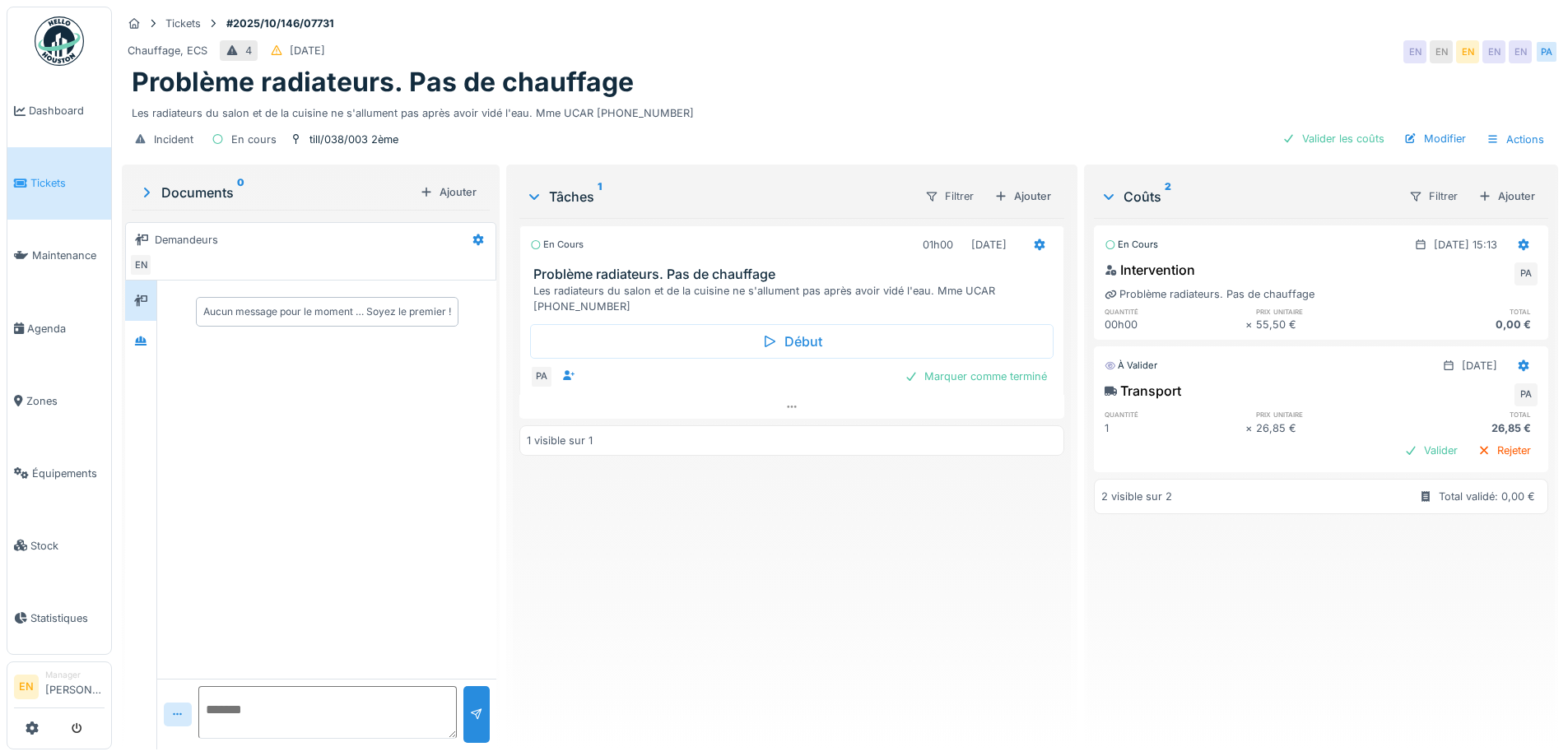
click at [996, 51] on div "Chauffage, ECS 4 [DATE] EN EN EN EN EN PA" at bounding box center [839, 51] width 1436 height 30
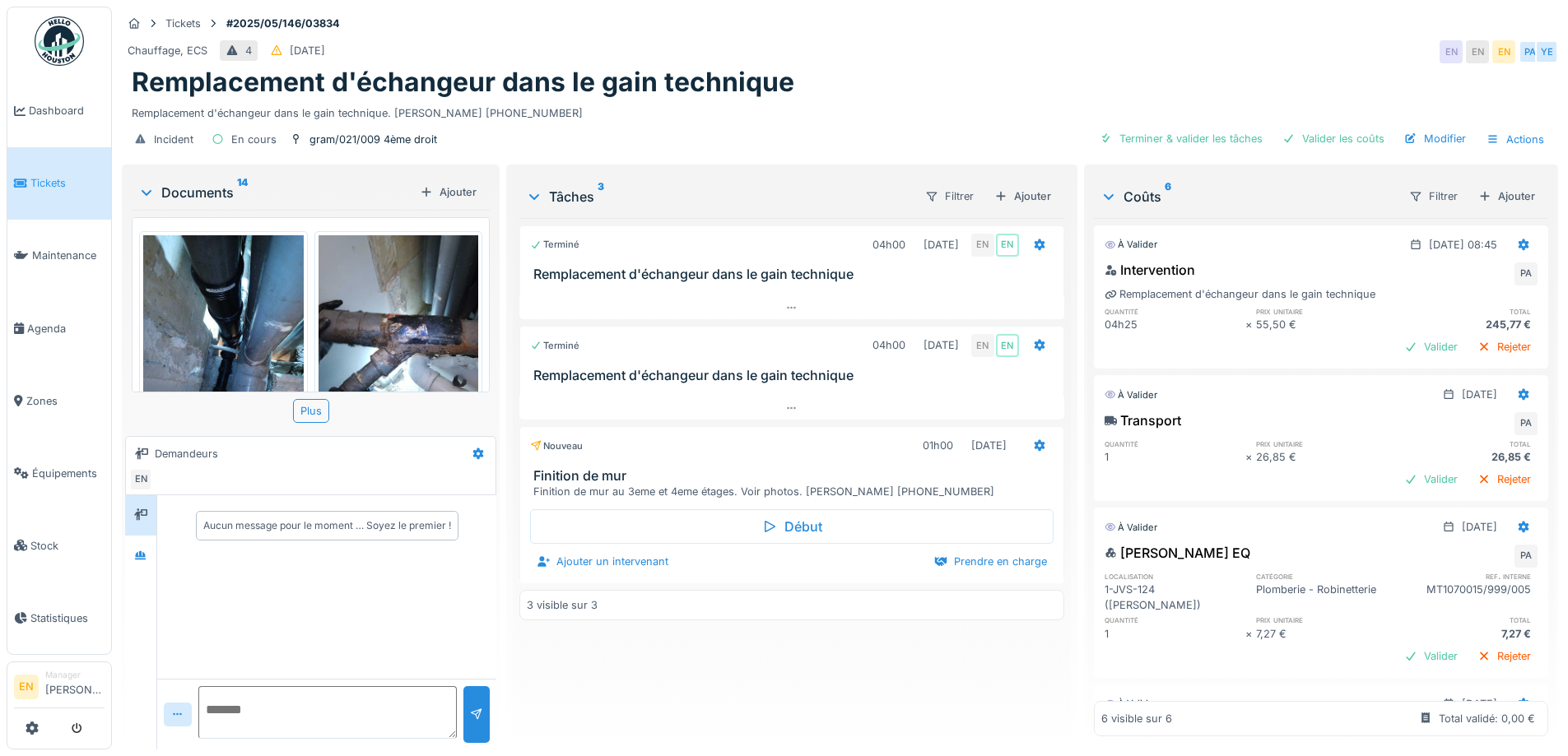
scroll to position [494, 0]
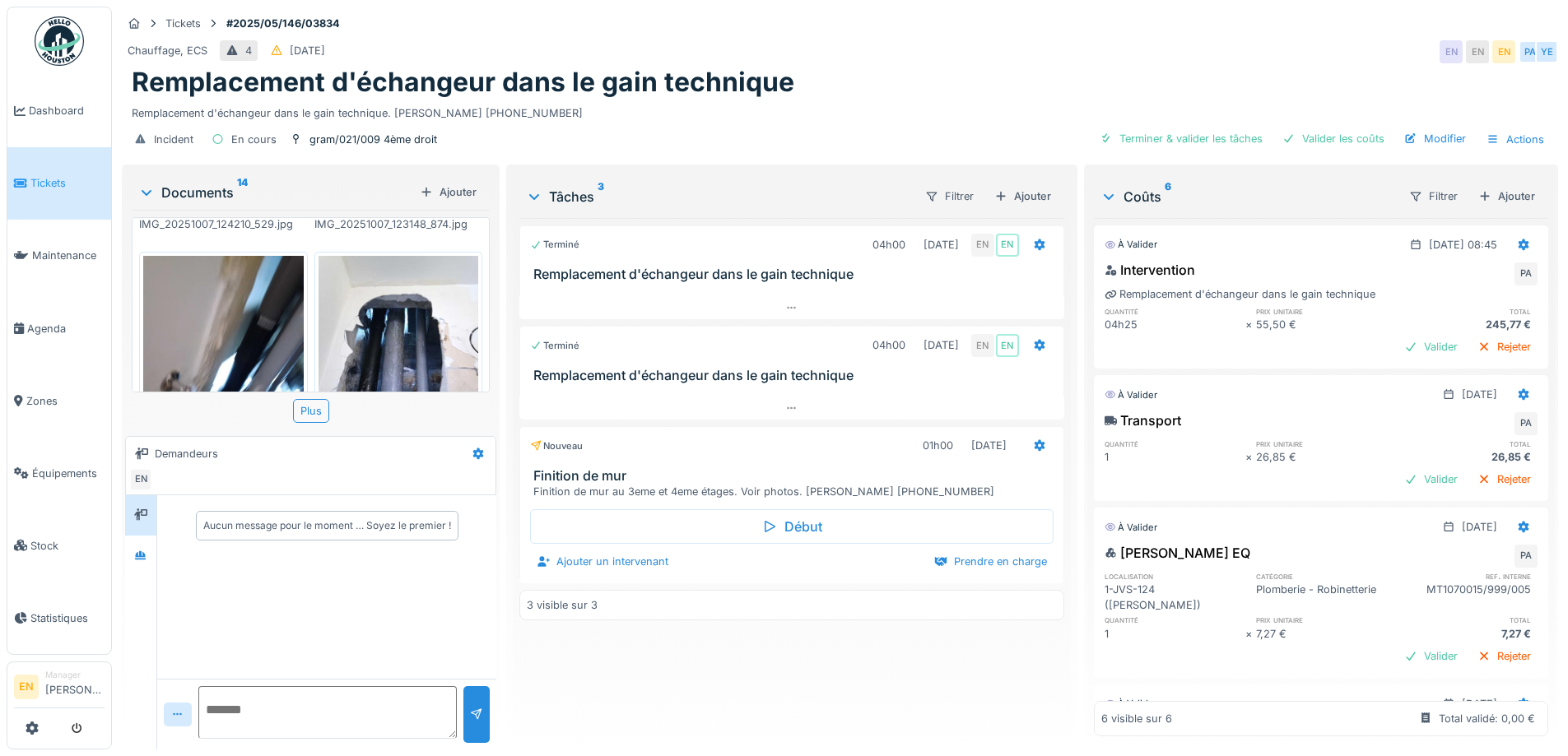
click at [840, 91] on div "Remplacement d'échangeur dans le gain technique" at bounding box center [840, 82] width 1417 height 31
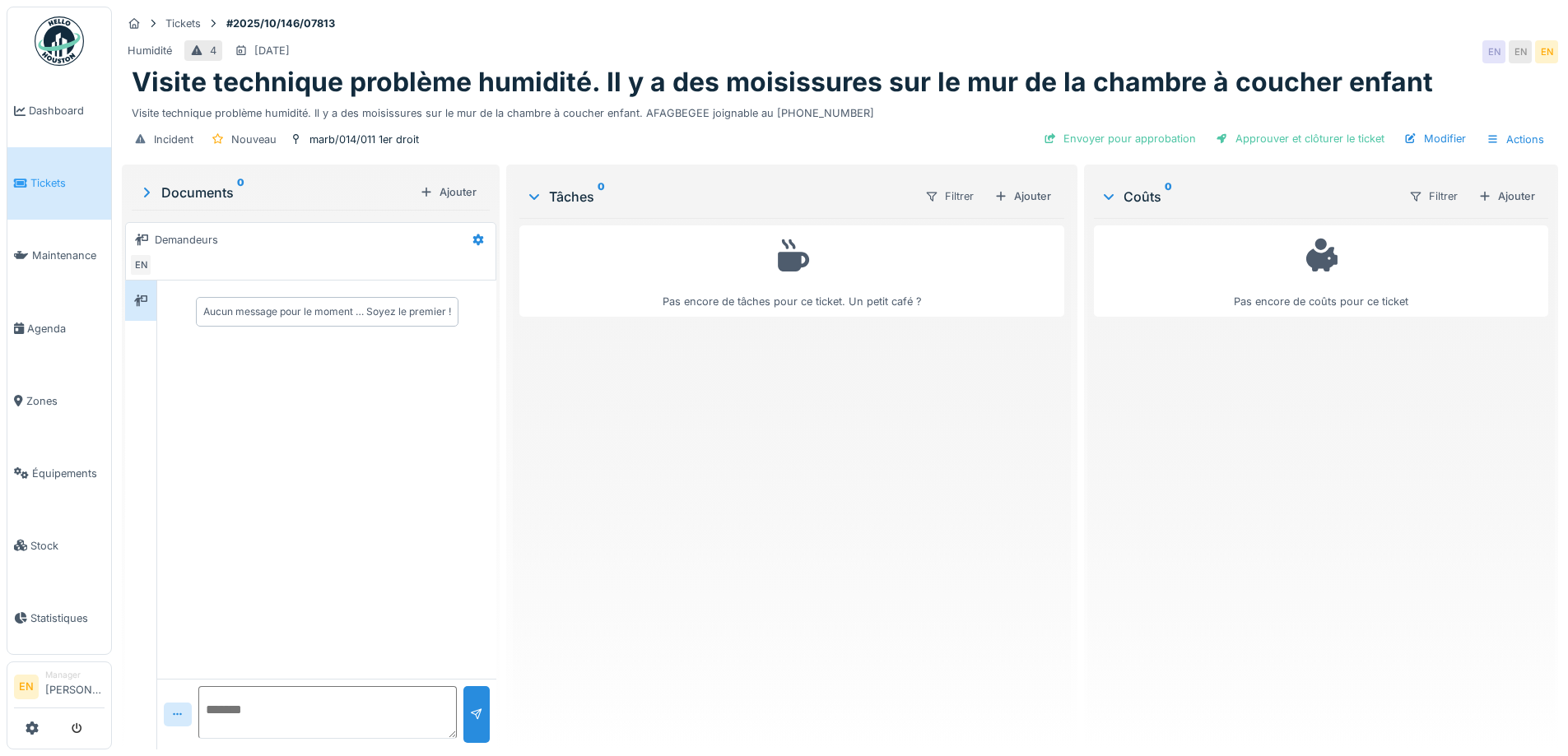
click at [913, 42] on div "Humidité 4 [DATE] EN EN EN" at bounding box center [839, 51] width 1436 height 30
click at [877, 524] on div "Pas encore de tâches pour ce ticket. Un petit café ?" at bounding box center [791, 477] width 544 height 518
click at [991, 16] on div "Tickets #2025/10/146/07813" at bounding box center [839, 23] width 1436 height 20
click at [927, 408] on div "Pas encore de tâches pour ce ticket. Un petit café ?" at bounding box center [791, 477] width 544 height 518
click at [851, 473] on div "Pas encore de tâches pour ce ticket. Un petit café ?" at bounding box center [791, 477] width 544 height 518
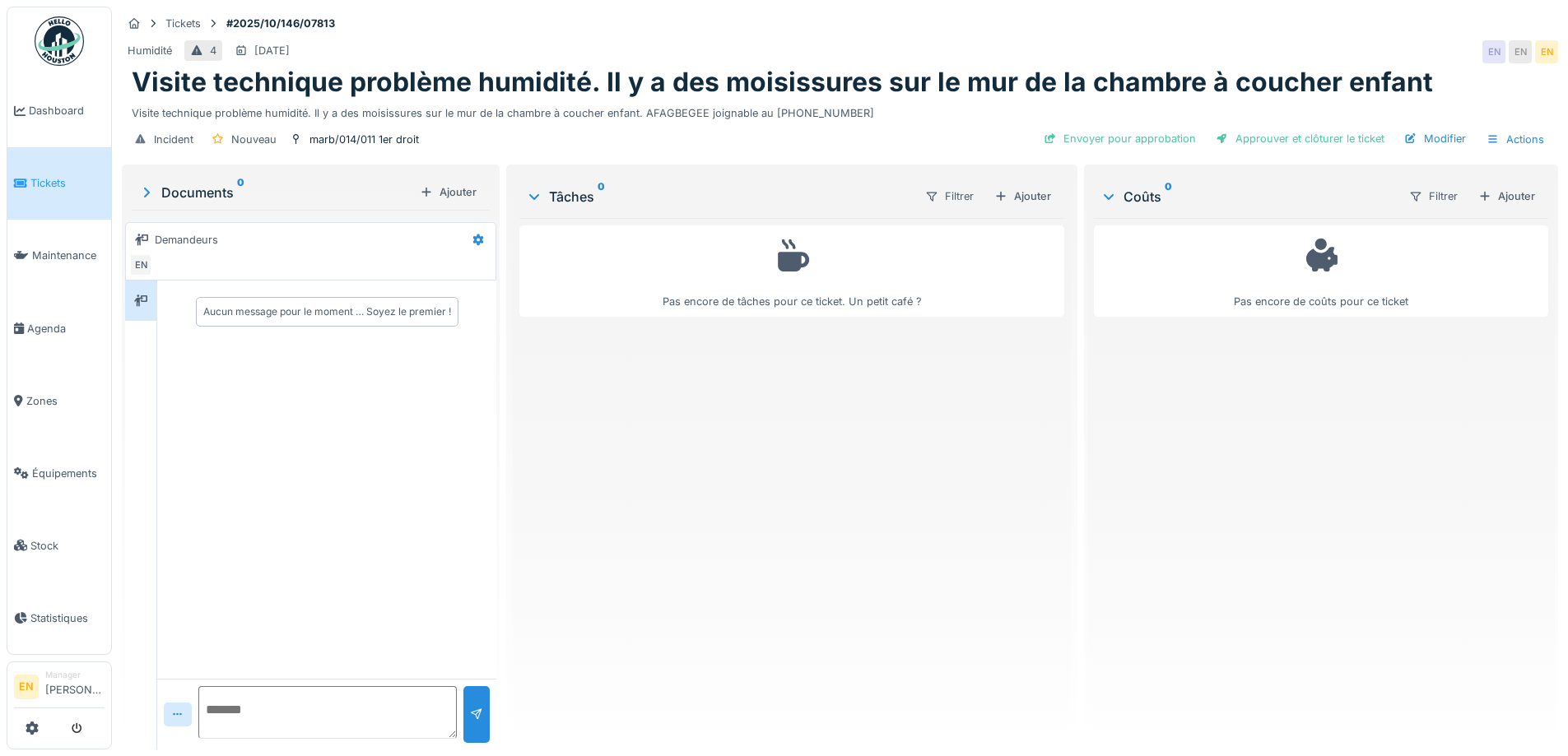
click at [841, 436] on div "Pas encore de tâches pour ce ticket. Un petit café ?" at bounding box center [791, 477] width 544 height 518
click at [942, 112] on div "Visite technique problème humidité. Il y a des moisissures sur le mur de la cha…" at bounding box center [840, 110] width 1417 height 22
click at [656, 626] on div "Pas encore de tâches pour ce ticket. Un petit café ?" at bounding box center [791, 477] width 544 height 518
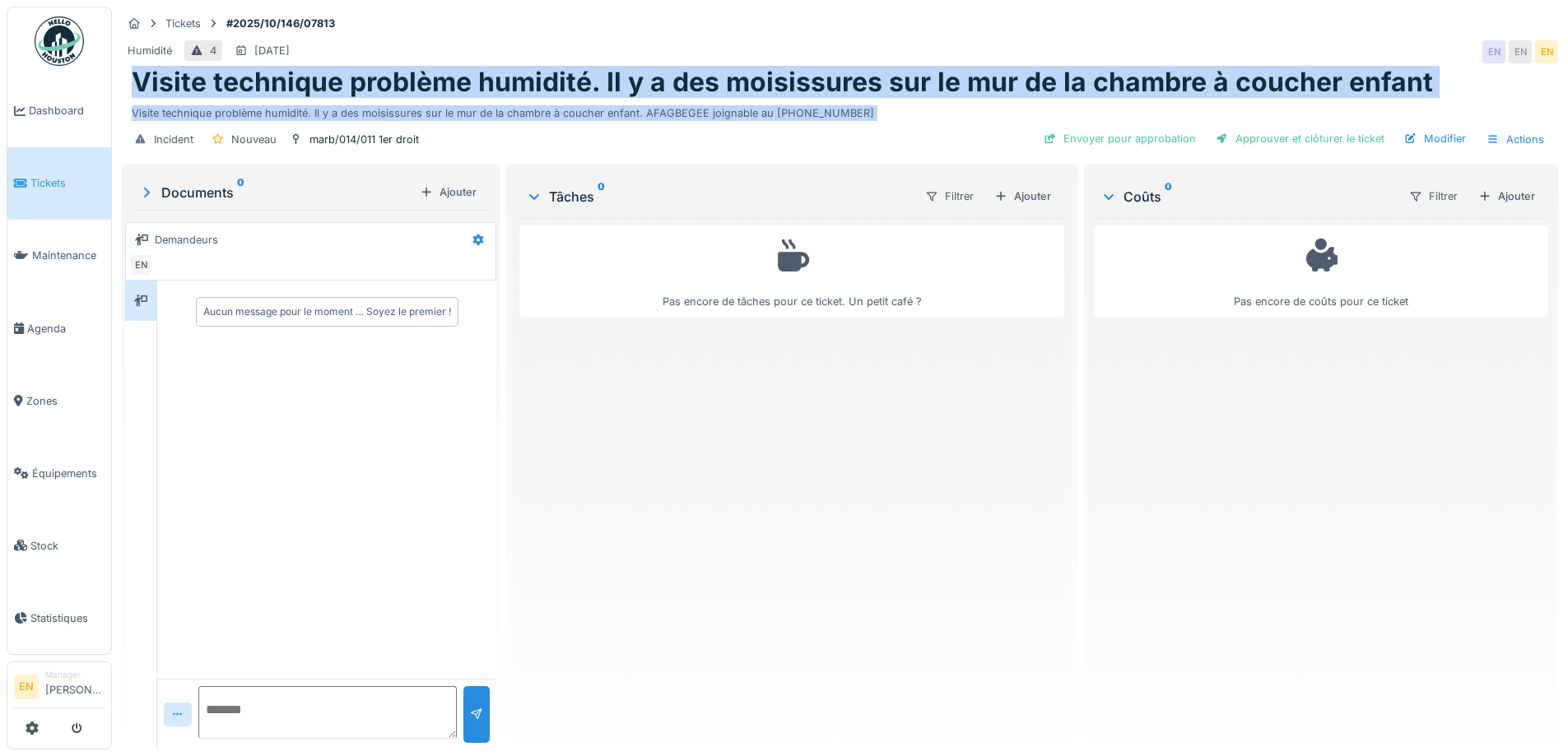
drag, startPoint x: 132, startPoint y: 83, endPoint x: 1402, endPoint y: 121, distance: 1270.6
click at [1402, 121] on div "Tickets #2025/10/146/07813 Humidité 4 13/10/2025 EN EN EN Visite technique prob…" at bounding box center [840, 83] width 1443 height 154
copy div "Visite technique problème humidité. Il y a des moisissures sur le mur de la cha…"
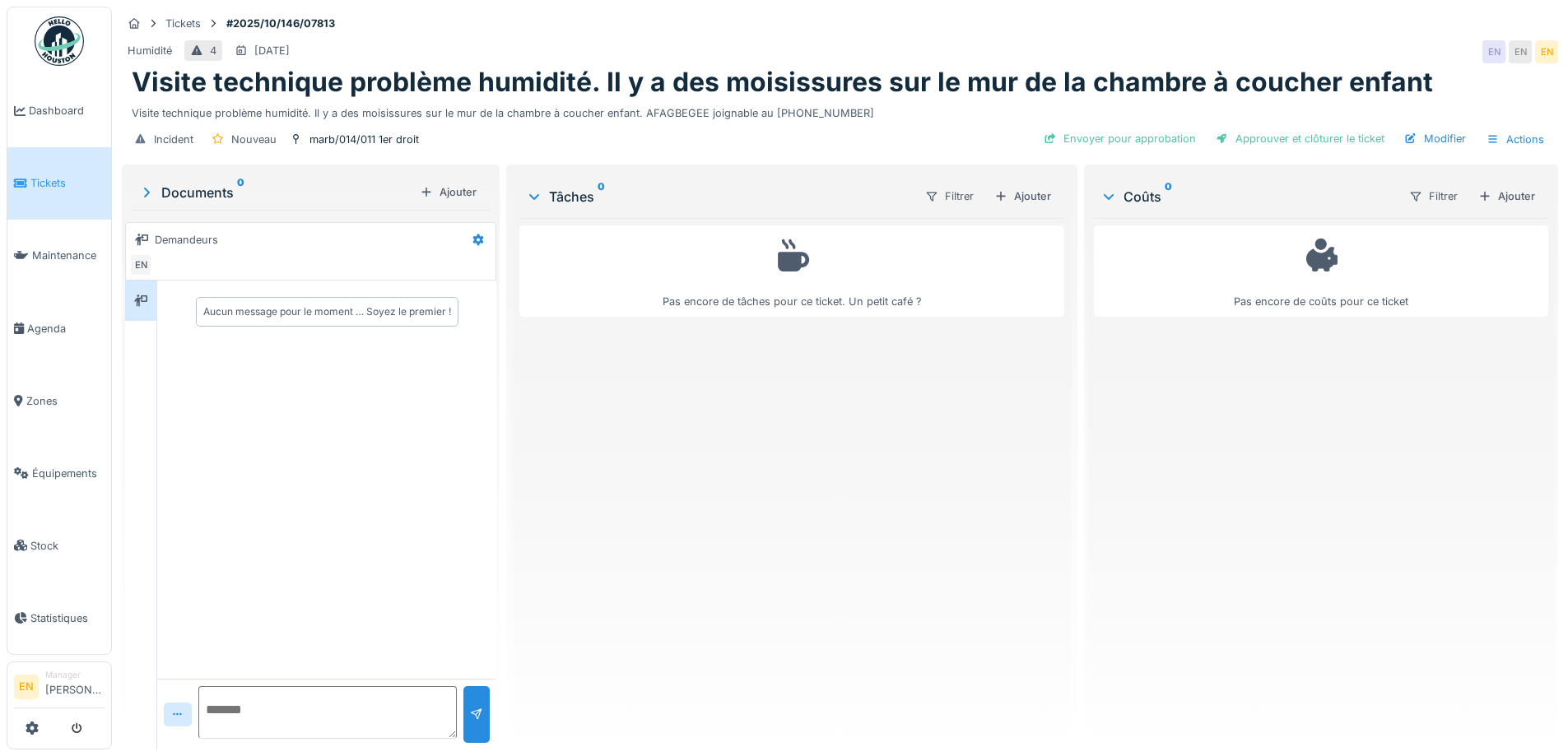
click at [910, 533] on div "Pas encore de tâches pour ce ticket. Un petit café ?" at bounding box center [791, 477] width 544 height 518
click at [1014, 197] on div "Ajouter" at bounding box center [1022, 196] width 70 height 22
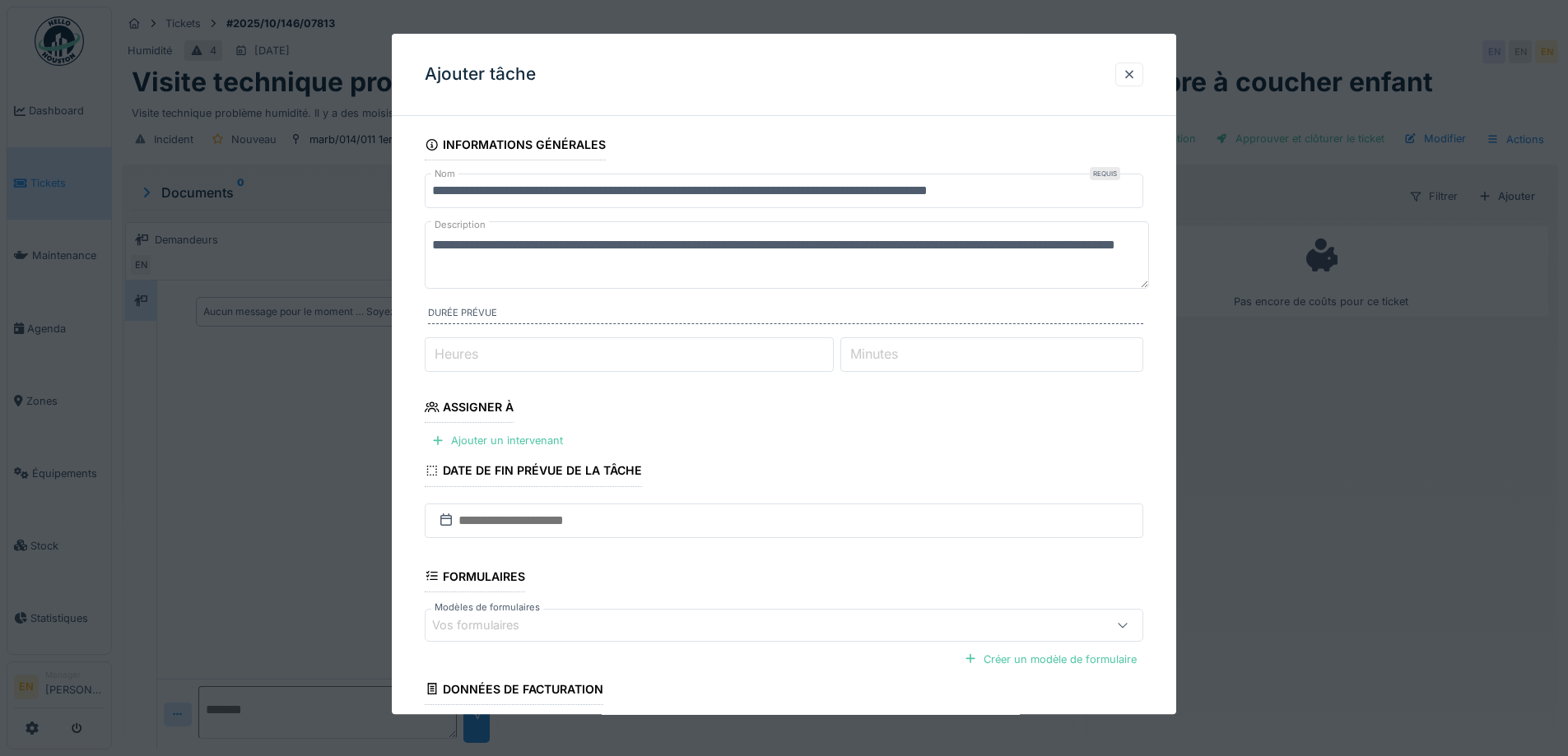
type input "*"
click at [831, 347] on input "*" at bounding box center [628, 355] width 409 height 35
click at [517, 439] on div "Ajouter un intervenant" at bounding box center [496, 441] width 145 height 22
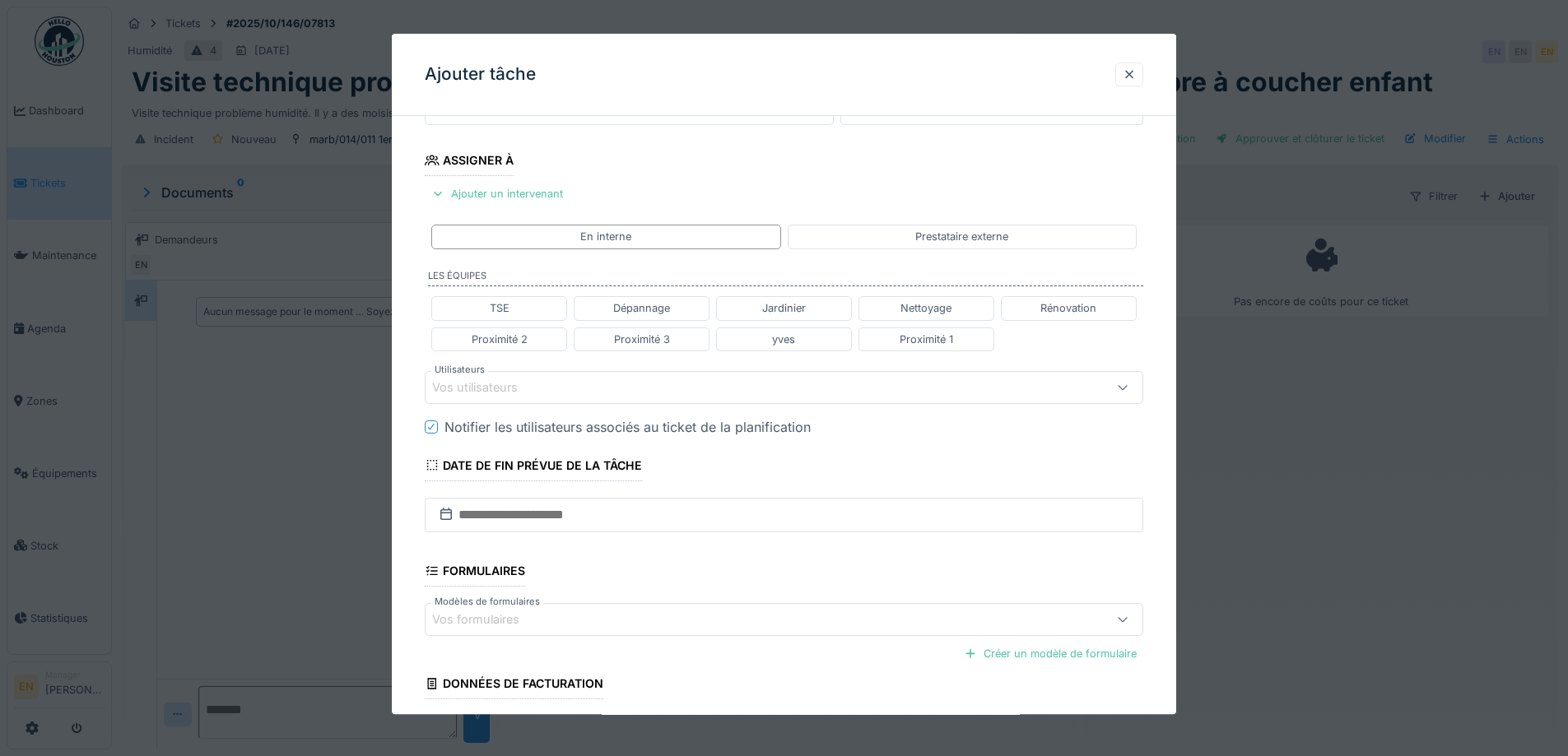
click at [641, 378] on div "Vos utilisateurs" at bounding box center [784, 387] width 718 height 33
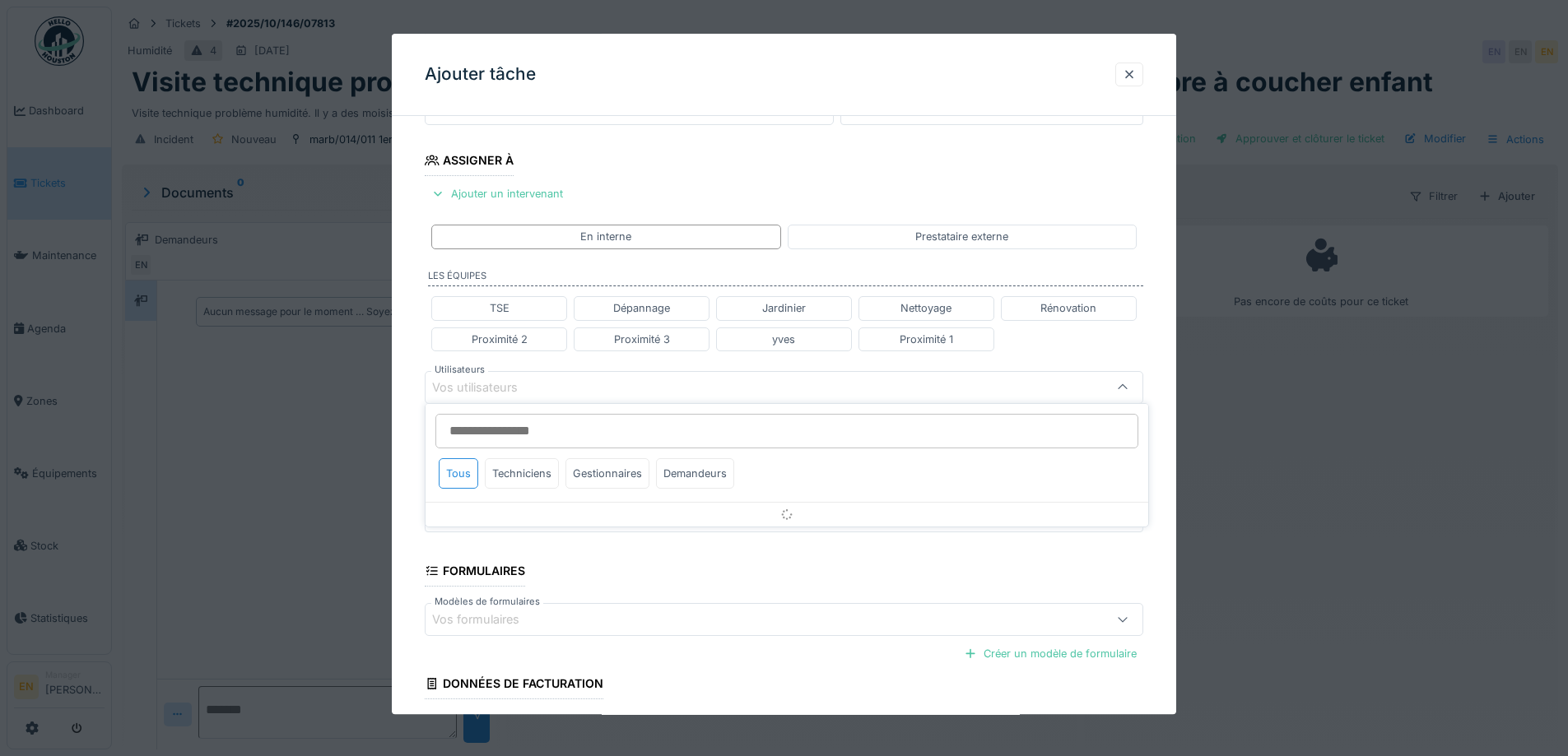
scroll to position [260, 0]
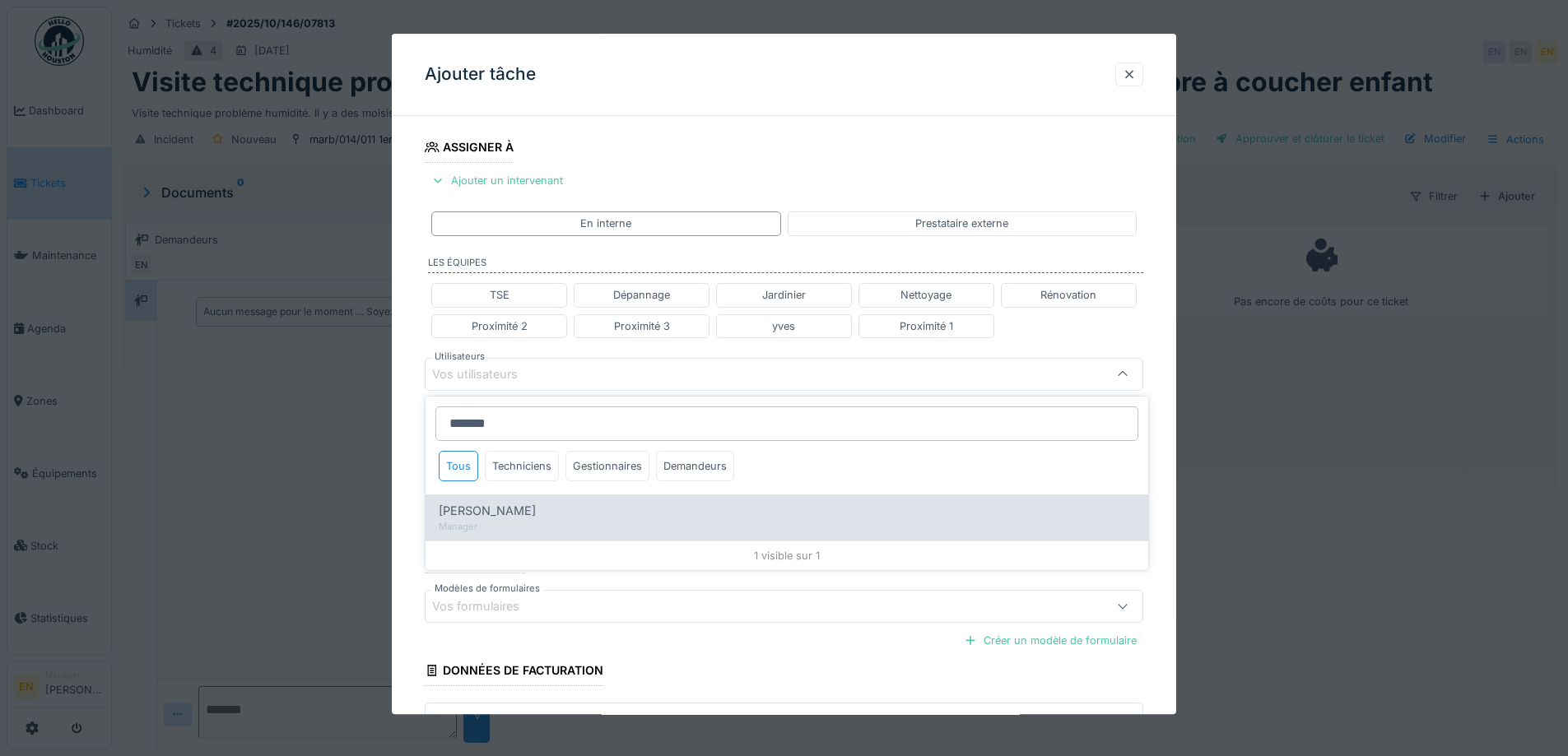
type input "*******"
click at [565, 530] on div "Manager" at bounding box center [786, 527] width 696 height 14
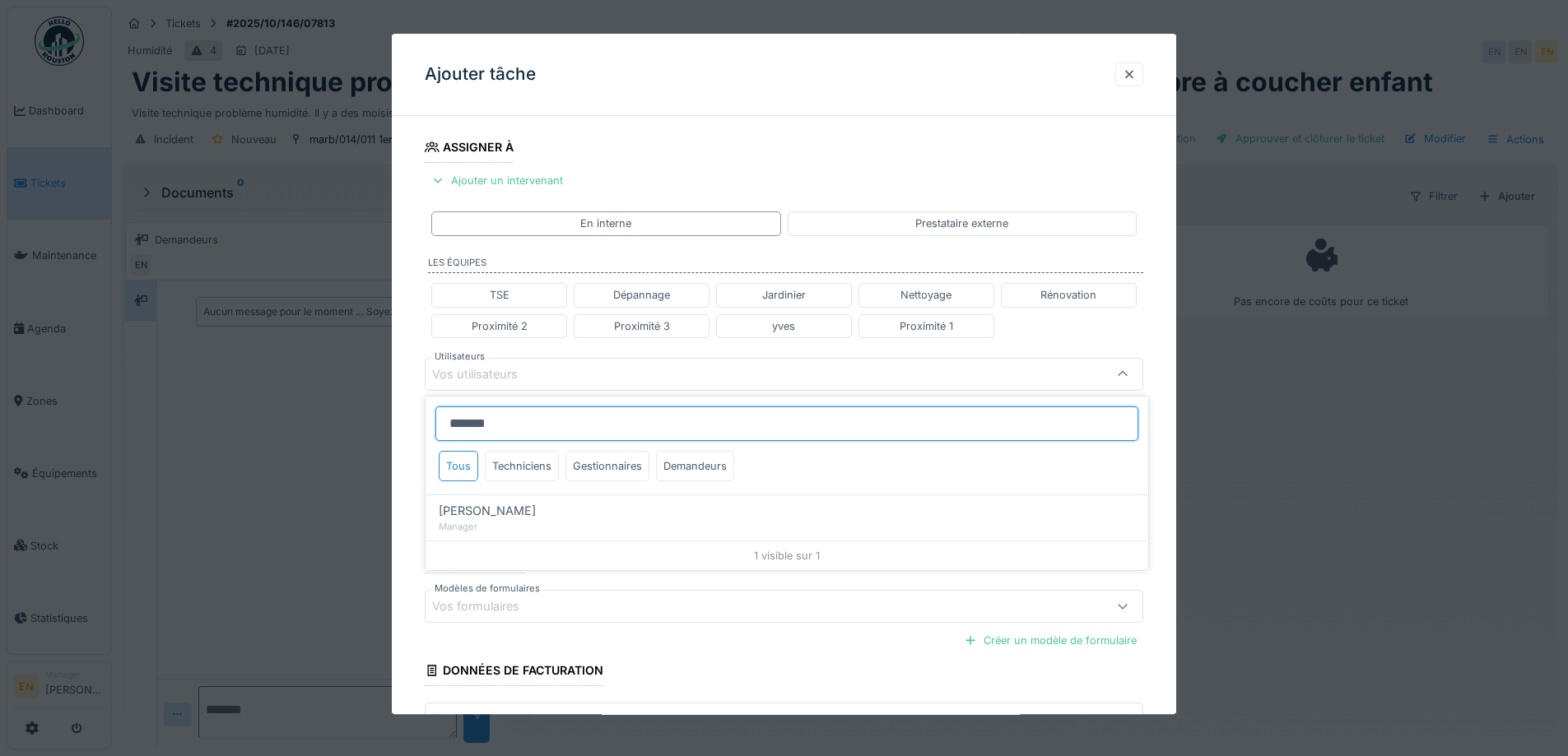
type input "*****"
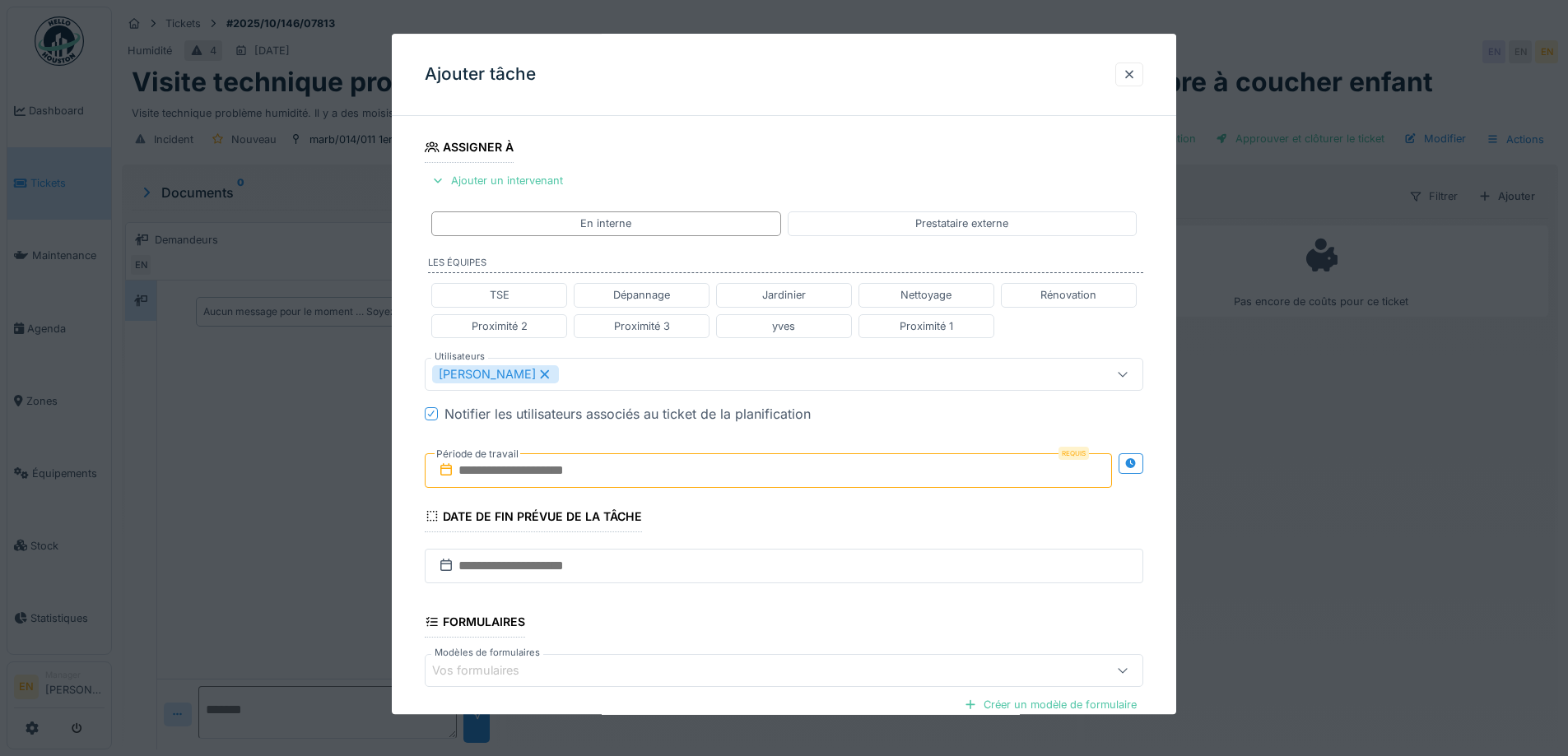
click at [1162, 535] on div "**********" at bounding box center [784, 380] width 784 height 1024
click at [1137, 463] on icon at bounding box center [1131, 463] width 14 height 11
click at [555, 474] on input "text" at bounding box center [590, 471] width 332 height 35
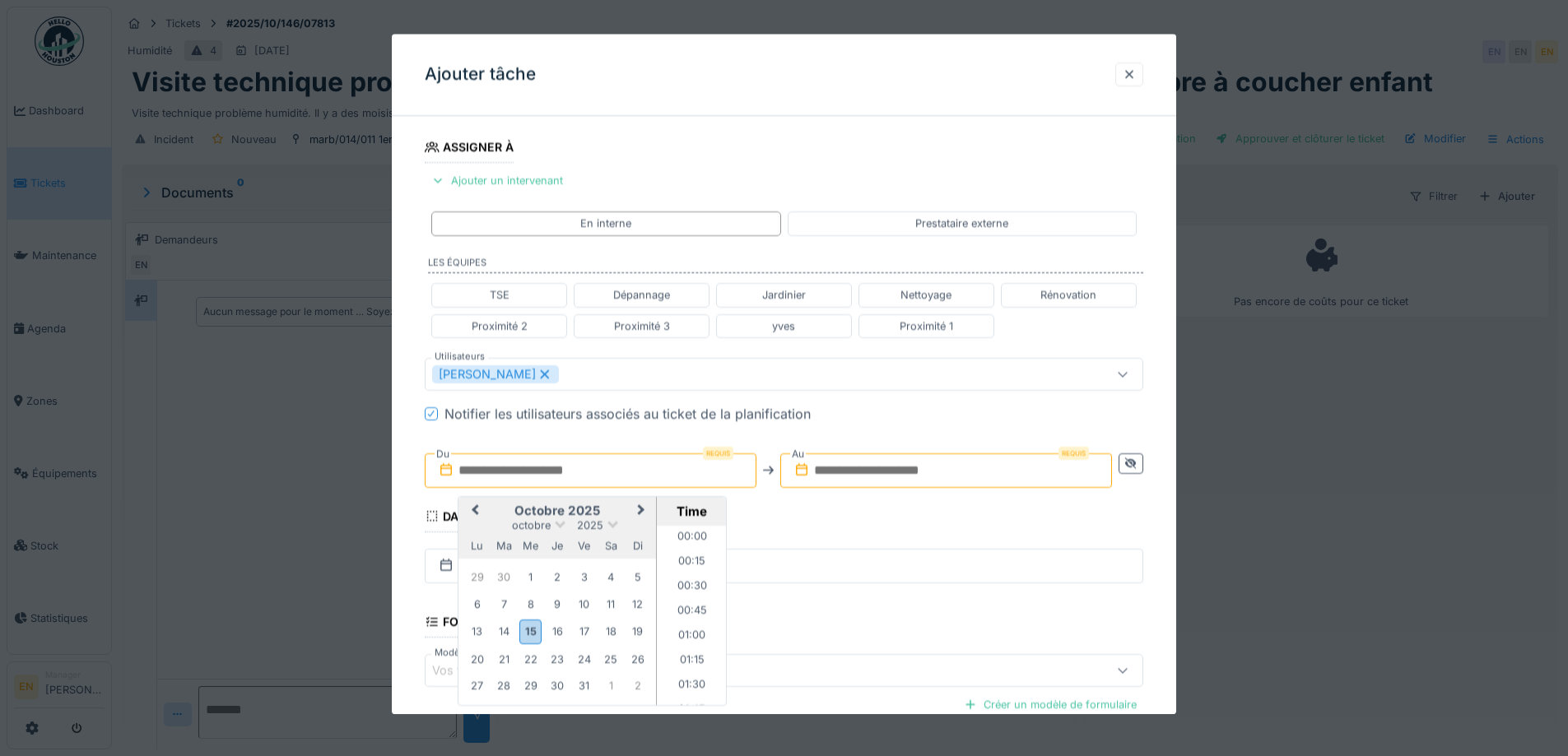
scroll to position [1502, 0]
click at [508, 687] on div "28" at bounding box center [504, 686] width 22 height 22
click at [692, 563] on li "13:00" at bounding box center [691, 565] width 70 height 24
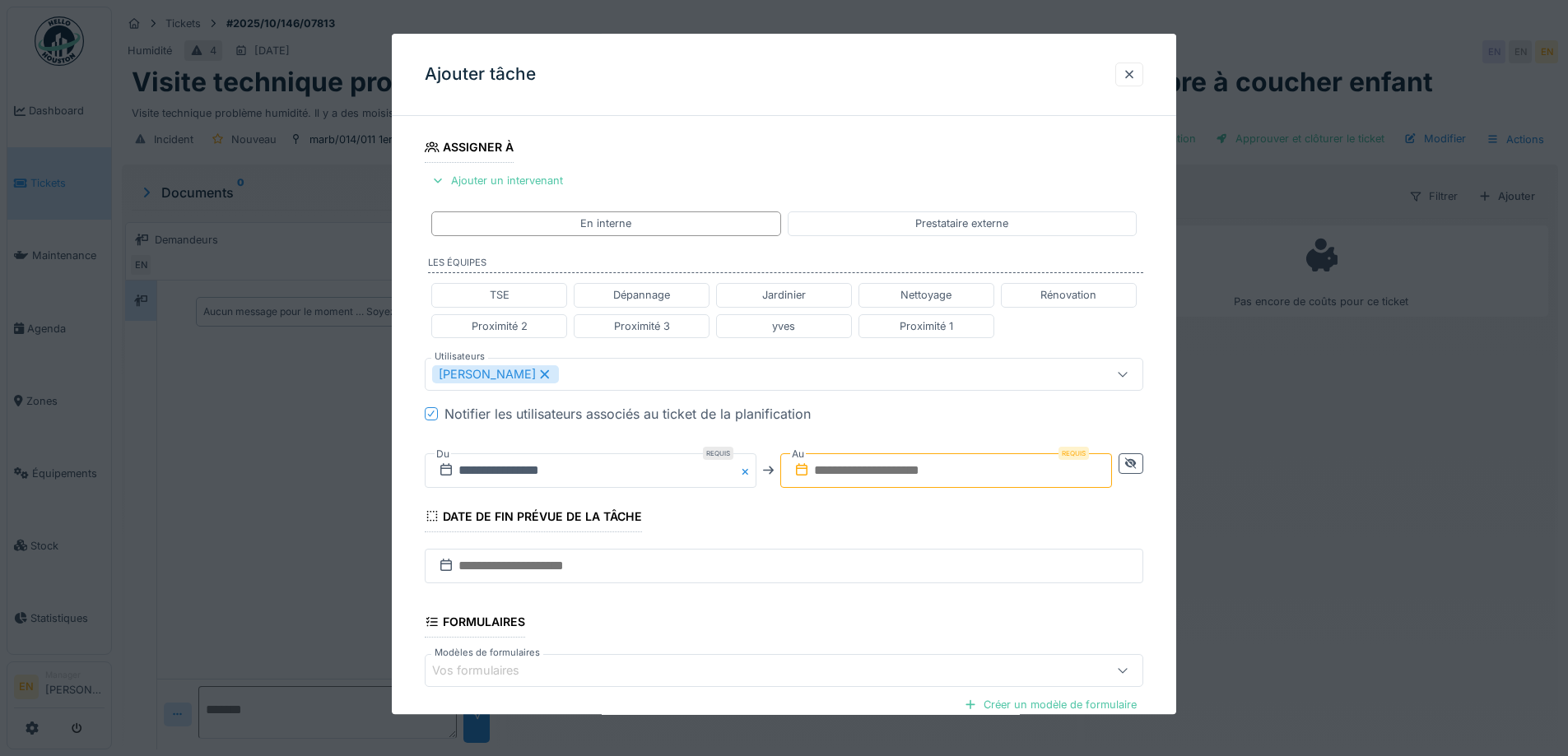
click at [890, 463] on input "text" at bounding box center [947, 471] width 332 height 35
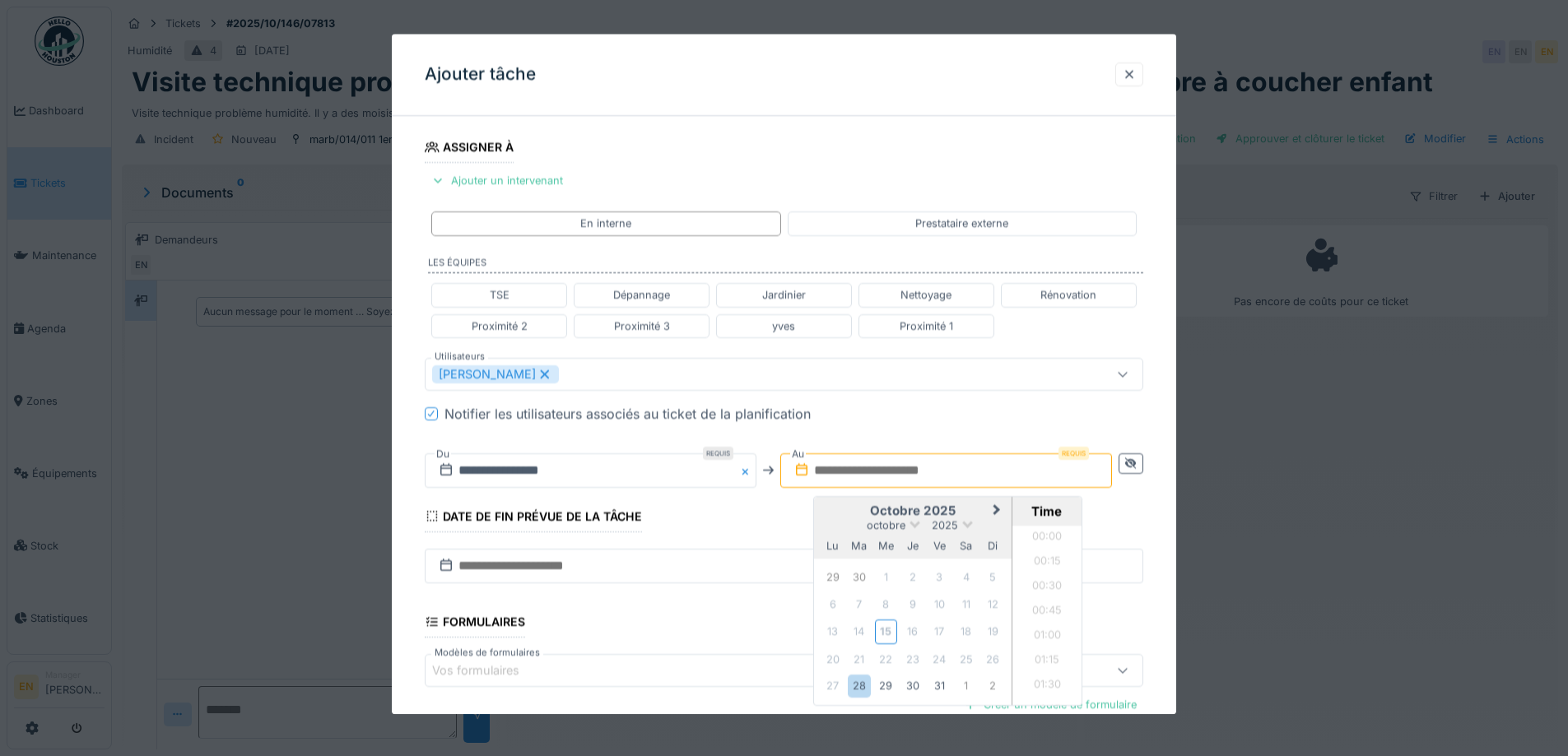
scroll to position [1502, 0]
click at [855, 689] on div "28" at bounding box center [858, 686] width 22 height 22
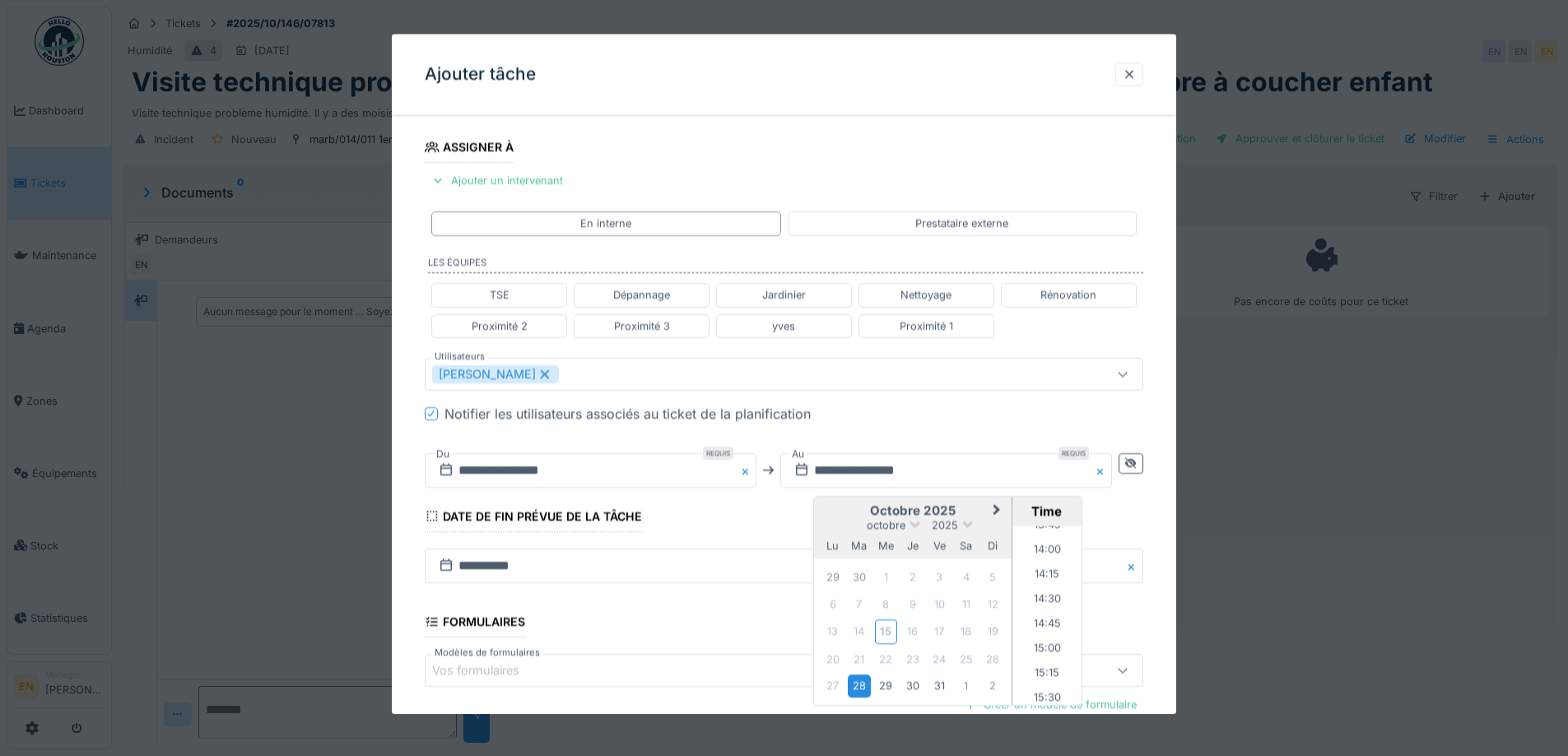
scroll to position [1337, 0]
click at [1048, 580] on li "14:00" at bounding box center [1048, 581] width 70 height 24
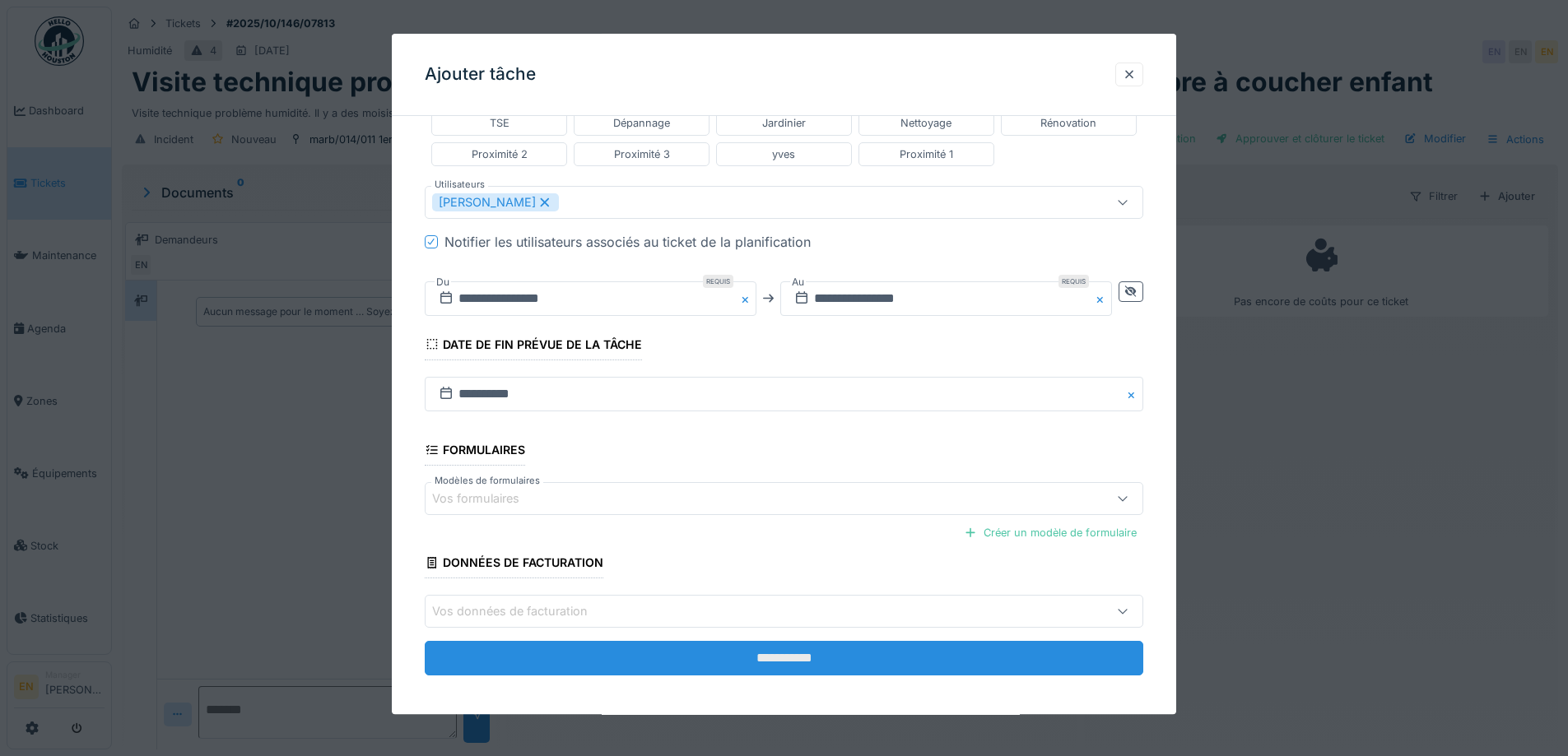
scroll to position [440, 0]
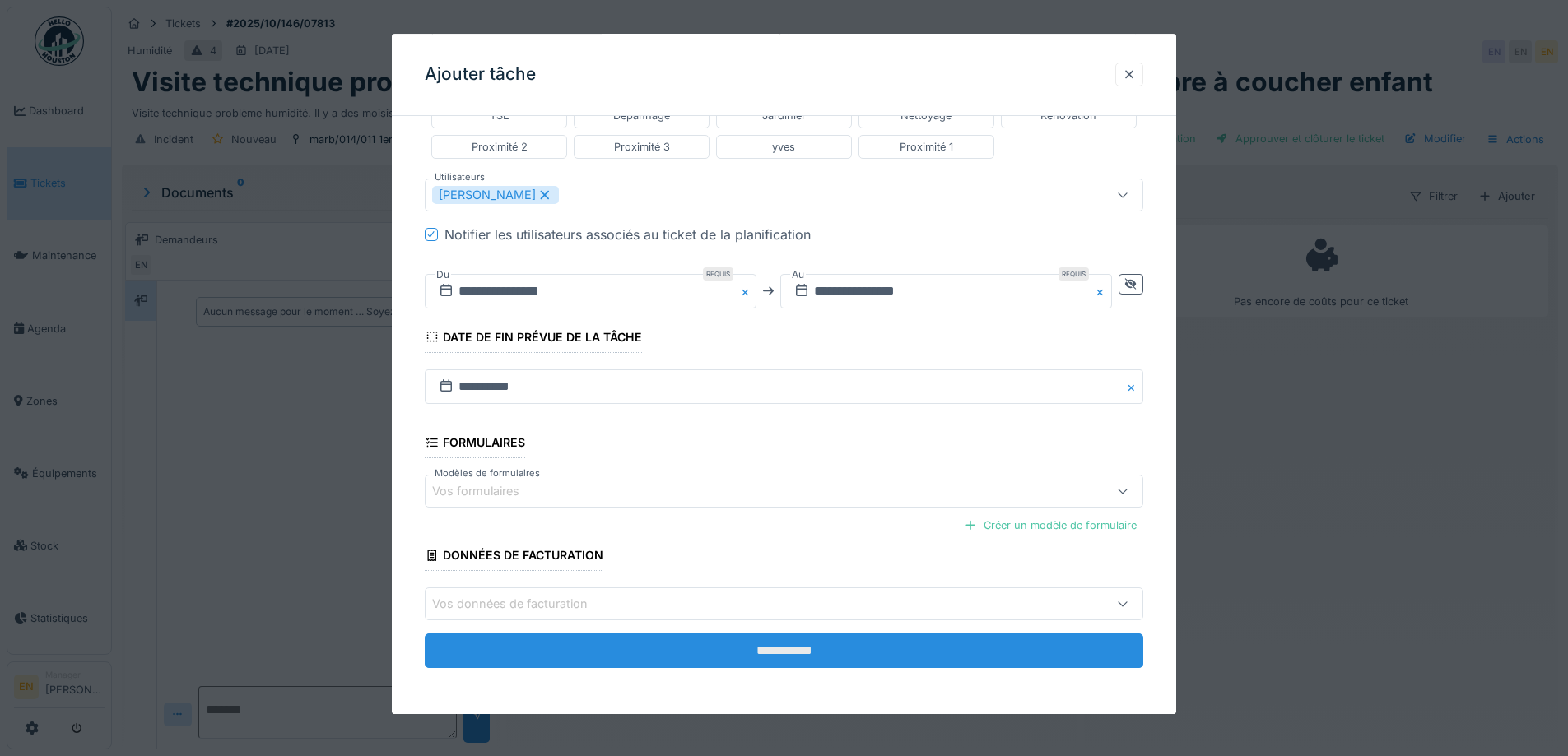
click at [785, 657] on input "**********" at bounding box center [784, 652] width 718 height 35
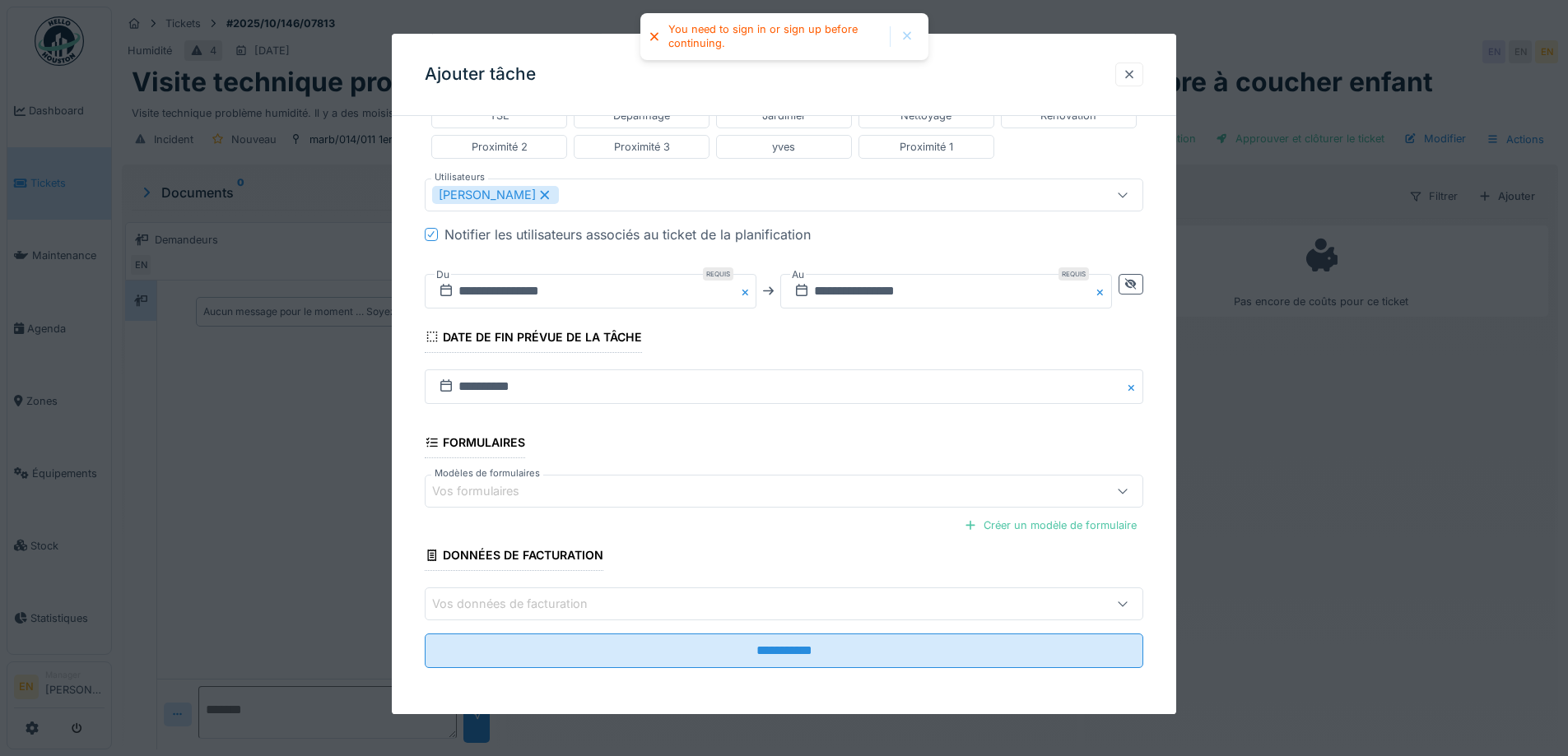
click at [1136, 74] on div at bounding box center [1129, 75] width 14 height 16
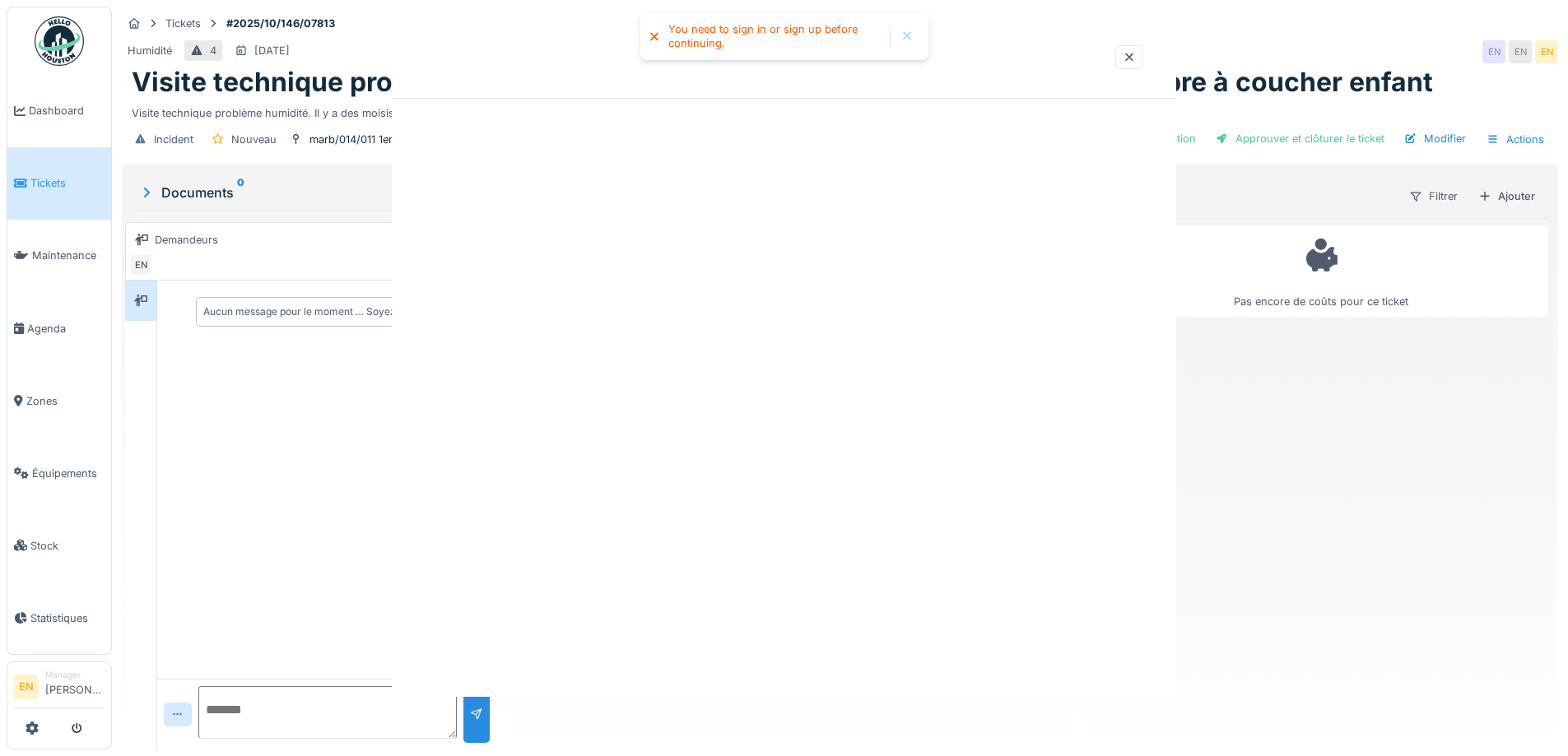
scroll to position [0, 0]
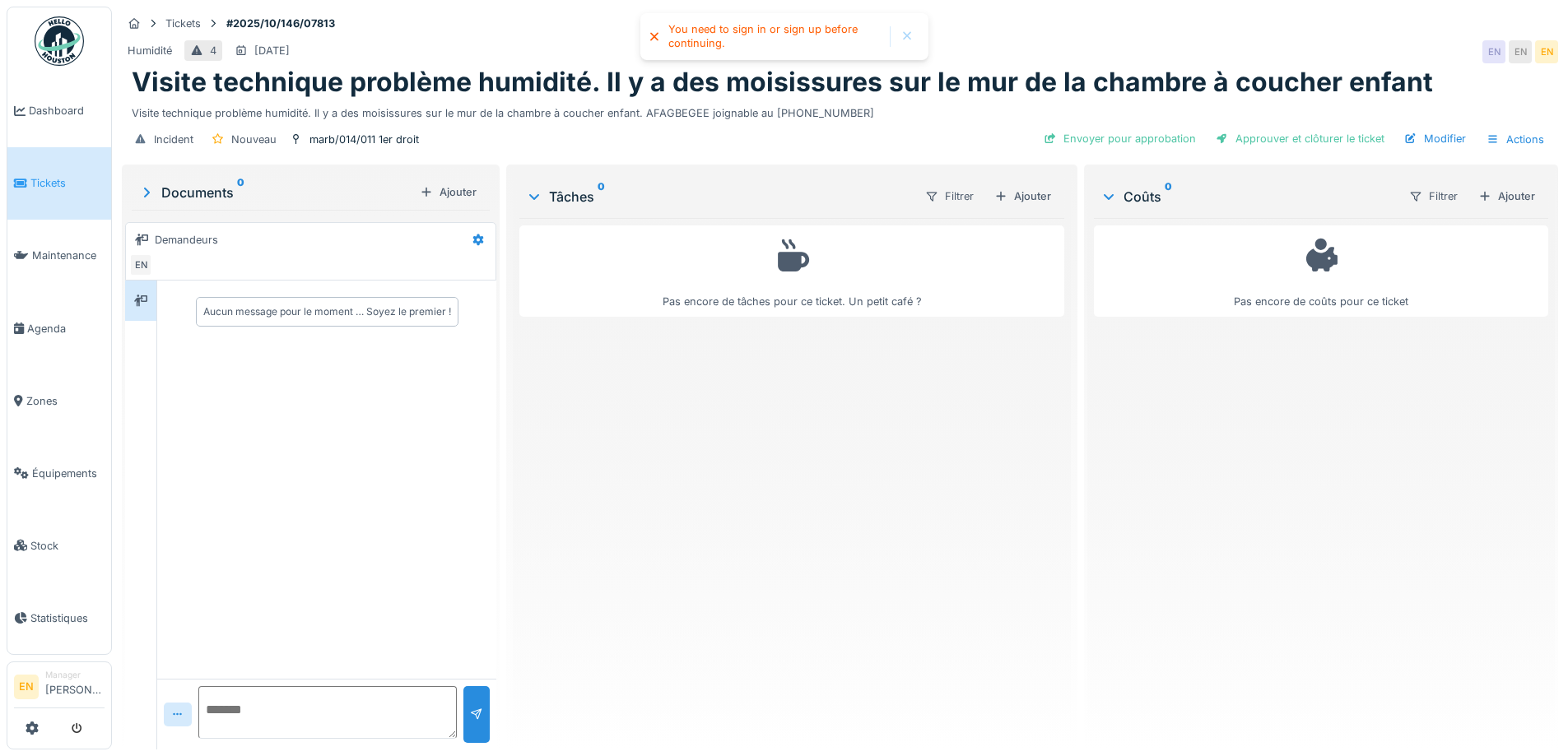
click at [768, 388] on div "Pas encore de tâches pour ce ticket. Un petit café ?" at bounding box center [791, 477] width 544 height 518
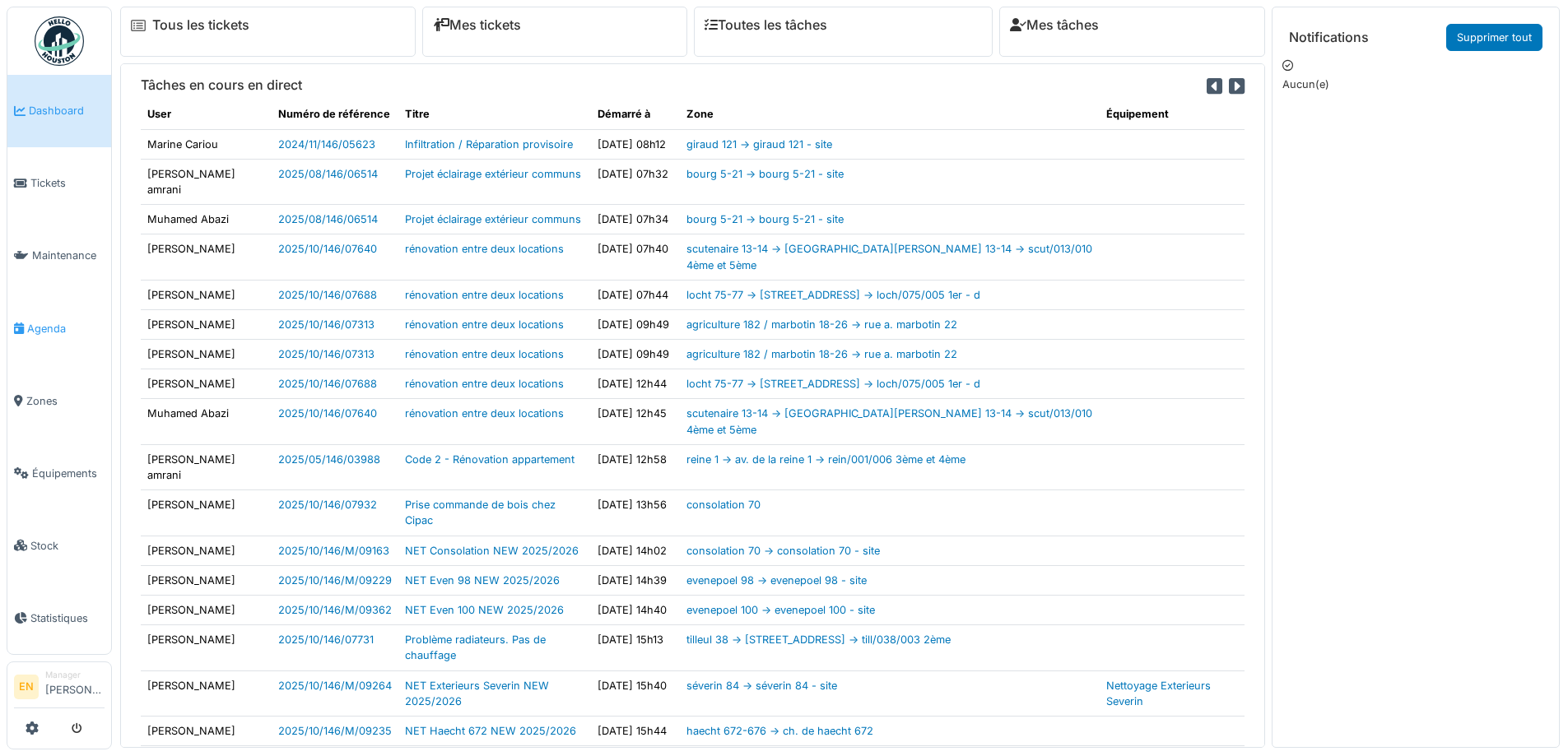
click at [24, 327] on li "Agenda" at bounding box center [58, 329] width 90 height 16
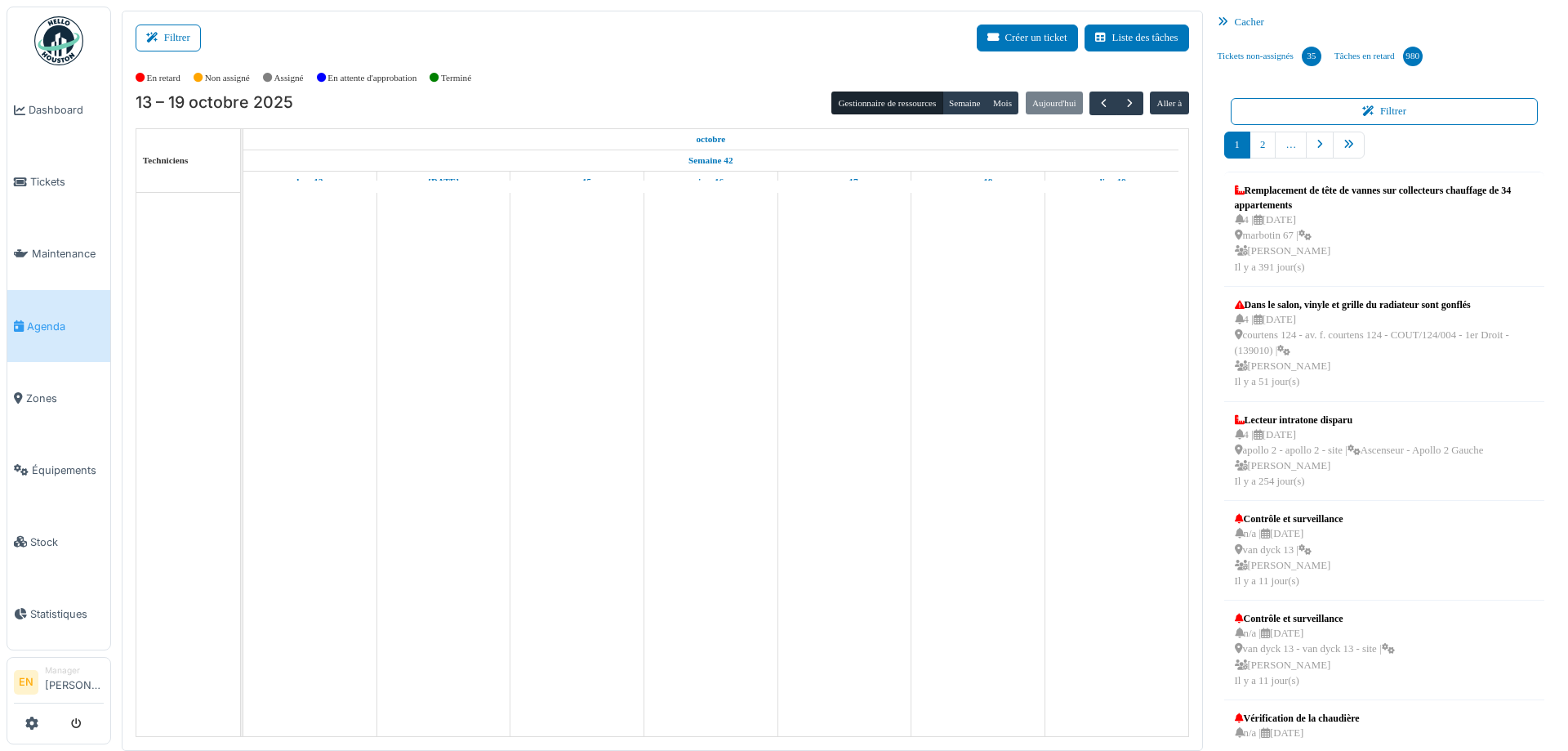
click at [188, 32] on button "Filtrer" at bounding box center [169, 38] width 66 height 27
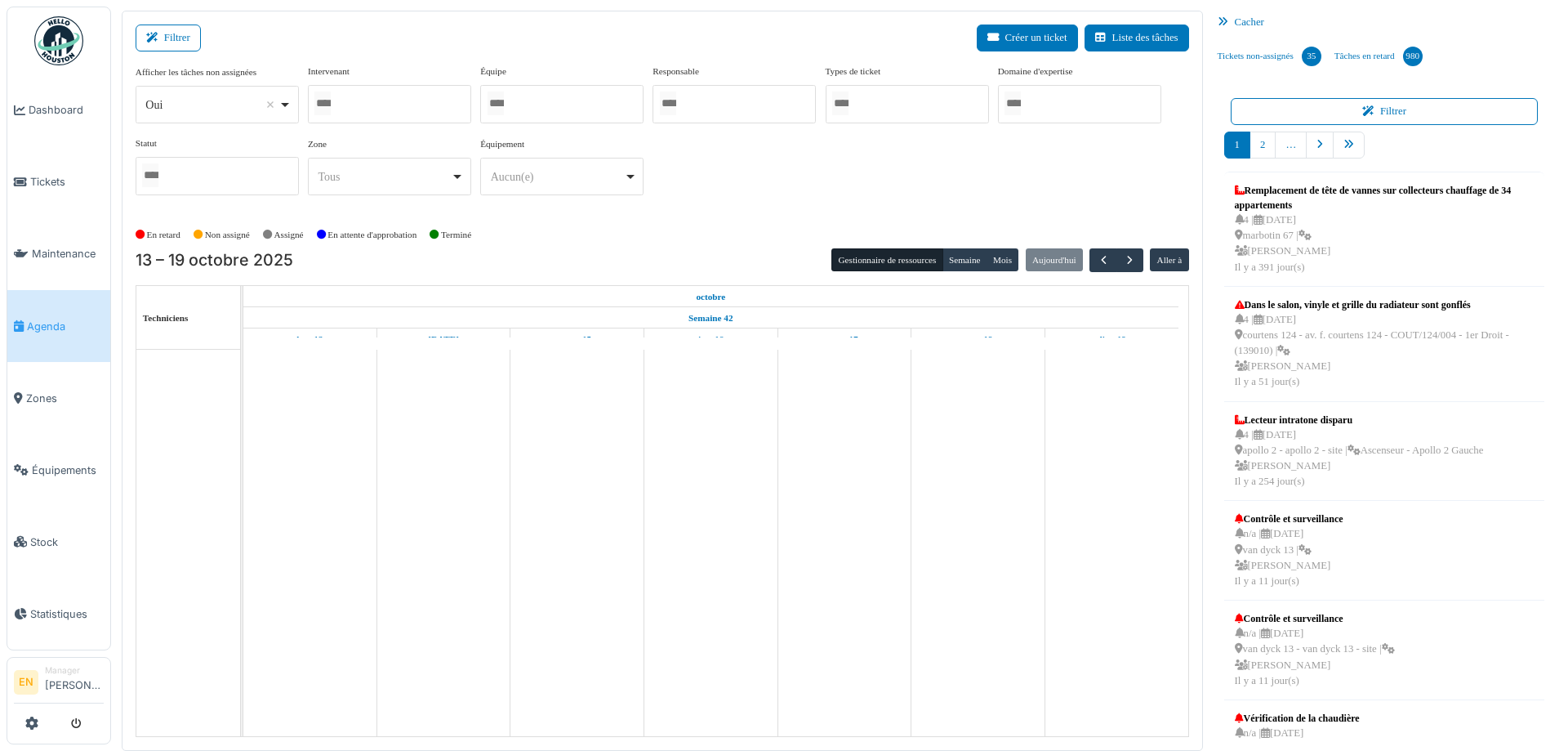
click at [282, 104] on div "Oui Remove item" at bounding box center [216, 105] width 149 height 24
select select "**"
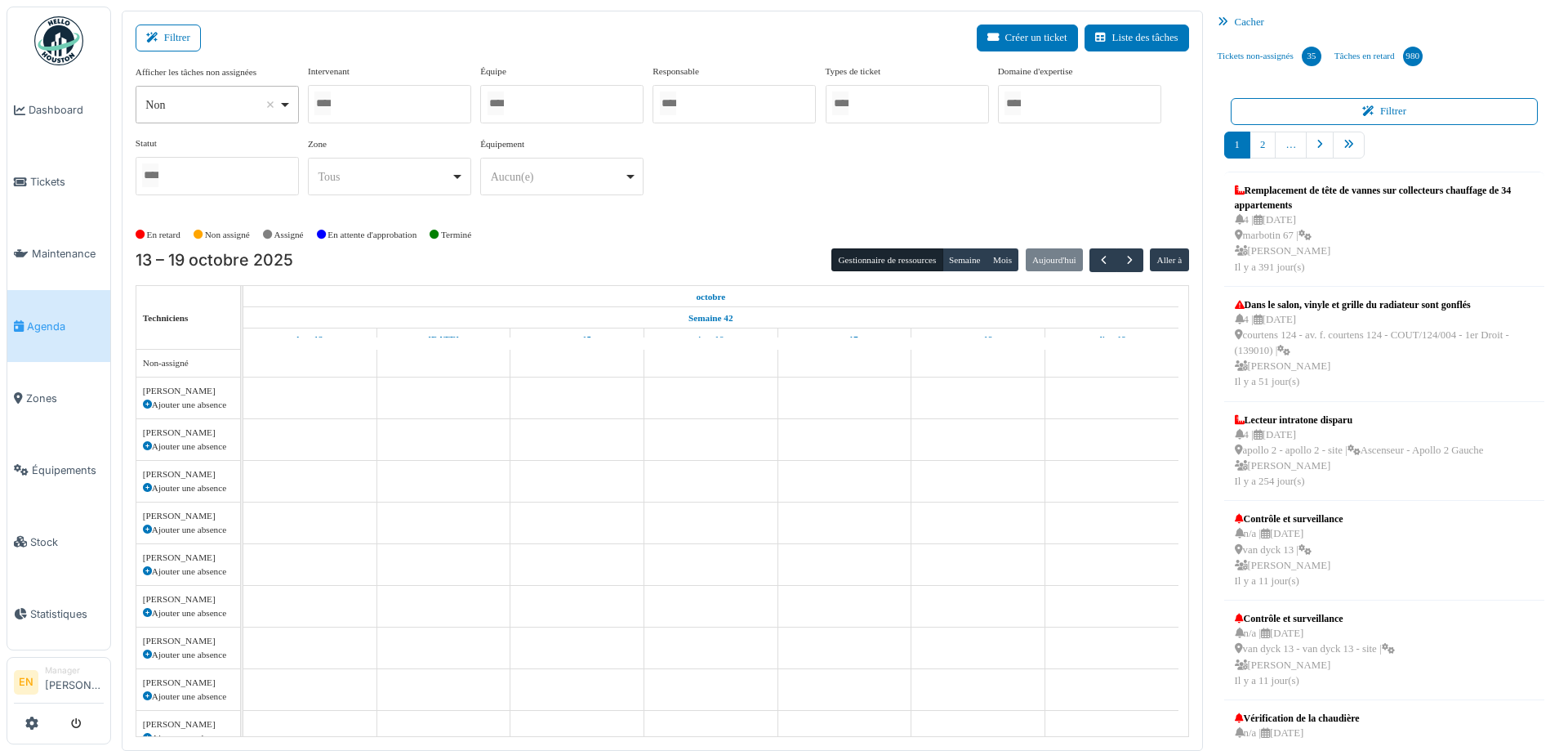
click at [380, 105] on div at bounding box center [390, 104] width 164 height 39
type input "*"
type input "****"
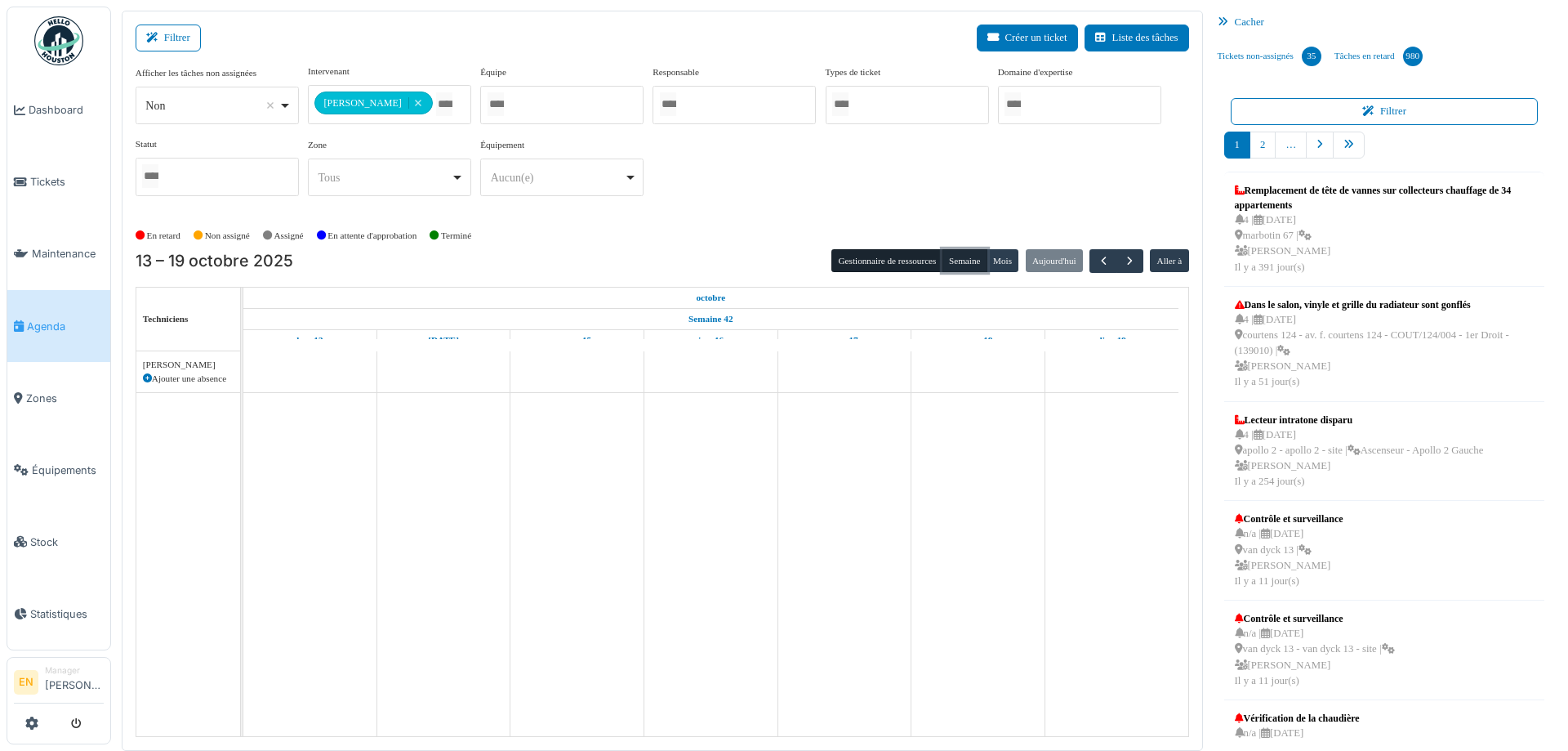
click at [957, 261] on button "Semaine" at bounding box center [965, 261] width 45 height 23
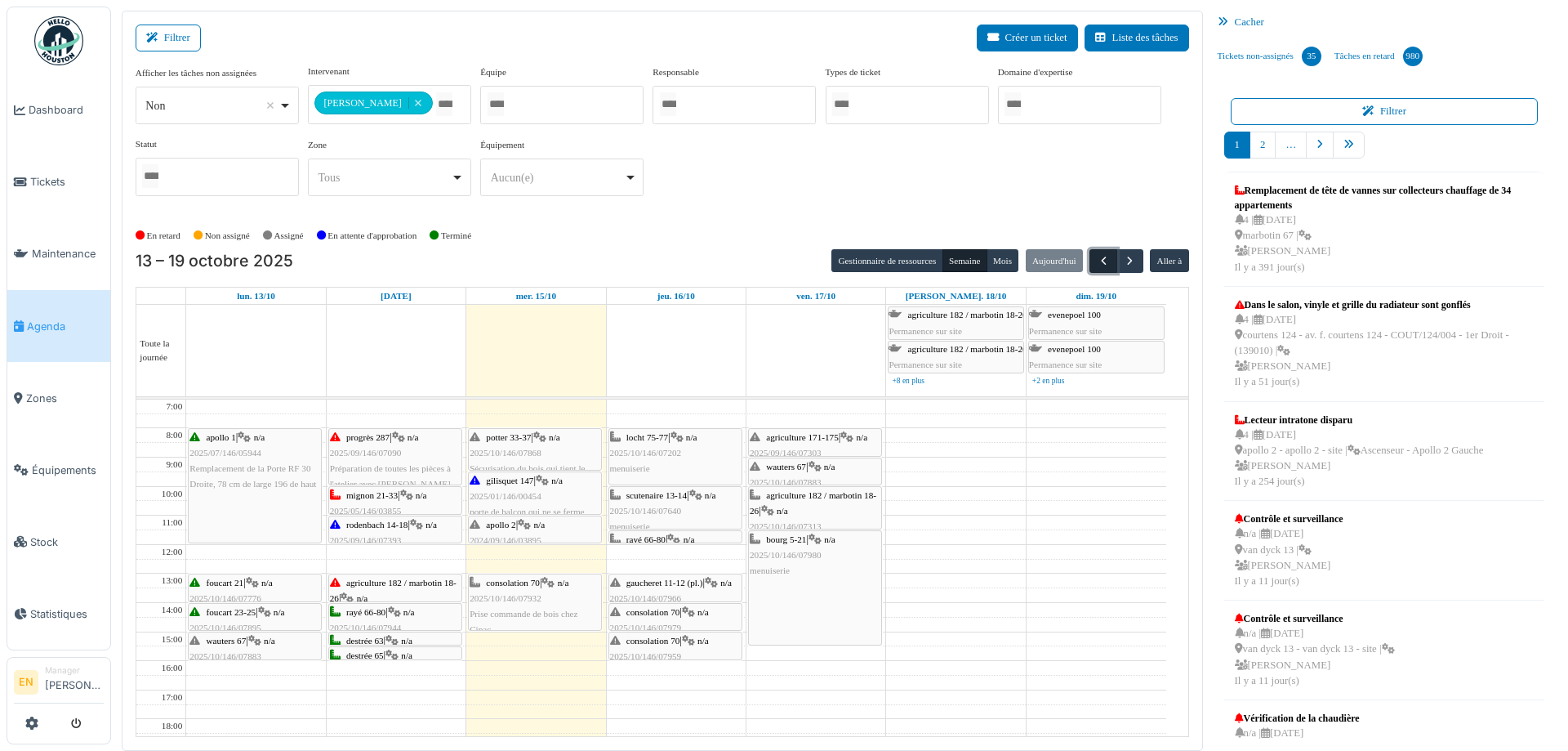
click at [1097, 258] on span "button" at bounding box center [1103, 261] width 13 height 13
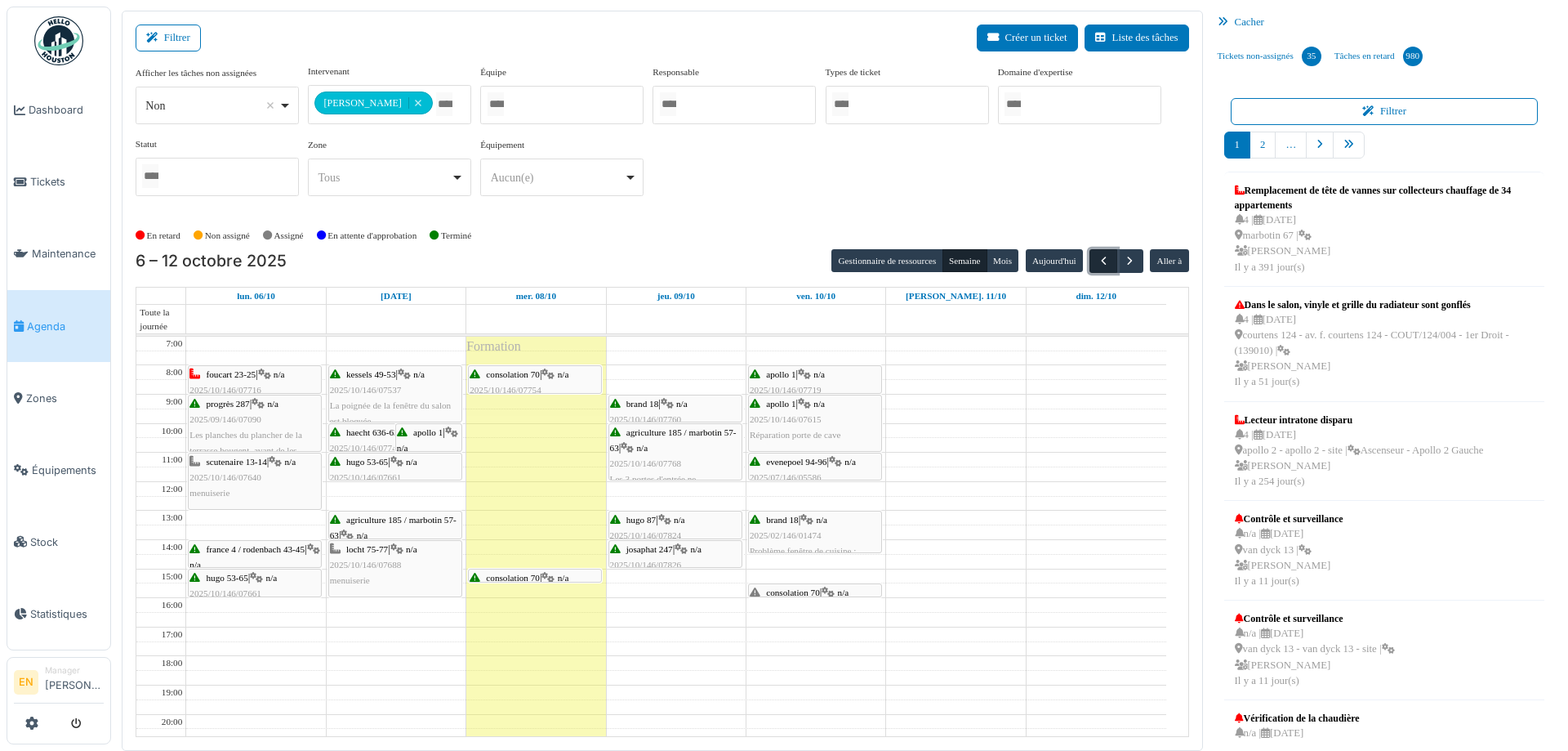
click at [1090, 261] on button "button" at bounding box center [1103, 261] width 27 height 24
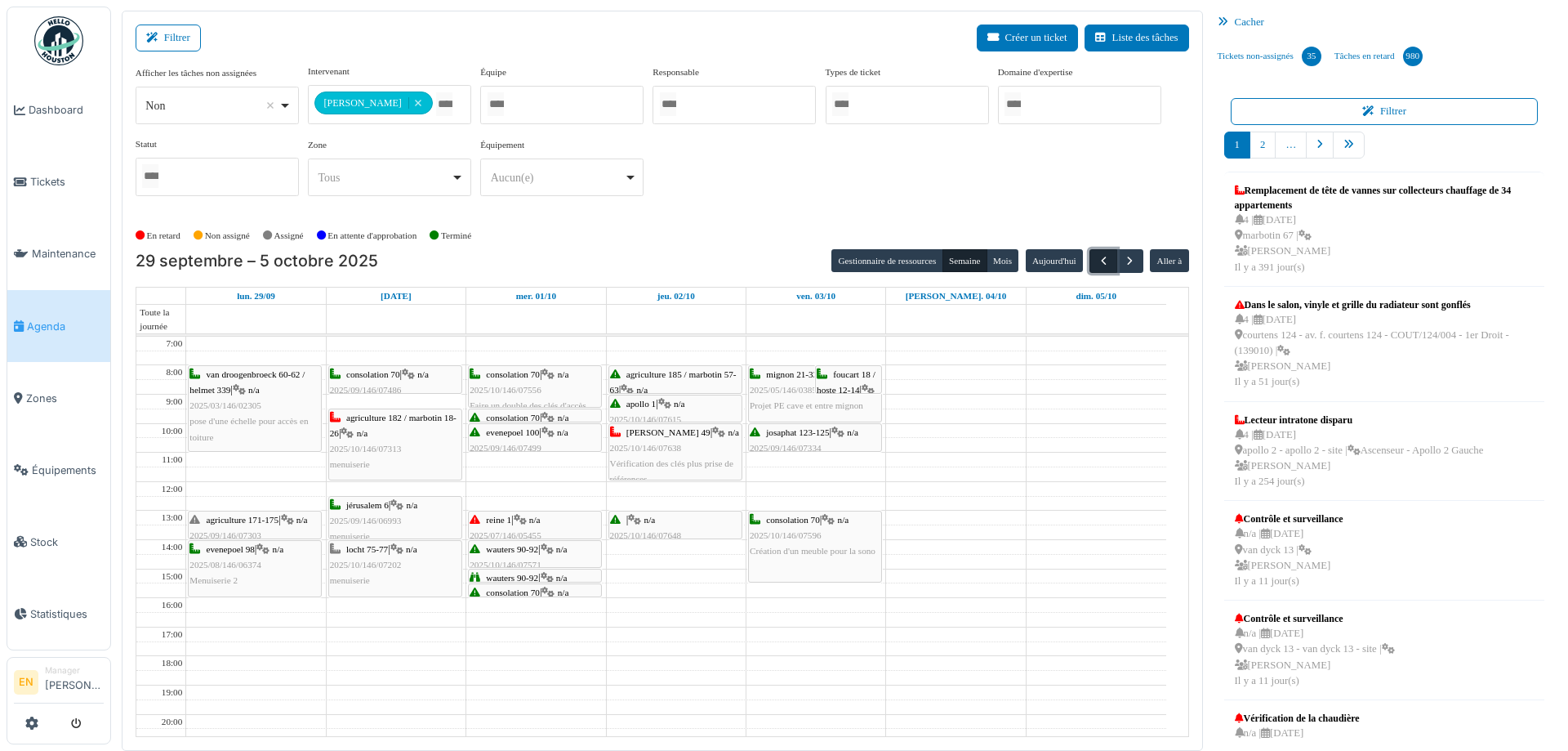
click at [1090, 258] on button "button" at bounding box center [1103, 261] width 27 height 24
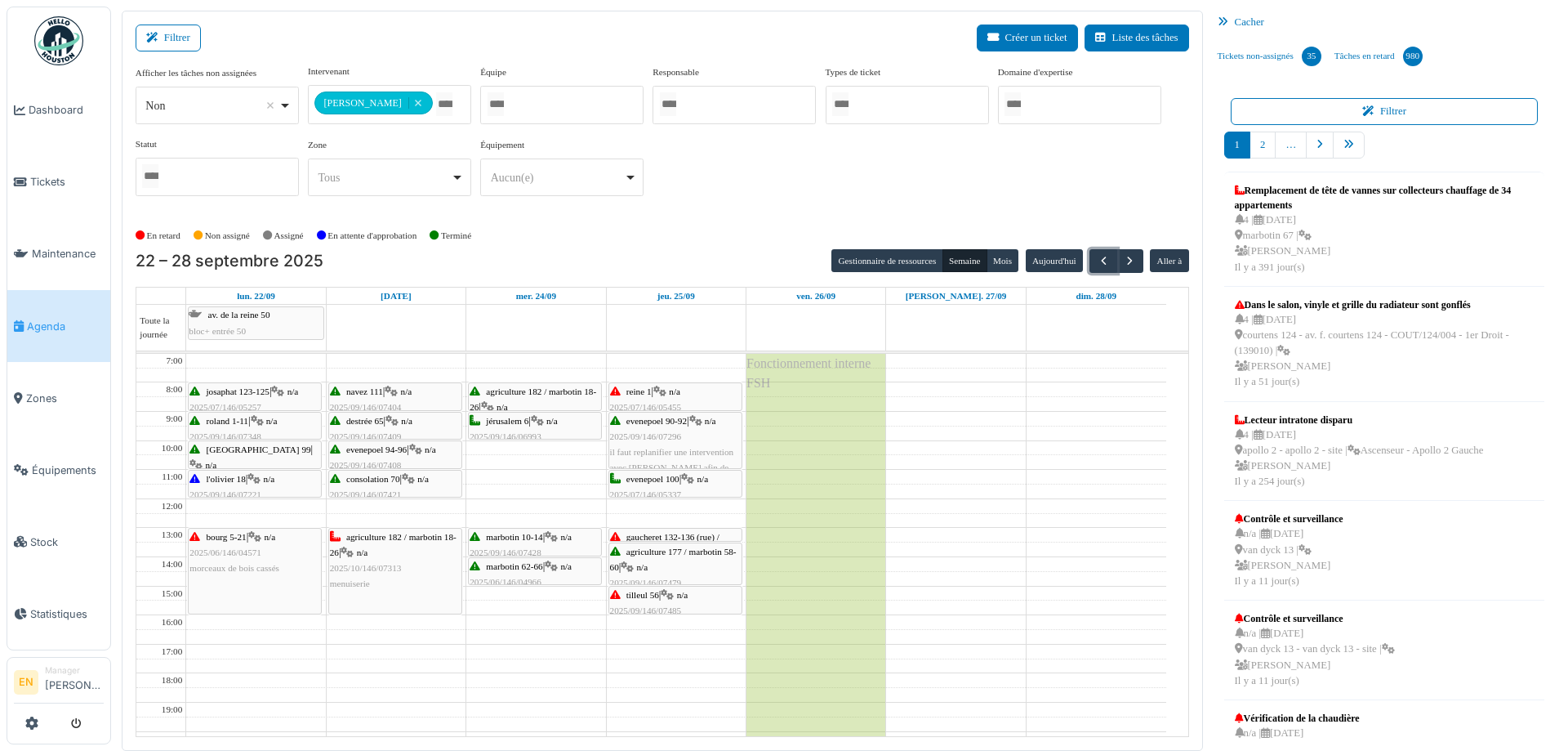
click at [675, 532] on span "gaucheret 132-136 (rue) / thomas 8-12" at bounding box center [665, 545] width 110 height 25
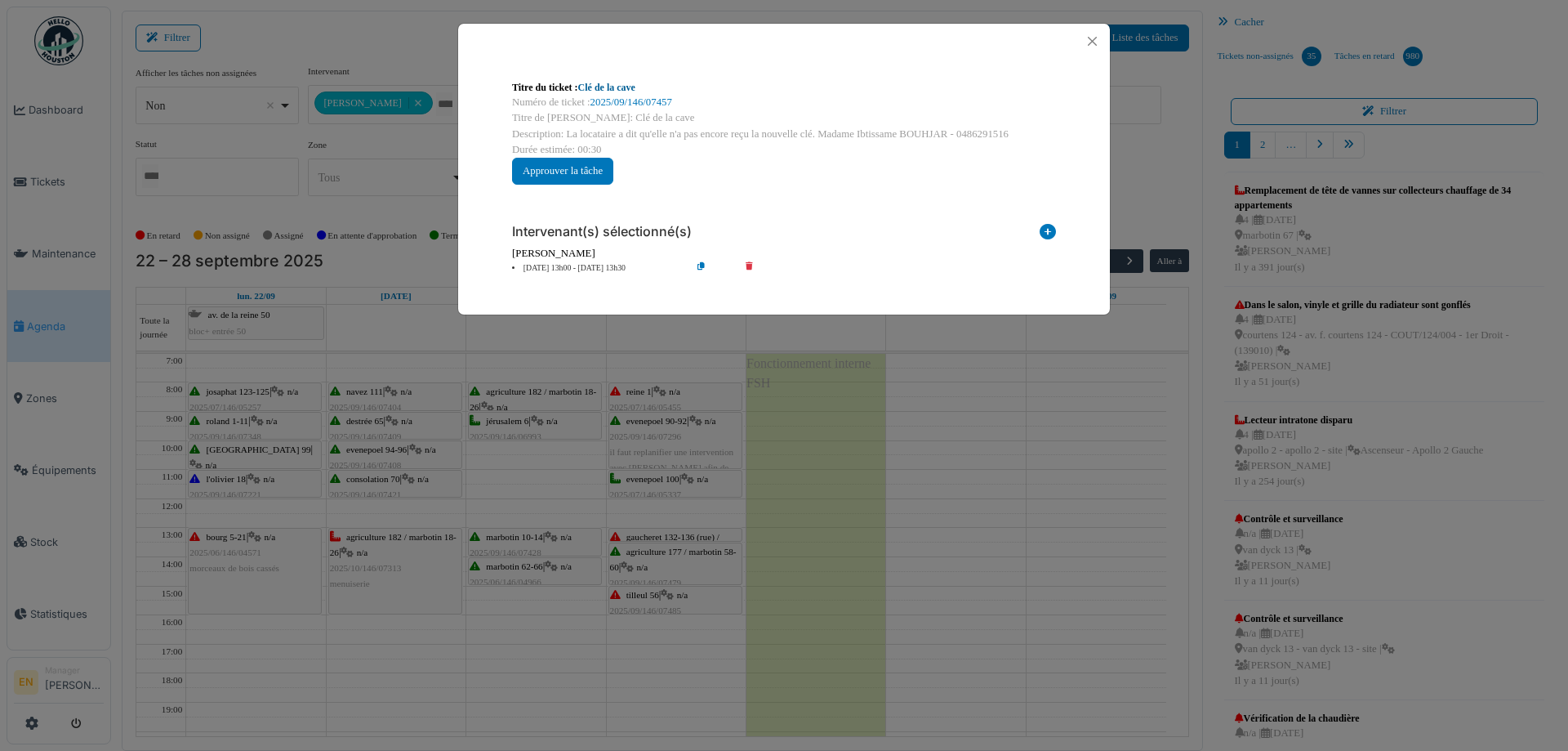
click at [610, 86] on link "Clé de la cave" at bounding box center [606, 88] width 57 height 12
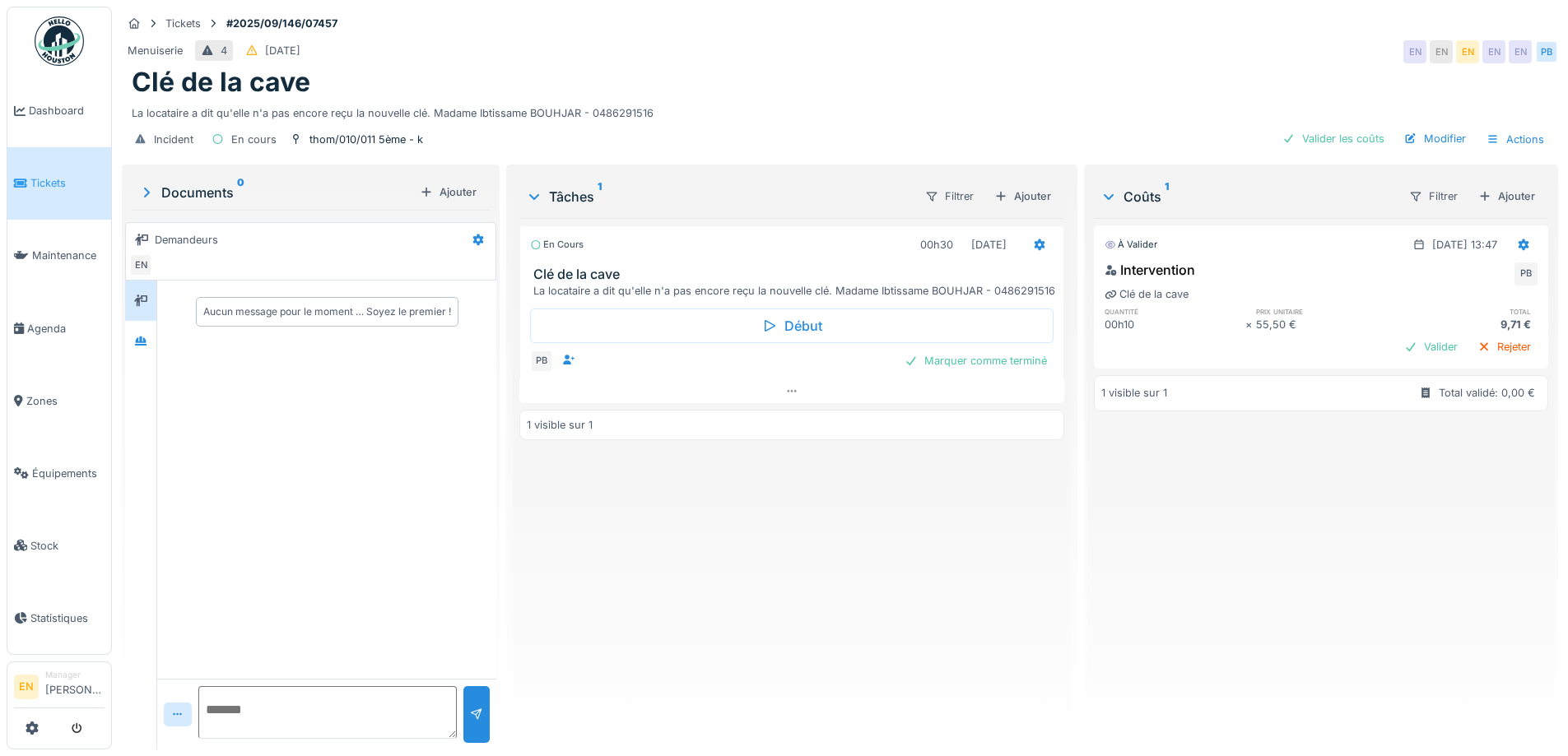
click at [888, 141] on div "Incident En cours thom/010/011 5ème - k Valider les coûts Modifier Actions" at bounding box center [839, 140] width 1436 height 37
click at [651, 542] on div "En cours 00h30 [DATE] Clé de la cave La locataire a dit qu'elle n'a pas encore …" at bounding box center [791, 477] width 544 height 518
click at [146, 343] on icon at bounding box center [141, 341] width 12 height 9
click at [685, 537] on div "En cours 00h30 [DATE] Clé de la cave La locataire a dit qu'elle n'a pas encore …" at bounding box center [791, 477] width 544 height 518
click at [762, 94] on div "Clé de la cave" at bounding box center [840, 82] width 1417 height 31
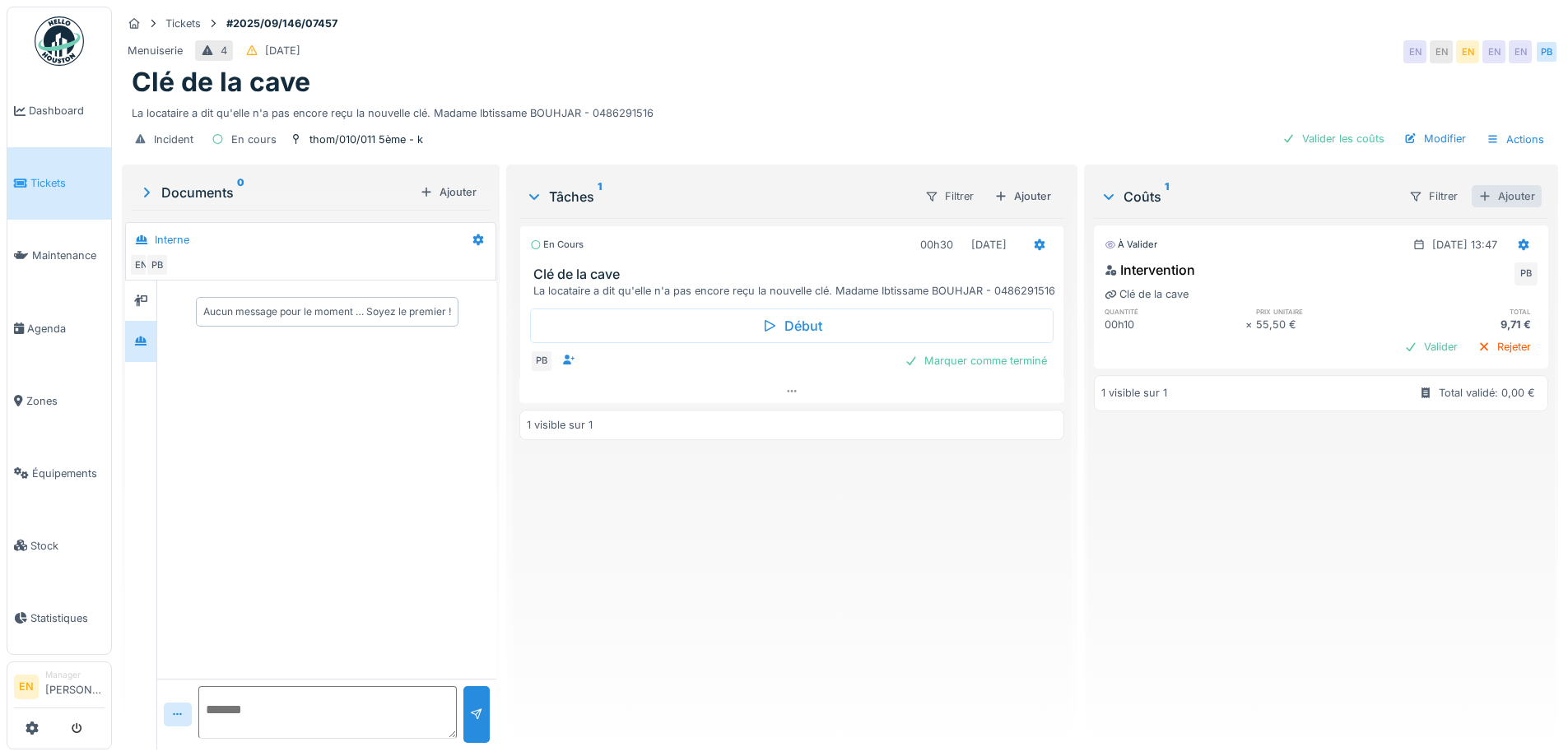
click at [1490, 194] on div "Ajouter" at bounding box center [1507, 196] width 70 height 22
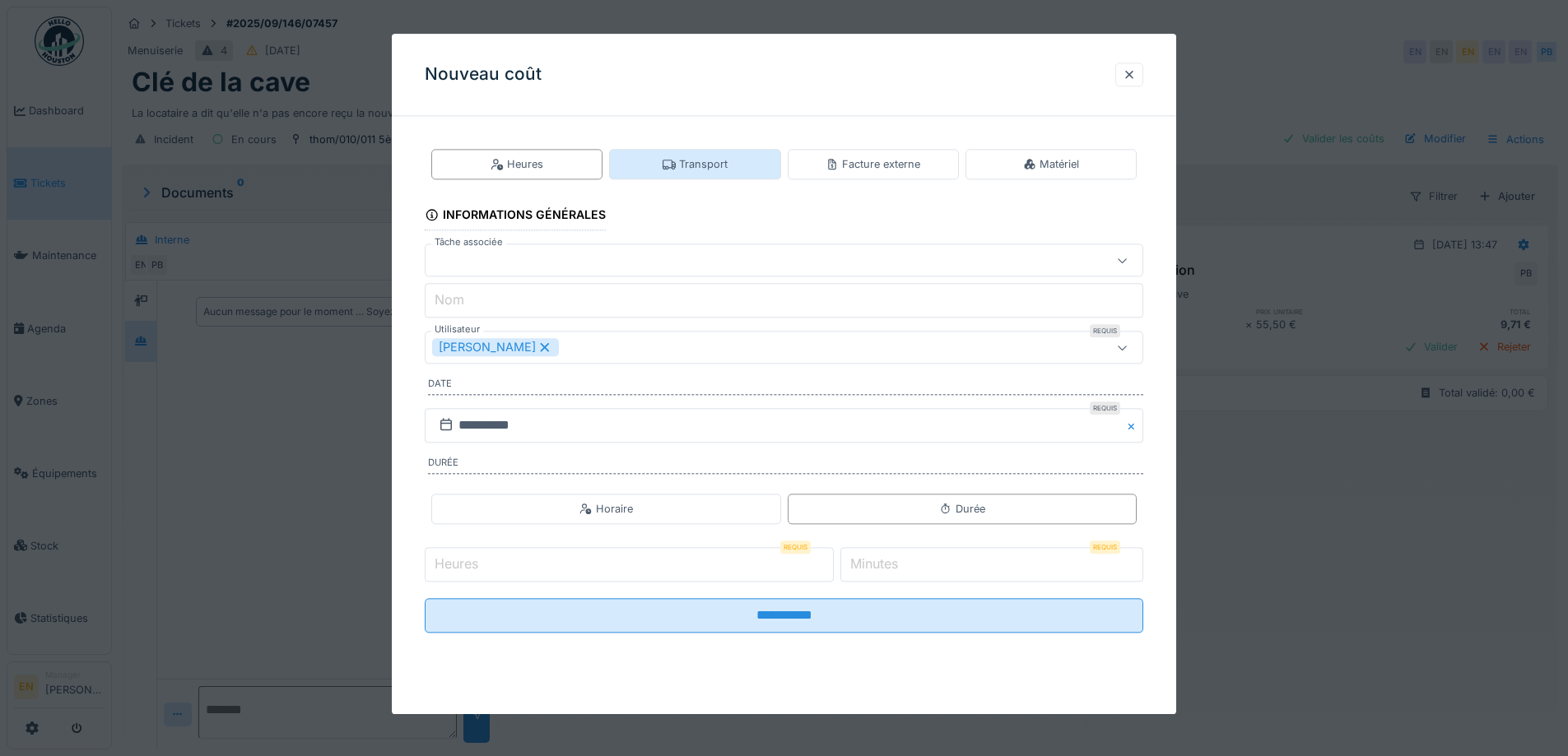
click at [687, 170] on div "Transport" at bounding box center [694, 164] width 65 height 16
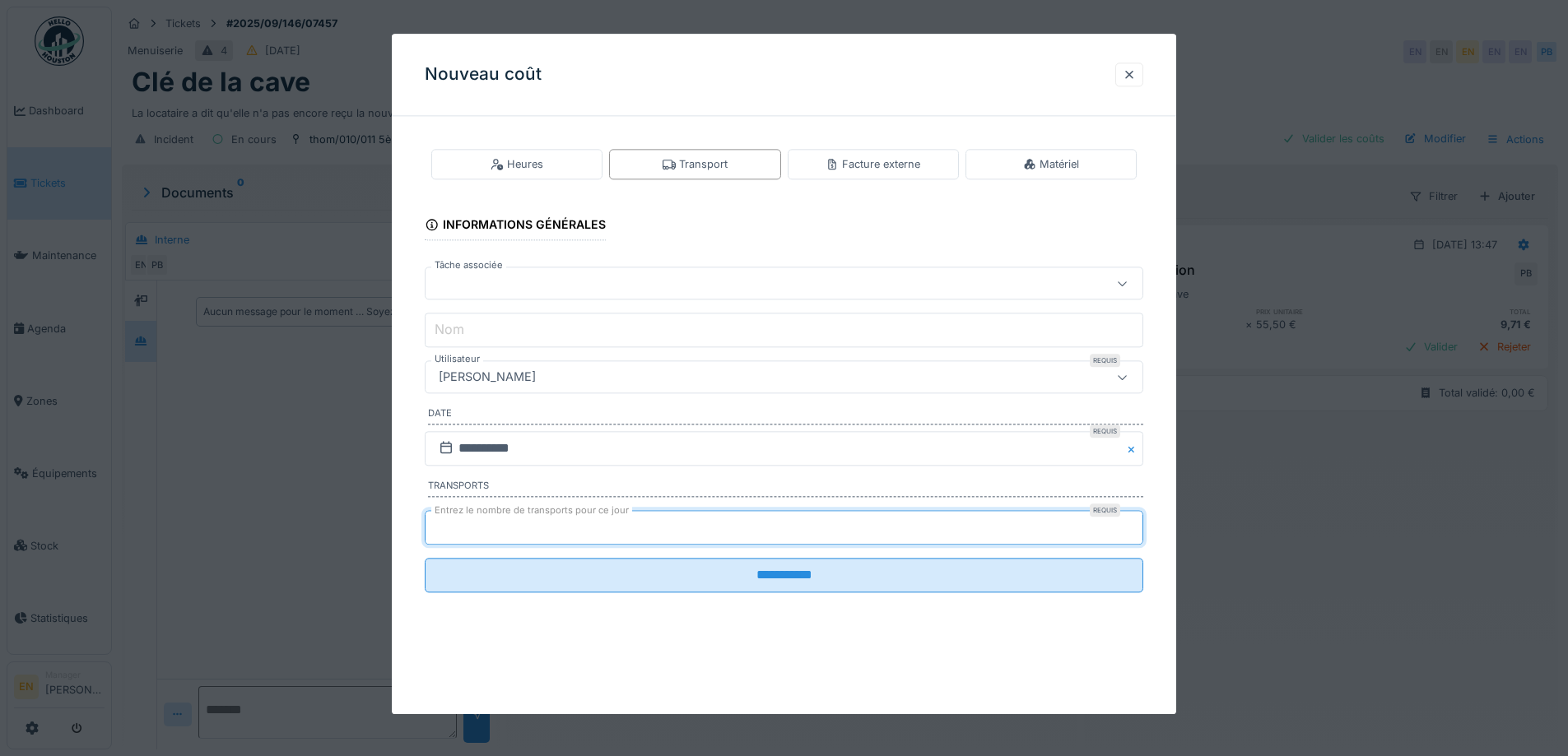
type input "*"
click at [1132, 521] on input "*" at bounding box center [784, 528] width 718 height 35
click at [620, 376] on div "[PERSON_NAME]" at bounding box center [742, 378] width 619 height 18
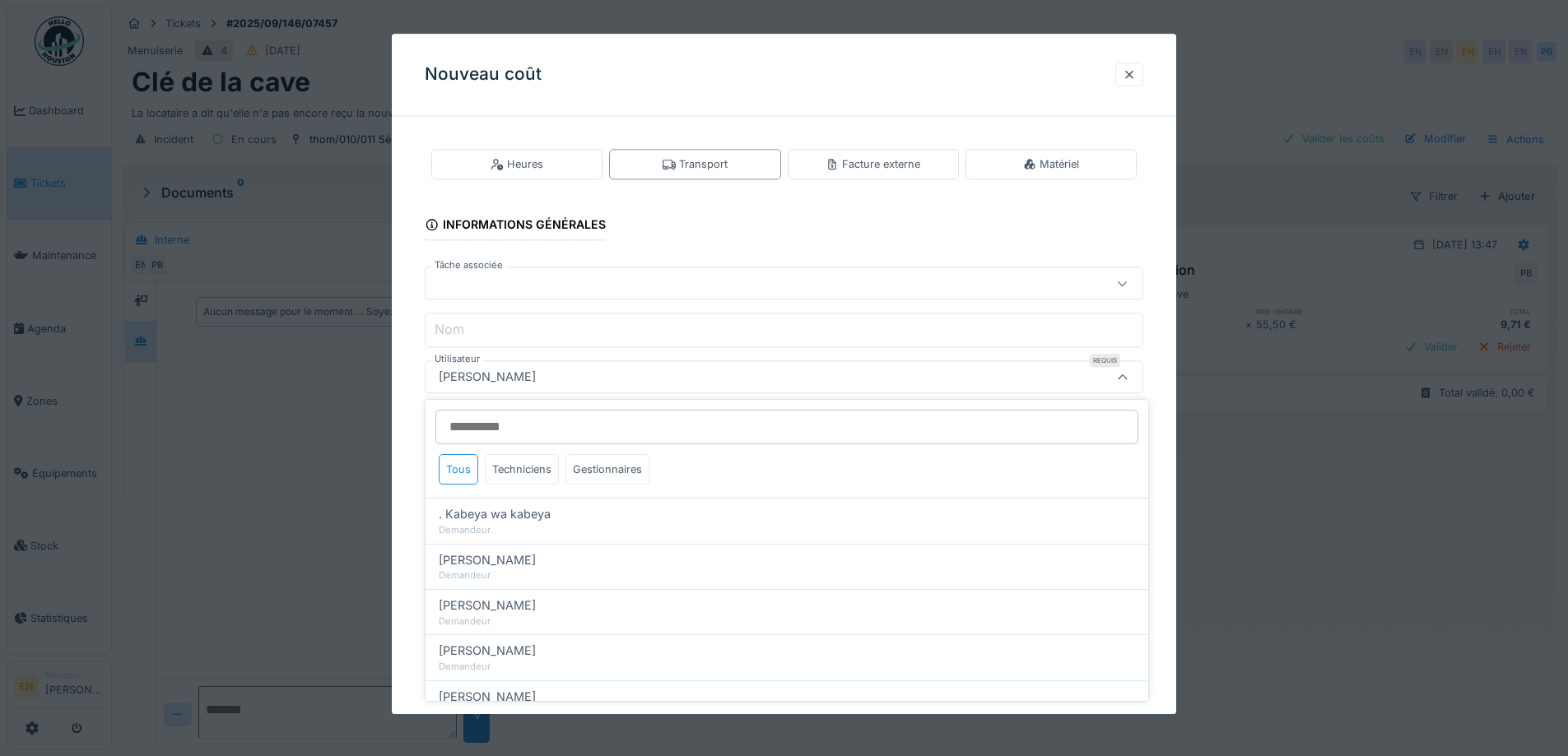
click at [557, 432] on input "Utilisateur" at bounding box center [786, 427] width 703 height 35
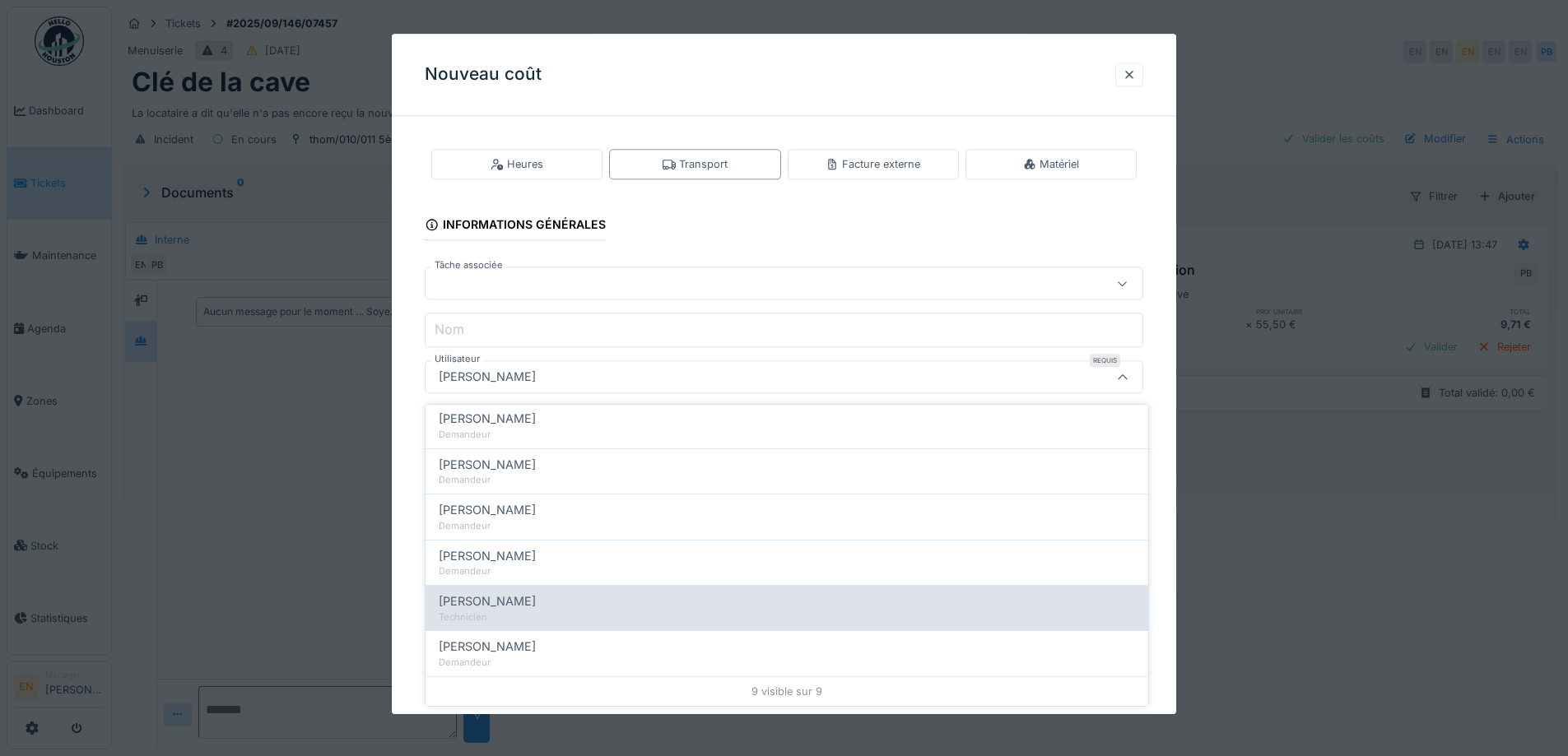
scroll to position [13, 0]
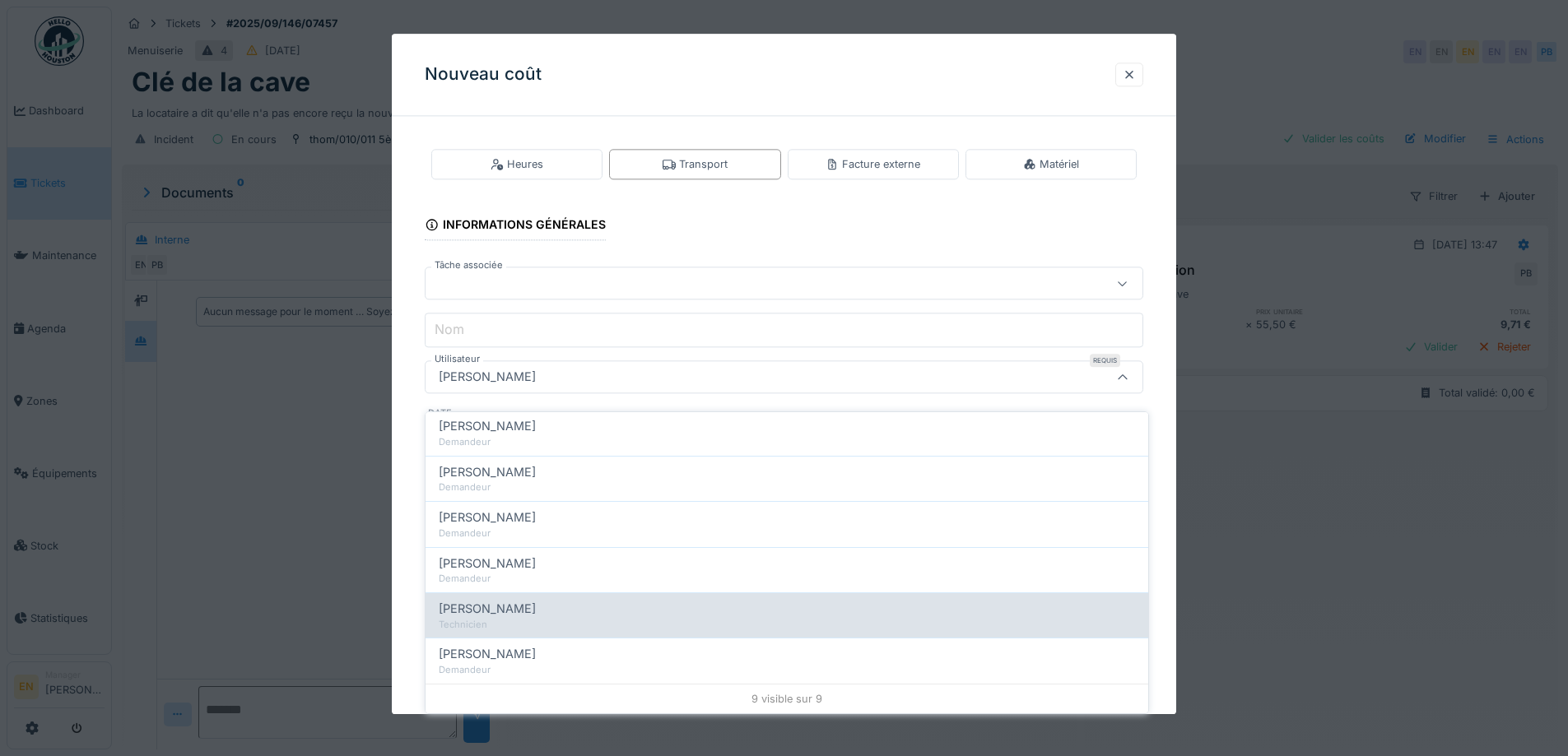
type input "****"
click at [500, 618] on div "Technicien" at bounding box center [786, 625] width 696 height 14
type input "****"
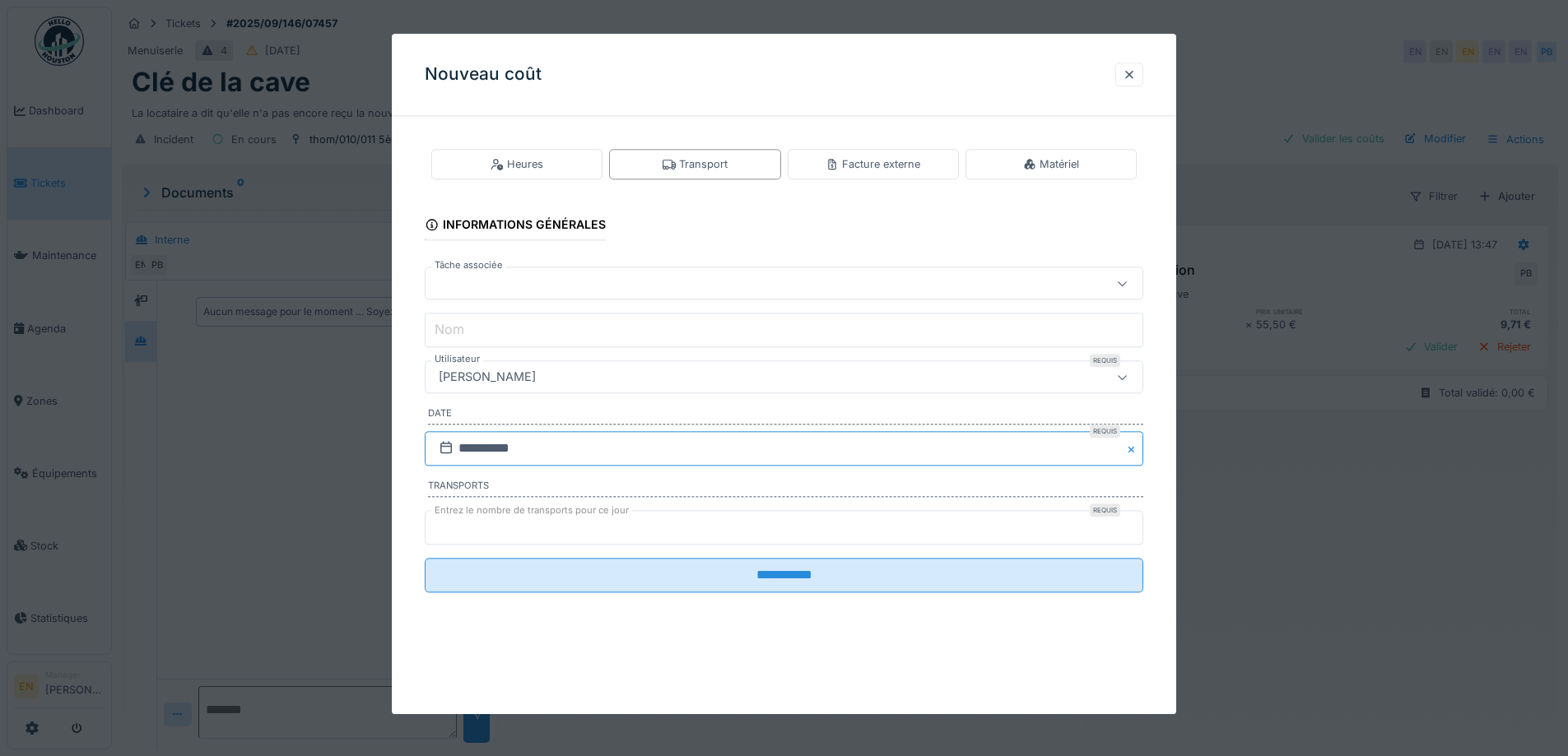
click at [522, 445] on input "**********" at bounding box center [784, 448] width 718 height 35
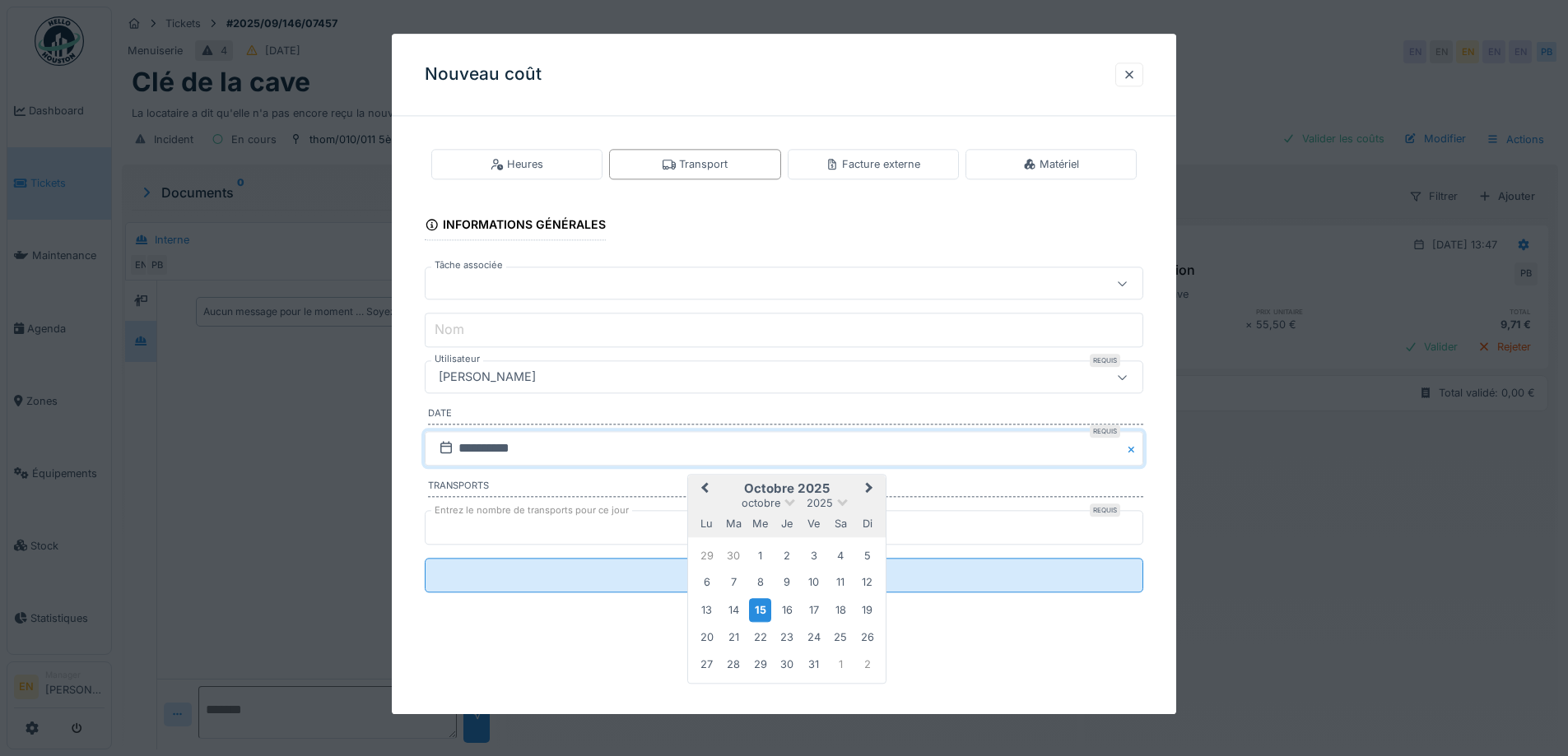
click at [705, 486] on span "Previous Month" at bounding box center [705, 488] width 0 height 19
click at [792, 629] on div "25" at bounding box center [786, 636] width 22 height 22
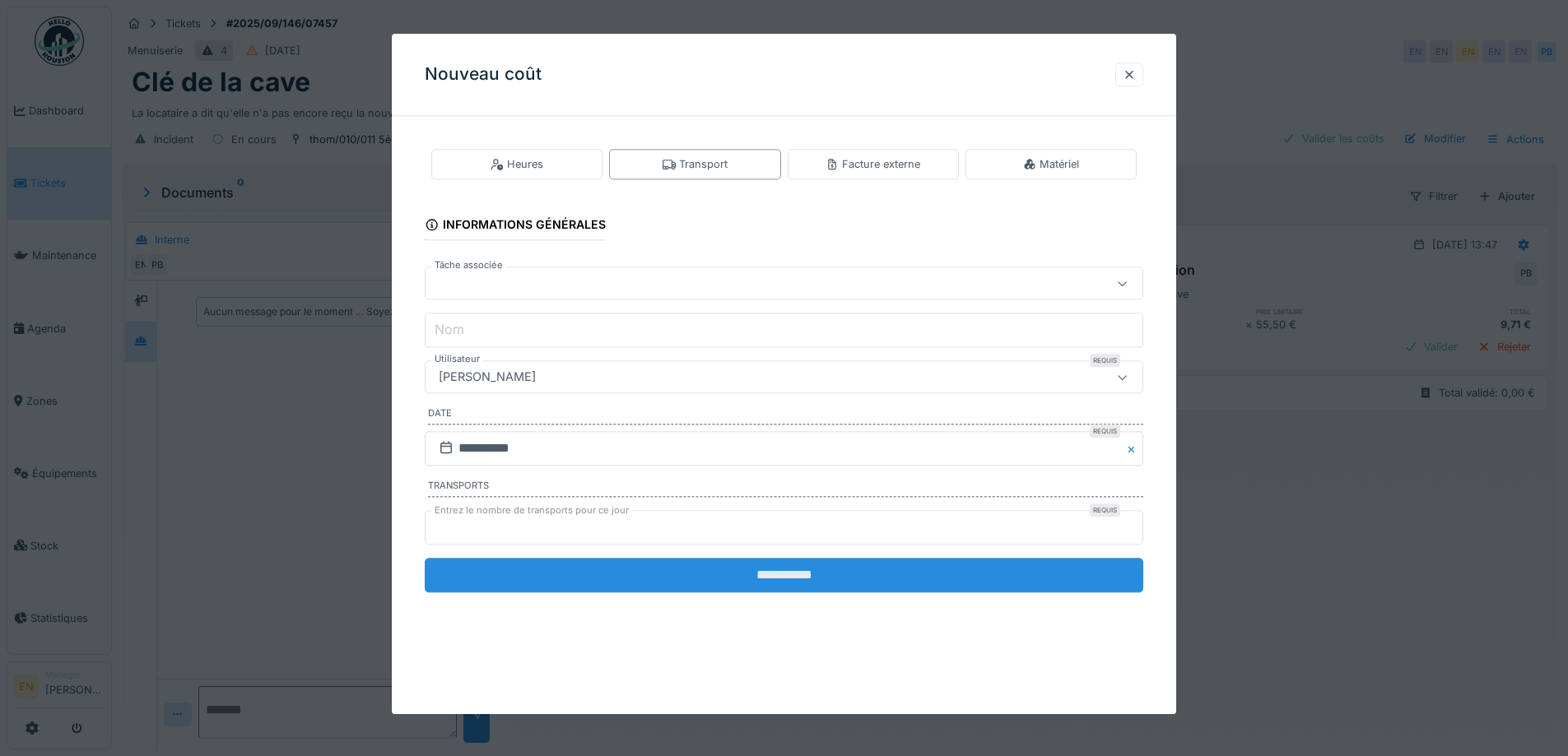
click at [751, 570] on input "**********" at bounding box center [784, 575] width 718 height 35
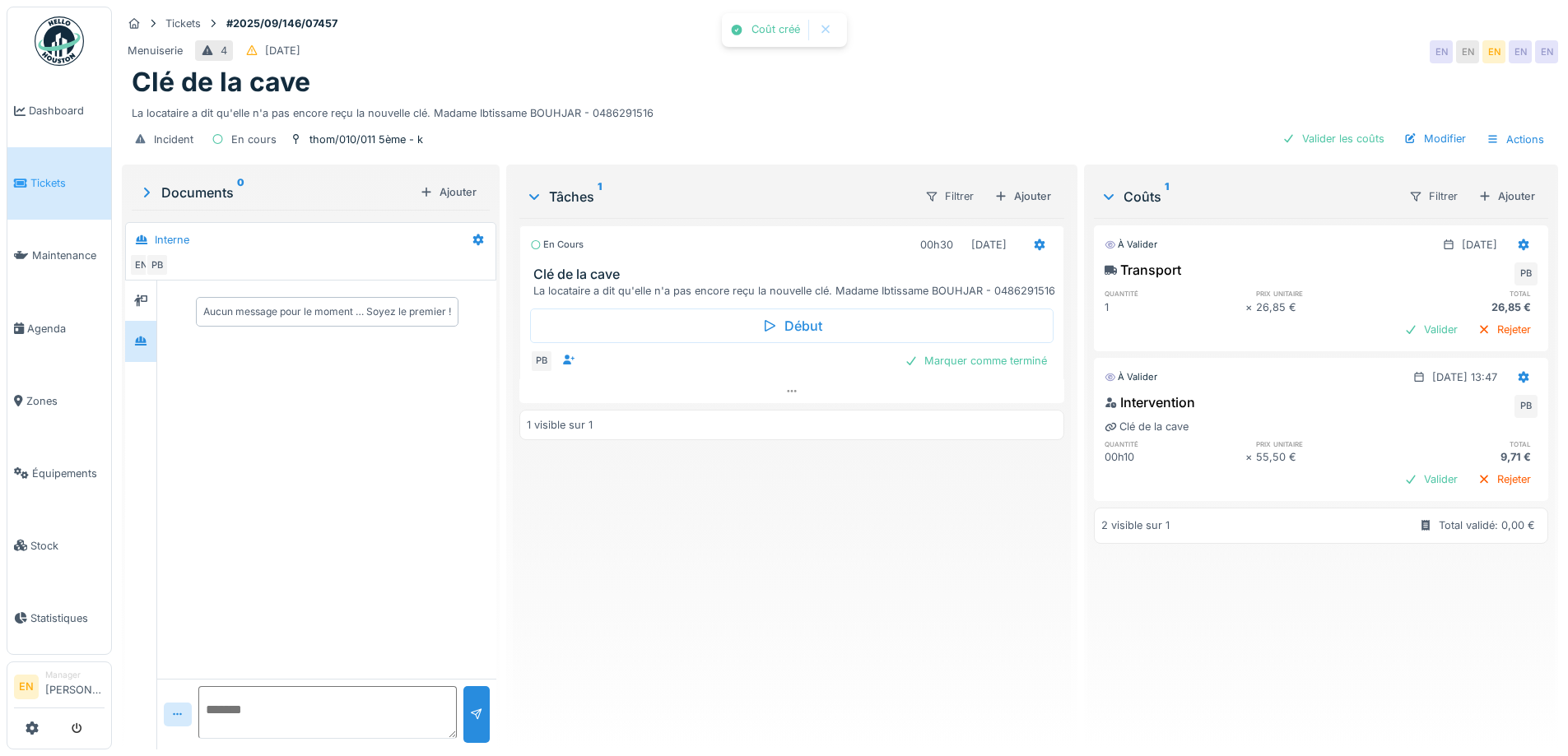
click at [905, 648] on div "En cours 00h30 25/09/2025 Clé de la cave La locataire a dit qu'elle n'a pas enc…" at bounding box center [791, 477] width 544 height 518
click at [350, 696] on textarea at bounding box center [327, 712] width 258 height 52
type textarea "*"
type textarea "**********"
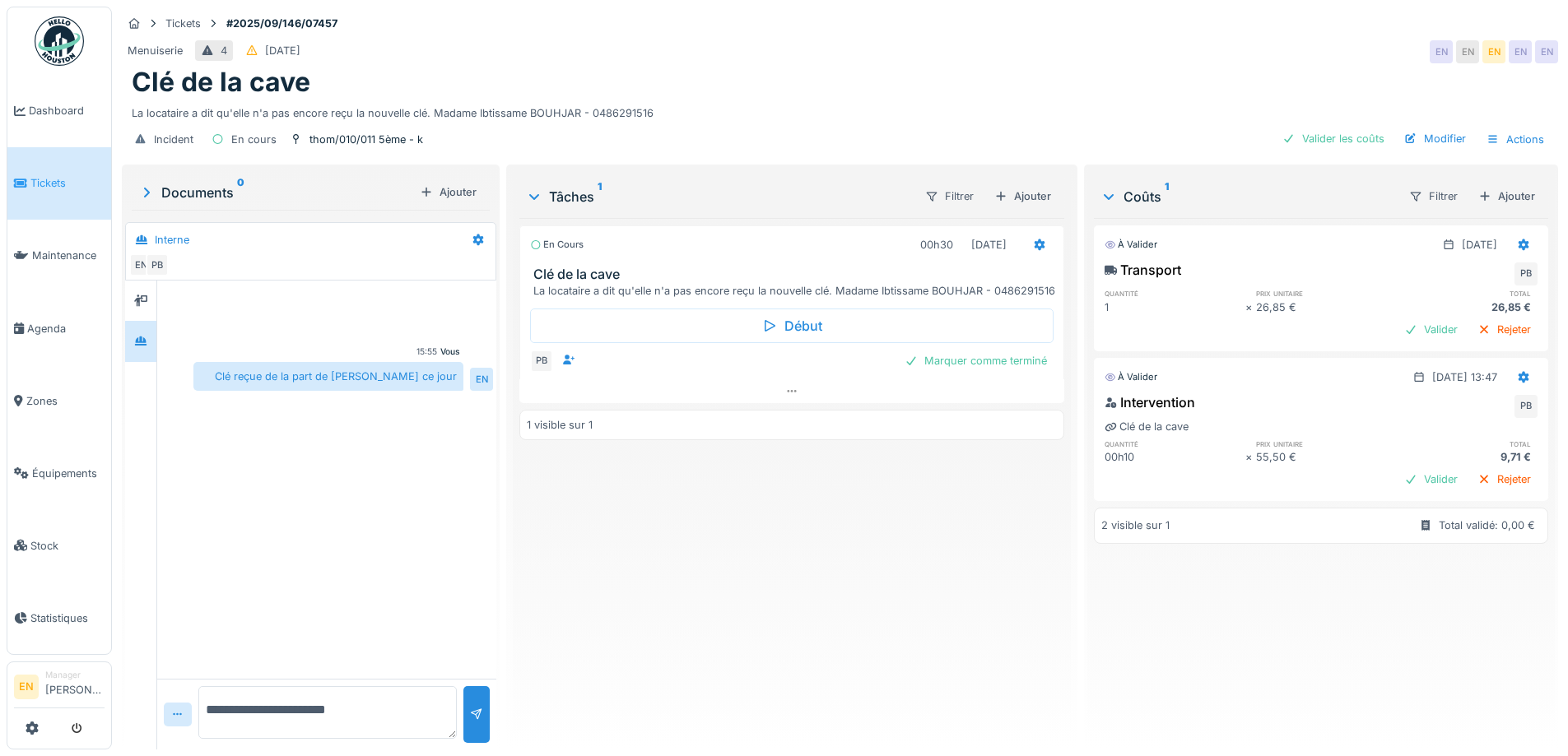
type textarea "**********"
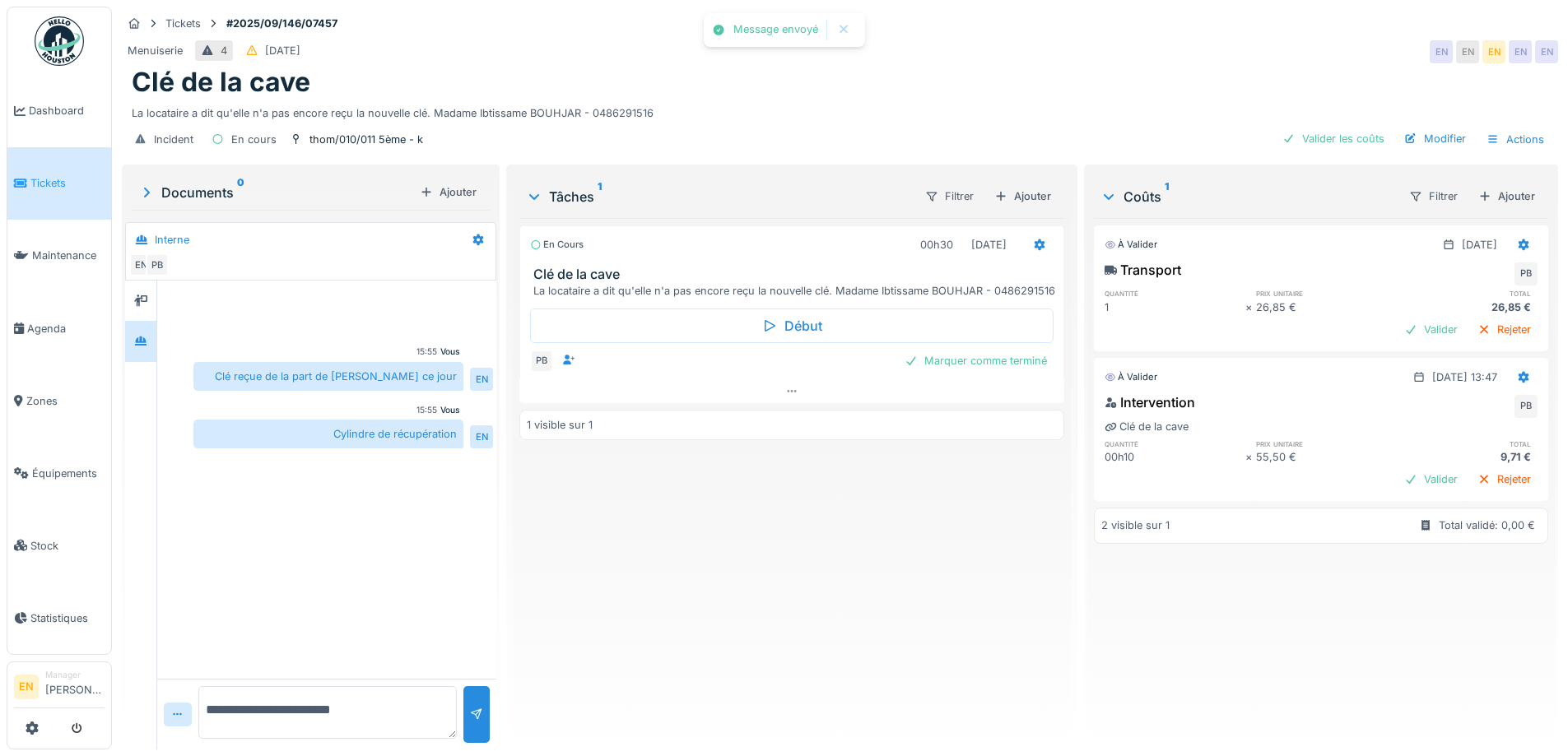
click at [768, 606] on div "En cours 00h30 25/09/2025 Clé de la cave La locataire a dit qu'elle n'a pas enc…" at bounding box center [791, 477] width 544 height 518
drag, startPoint x: 588, startPoint y: 100, endPoint x: 678, endPoint y: 92, distance: 90.4
click at [678, 99] on div "La locataire a dit qu'elle n'a pas encore reçu la nouvelle clé. Madame Ibtissam…" at bounding box center [840, 110] width 1417 height 22
click at [759, 121] on div "Incident En cours thom/010/011 5ème - k Valider les coûts Modifier Actions" at bounding box center [839, 140] width 1436 height 37
click at [972, 370] on div "Marquer comme terminé" at bounding box center [976, 360] width 155 height 22
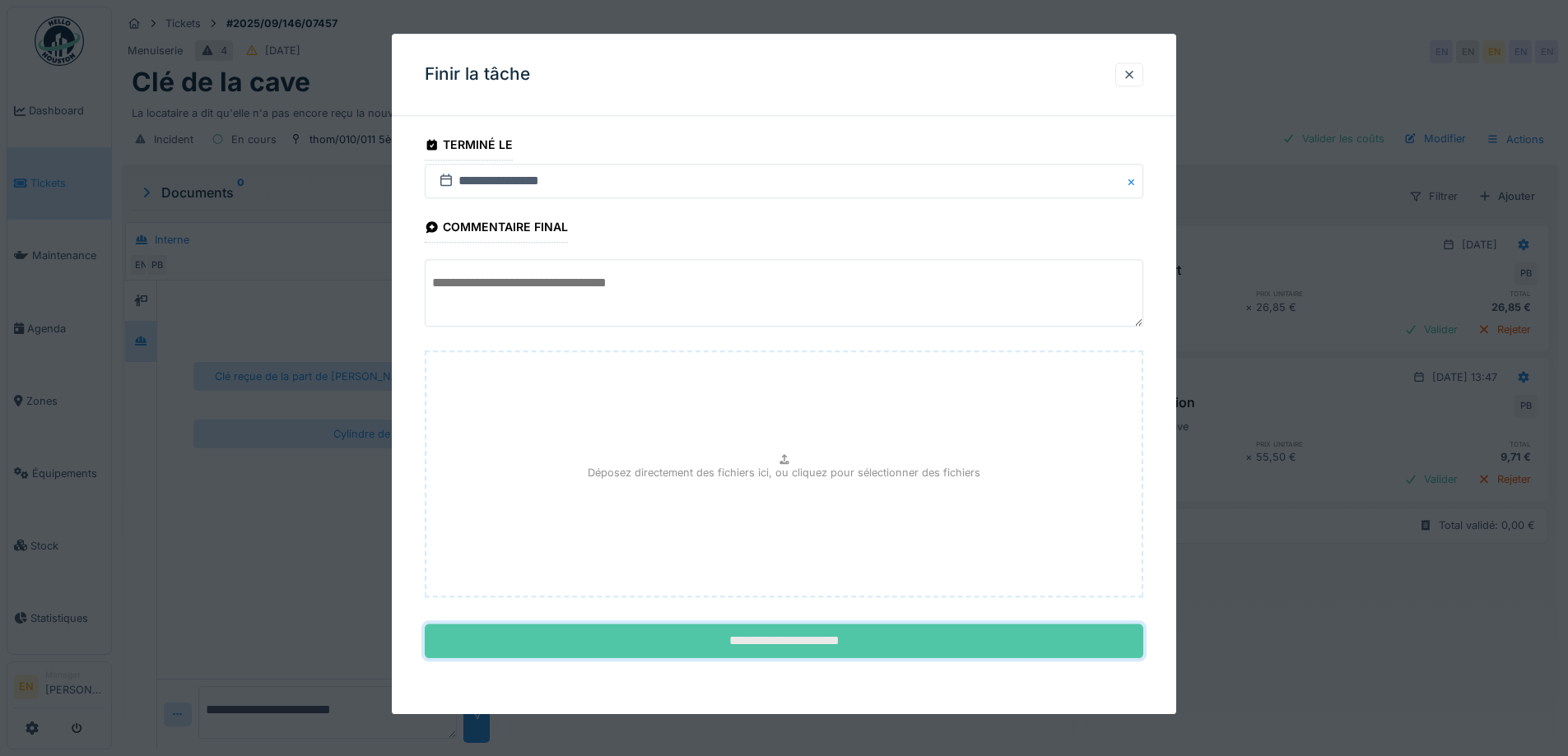
click at [797, 640] on input "**********" at bounding box center [784, 641] width 718 height 35
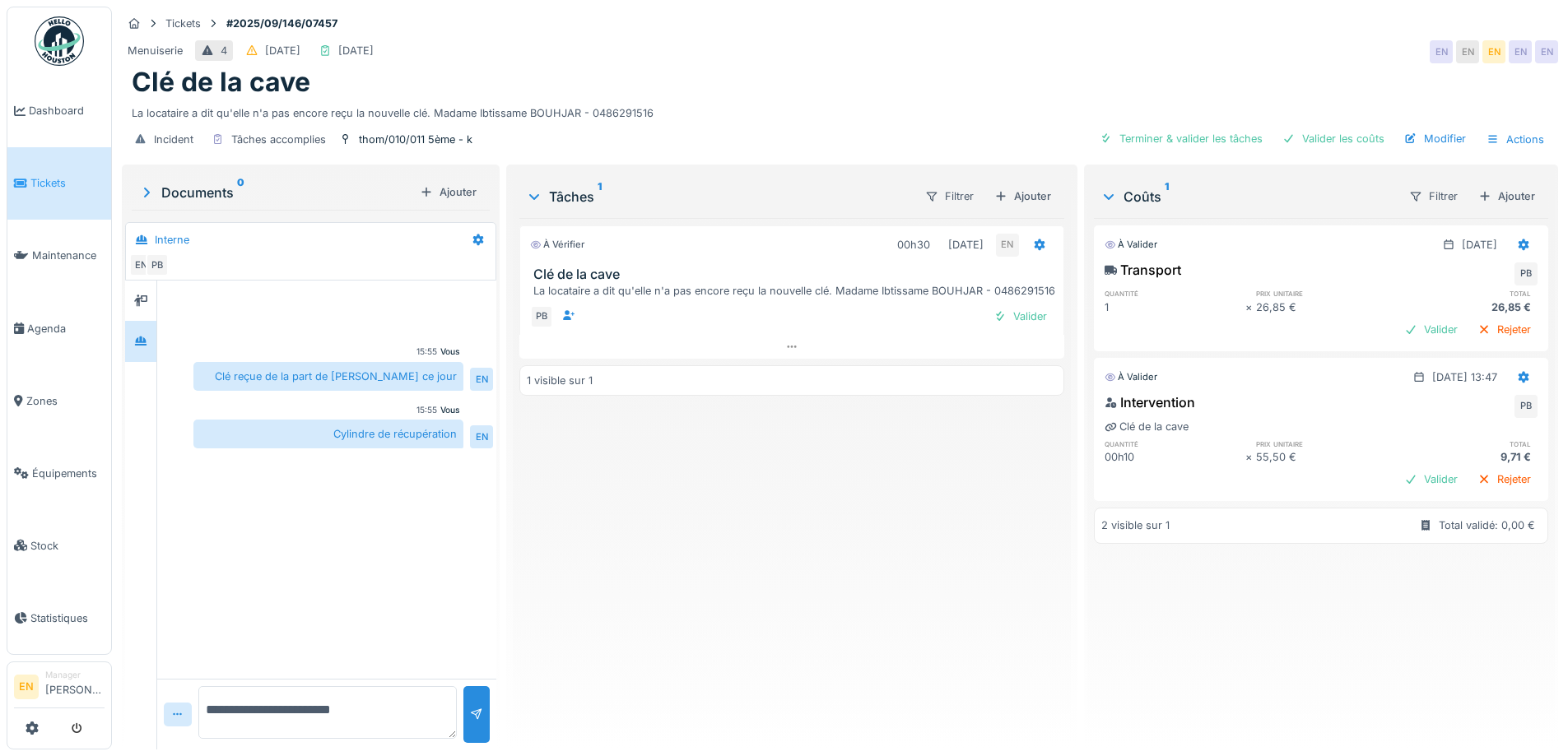
click at [778, 575] on div "À vérifier 00h30 25/09/2025 EN Clé de la cave La locataire a dit qu'elle n'a pa…" at bounding box center [791, 477] width 544 height 518
click at [867, 576] on div "À vérifier 00h30 25/09/2025 EN Clé de la cave La locataire a dit qu'elle n'a pa…" at bounding box center [791, 477] width 544 height 518
click at [783, 578] on div "À vérifier 00h30 25/09/2025 EN Clé de la cave La locataire a dit qu'elle n'a pa…" at bounding box center [791, 477] width 544 height 518
click at [782, 578] on div "À vérifier 00h30 25/09/2025 EN Clé de la cave La locataire a dit qu'elle n'a pa…" at bounding box center [791, 477] width 544 height 518
click at [779, 575] on div "À vérifier 00h30 25/09/2025 EN Clé de la cave La locataire a dit qu'elle n'a pa…" at bounding box center [791, 477] width 544 height 518
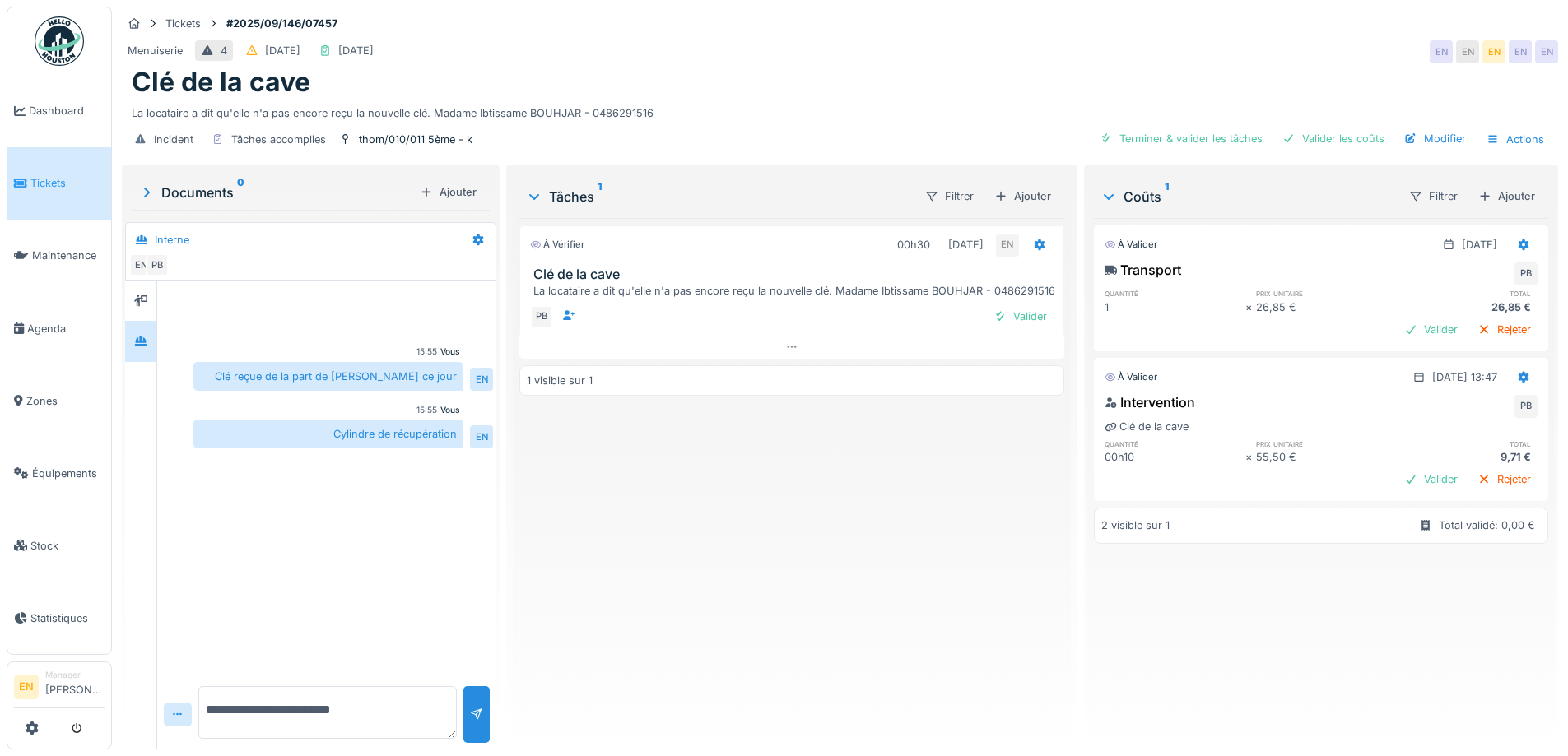
click at [779, 575] on div "À vérifier 00h30 25/09/2025 EN Clé de la cave La locataire a dit qu'elle n'a pa…" at bounding box center [791, 477] width 544 height 518
click at [1014, 317] on div "Valider" at bounding box center [1019, 315] width 67 height 22
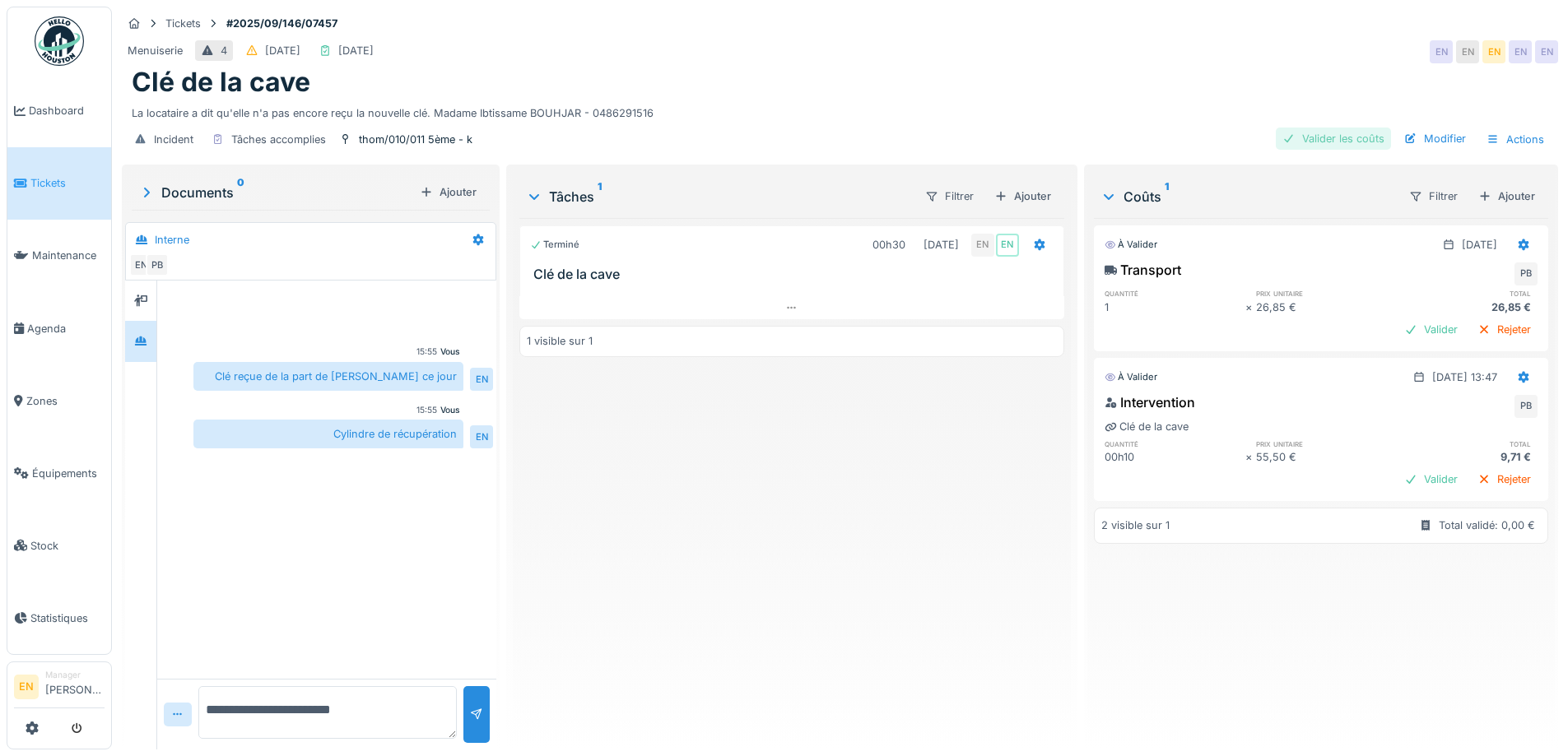
click at [1326, 132] on div "Valider les coûts" at bounding box center [1333, 138] width 116 height 22
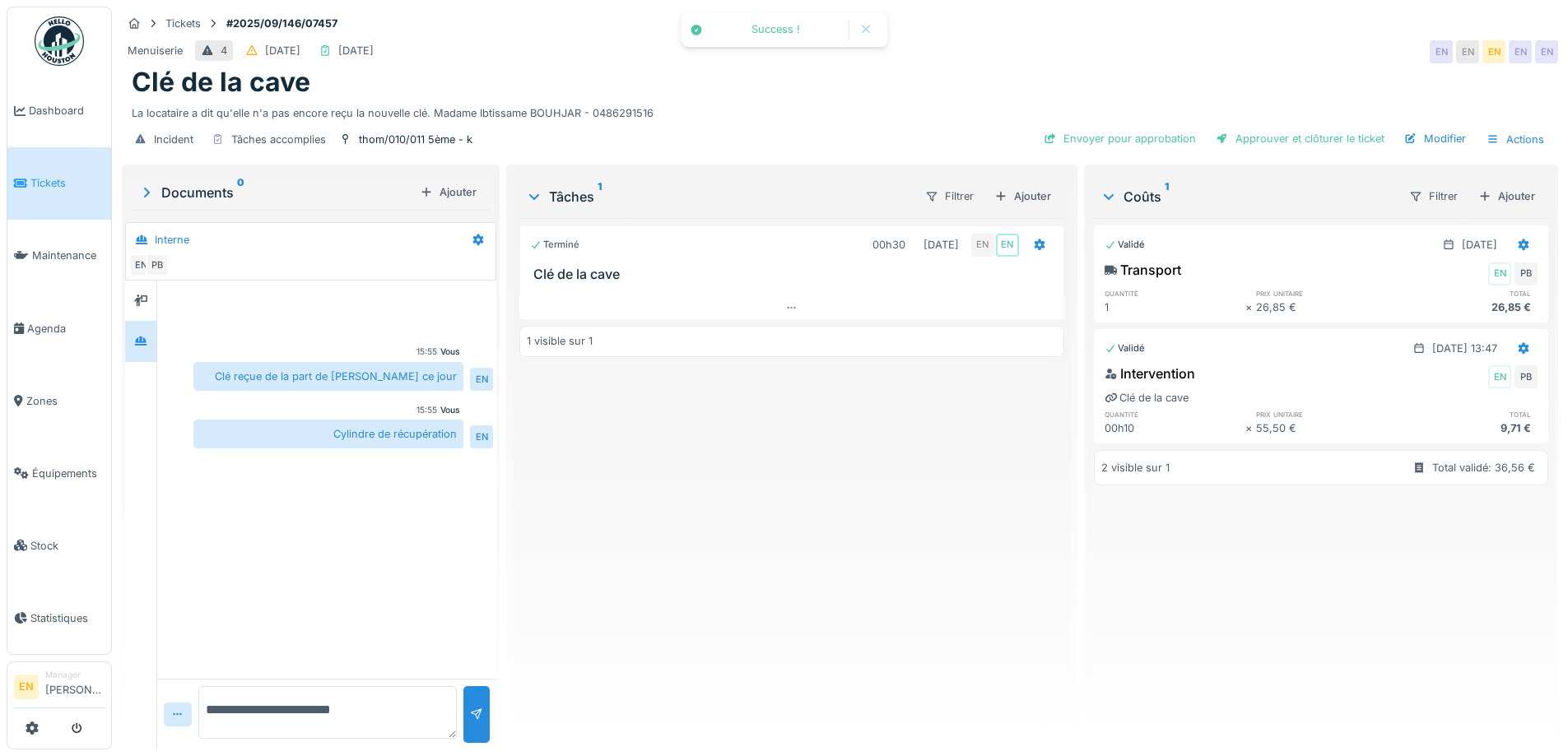
click at [929, 497] on div "Terminé 00h30 25/09/2025 EN EN Clé de la cave 1 visible sur 1" at bounding box center [791, 477] width 544 height 518
click at [854, 99] on div "La locataire a dit qu'elle n'a pas encore reçu la nouvelle clé. Madame Ibtissam…" at bounding box center [840, 110] width 1417 height 22
click at [813, 506] on div "Terminé 00h30 25/09/2025 EN EN Clé de la cave 1 visible sur 1" at bounding box center [791, 477] width 544 height 518
click at [641, 632] on div "Terminé 00h30 25/09/2025 EN EN Clé de la cave 1 visible sur 1" at bounding box center [791, 477] width 544 height 518
click at [596, 684] on div "Terminé 00h30 25/09/2025 EN EN Clé de la cave 1 visible sur 1" at bounding box center [791, 477] width 544 height 518
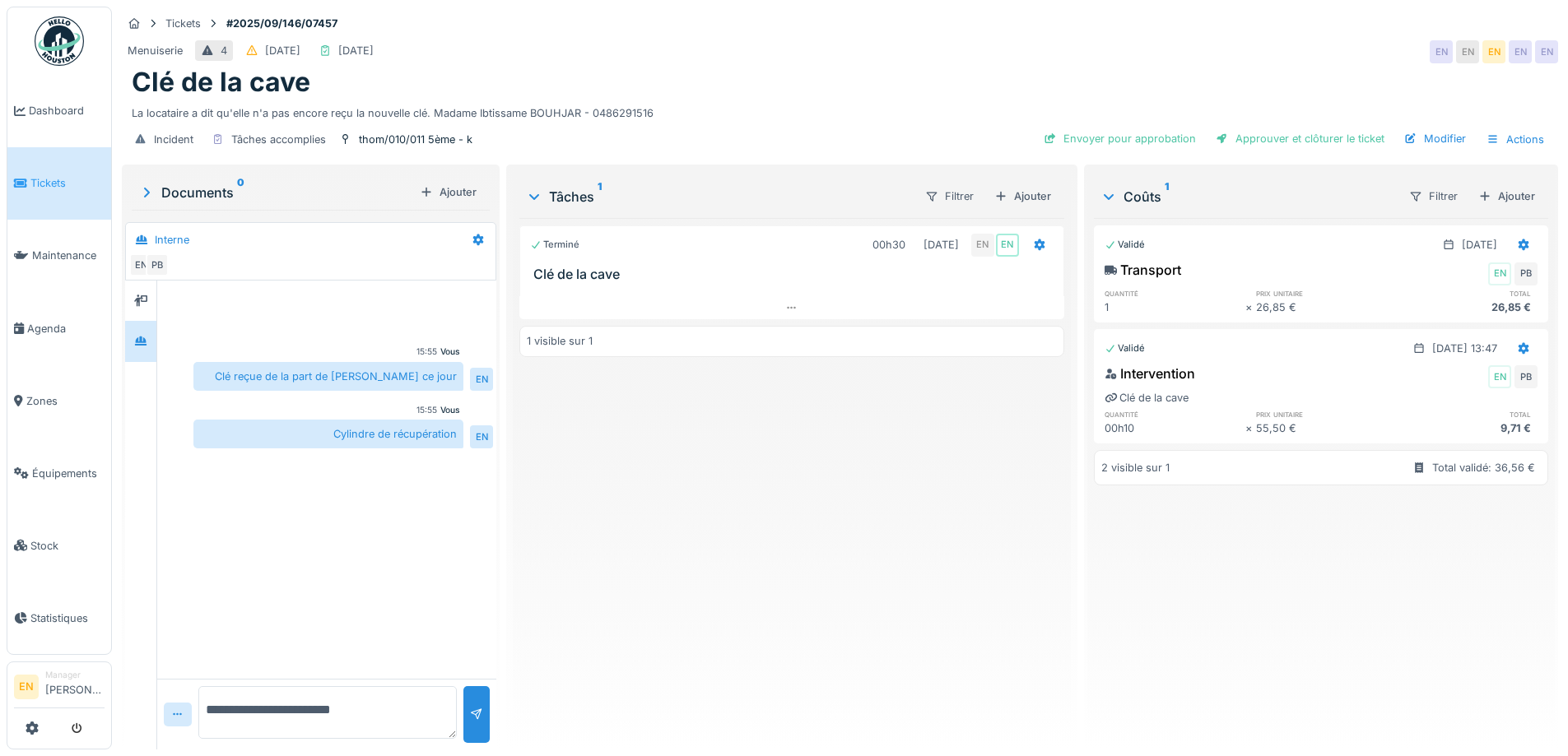
click at [817, 586] on div "Terminé 00h30 25/09/2025 EN EN Clé de la cave 1 visible sur 1" at bounding box center [791, 477] width 544 height 518
click at [750, 615] on div "Terminé 00h30 25/09/2025 EN EN Clé de la cave 1 visible sur 1" at bounding box center [791, 477] width 544 height 518
drag, startPoint x: 802, startPoint y: 594, endPoint x: 1083, endPoint y: 220, distance: 467.8
click at [801, 593] on div "Terminé 00h30 25/09/2025 EN EN Clé de la cave 1 visible sur 1" at bounding box center [791, 477] width 544 height 518
click at [1166, 21] on div "Tickets #2025/09/146/07457" at bounding box center [839, 23] width 1436 height 20
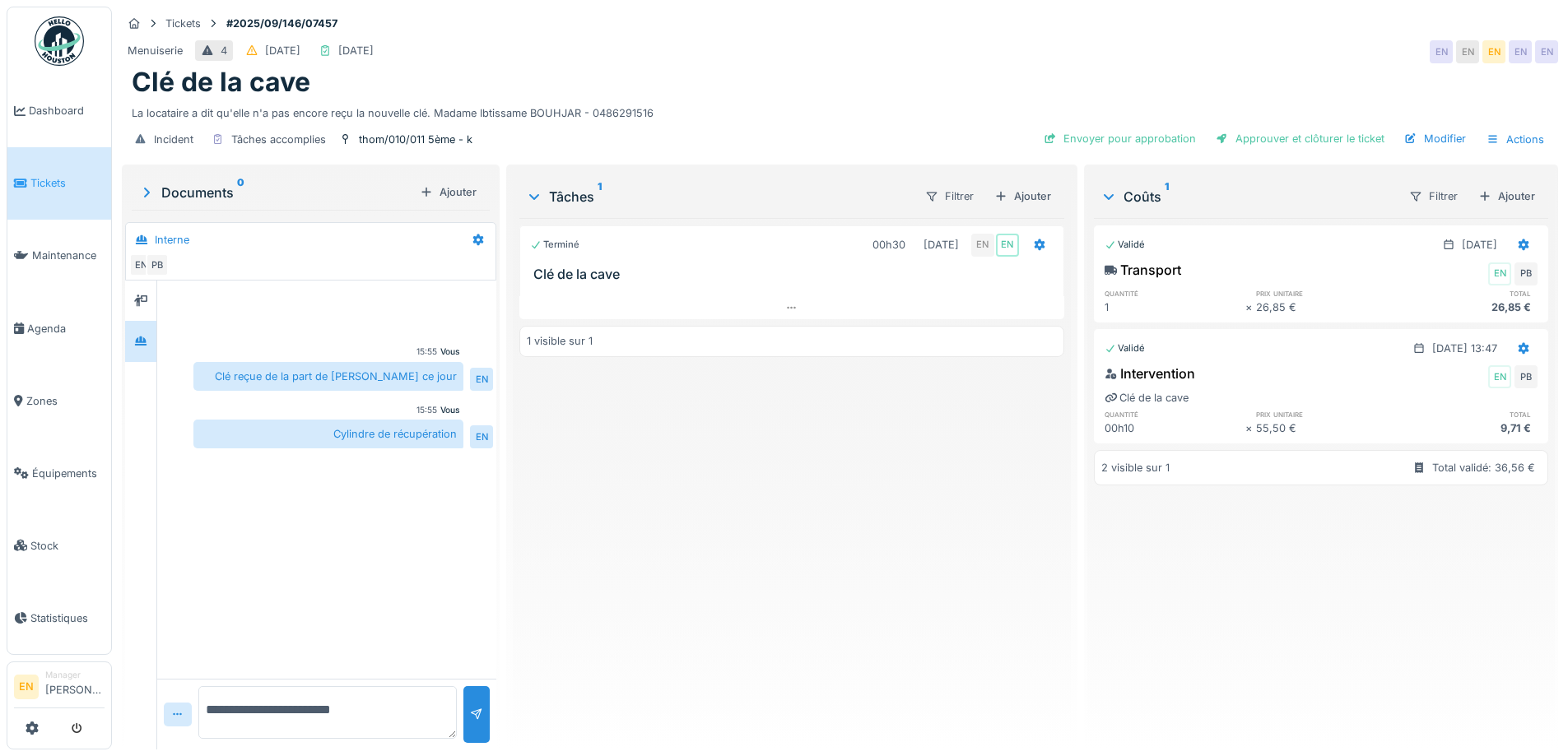
click at [1101, 67] on div "Clé de la cave" at bounding box center [840, 82] width 1417 height 31
click at [686, 505] on div "Terminé 00h30 25/09/2025 EN EN Clé de la cave 1 visible sur 1" at bounding box center [791, 477] width 544 height 518
drag, startPoint x: 1303, startPoint y: 18, endPoint x: 1350, endPoint y: 3, distance: 49.3
click at [1310, 17] on div "Tickets #2025/09/146/07457" at bounding box center [839, 23] width 1436 height 20
click at [753, 542] on div "Terminé 00h30 25/09/2025 EN EN Clé de la cave 1 visible sur 1" at bounding box center [791, 477] width 544 height 518
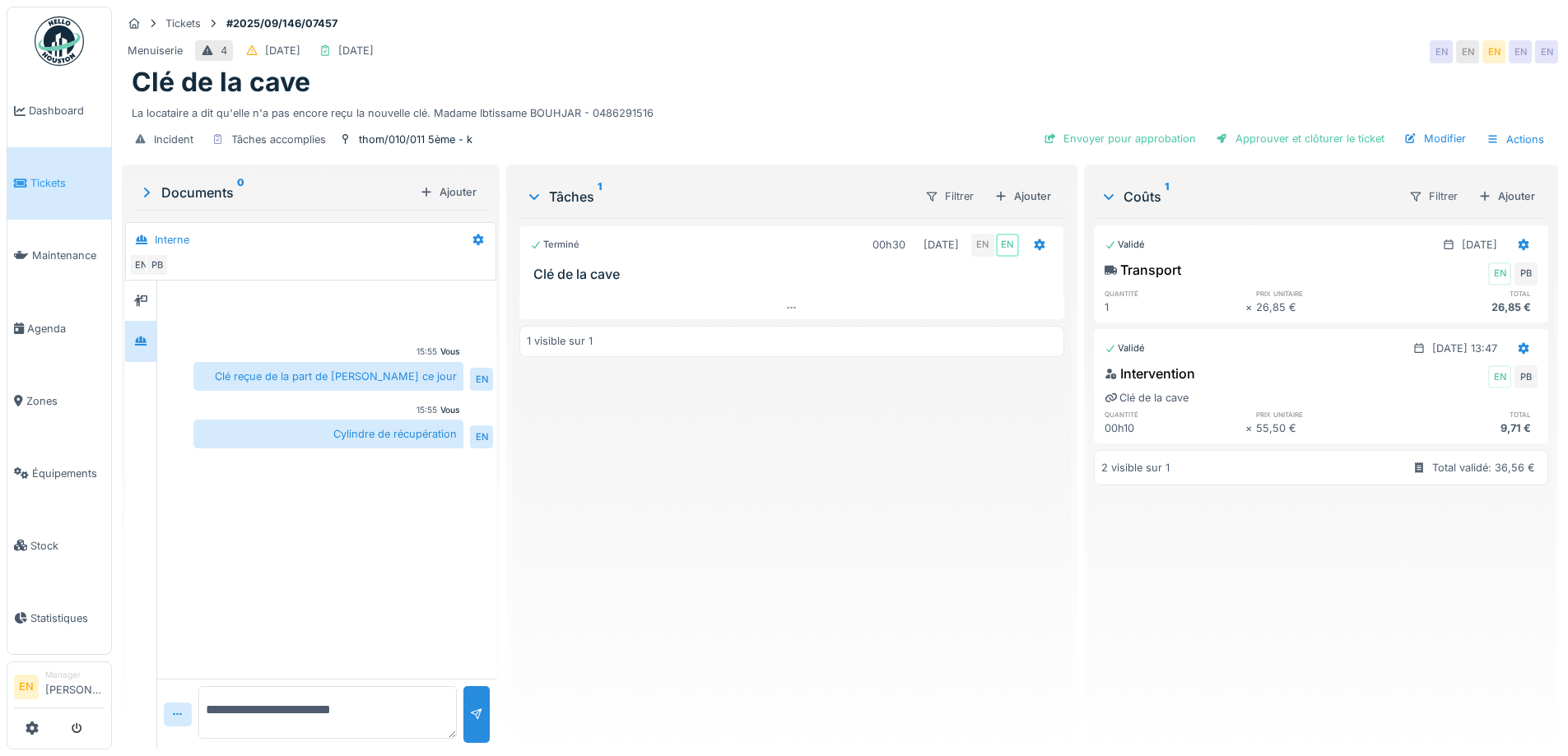
click at [712, 611] on div "Terminé 00h30 25/09/2025 EN EN Clé de la cave 1 visible sur 1" at bounding box center [791, 477] width 544 height 518
